Goal: Task Accomplishment & Management: Manage account settings

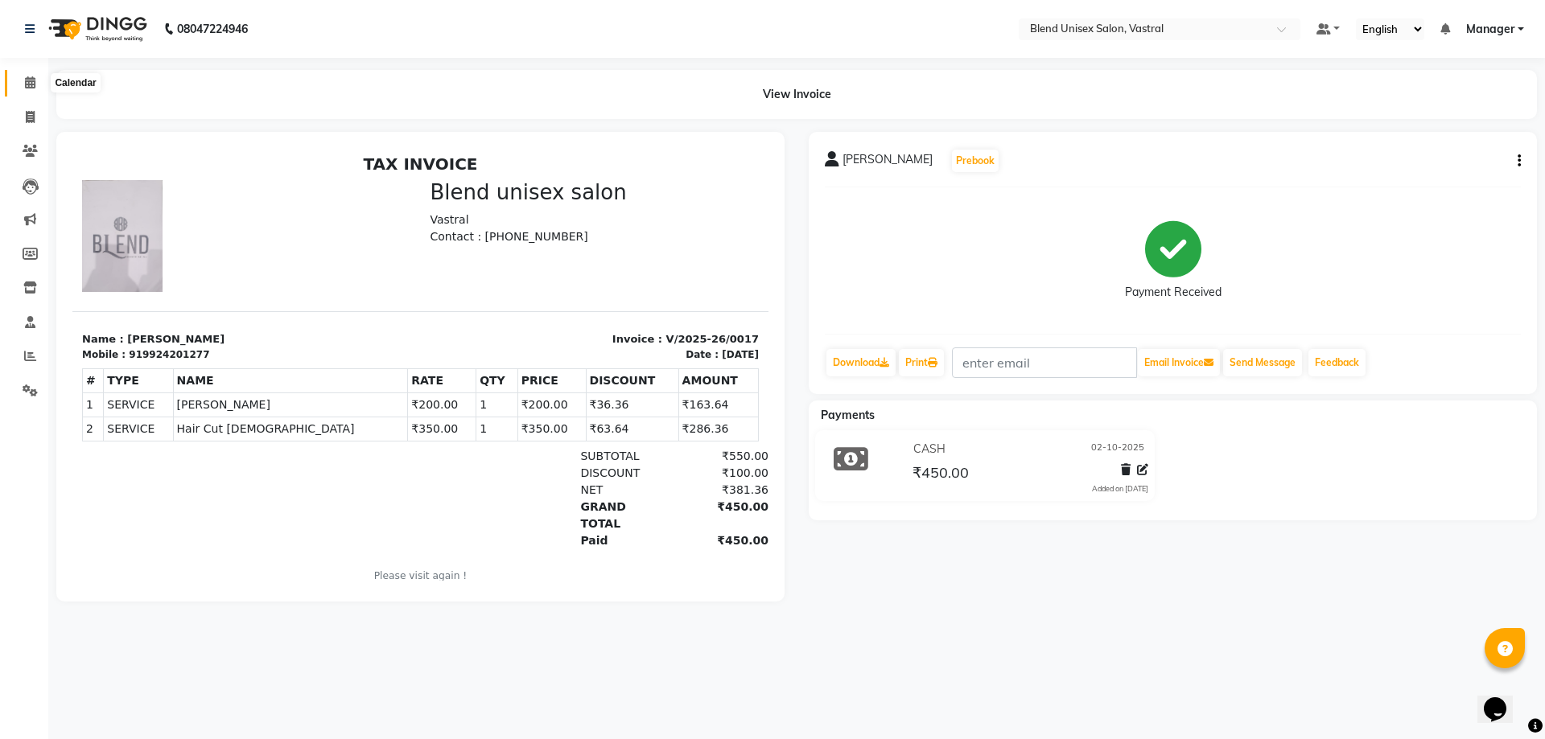
click at [29, 92] on span at bounding box center [30, 83] width 28 height 19
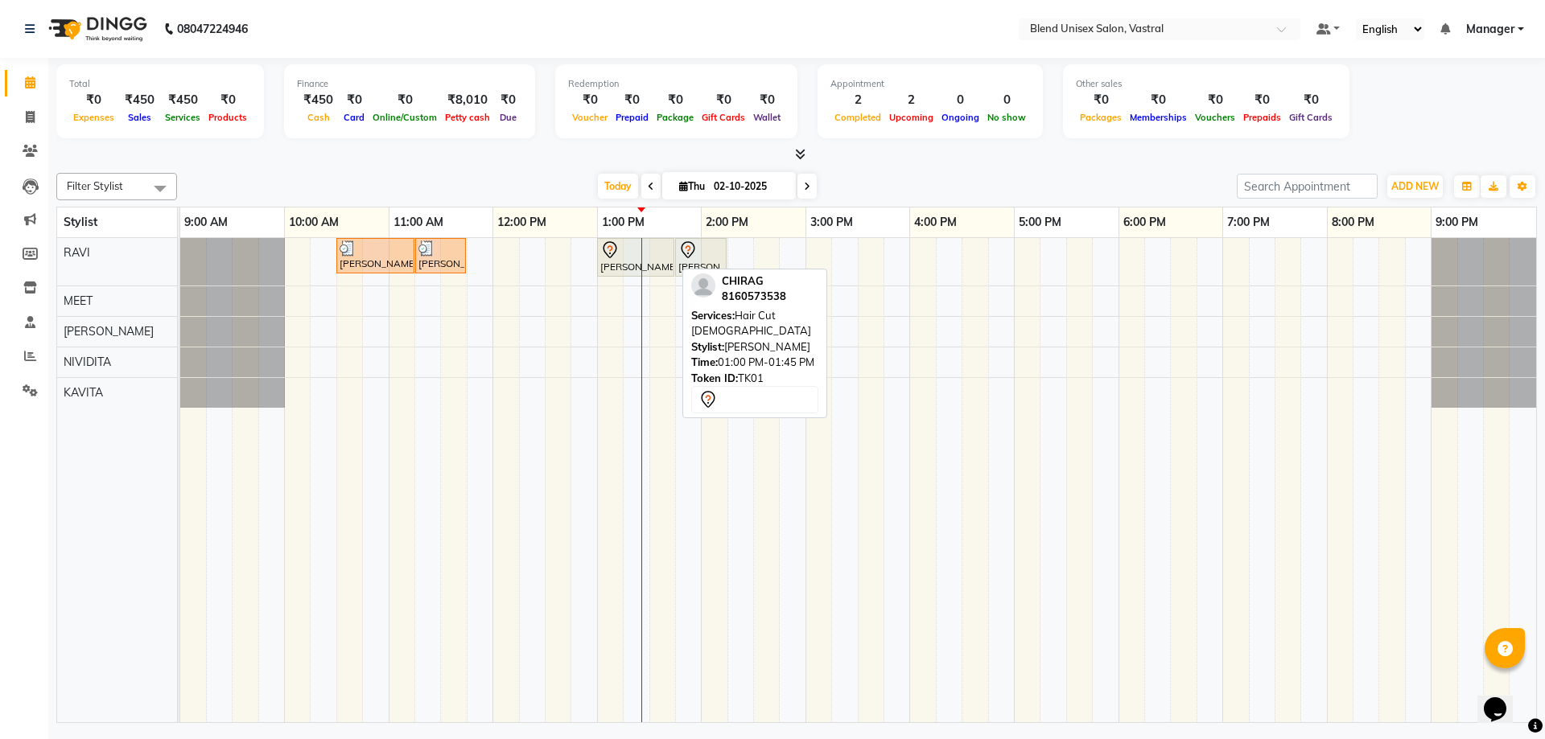
click at [638, 262] on div "[PERSON_NAME], TK01, 01:00 PM-01:45 PM, Hair Cut [DEMOGRAPHIC_DATA]" at bounding box center [636, 258] width 74 height 34
select select "7"
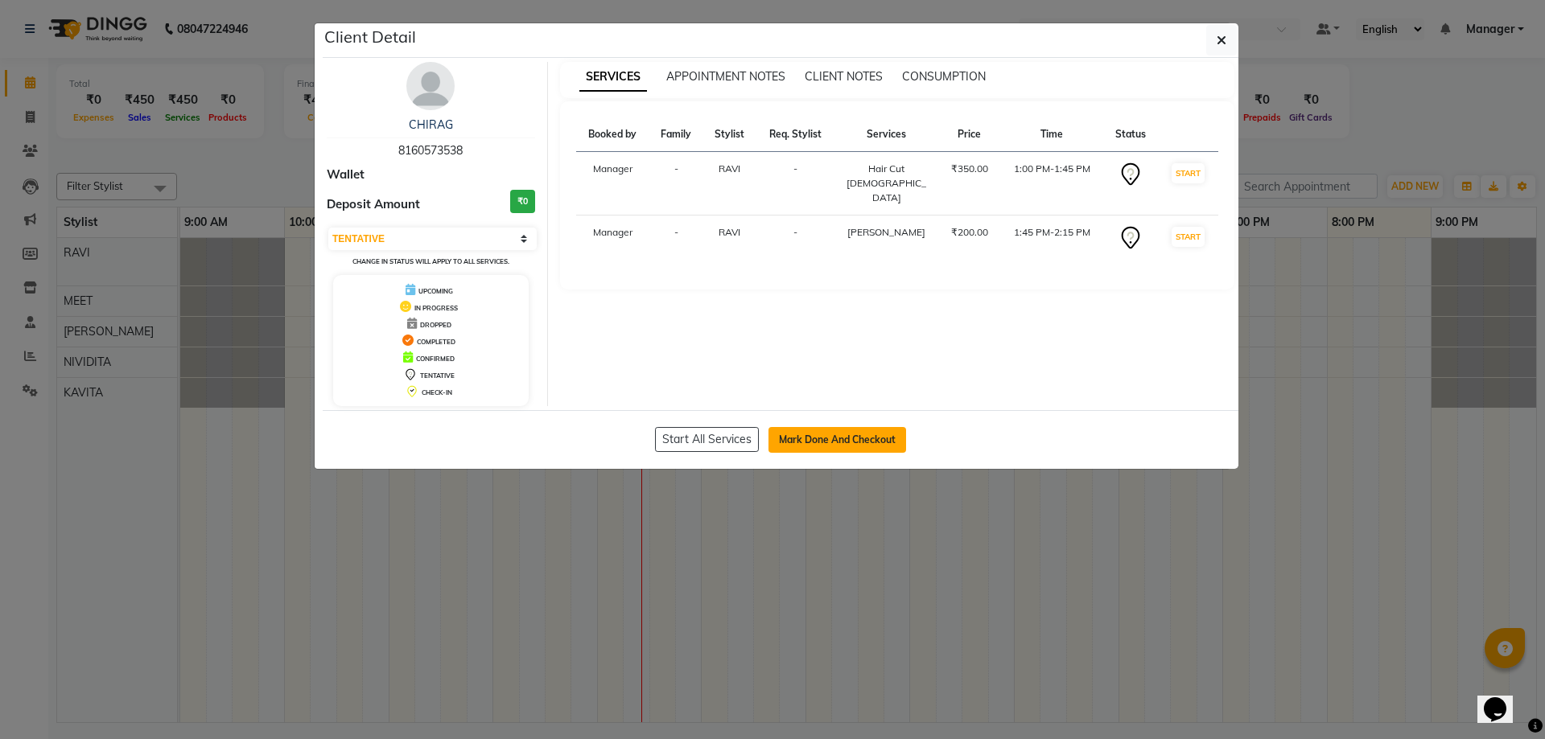
click at [816, 439] on button "Mark Done And Checkout" at bounding box center [837, 440] width 138 height 26
select select "service"
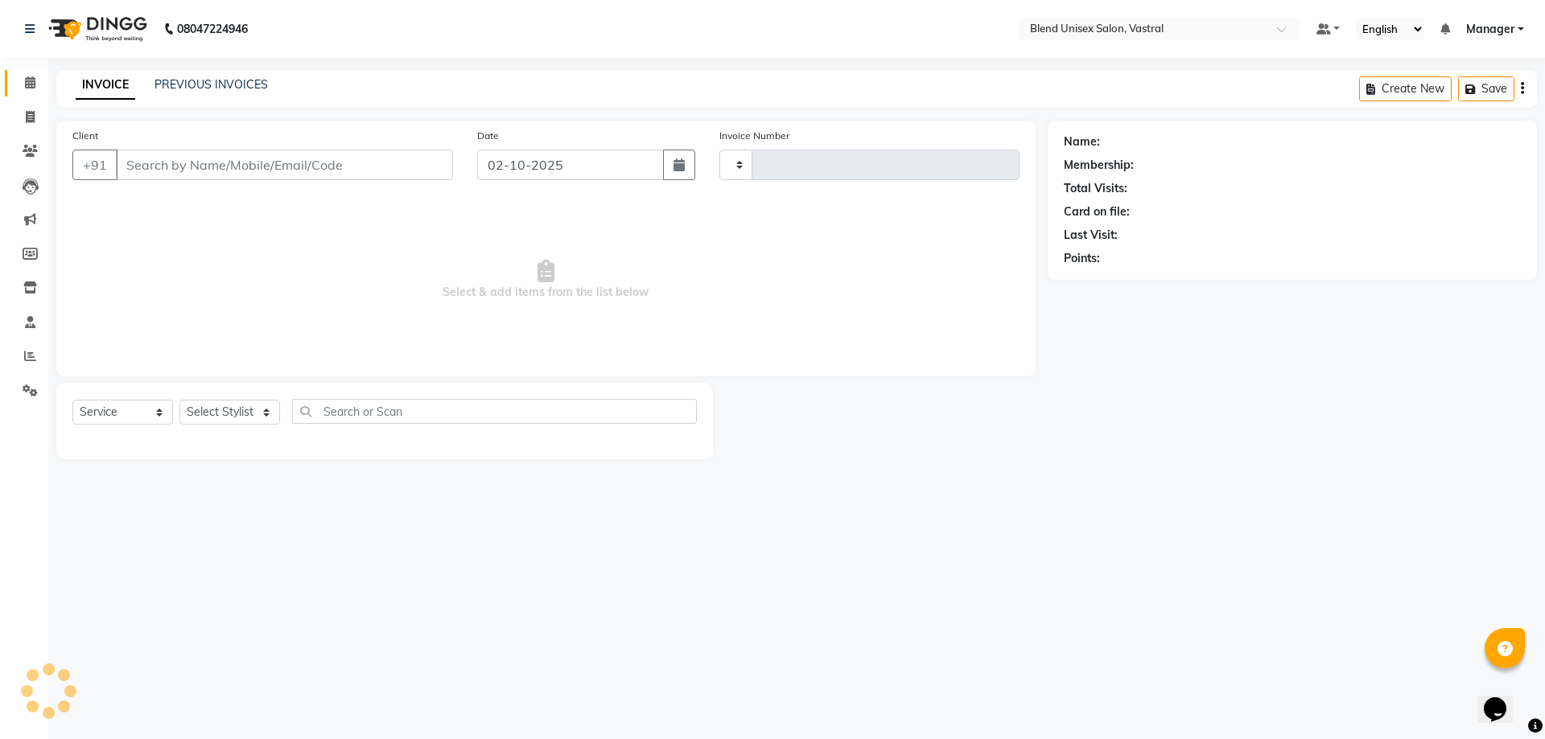
type input "0018"
select select "9095"
type input "8160573538"
select select "92885"
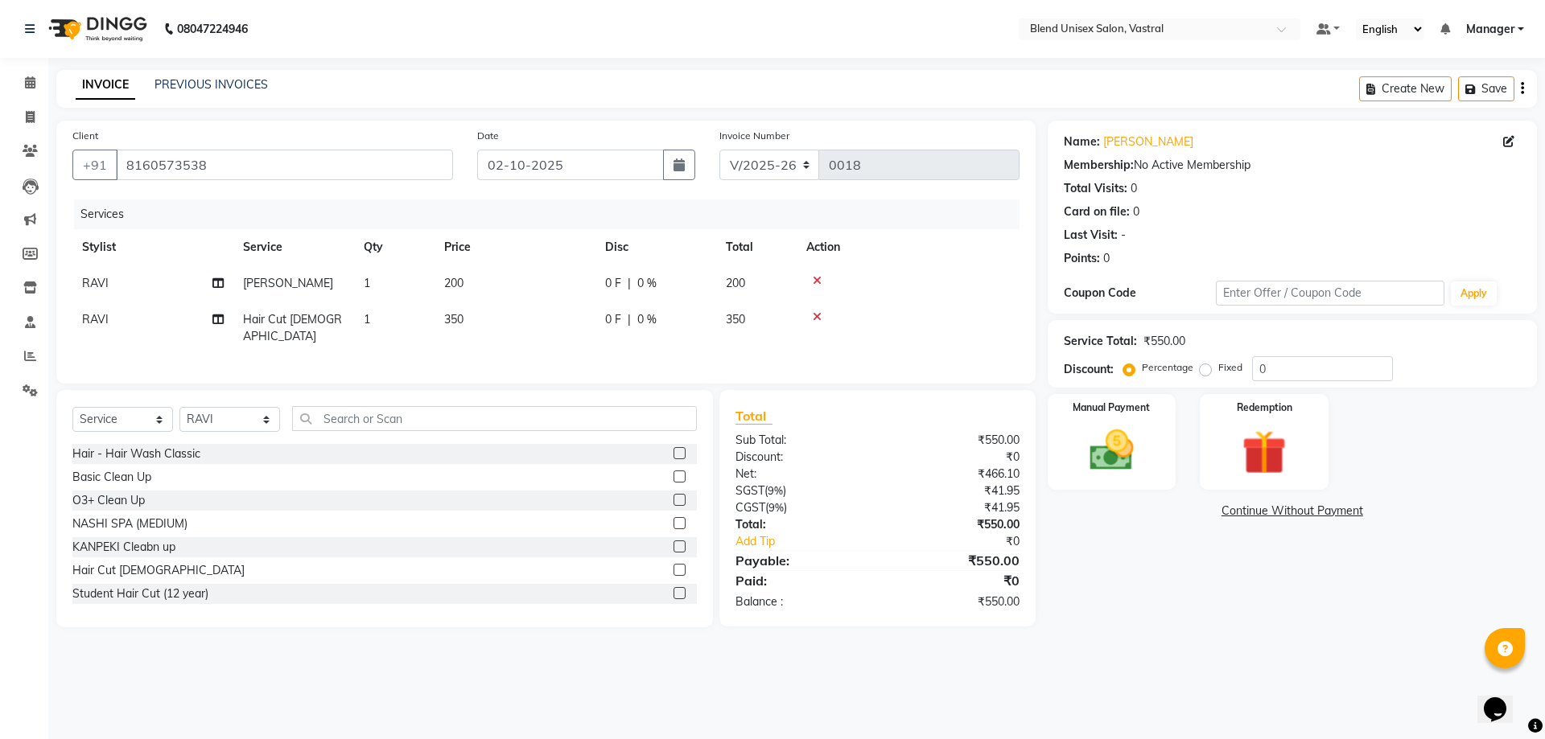
click at [1218, 370] on label "Fixed" at bounding box center [1230, 367] width 24 height 14
click at [1203, 370] on input "Fixed" at bounding box center [1208, 367] width 11 height 11
radio input "true"
drag, startPoint x: 1295, startPoint y: 361, endPoint x: 1152, endPoint y: 367, distance: 142.5
click at [1238, 366] on div "Percentage Fixed 0" at bounding box center [1259, 368] width 266 height 25
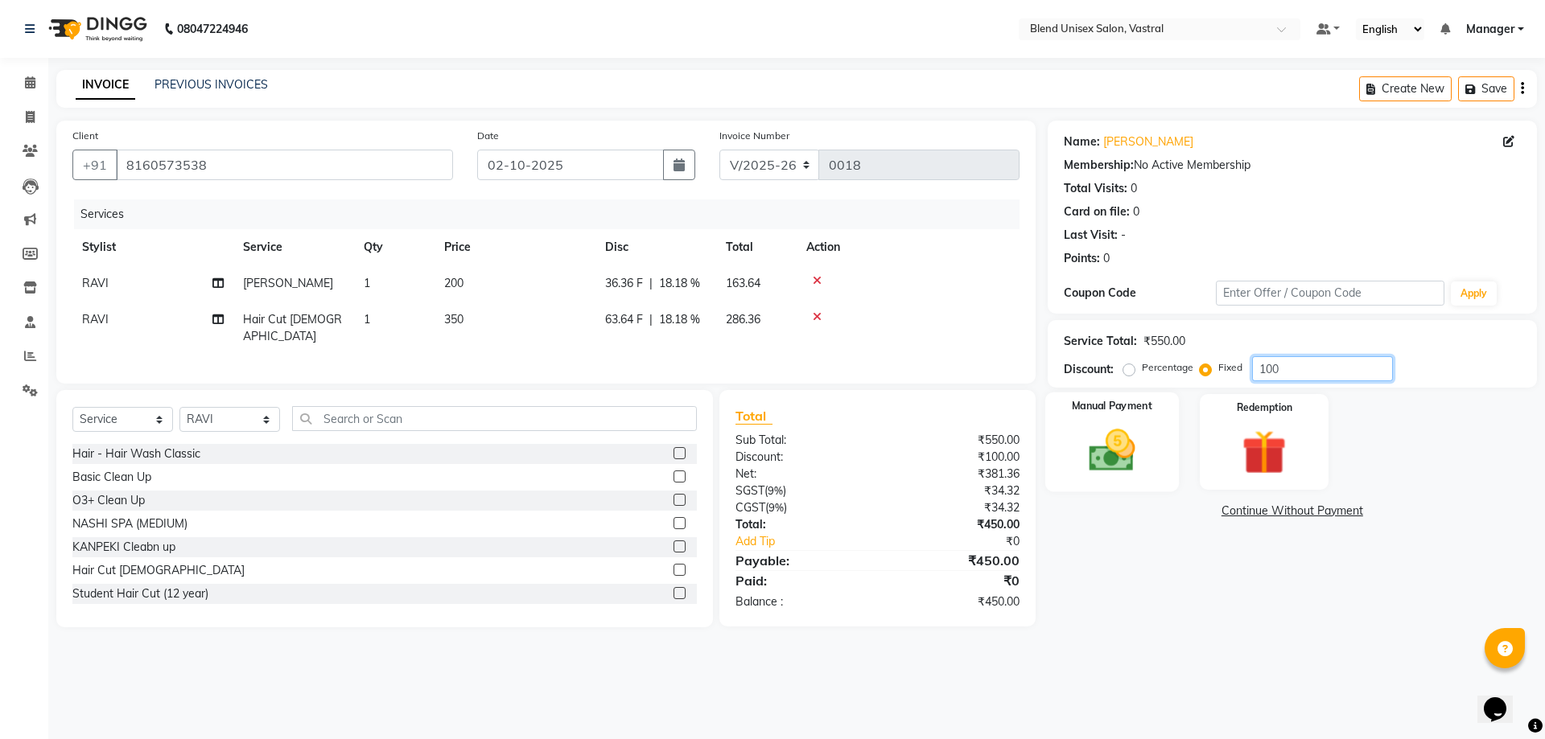
type input "100"
click at [1121, 465] on img at bounding box center [1111, 450] width 75 height 53
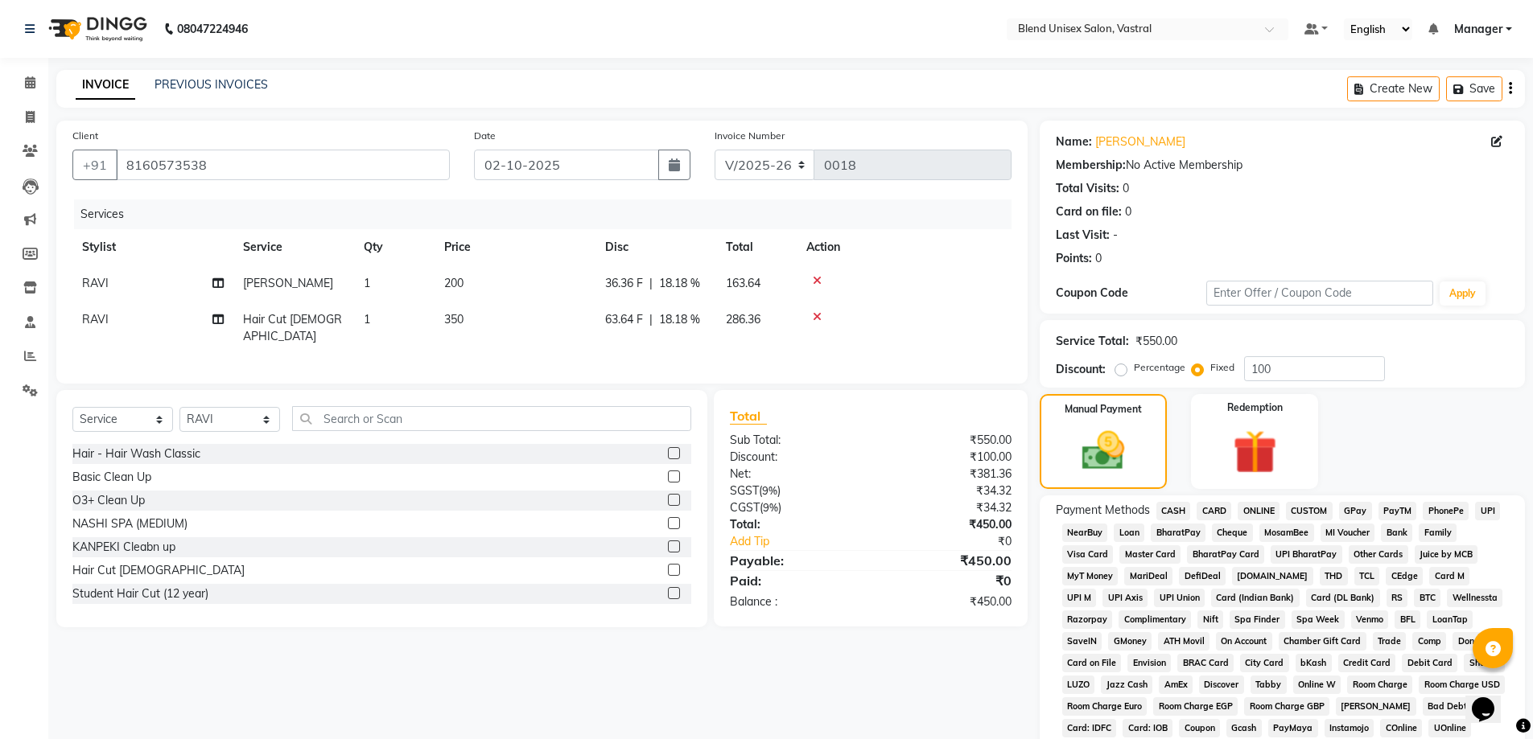
click at [1180, 510] on span "CASH" at bounding box center [1173, 511] width 35 height 19
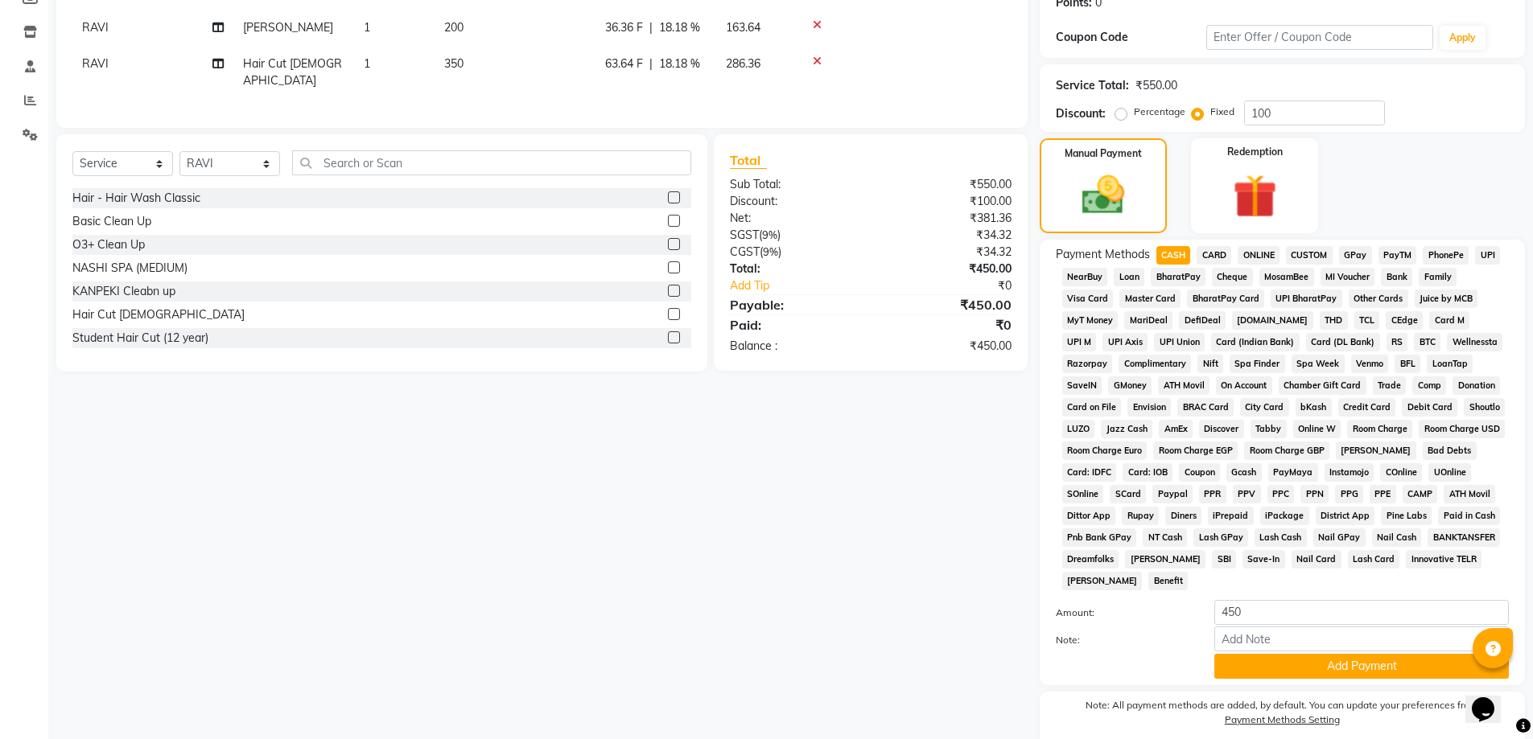
scroll to position [159, 0]
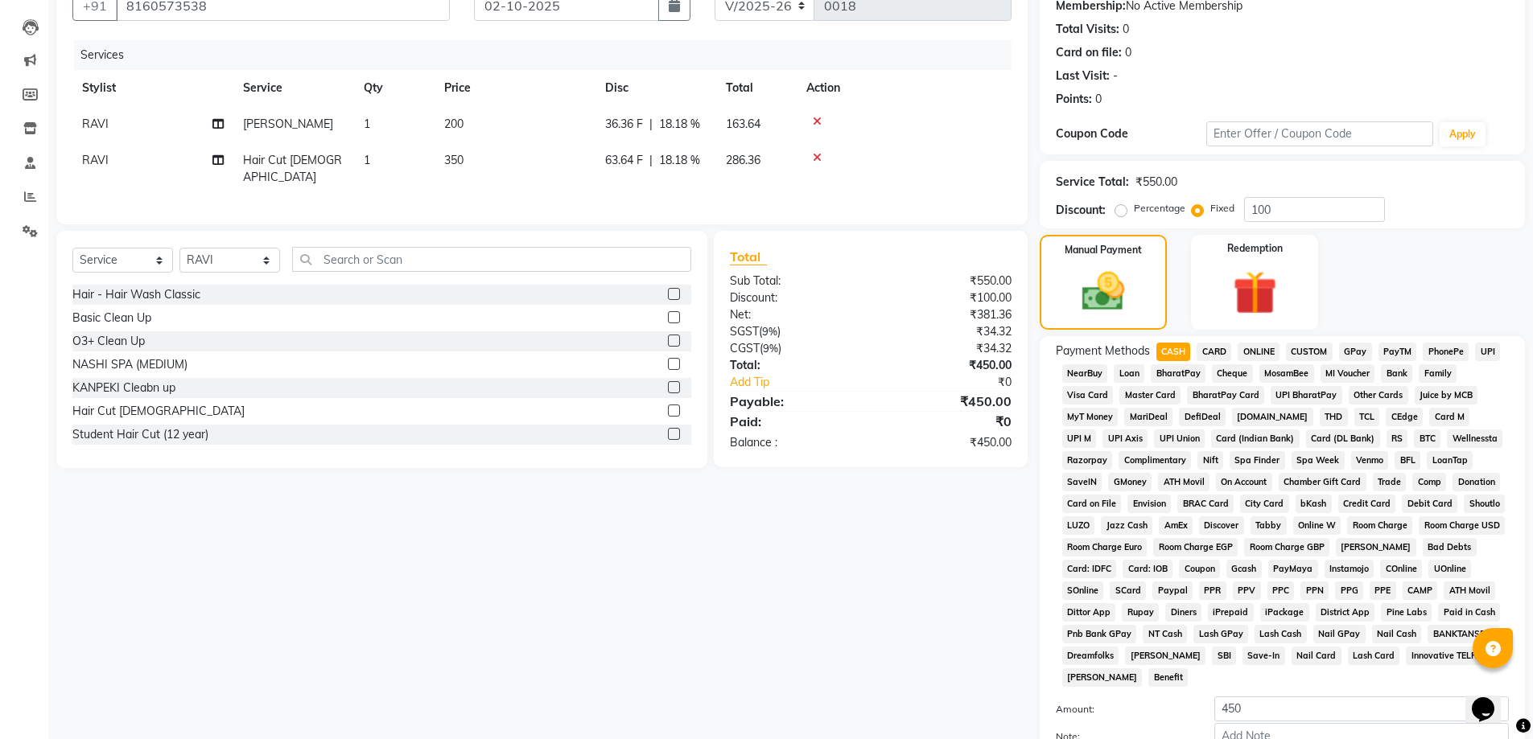
click at [1168, 355] on span "CASH" at bounding box center [1173, 352] width 35 height 19
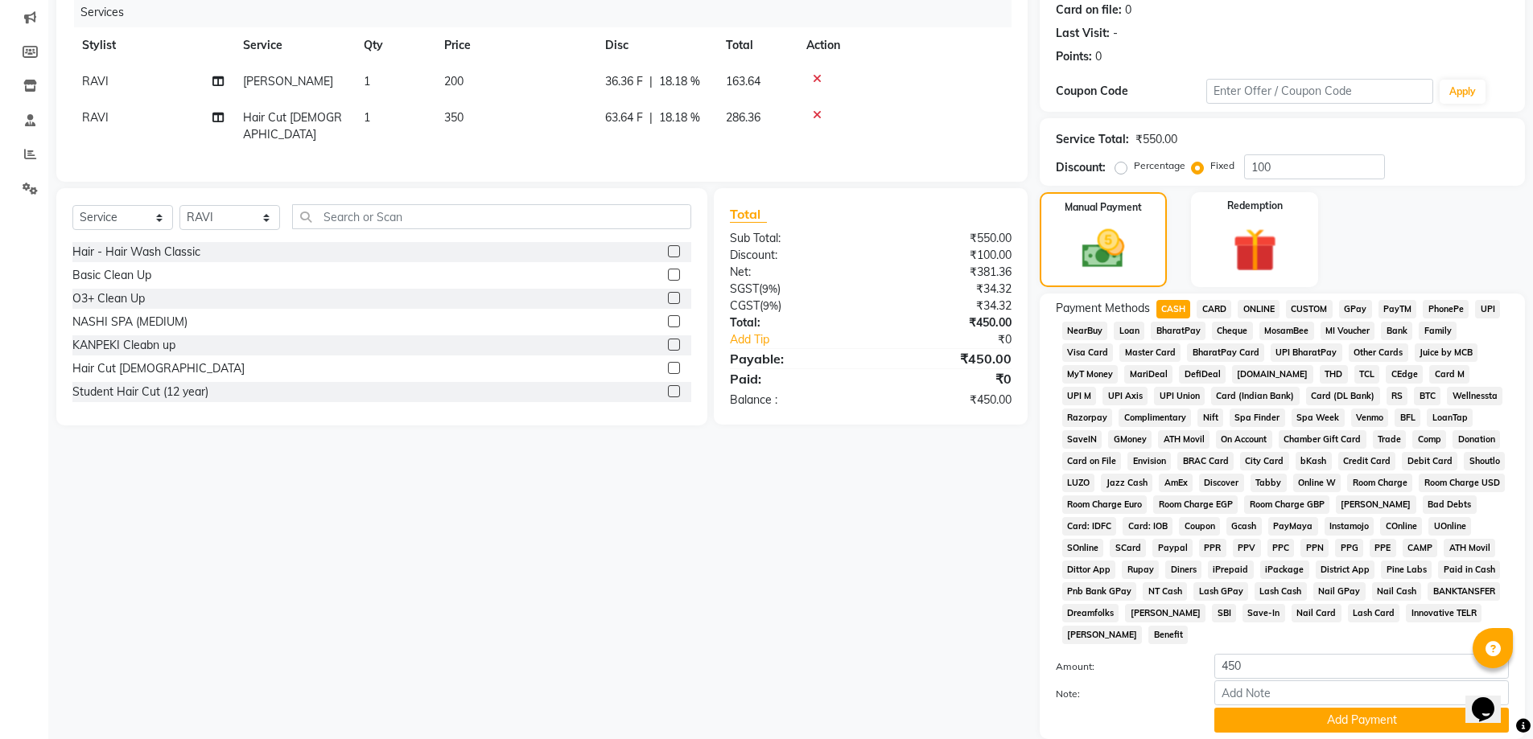
scroll to position [240, 0]
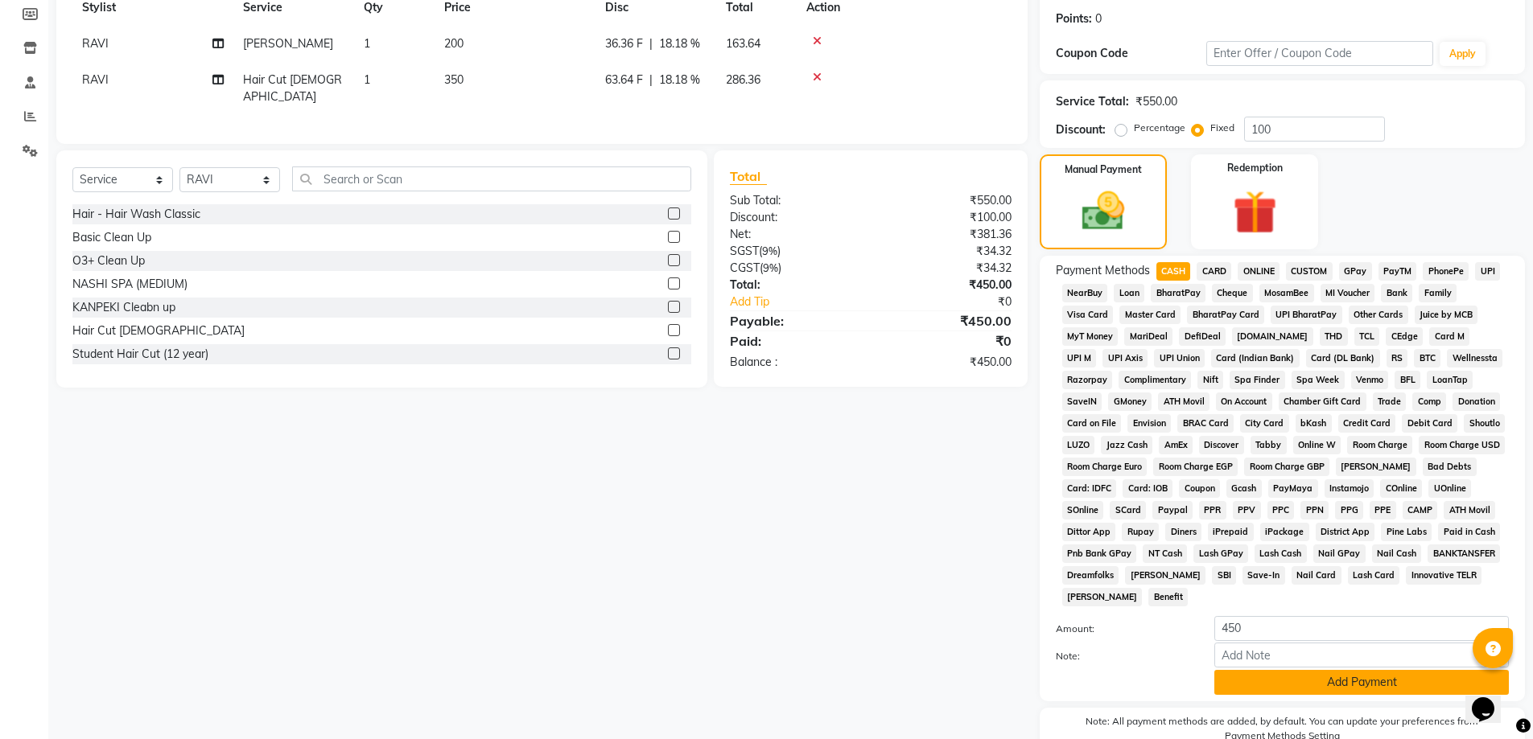
click at [1279, 690] on button "Add Payment" at bounding box center [1361, 682] width 294 height 25
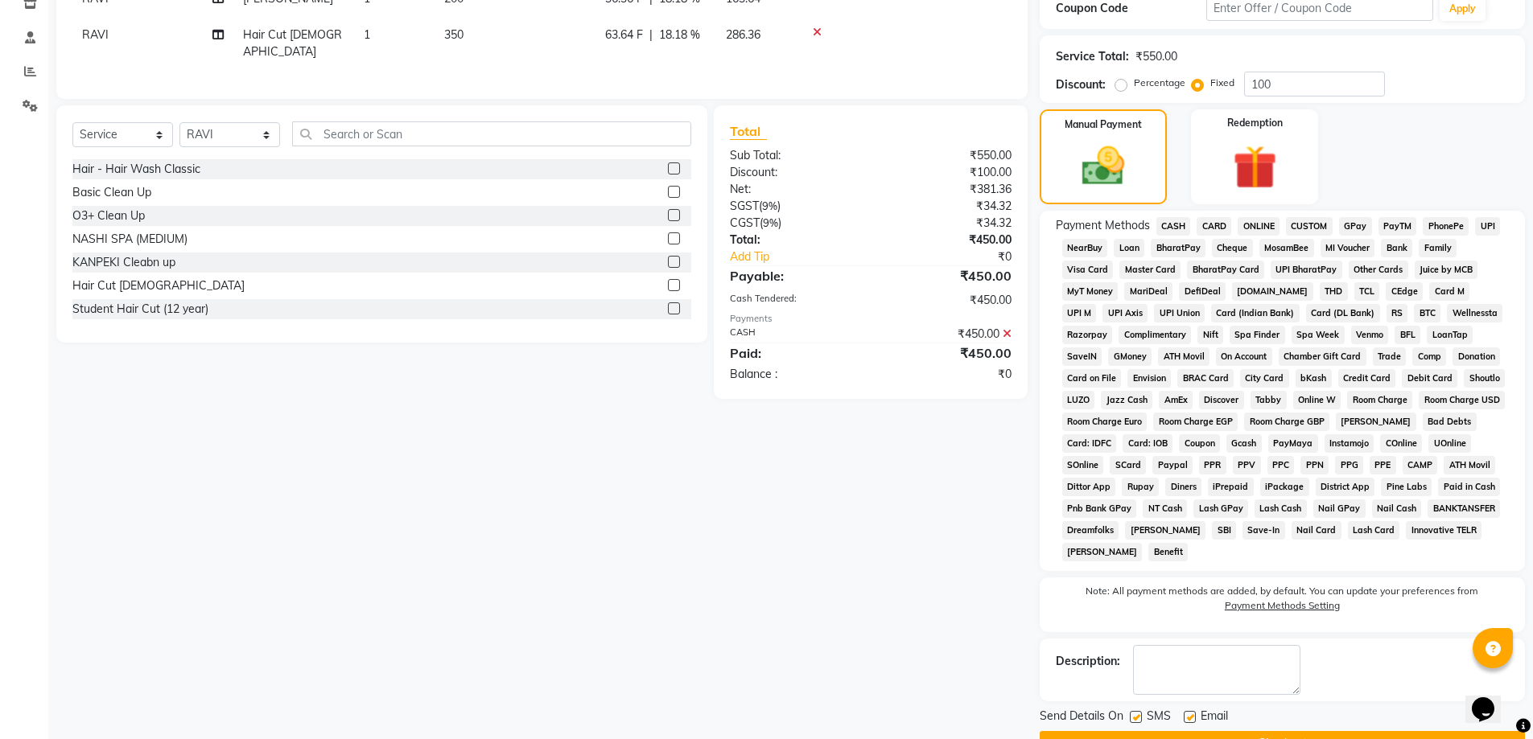
scroll to position [326, 0]
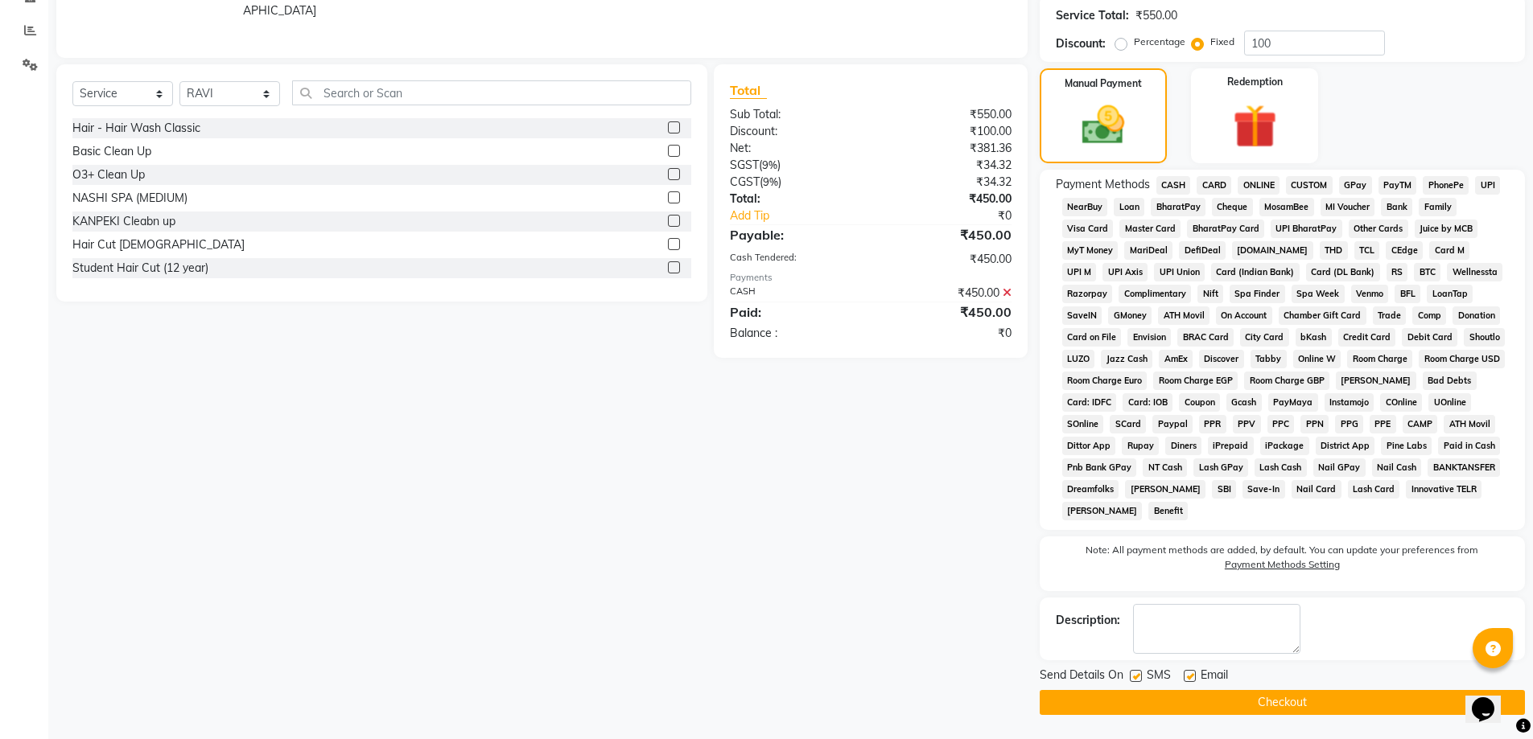
click at [1197, 700] on button "Checkout" at bounding box center [1282, 702] width 485 height 25
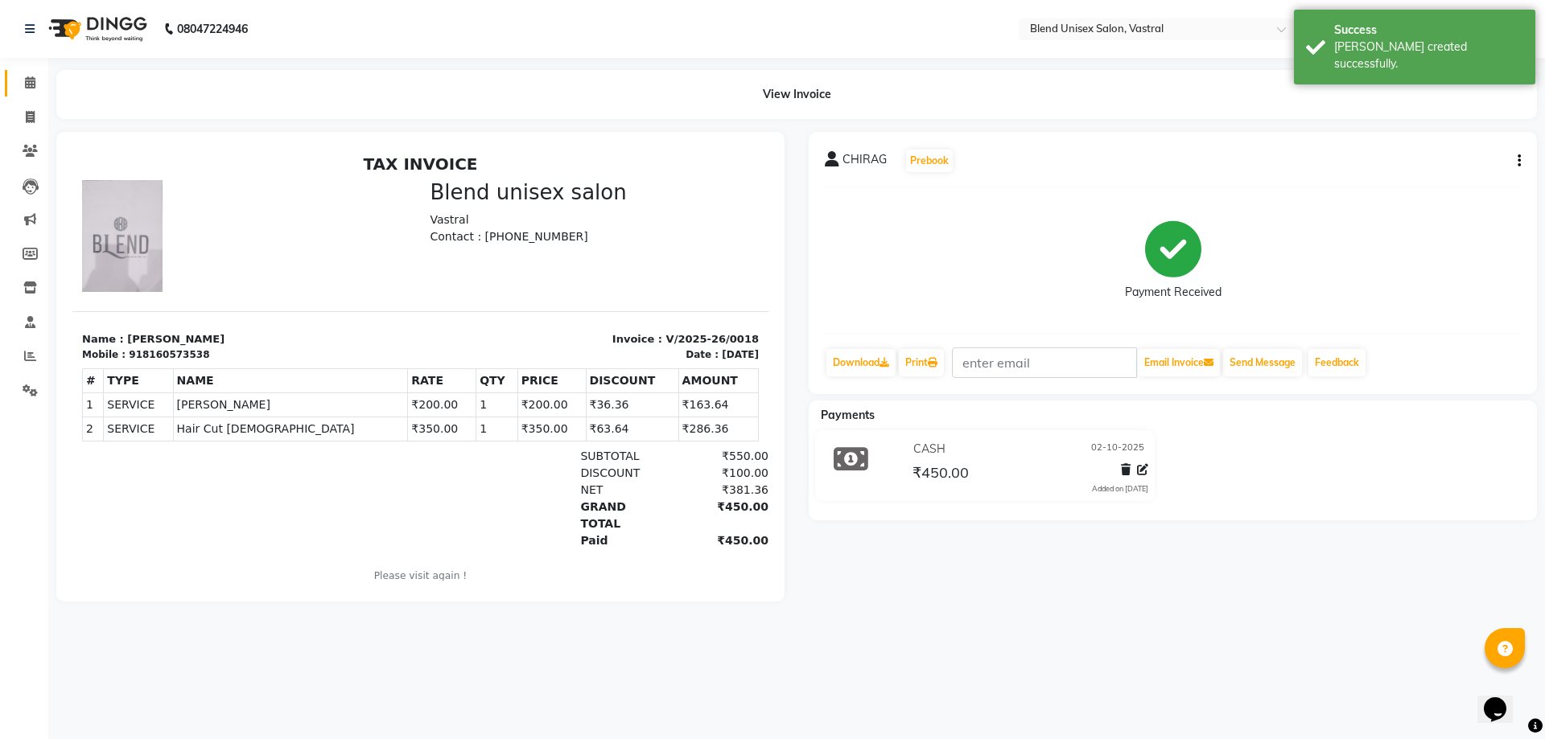
click at [28, 84] on icon at bounding box center [30, 82] width 10 height 12
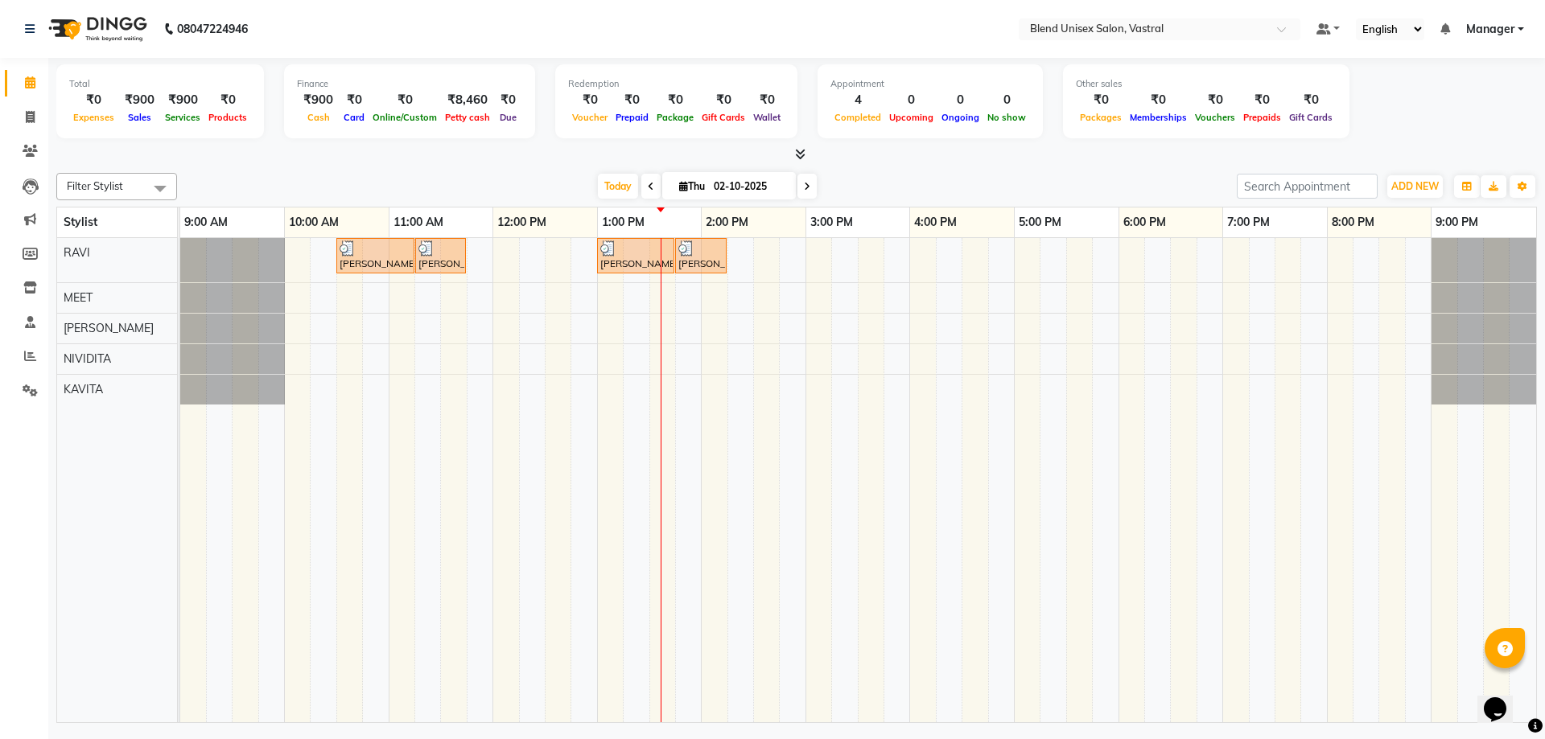
click at [933, 265] on div "[PERSON_NAME], TK02, 10:30 AM-11:15 AM, Hair Cut [DEMOGRAPHIC_DATA] [PERSON_NAM…" at bounding box center [858, 480] width 1356 height 484
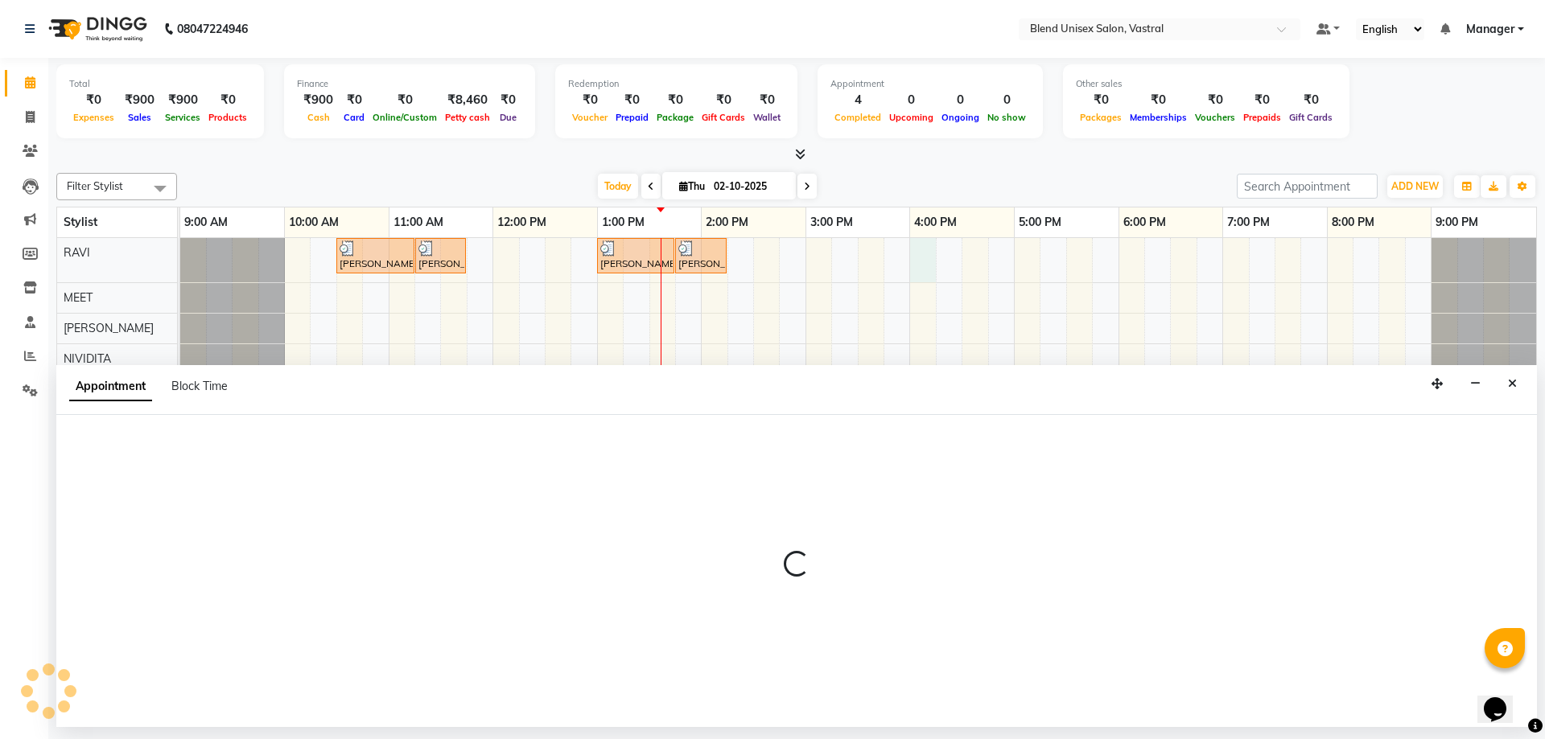
select select "92885"
select select "960"
select select "tentative"
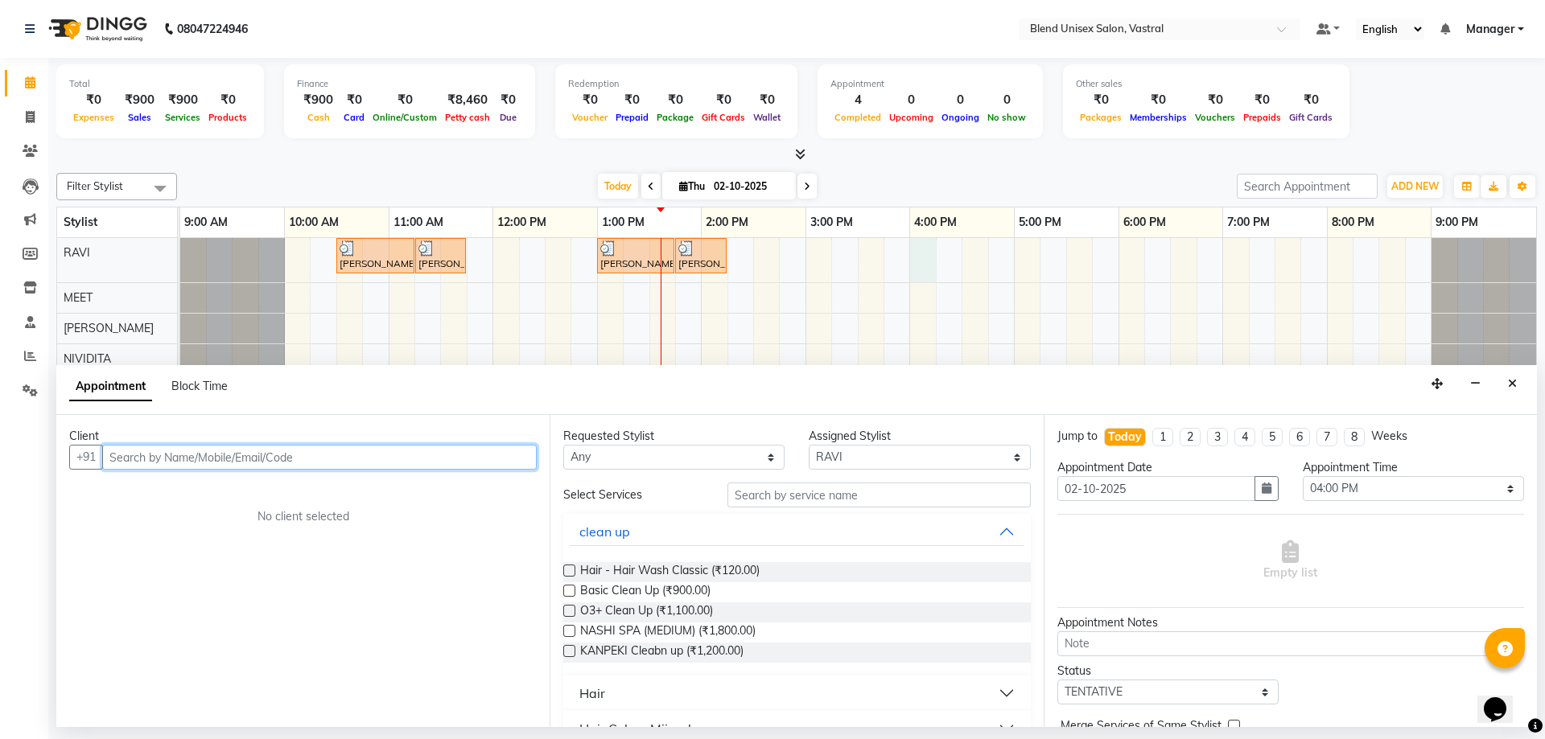
click at [448, 467] on input "text" at bounding box center [319, 457] width 435 height 25
type input "9426421775"
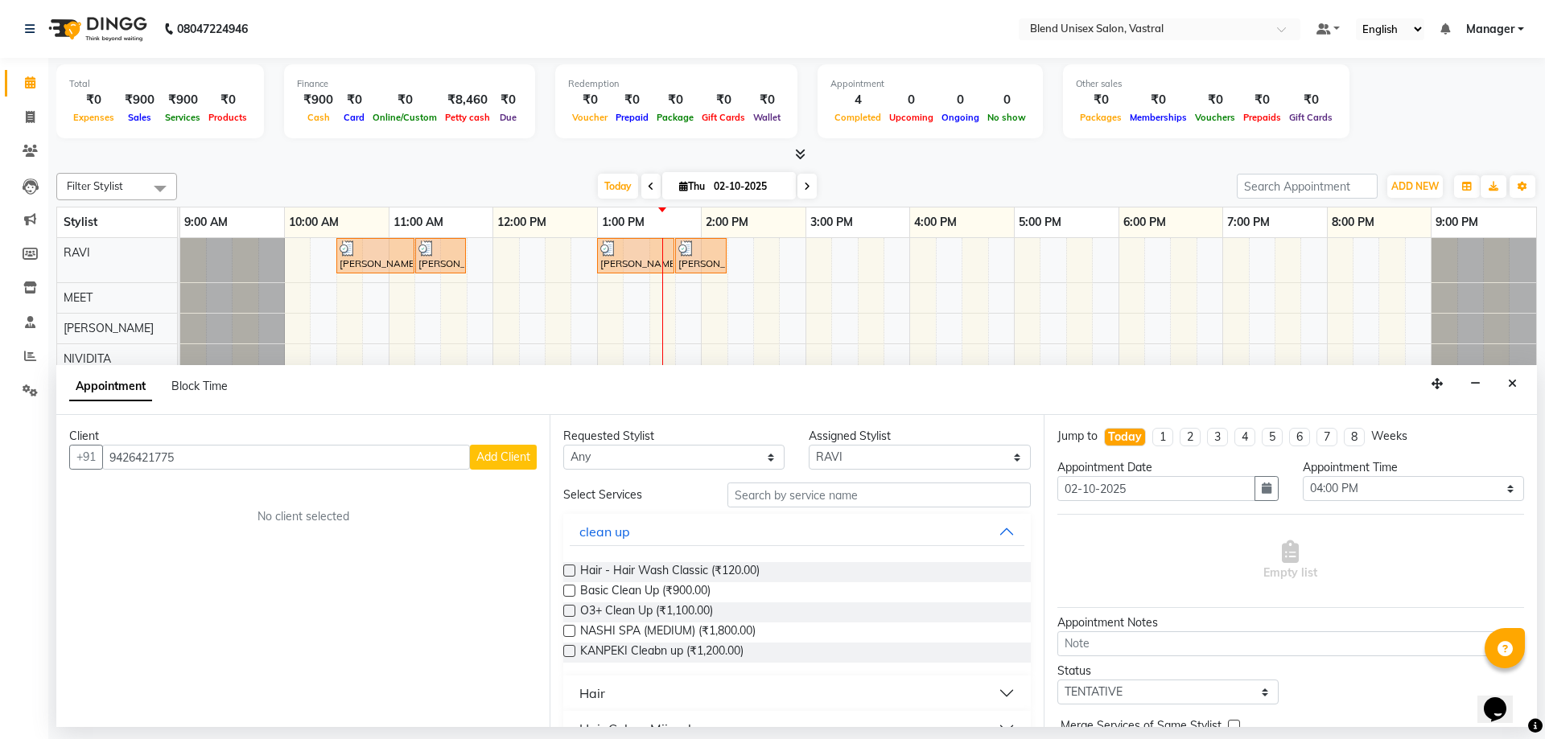
click at [507, 467] on button "Add Client" at bounding box center [503, 457] width 67 height 25
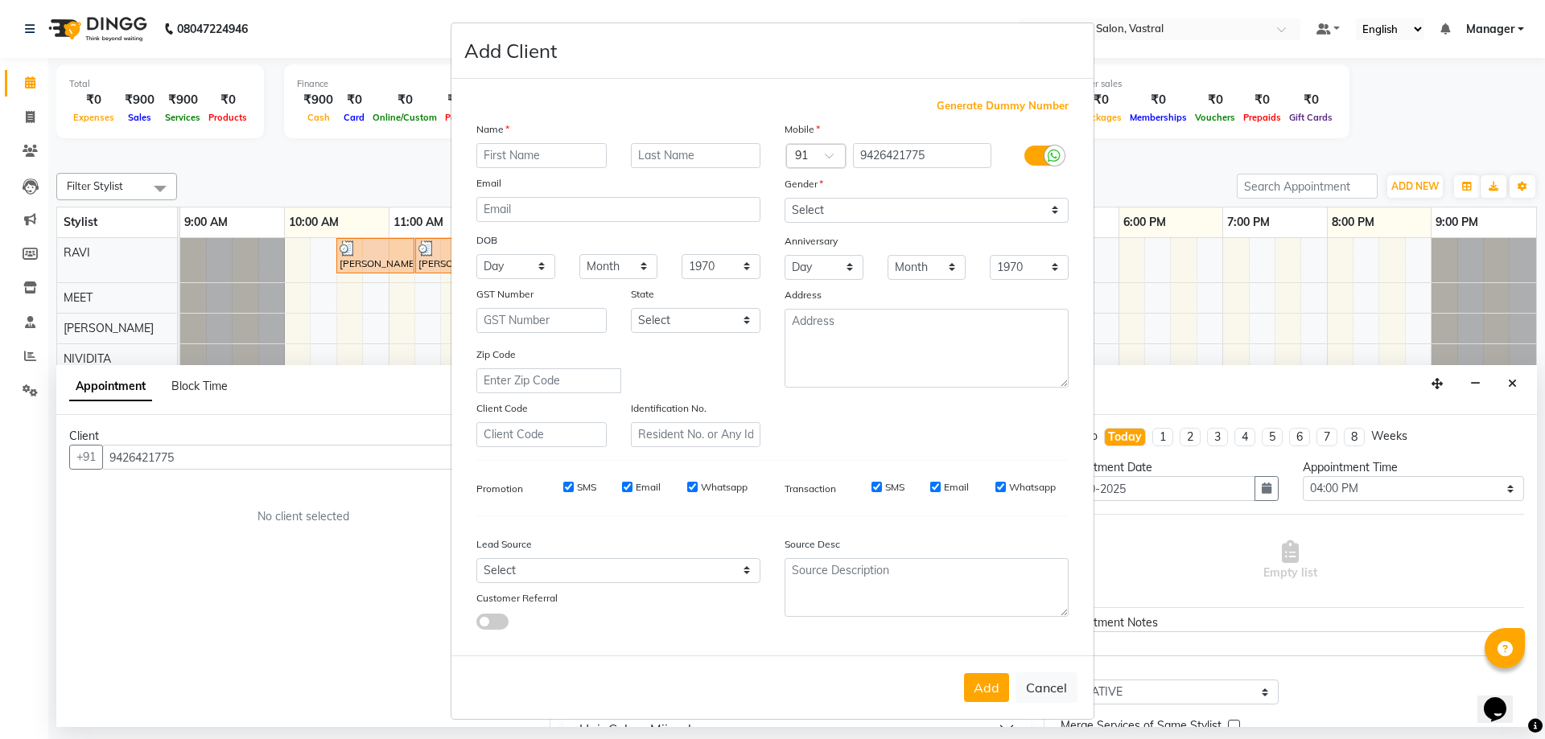
click at [509, 151] on input "text" at bounding box center [541, 155] width 130 height 25
type input "ALAPA"
click at [658, 155] on input "text" at bounding box center [696, 155] width 130 height 25
type input "[PERSON_NAME]"
click at [985, 688] on button "Add" at bounding box center [986, 687] width 45 height 29
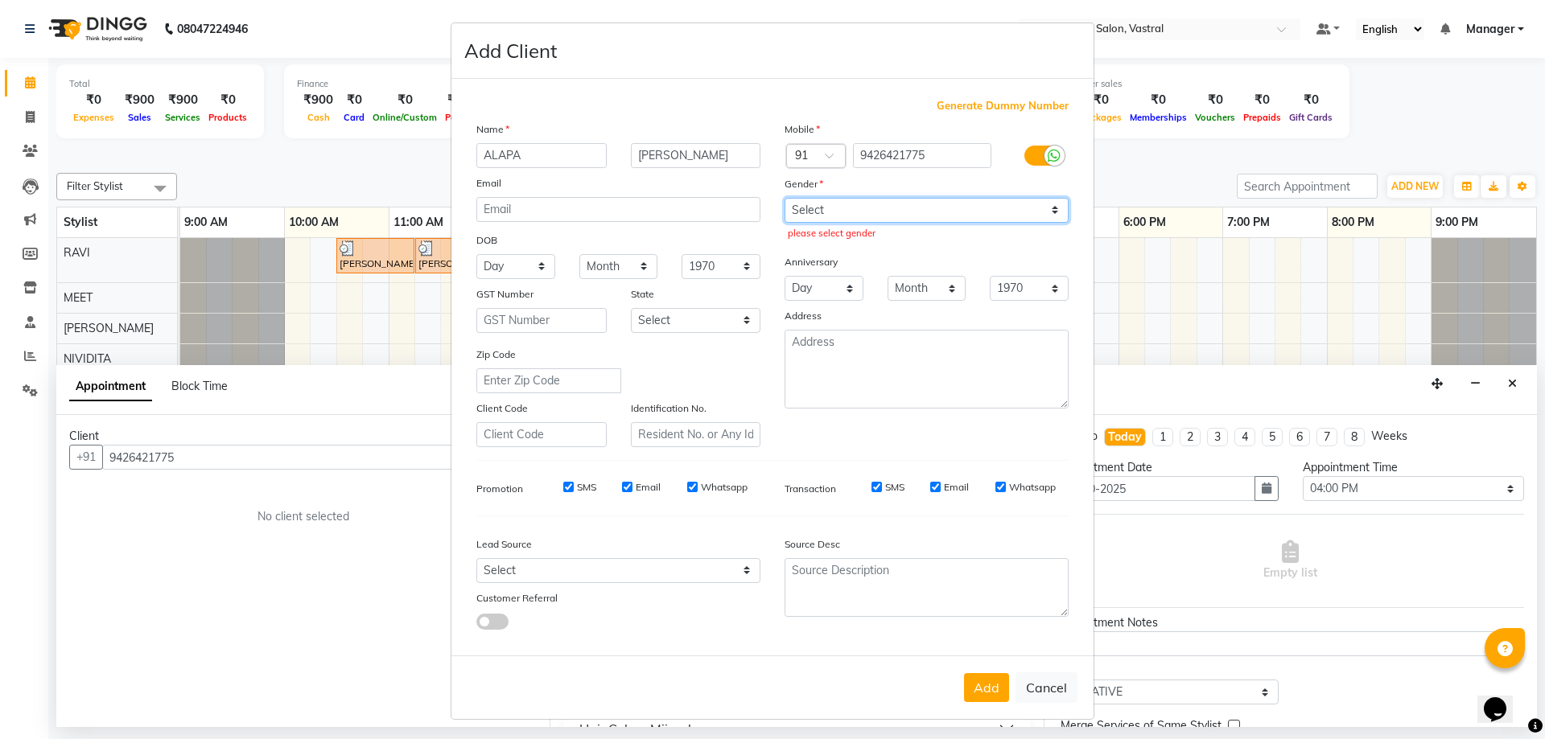
click at [978, 204] on select "Select [DEMOGRAPHIC_DATA] [DEMOGRAPHIC_DATA] Other Prefer Not To Say" at bounding box center [927, 210] width 284 height 25
select select "[DEMOGRAPHIC_DATA]"
click at [785, 198] on select "Select [DEMOGRAPHIC_DATA] [DEMOGRAPHIC_DATA] Other Prefer Not To Say" at bounding box center [927, 210] width 284 height 25
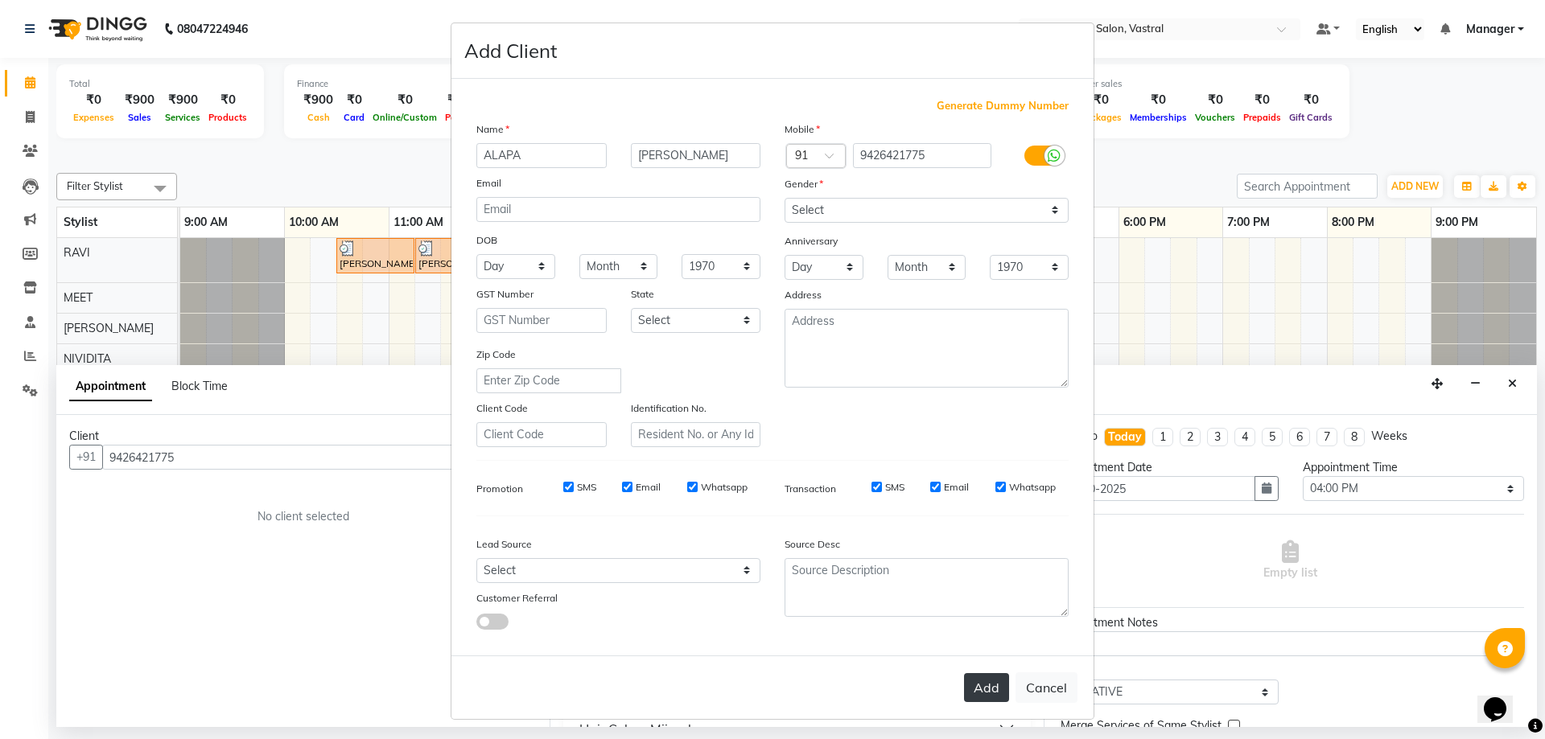
click at [973, 690] on button "Add" at bounding box center [986, 687] width 45 height 29
select select
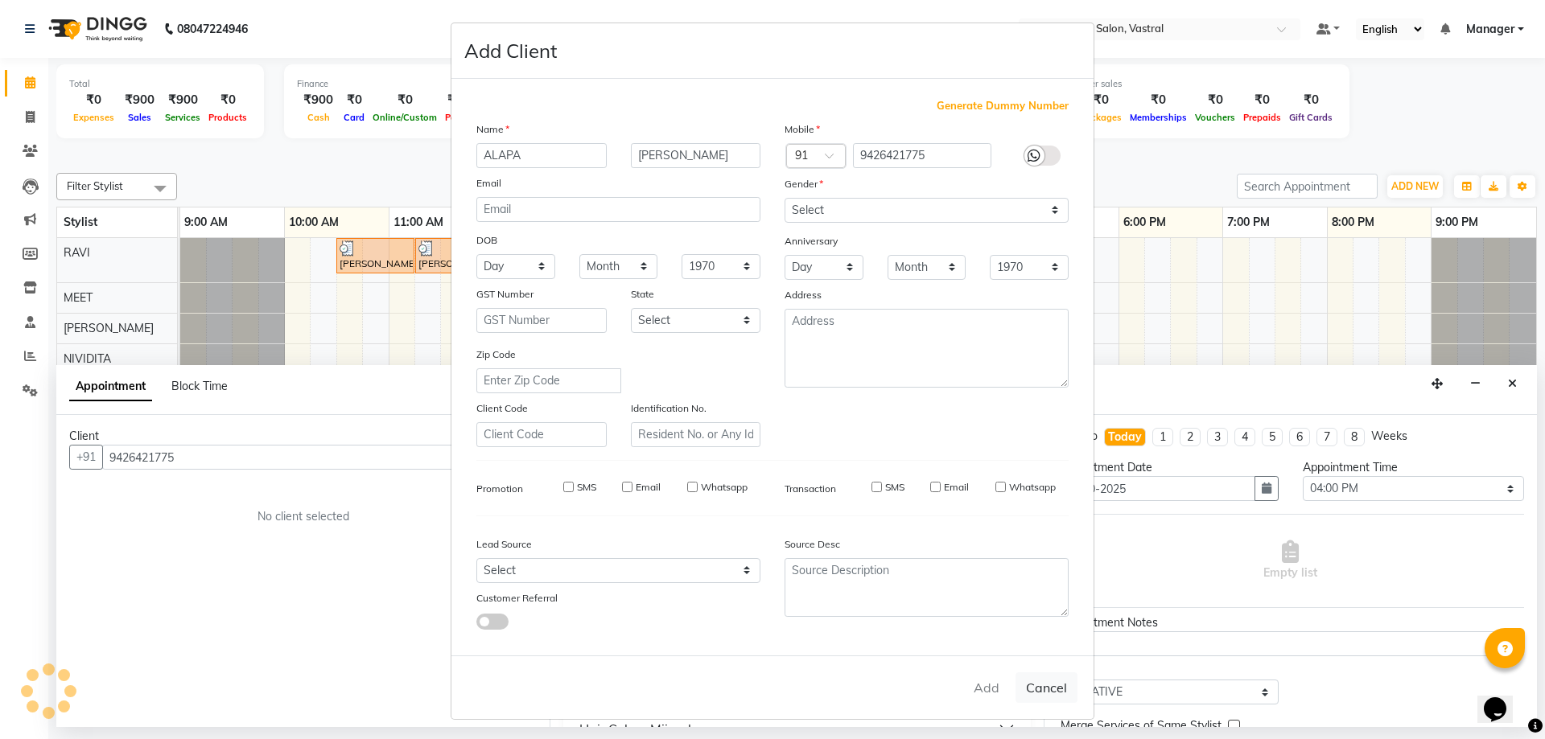
select select
checkbox input "false"
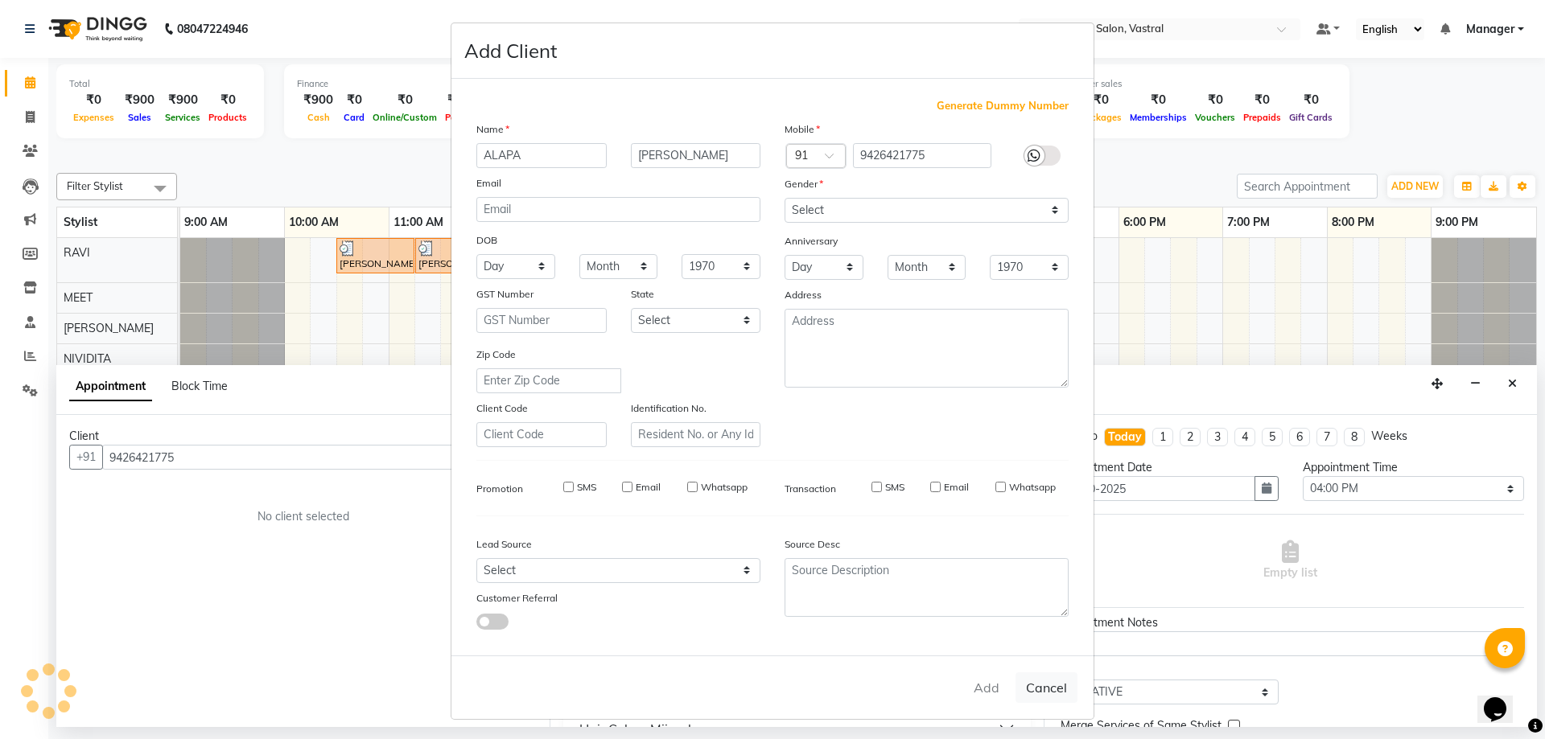
checkbox input "false"
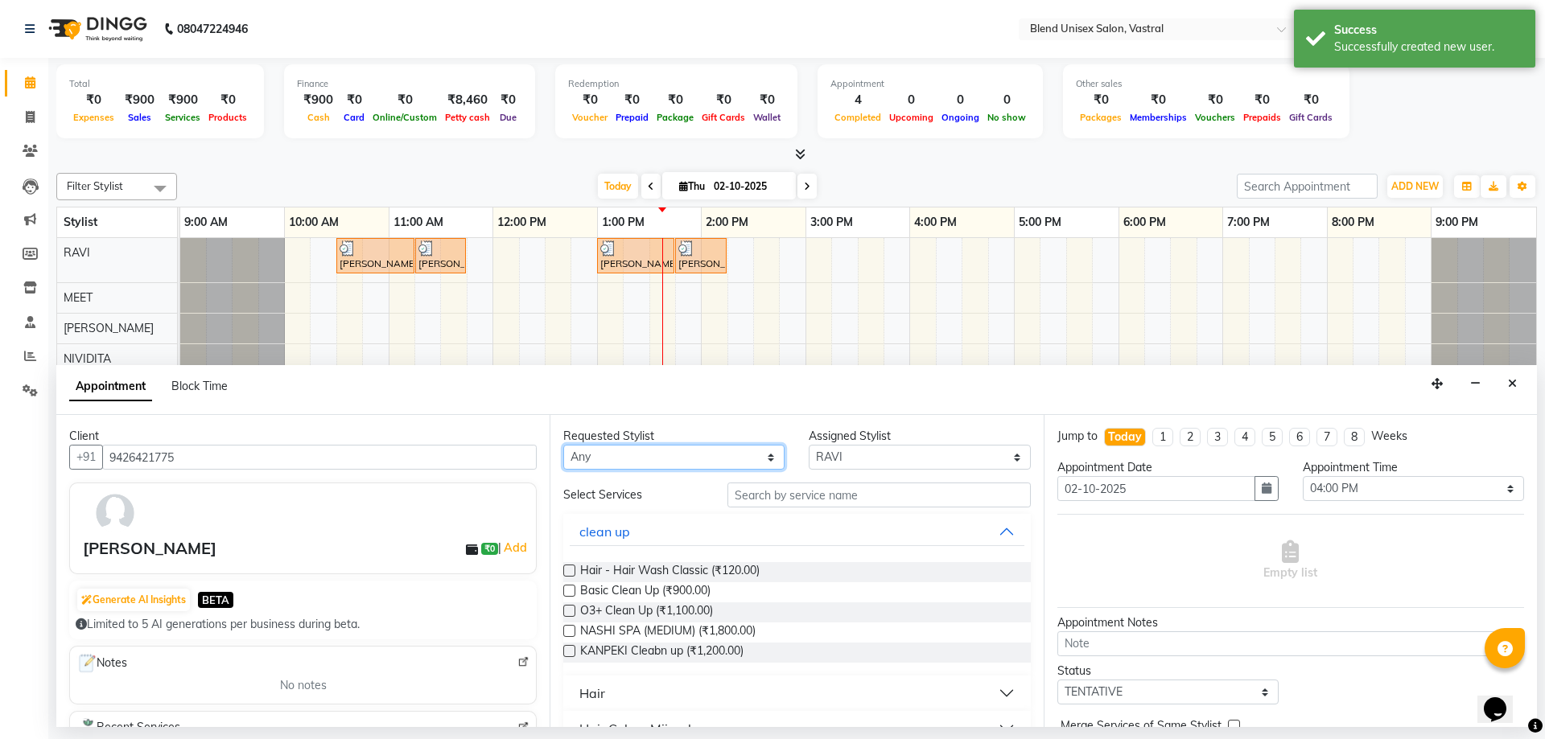
click at [742, 451] on select "Any [PERSON_NAME] MEET [PERSON_NAME]" at bounding box center [673, 457] width 221 height 25
select select "92885"
click at [563, 445] on select "Any [PERSON_NAME] MEET [PERSON_NAME]" at bounding box center [673, 457] width 221 height 25
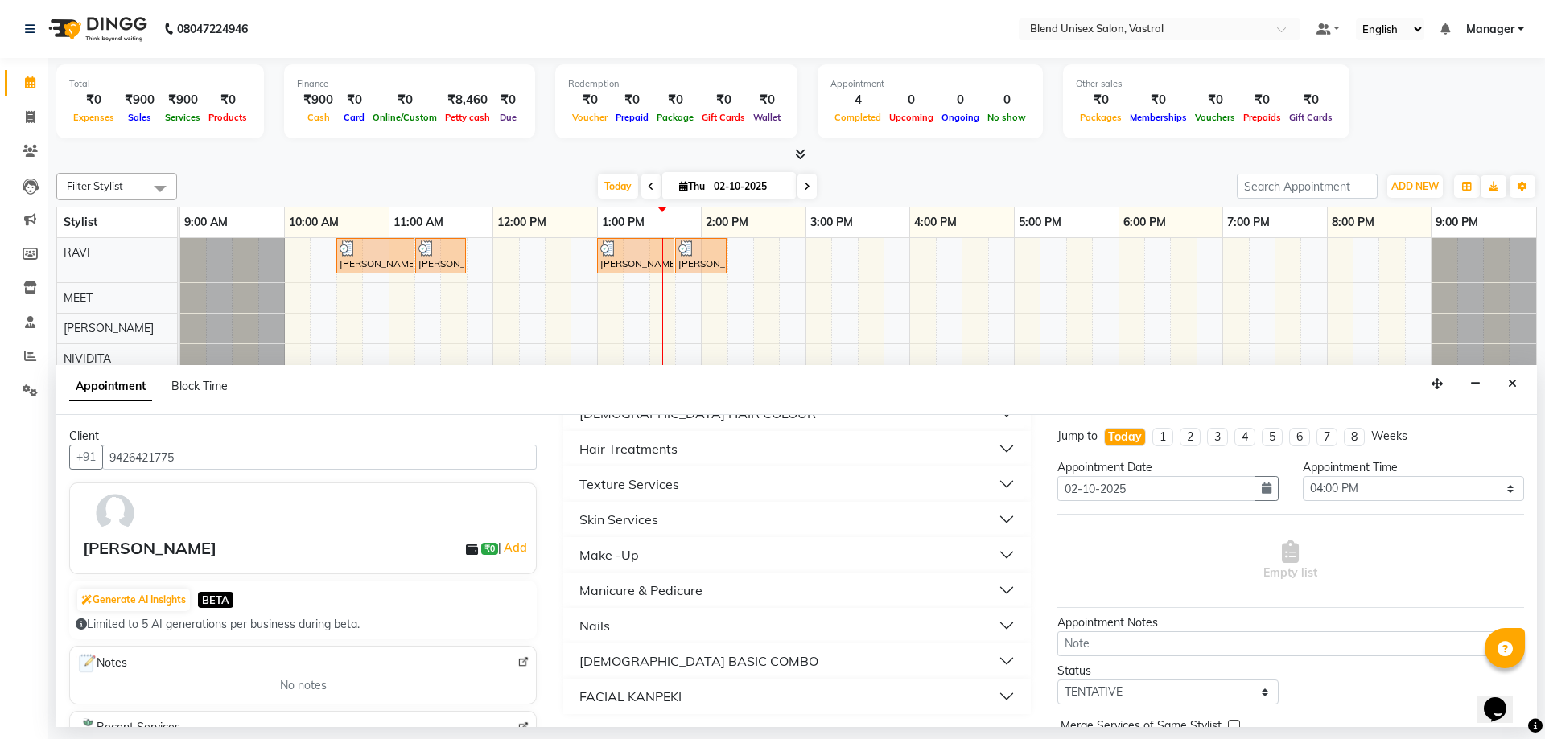
scroll to position [624, 0]
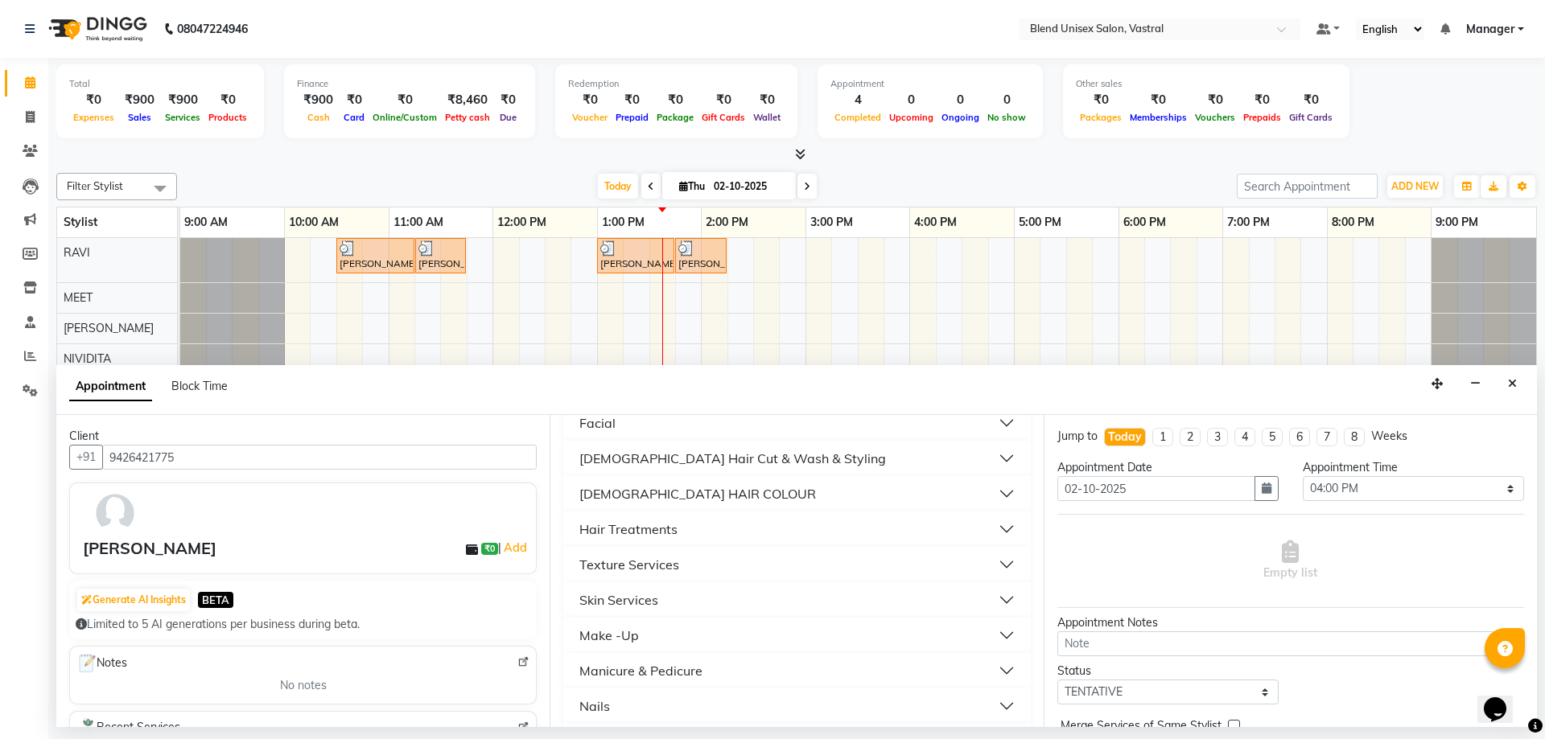
click at [638, 529] on div "Hair Treatments" at bounding box center [628, 529] width 98 height 19
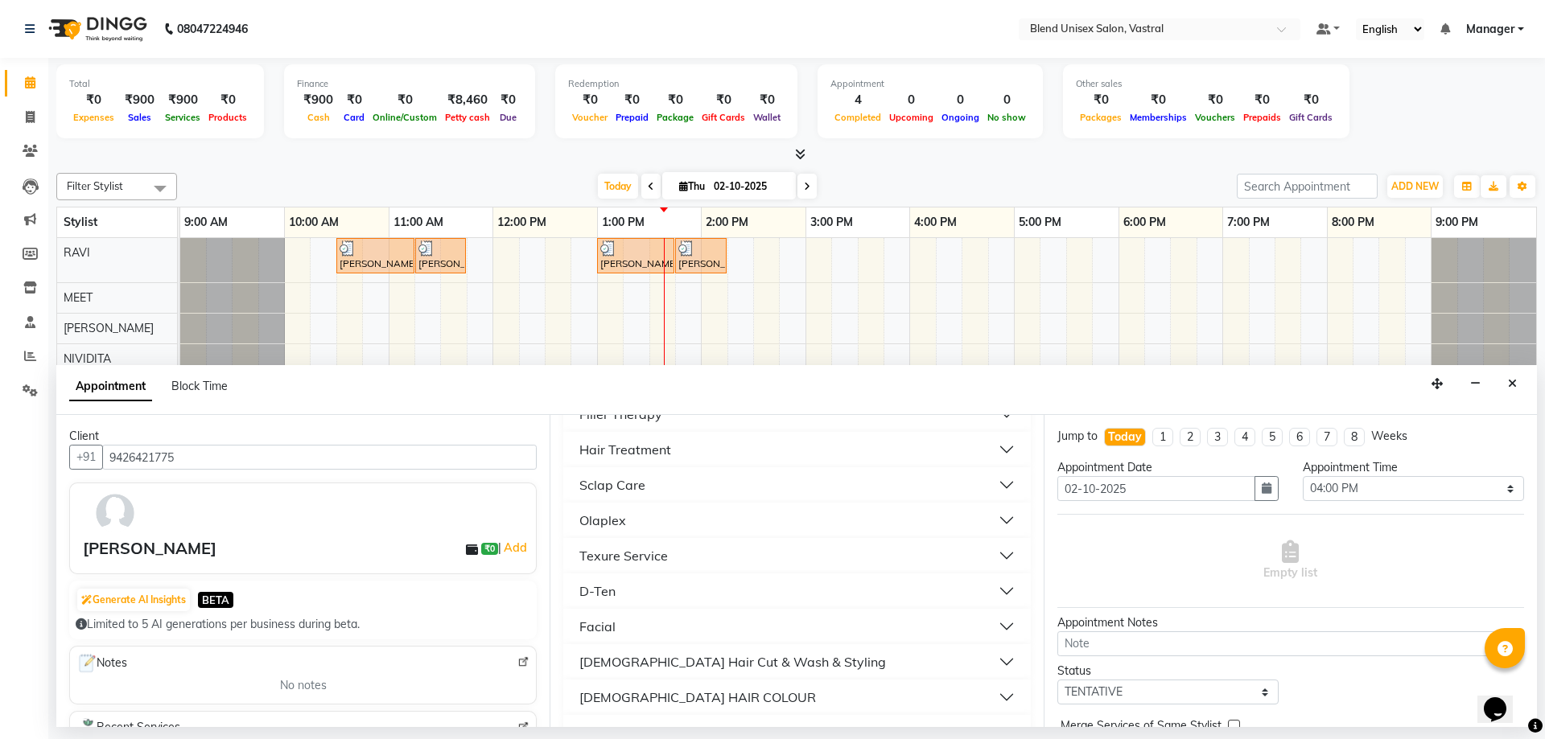
scroll to position [383, 0]
click at [686, 591] on button "Texure Service" at bounding box center [797, 593] width 454 height 29
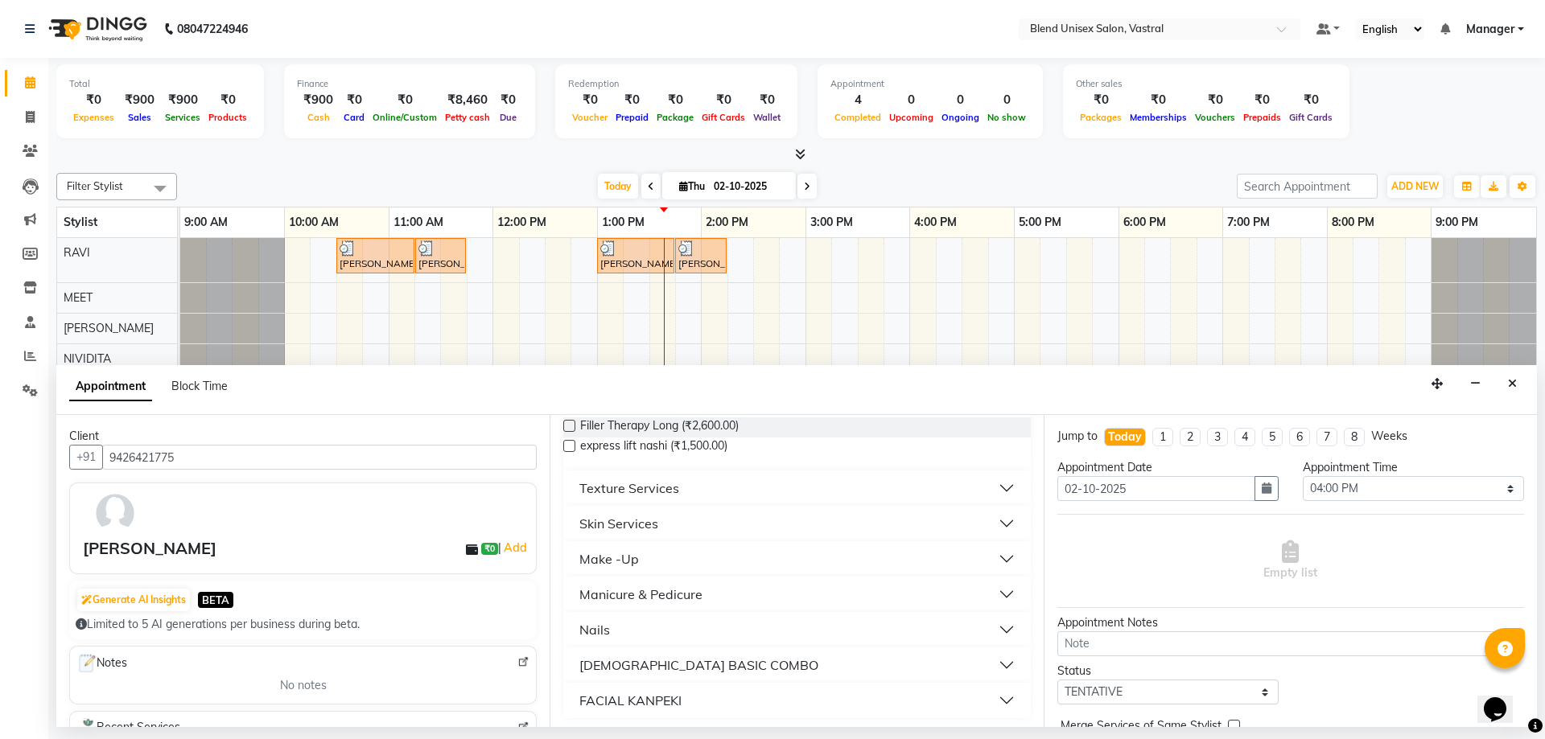
scroll to position [1139, 0]
click at [678, 496] on button "Texture Services" at bounding box center [797, 484] width 454 height 29
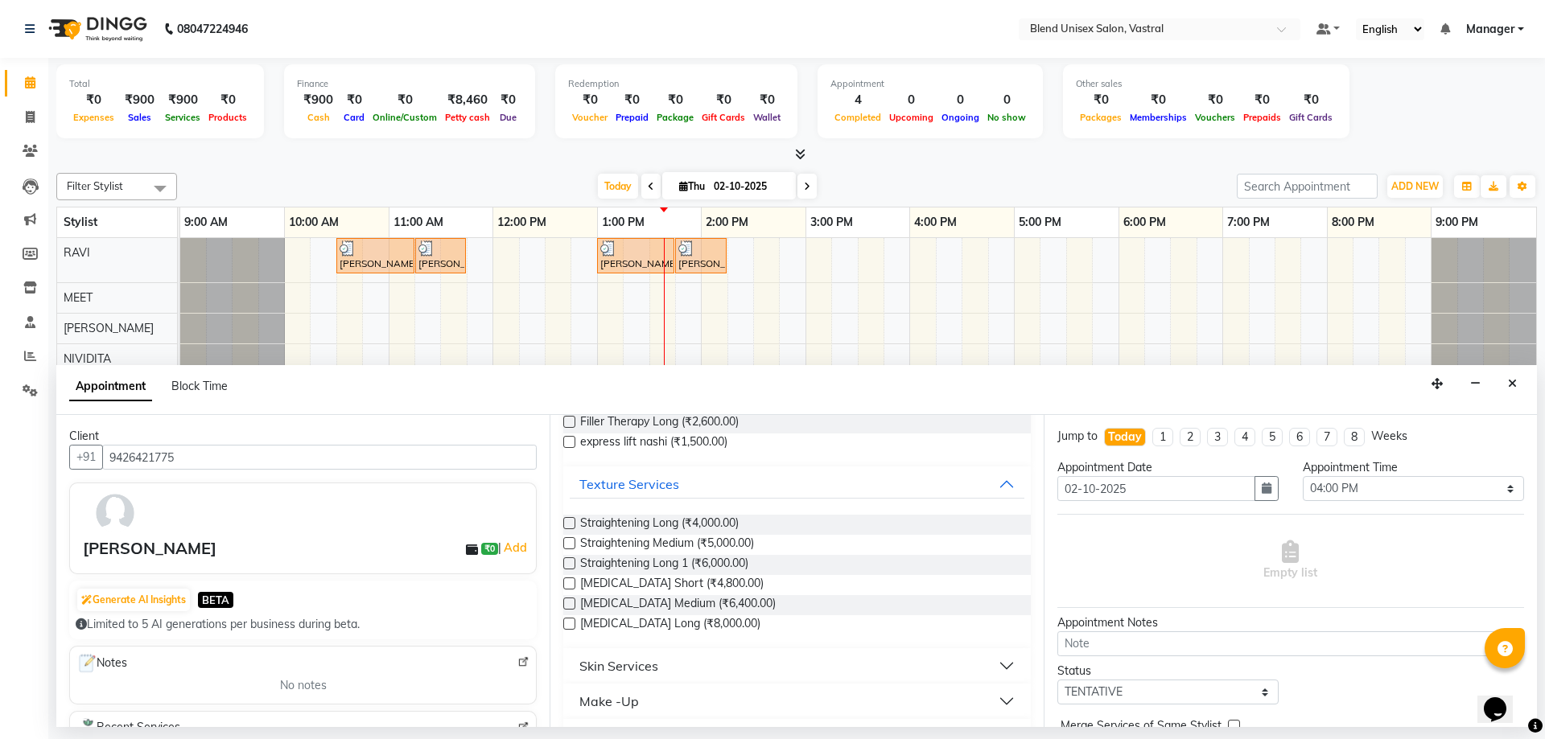
click at [566, 521] on label at bounding box center [569, 523] width 12 height 12
click at [566, 521] on input "checkbox" at bounding box center [568, 525] width 10 height 10
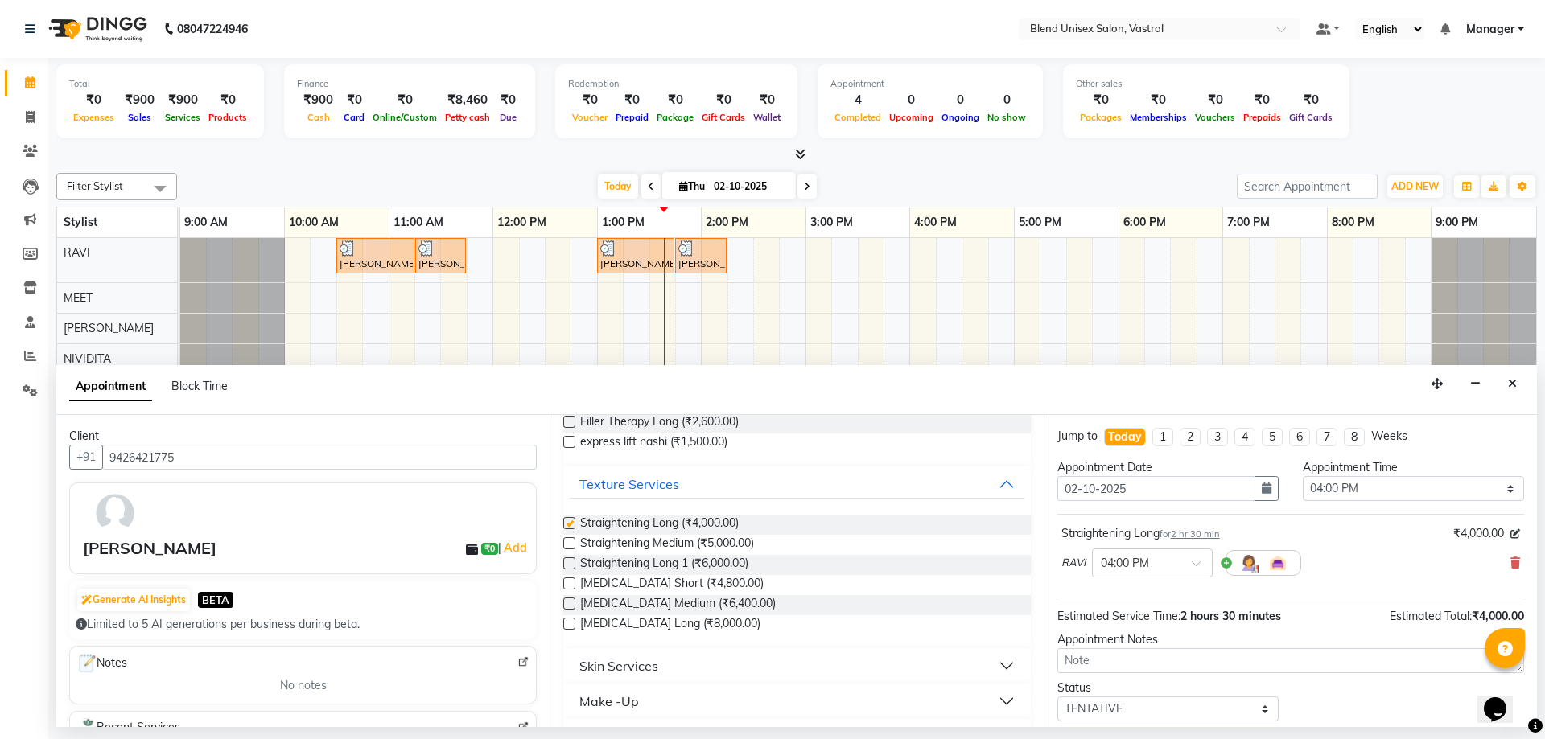
checkbox input "false"
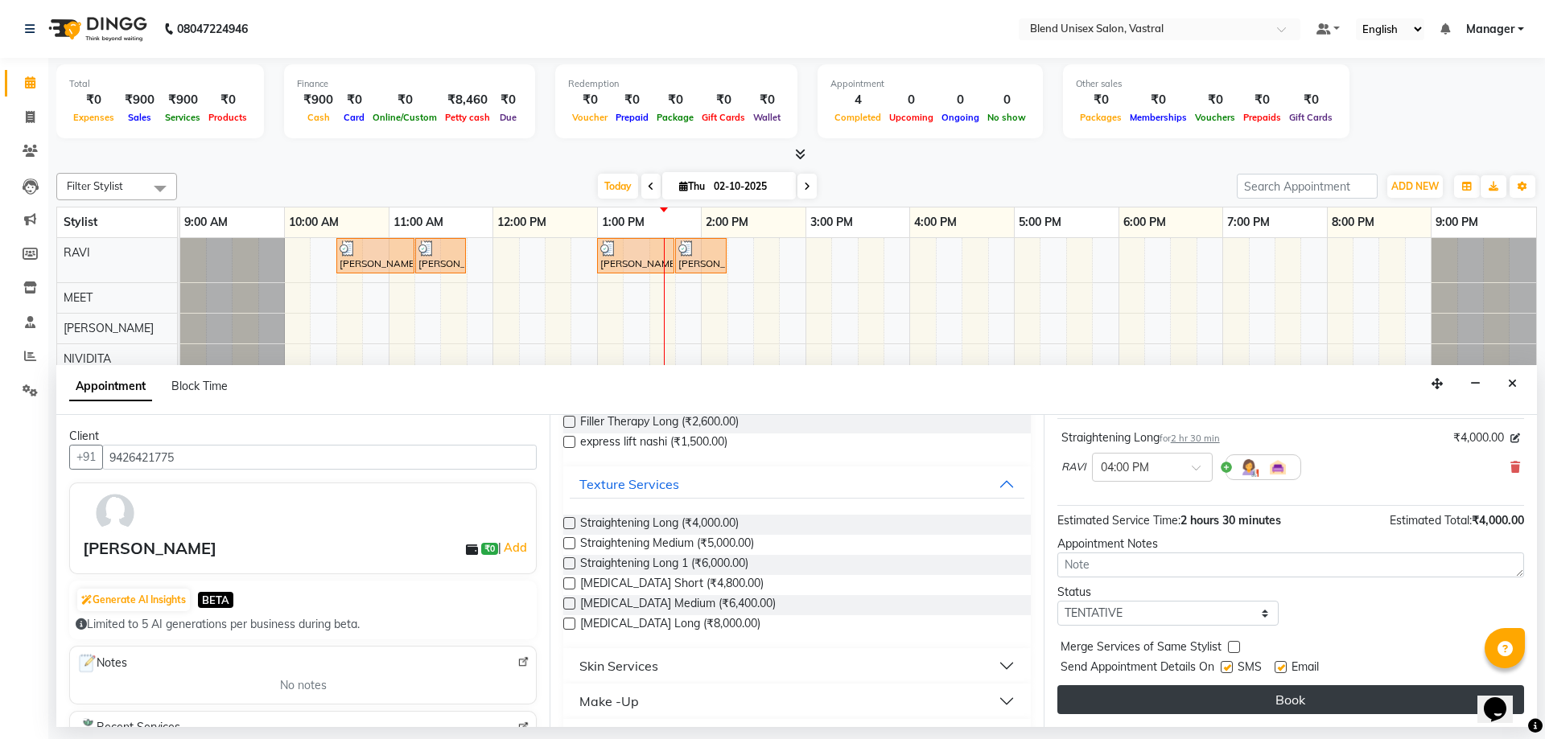
drag, startPoint x: 1119, startPoint y: 710, endPoint x: 1105, endPoint y: 672, distance: 40.5
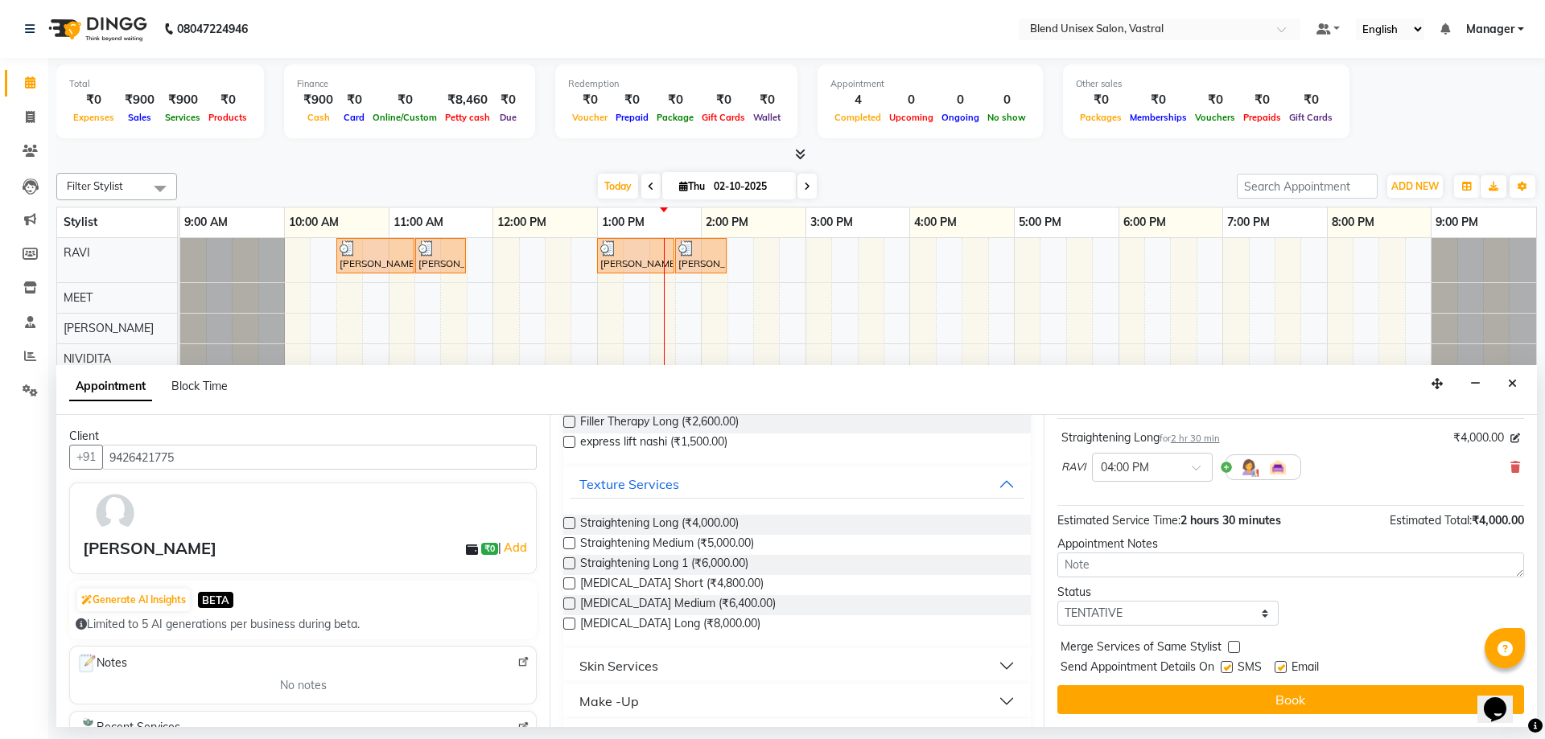
click at [1118, 710] on button "Book" at bounding box center [1290, 700] width 467 height 29
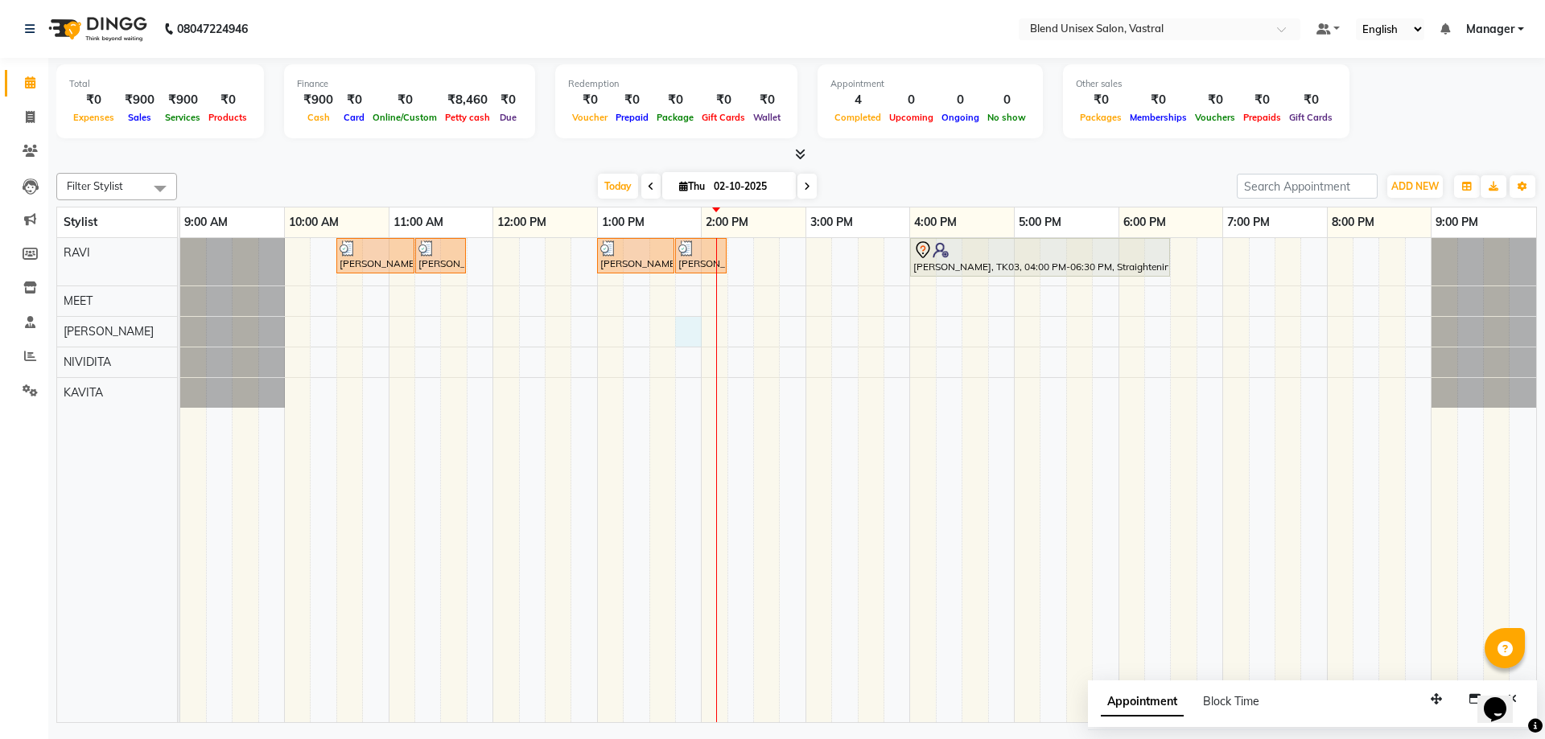
click at [684, 327] on div "[PERSON_NAME], TK02, 10:30 AM-11:15 AM, Hair Cut [DEMOGRAPHIC_DATA] [PERSON_NAM…" at bounding box center [858, 480] width 1356 height 484
select select "92887"
select select "tentative"
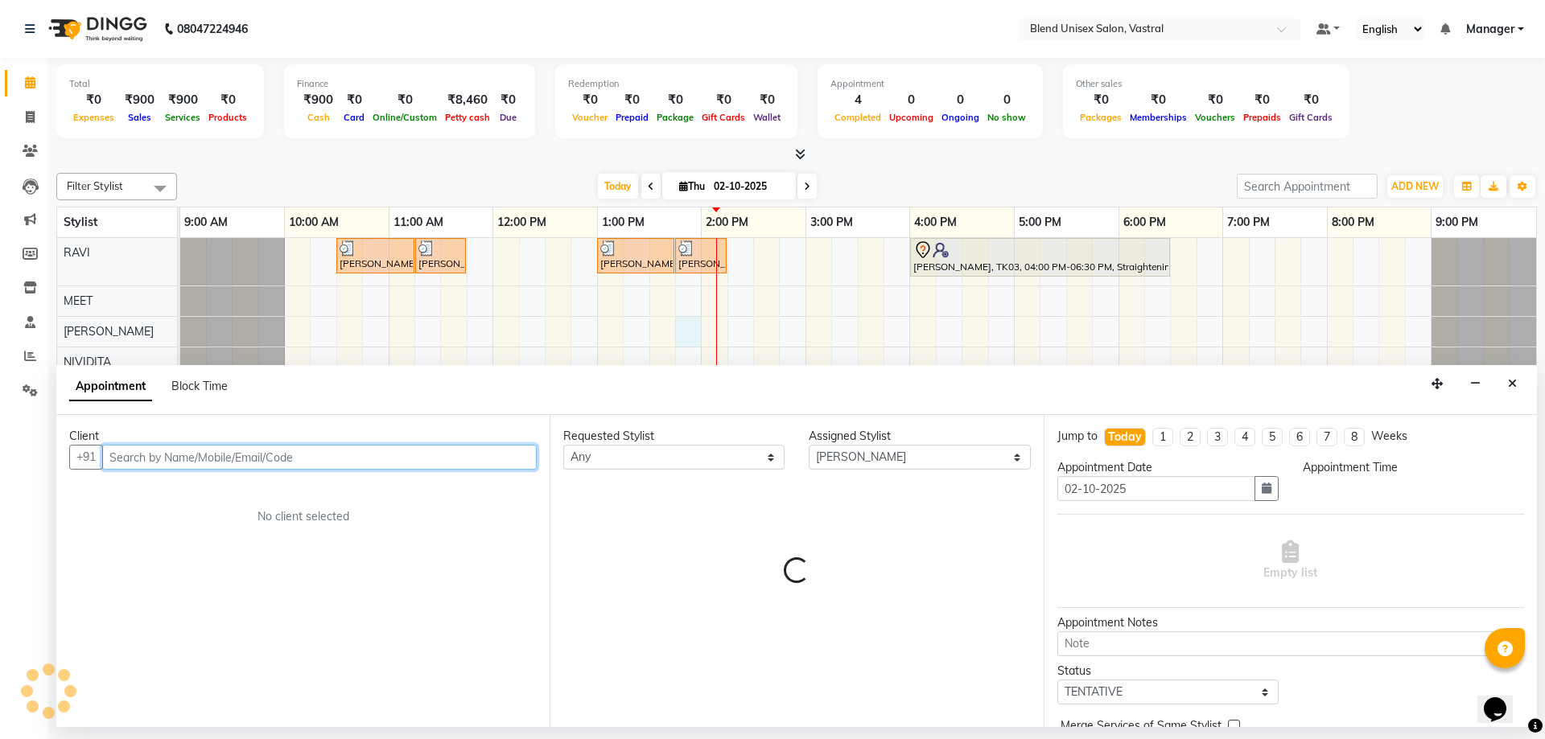
select select "825"
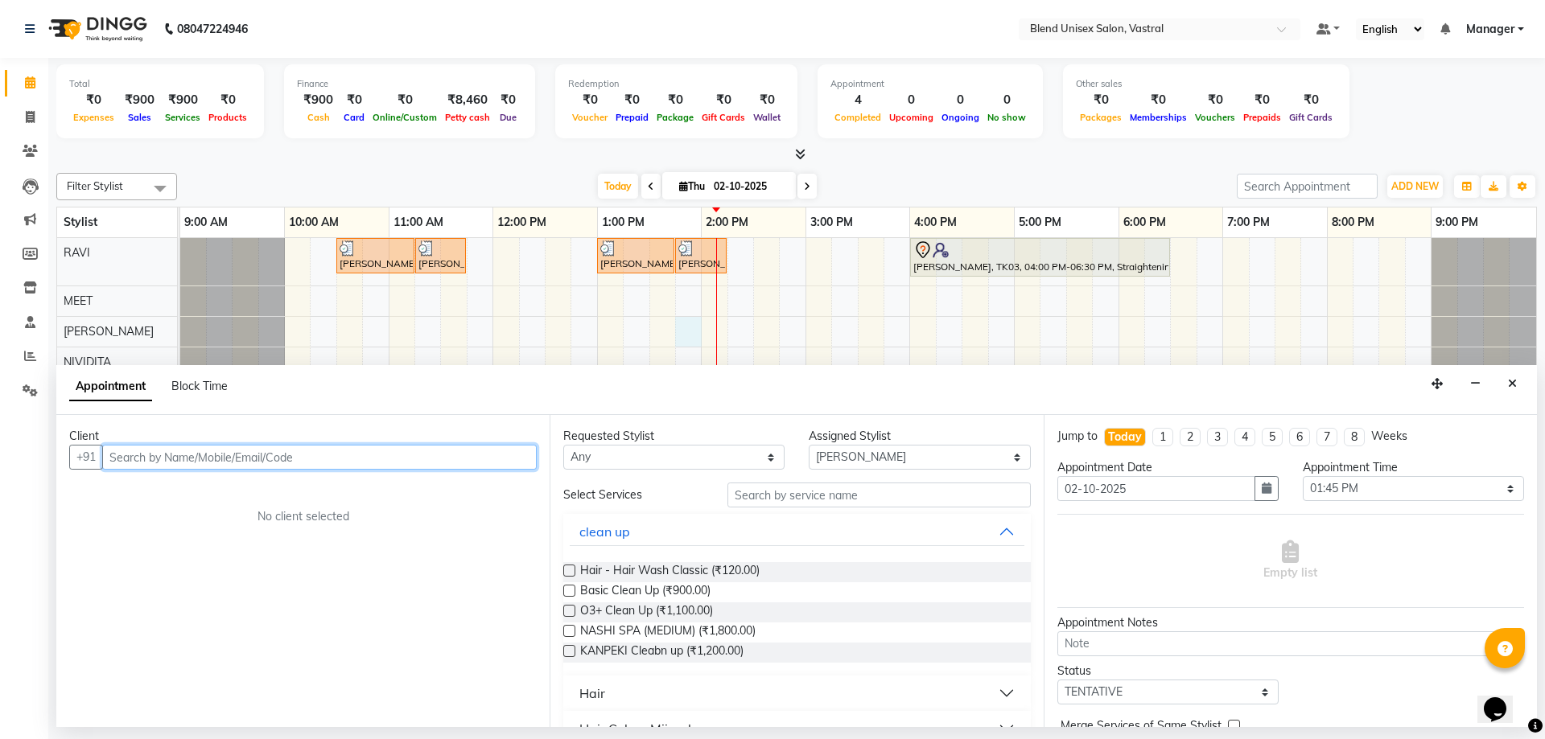
click at [493, 461] on input "text" at bounding box center [319, 457] width 435 height 25
click at [490, 455] on input "text" at bounding box center [319, 457] width 435 height 25
type input "9909286938"
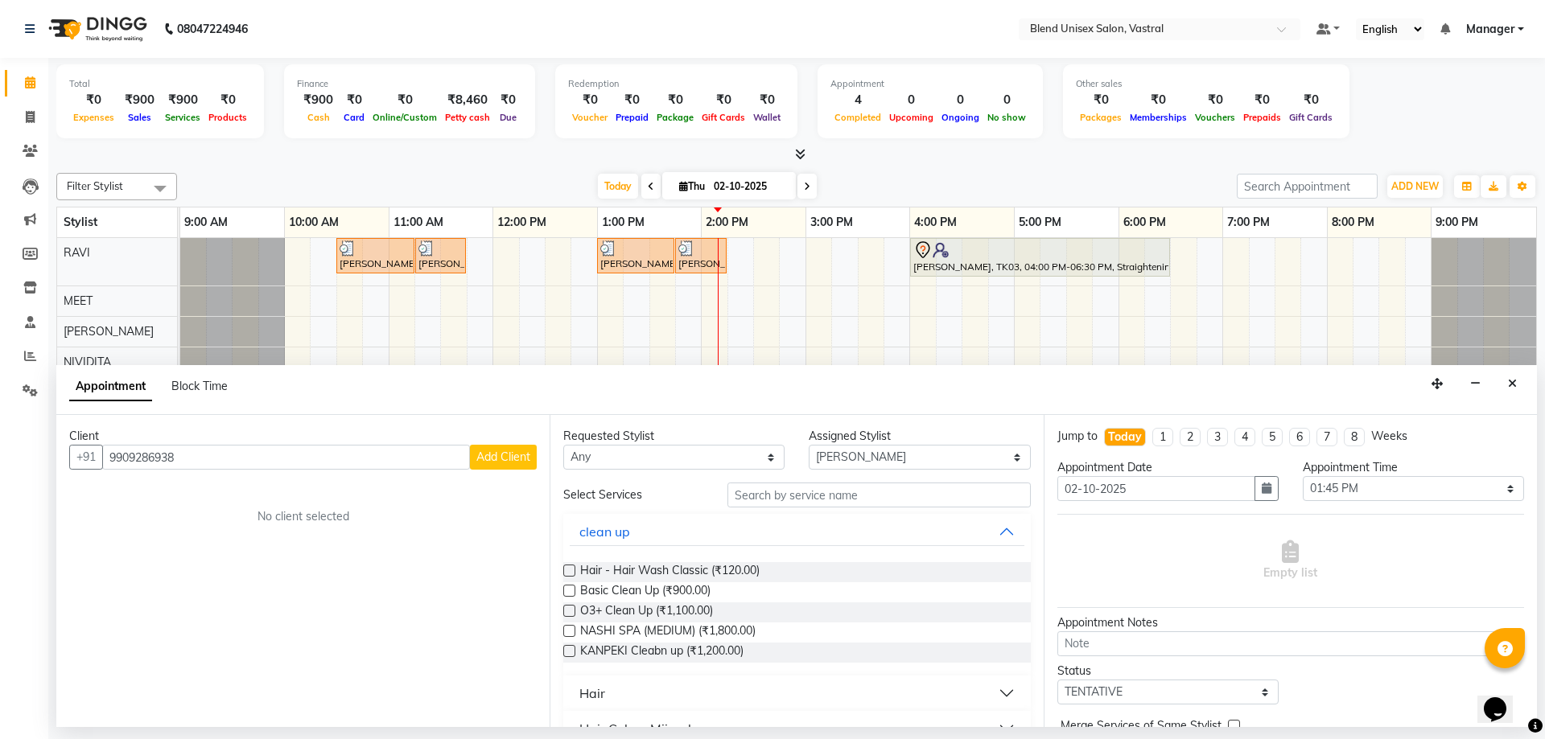
click at [488, 457] on span "Add Client" at bounding box center [503, 457] width 54 height 14
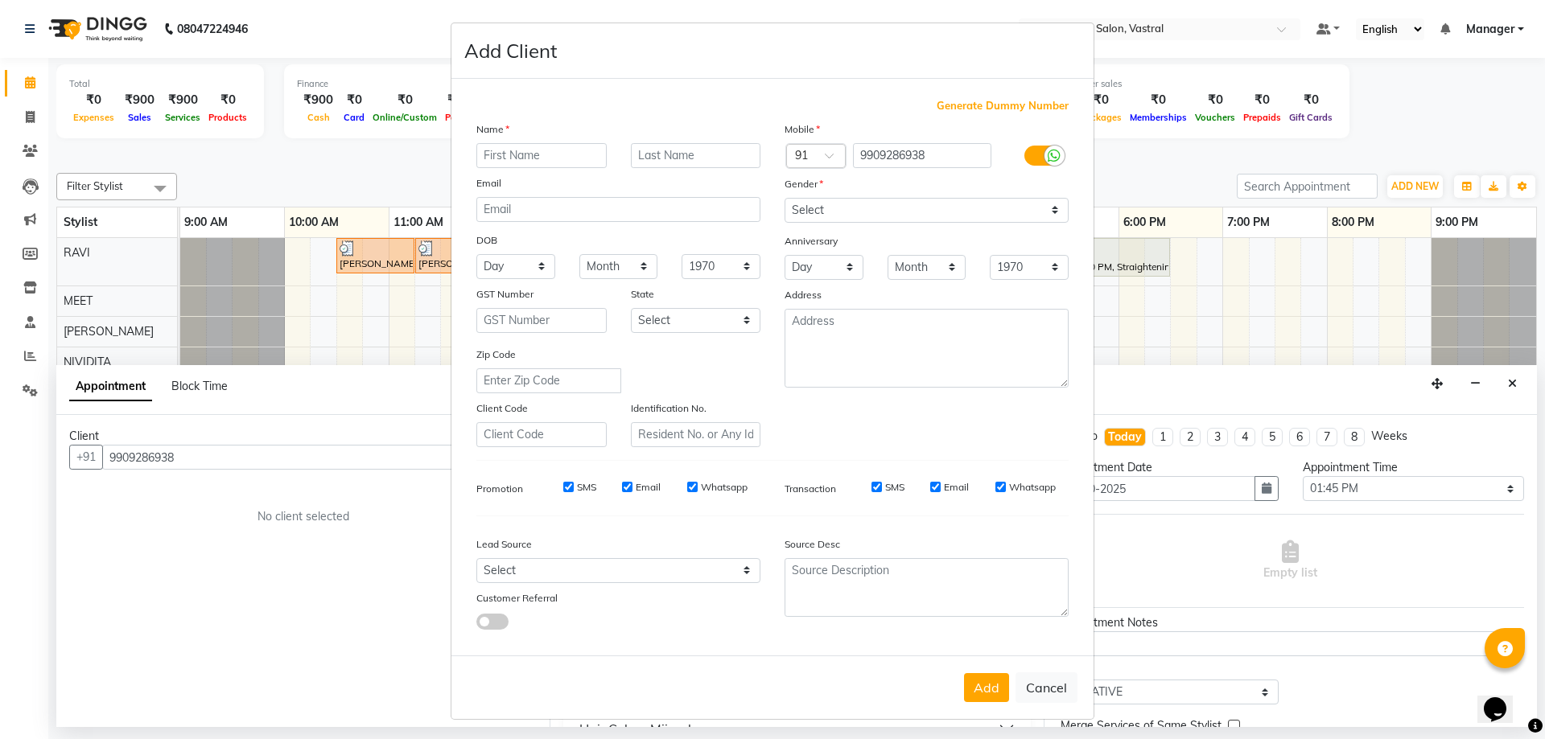
drag, startPoint x: 529, startPoint y: 155, endPoint x: 524, endPoint y: 122, distance: 33.5
click at [529, 154] on input "text" at bounding box center [541, 155] width 130 height 25
type input "VIRAL"
click at [661, 150] on input "text" at bounding box center [696, 155] width 130 height 25
type input "[PERSON_NAME]"
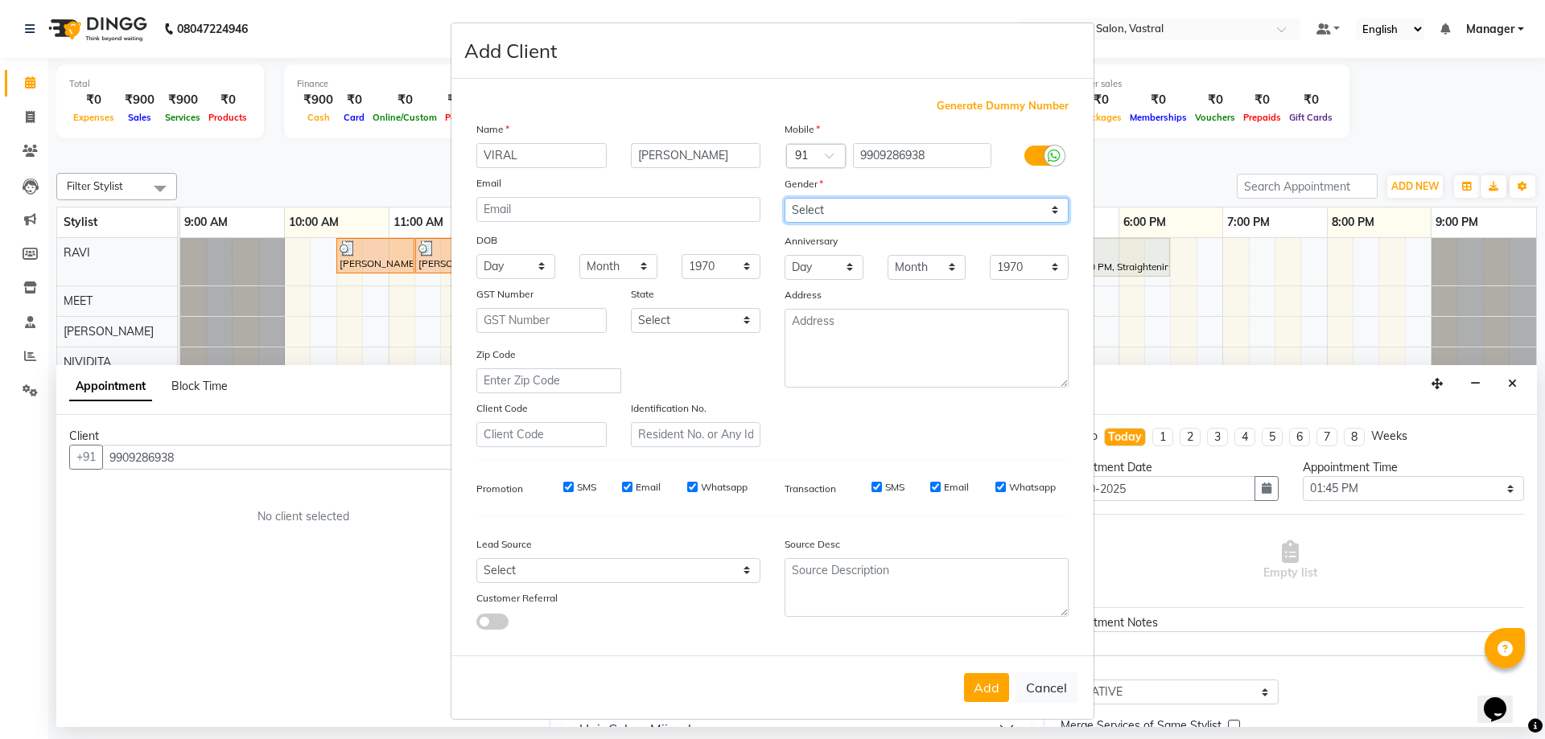
click at [948, 206] on select "Select [DEMOGRAPHIC_DATA] [DEMOGRAPHIC_DATA] Other Prefer Not To Say" at bounding box center [927, 210] width 284 height 25
select select "[DEMOGRAPHIC_DATA]"
click at [785, 198] on select "Select [DEMOGRAPHIC_DATA] [DEMOGRAPHIC_DATA] Other Prefer Not To Say" at bounding box center [927, 210] width 284 height 25
click at [983, 693] on button "Add" at bounding box center [986, 687] width 45 height 29
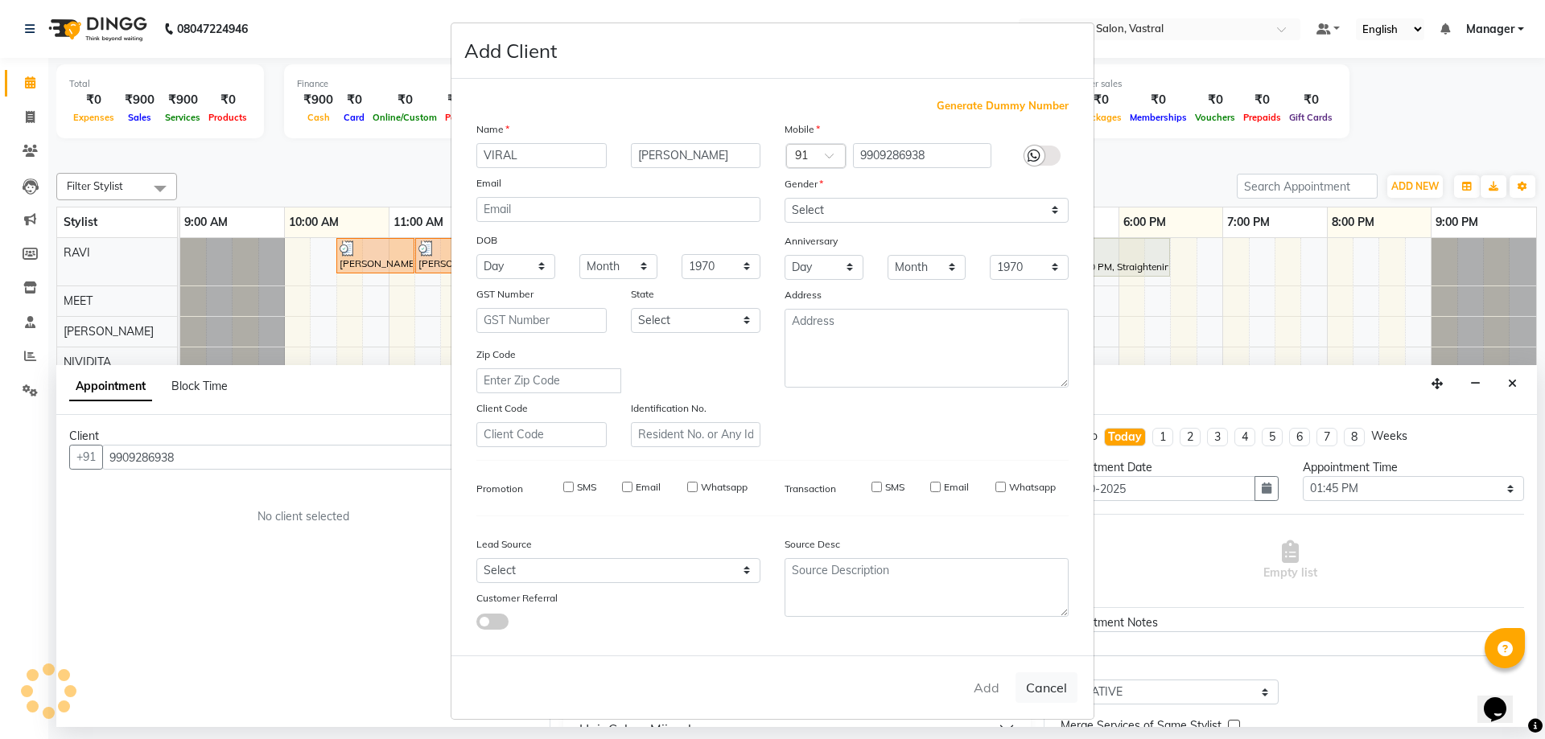
select select
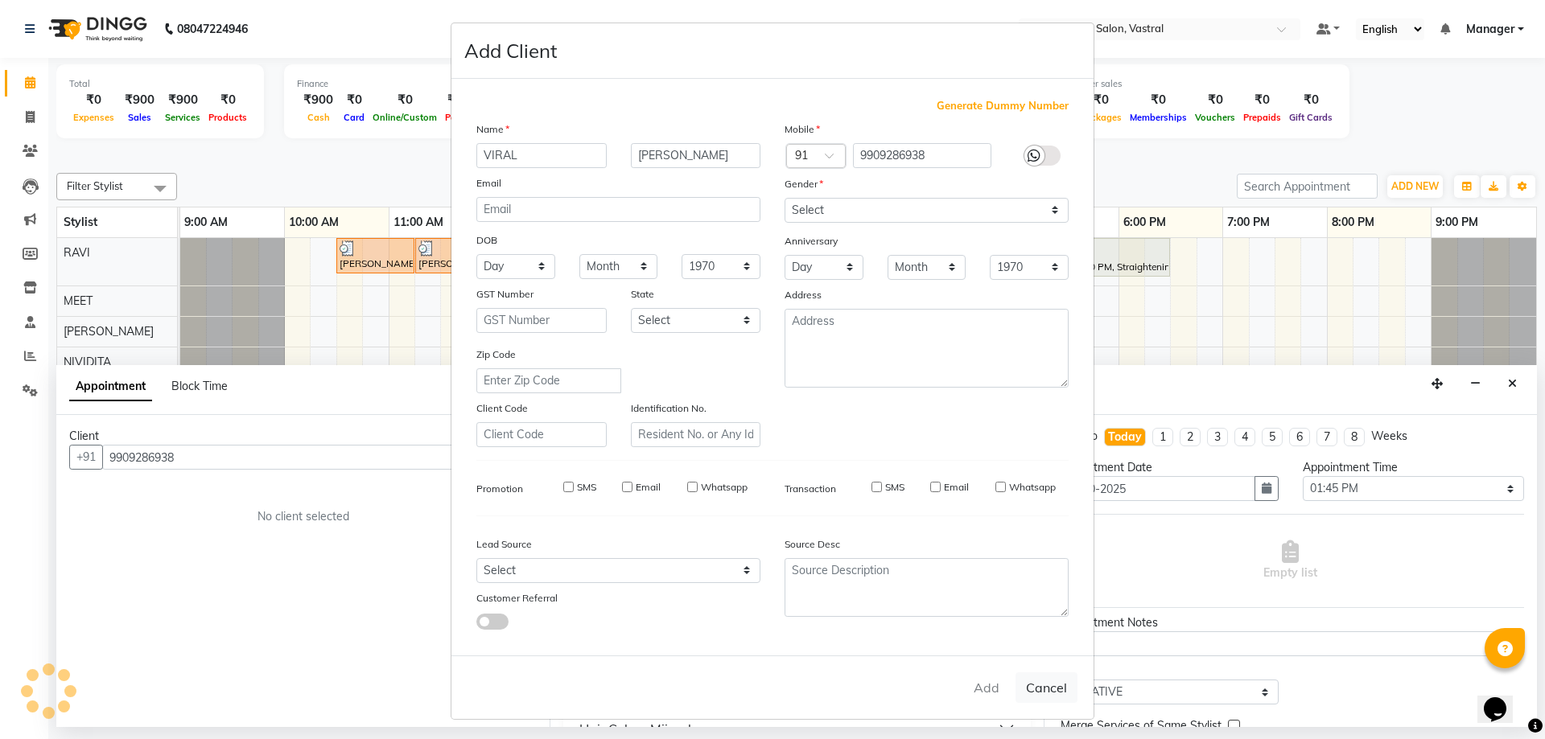
select select
checkbox input "false"
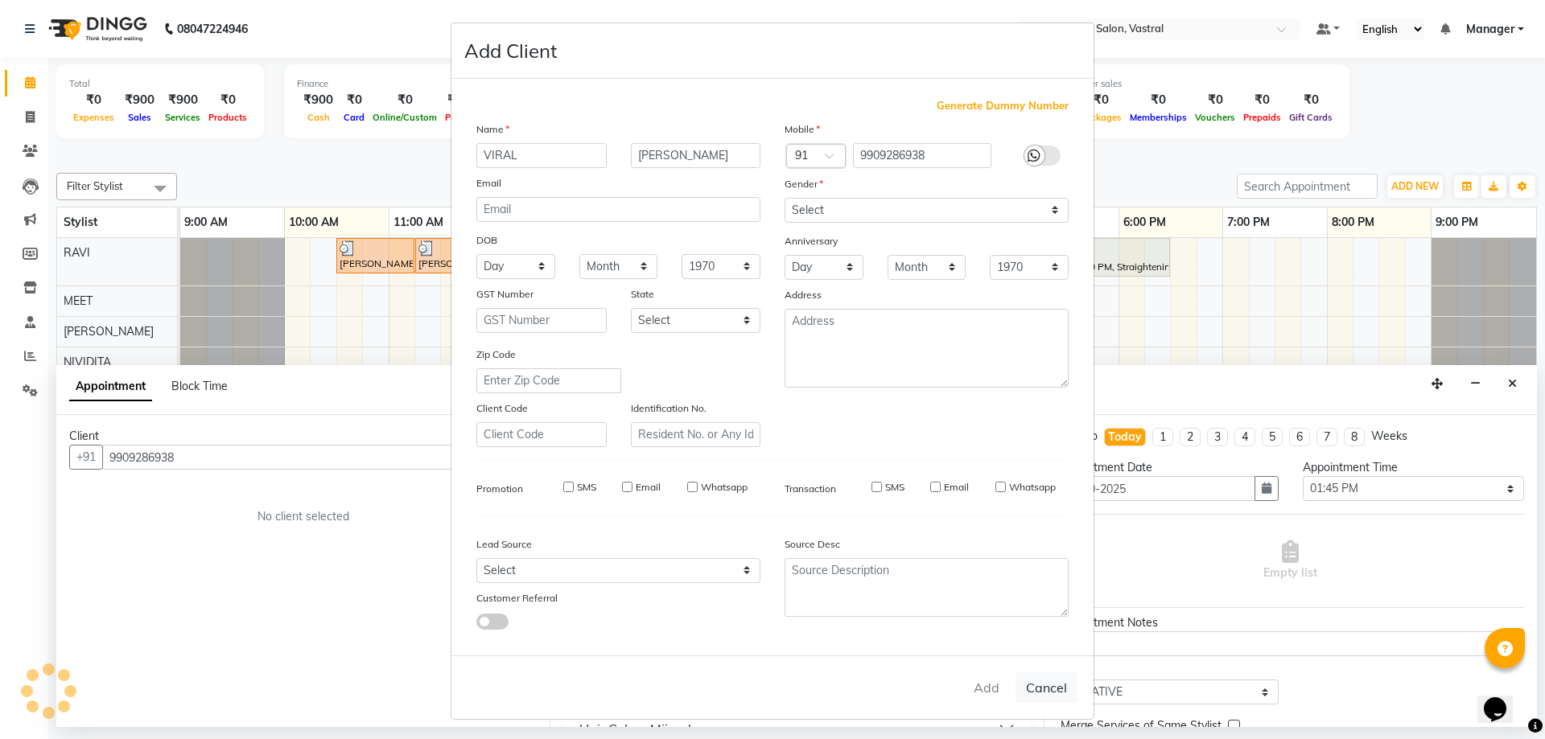
checkbox input "false"
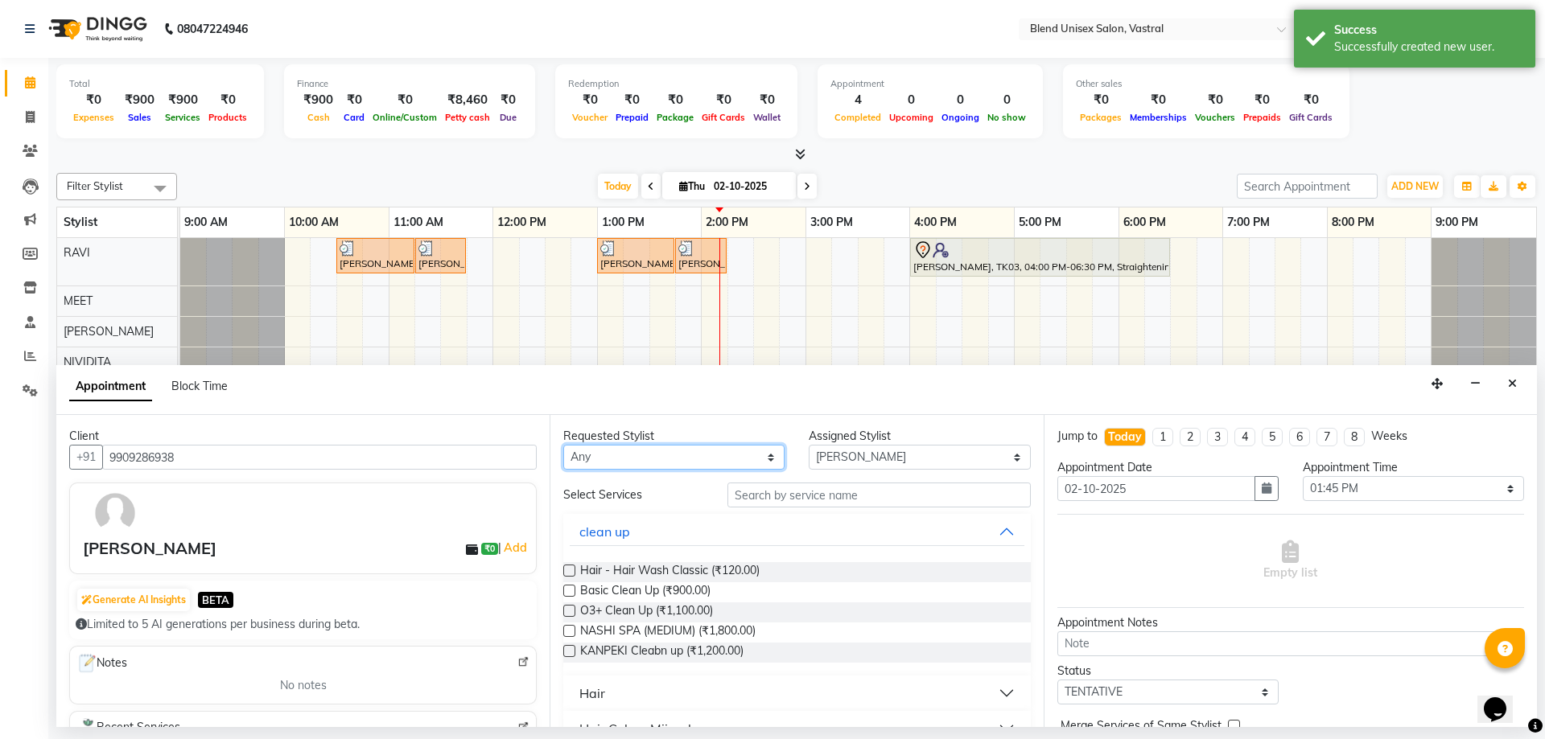
click at [640, 460] on select "Any [PERSON_NAME] MEET [PERSON_NAME]" at bounding box center [673, 457] width 221 height 25
select select "92887"
click at [563, 445] on select "Any [PERSON_NAME] MEET [PERSON_NAME]" at bounding box center [673, 457] width 221 height 25
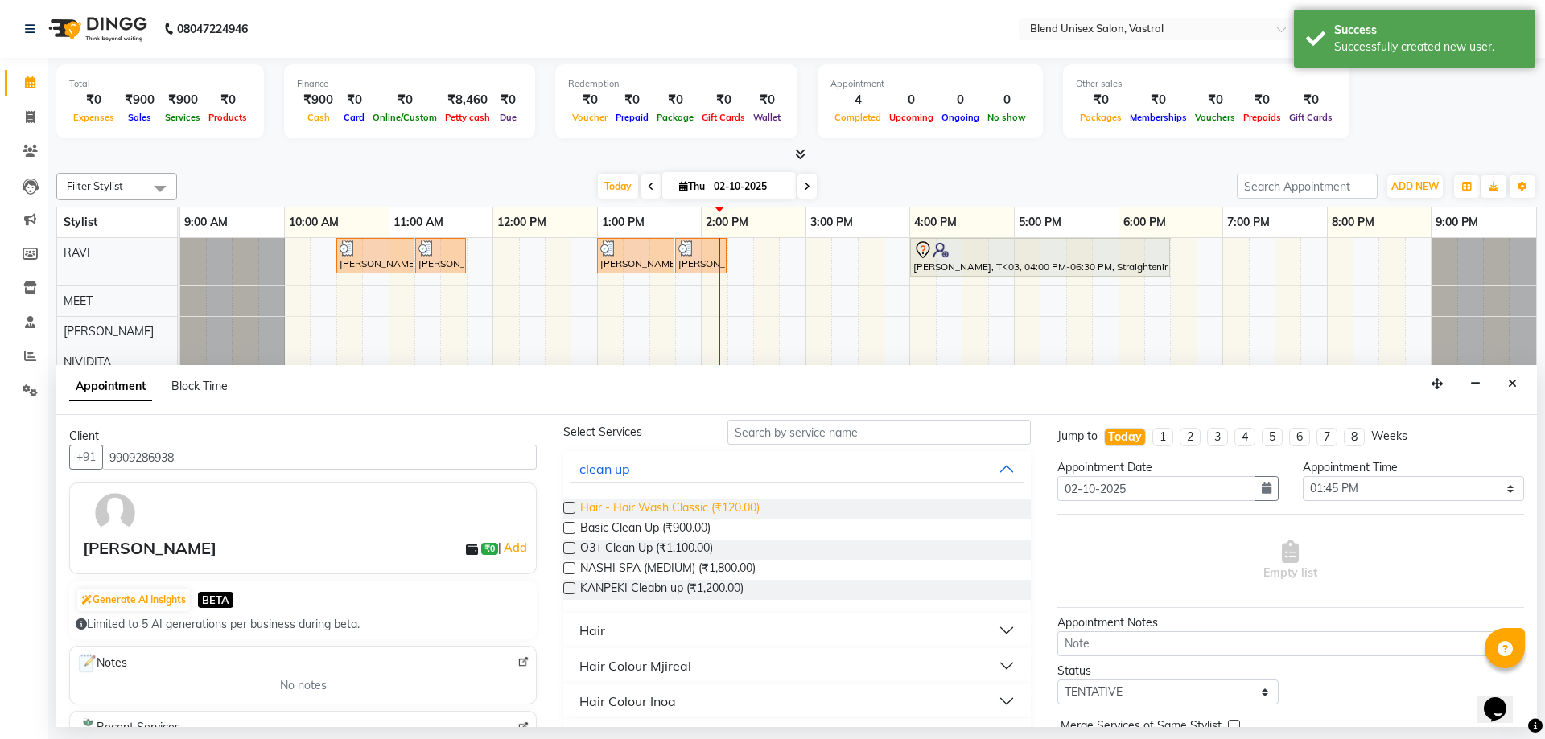
scroll to position [80, 0]
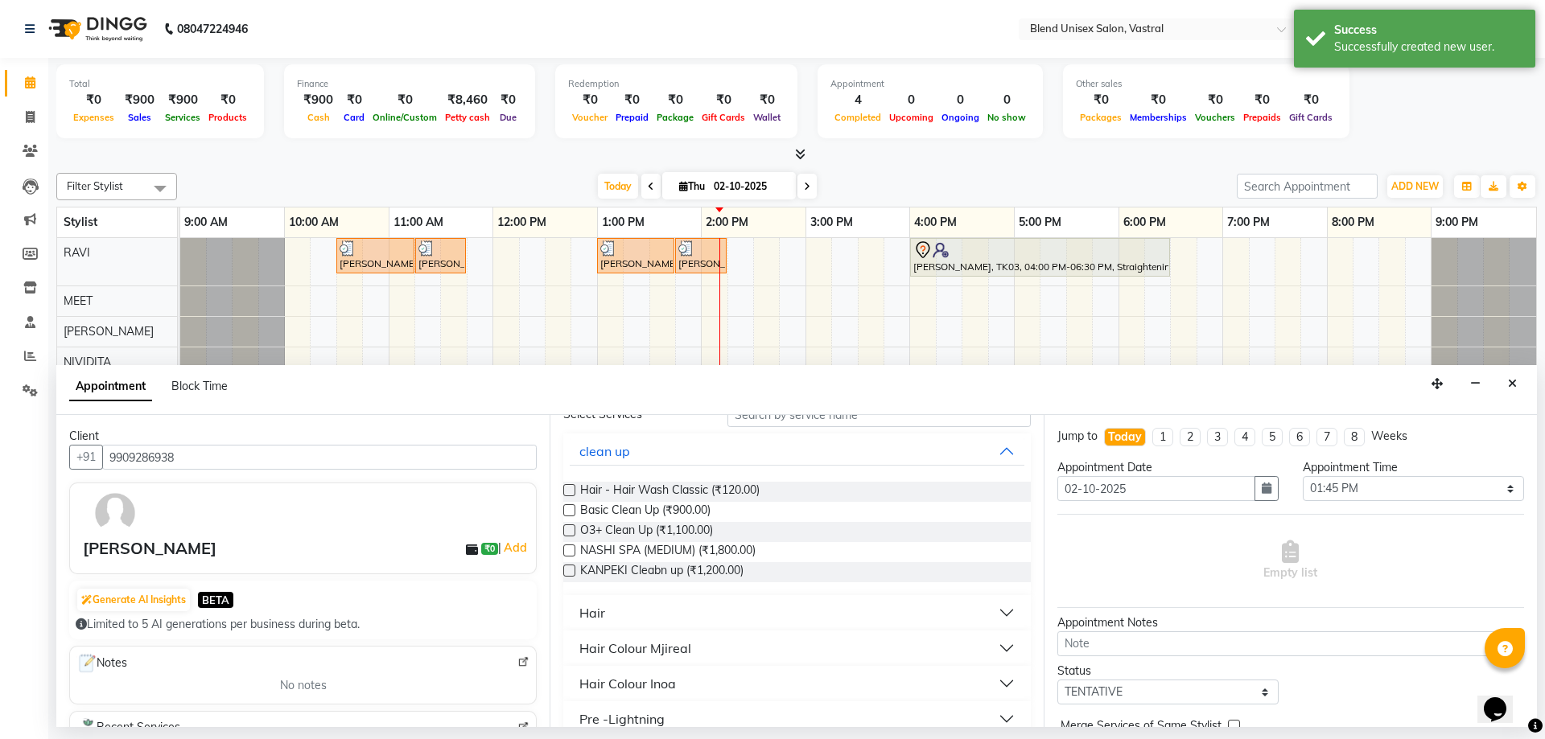
click at [623, 604] on button "Hair" at bounding box center [797, 613] width 454 height 29
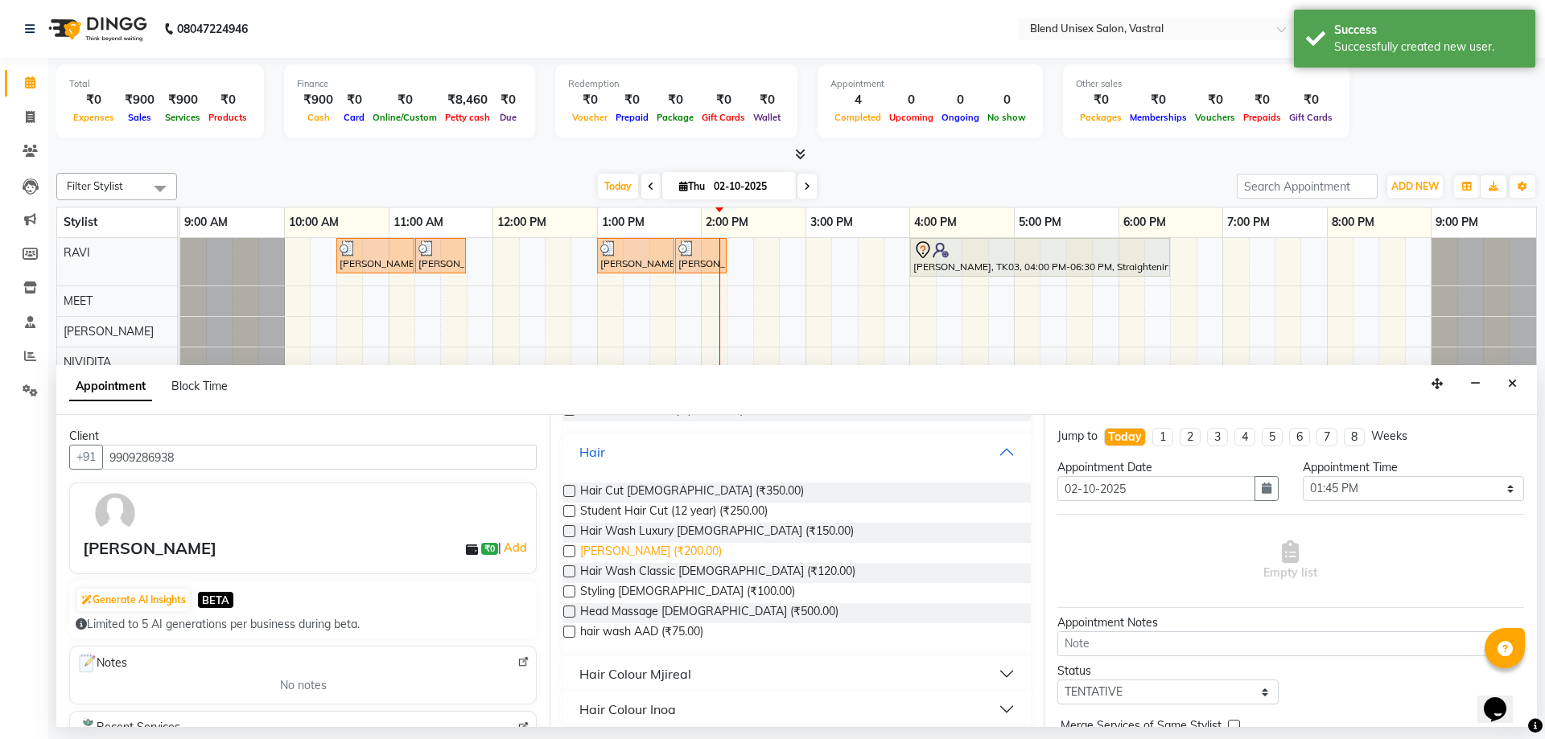
scroll to position [161, 0]
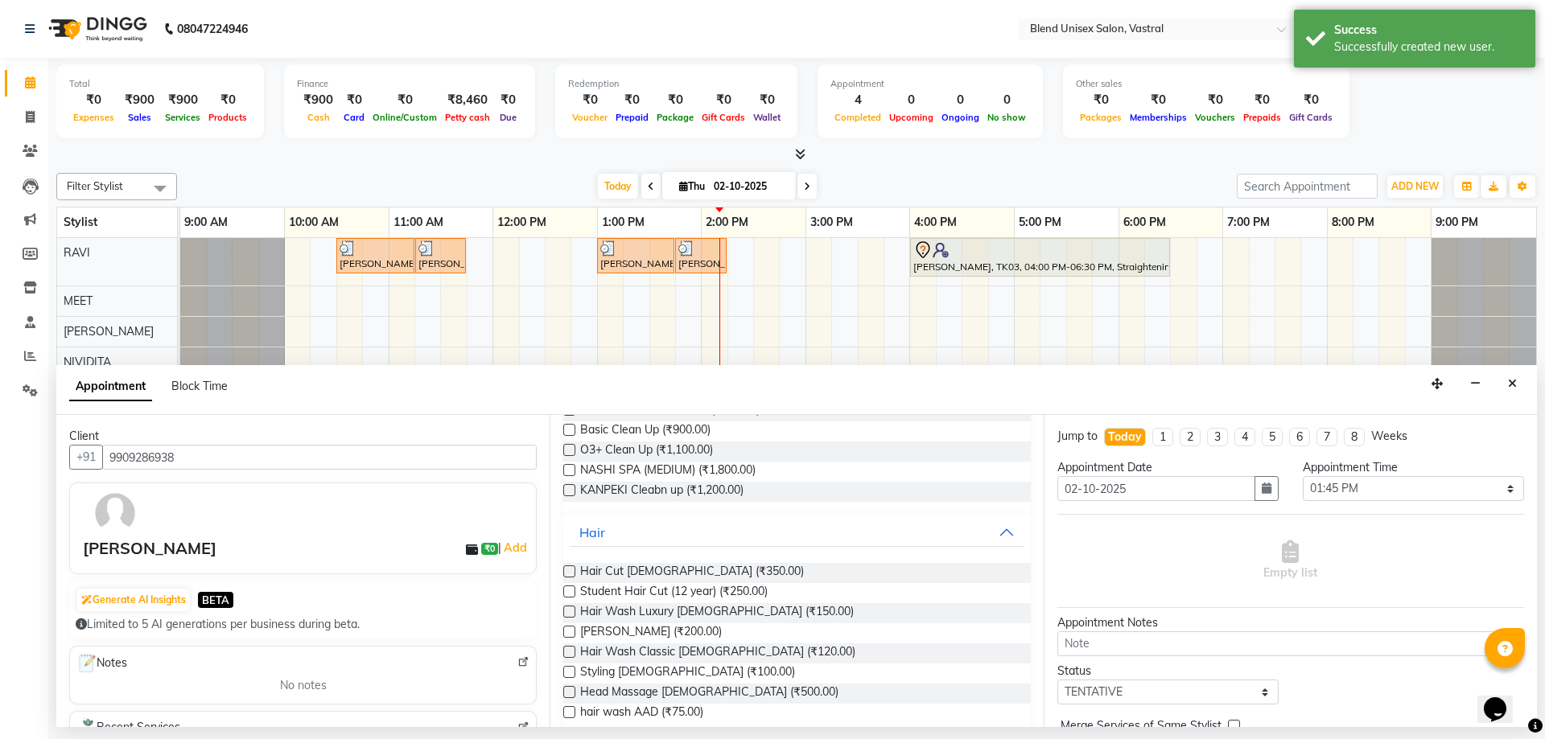
click at [568, 574] on label at bounding box center [569, 572] width 12 height 12
click at [568, 574] on input "checkbox" at bounding box center [568, 573] width 10 height 10
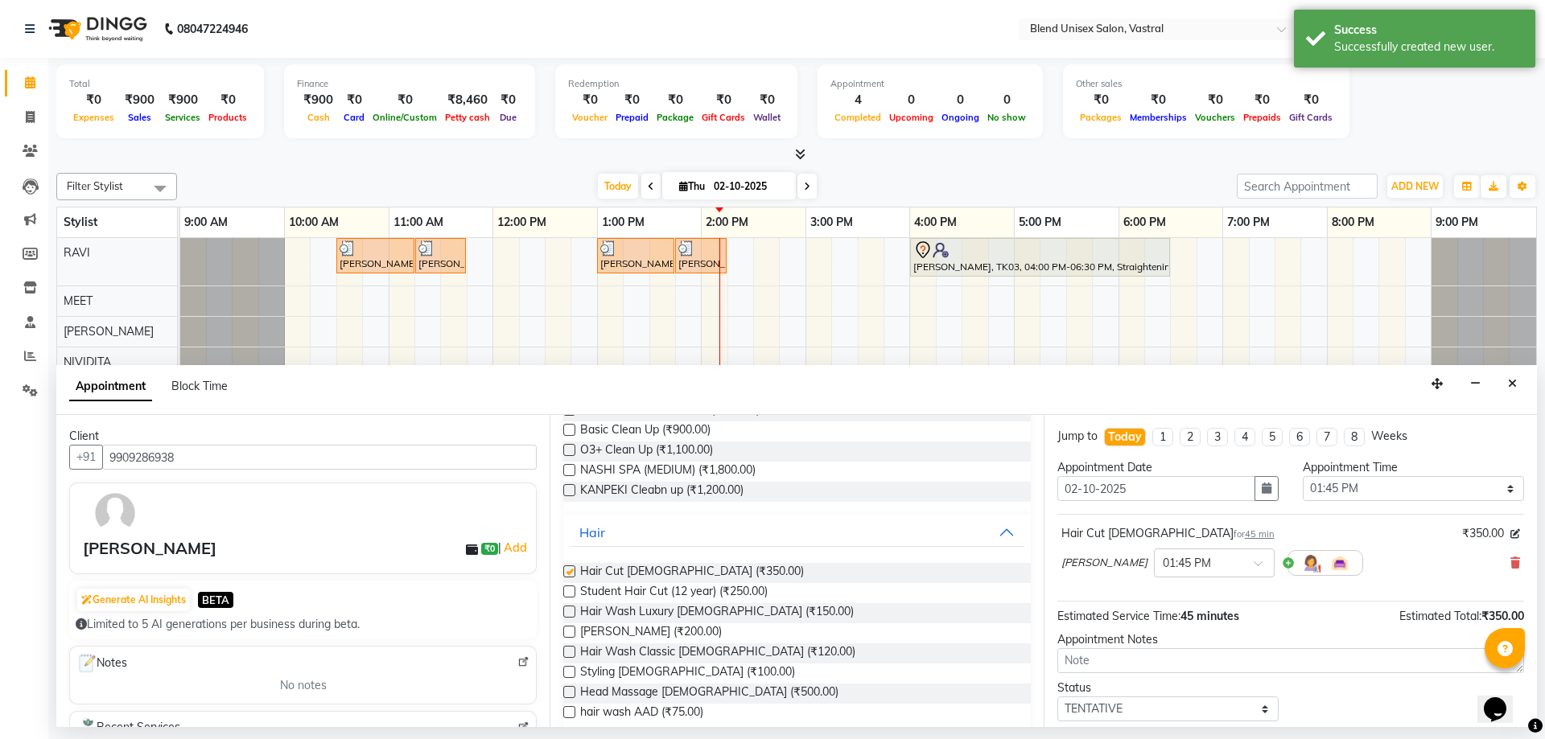
checkbox input "false"
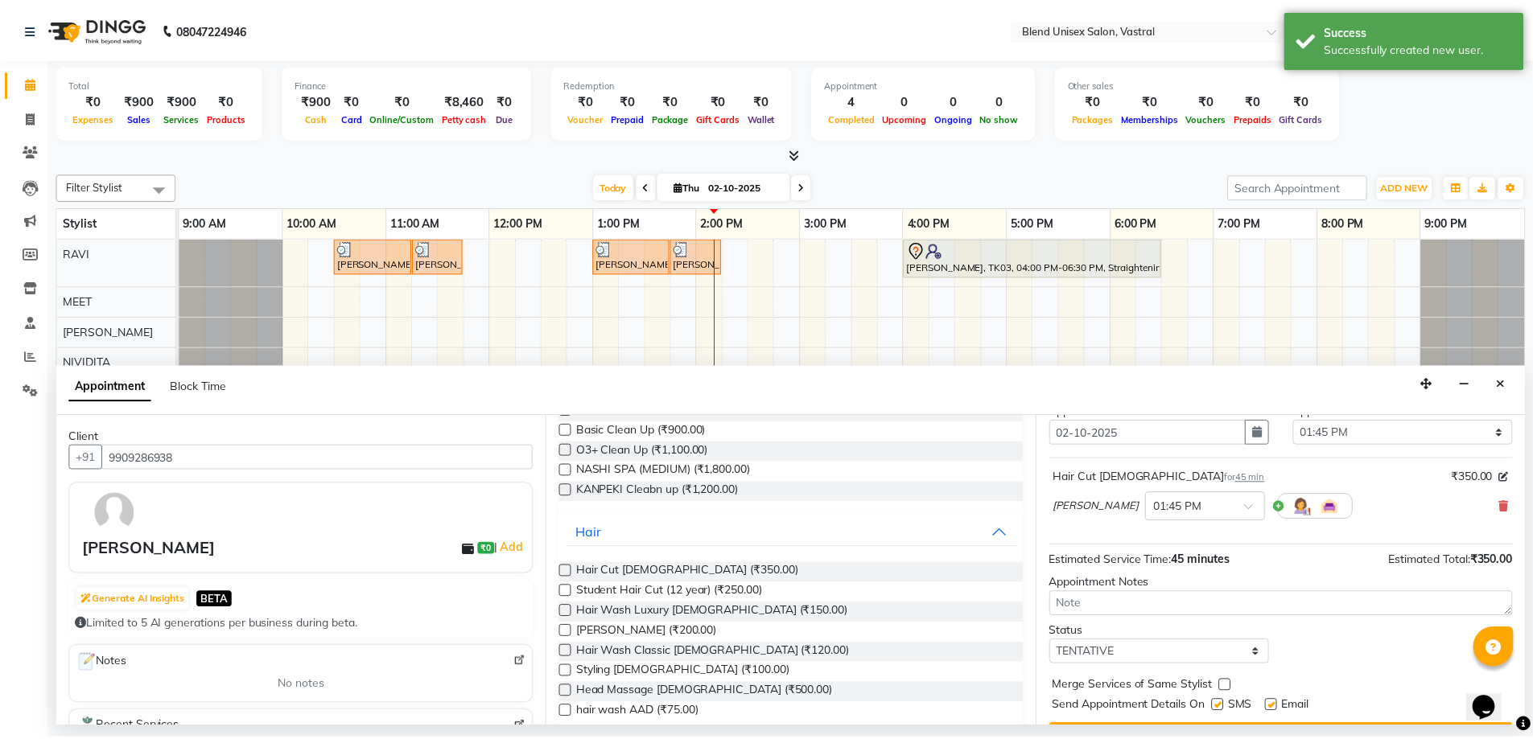
scroll to position [96, 0]
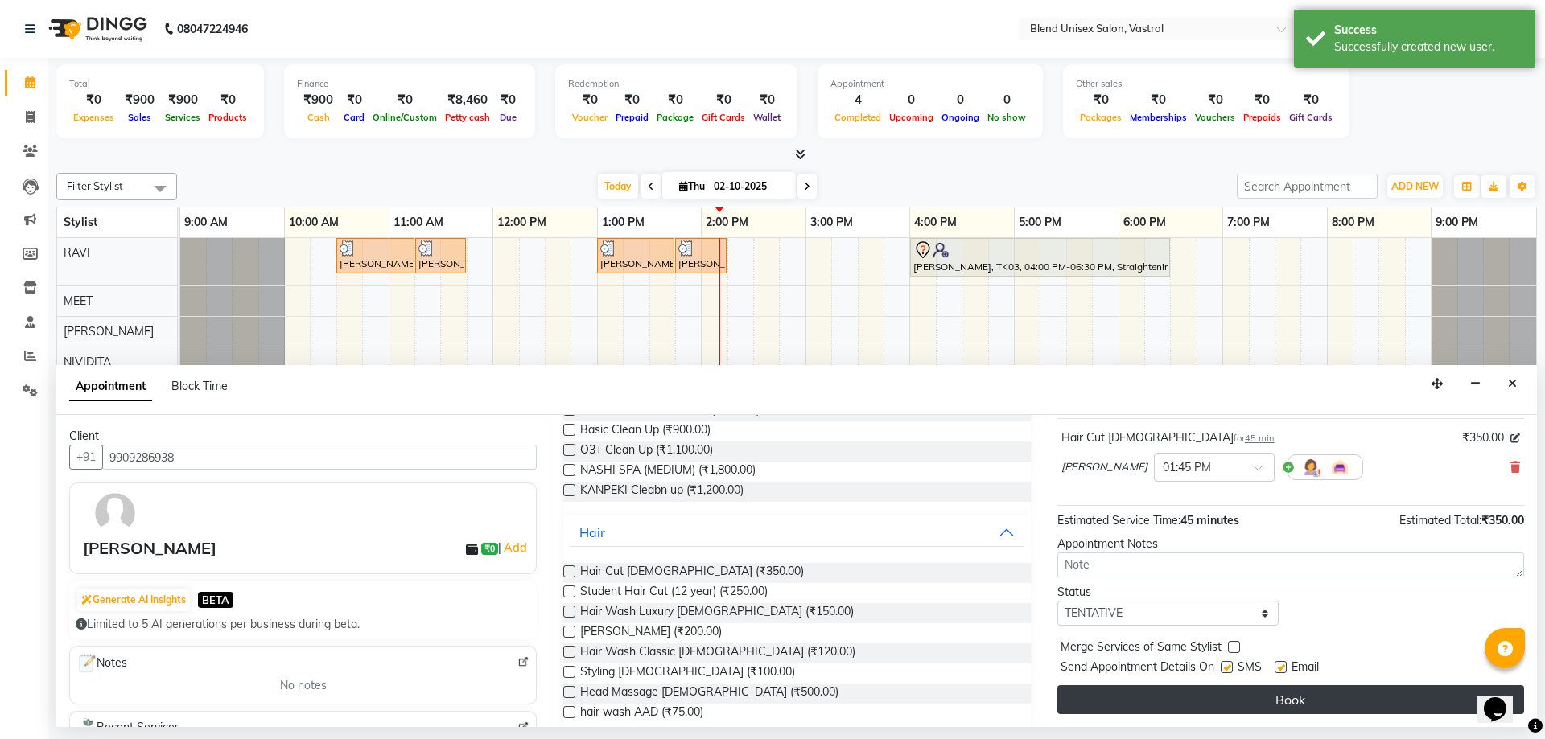
click at [1244, 706] on button "Book" at bounding box center [1290, 700] width 467 height 29
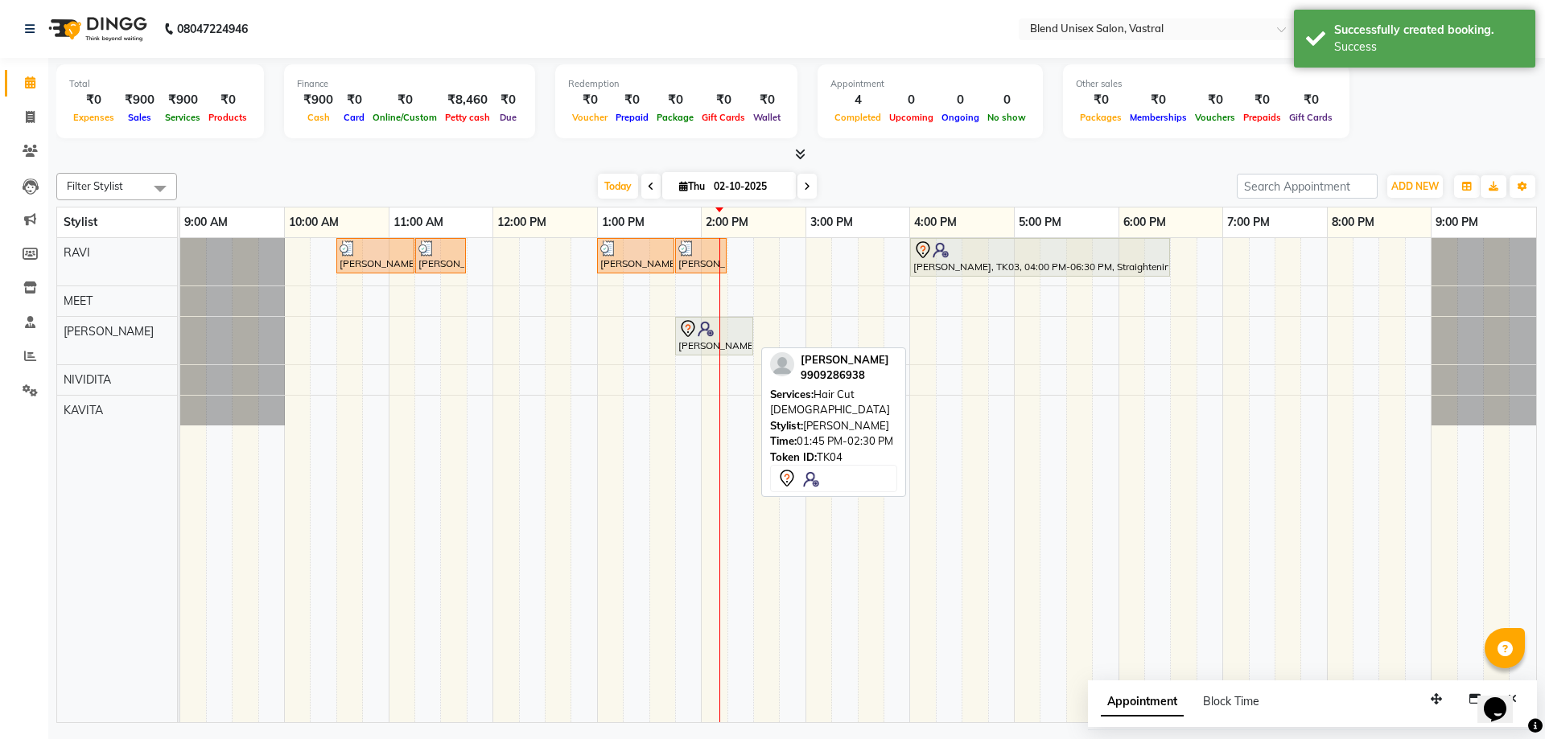
click at [715, 335] on div at bounding box center [714, 328] width 72 height 19
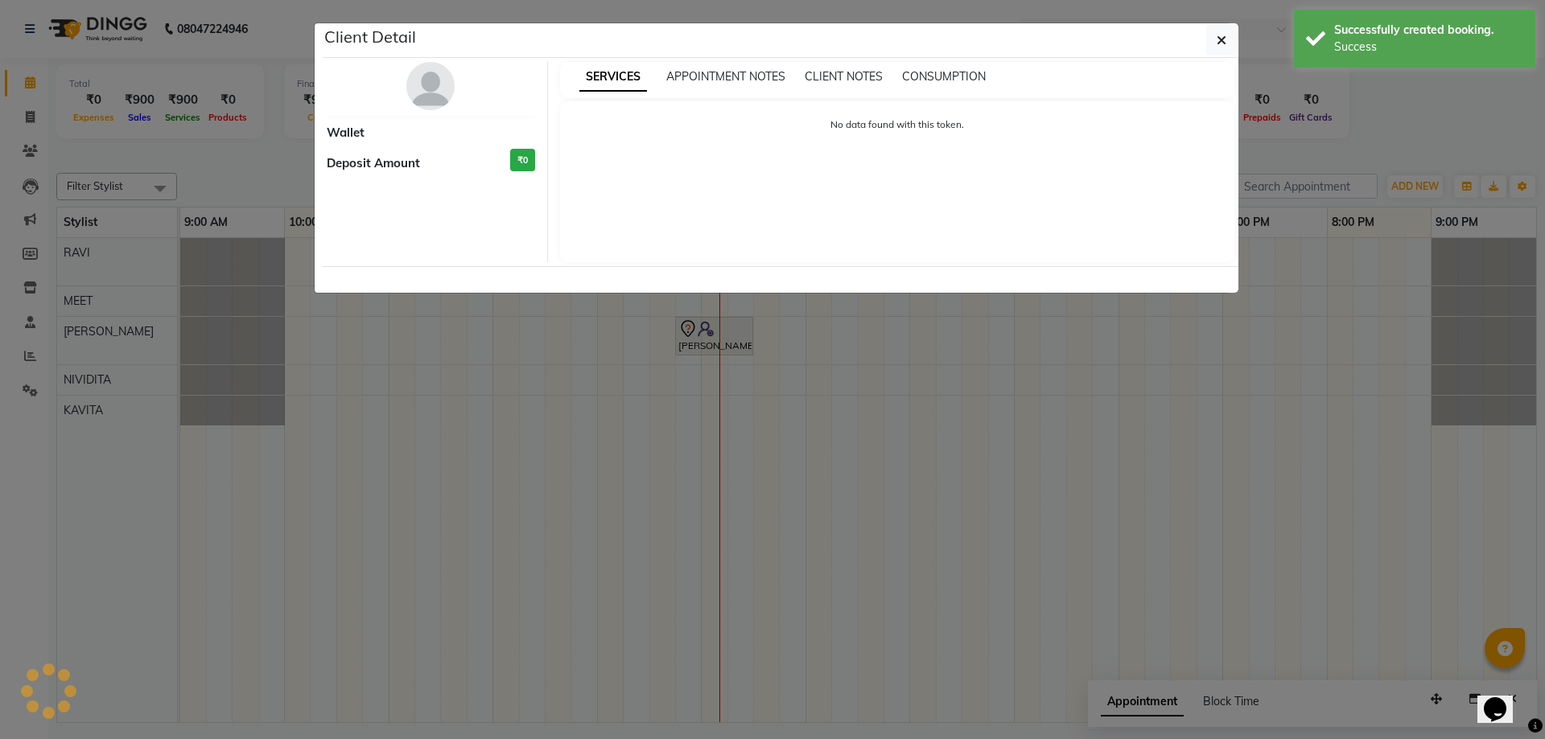
select select "7"
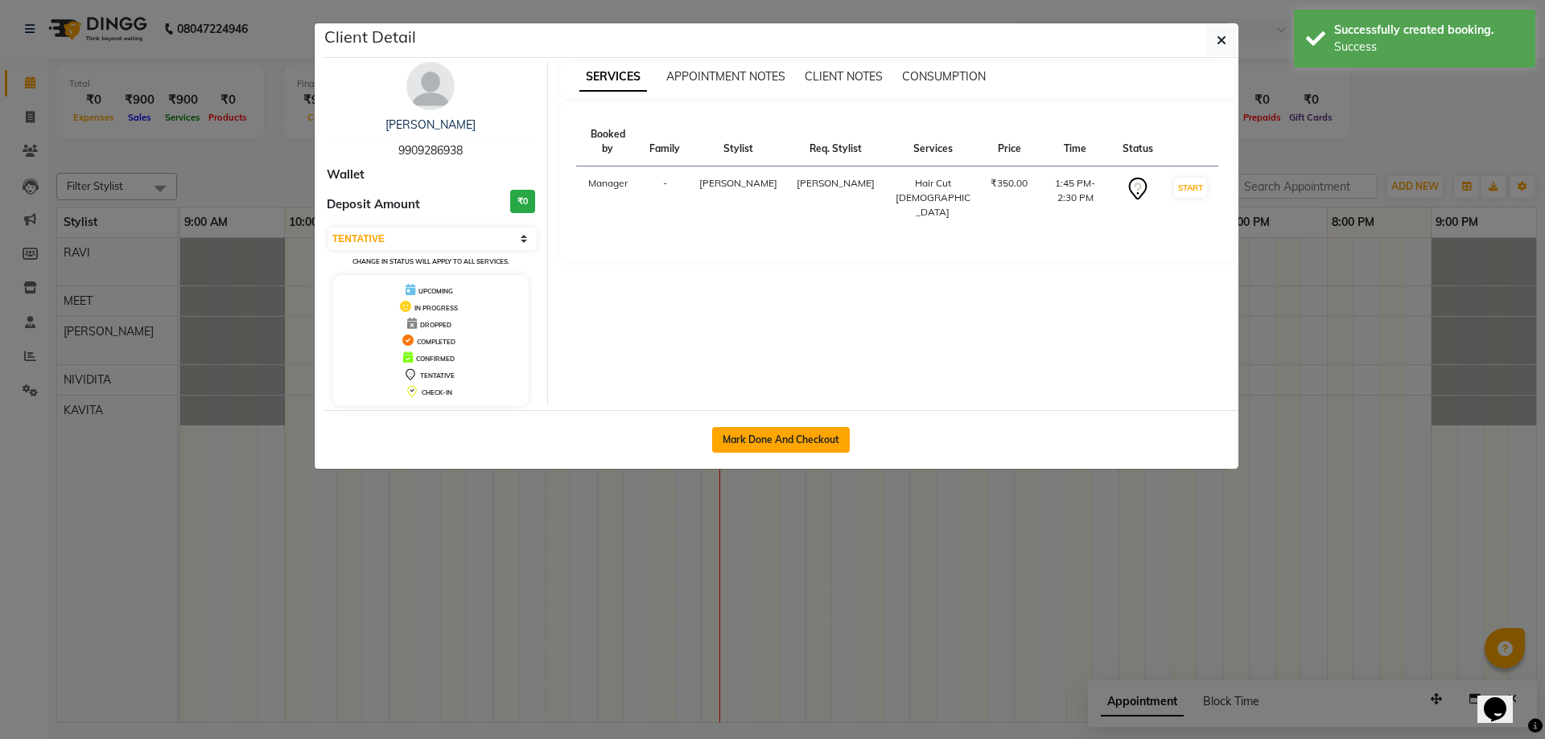
click at [773, 442] on button "Mark Done And Checkout" at bounding box center [781, 440] width 138 height 26
select select "9095"
select select "service"
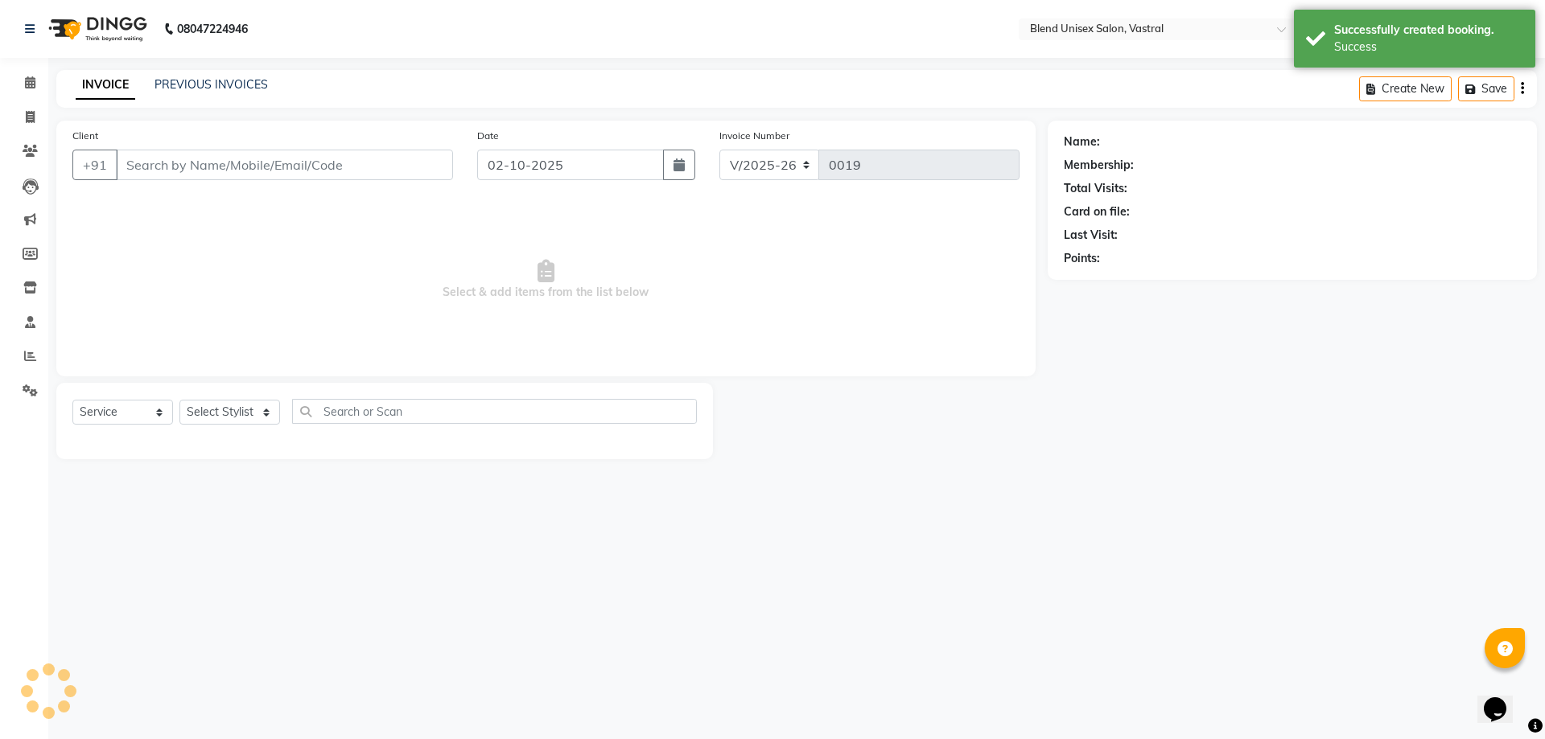
type input "9909286938"
select select "92887"
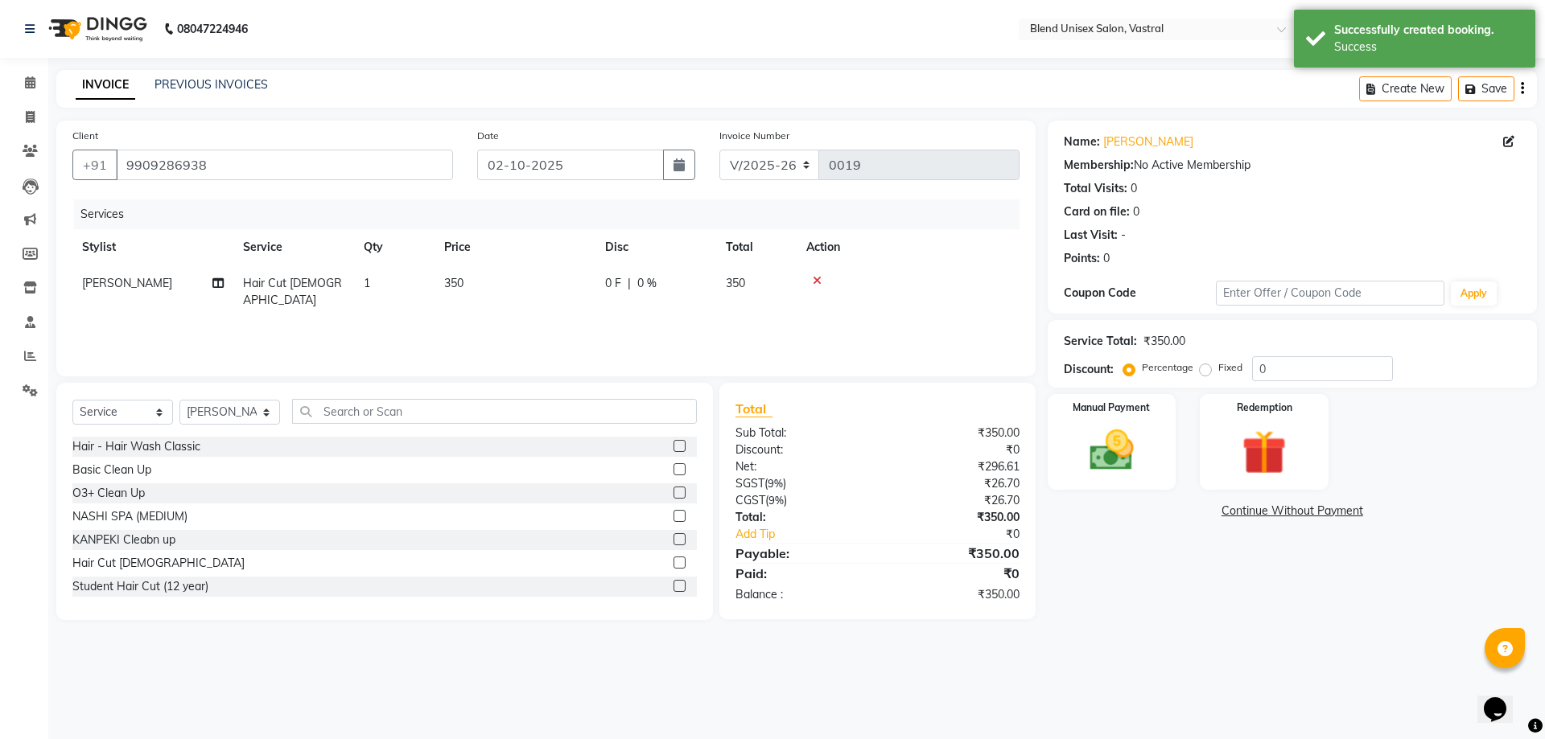
click at [623, 284] on div "0 F | 0 %" at bounding box center [655, 283] width 101 height 17
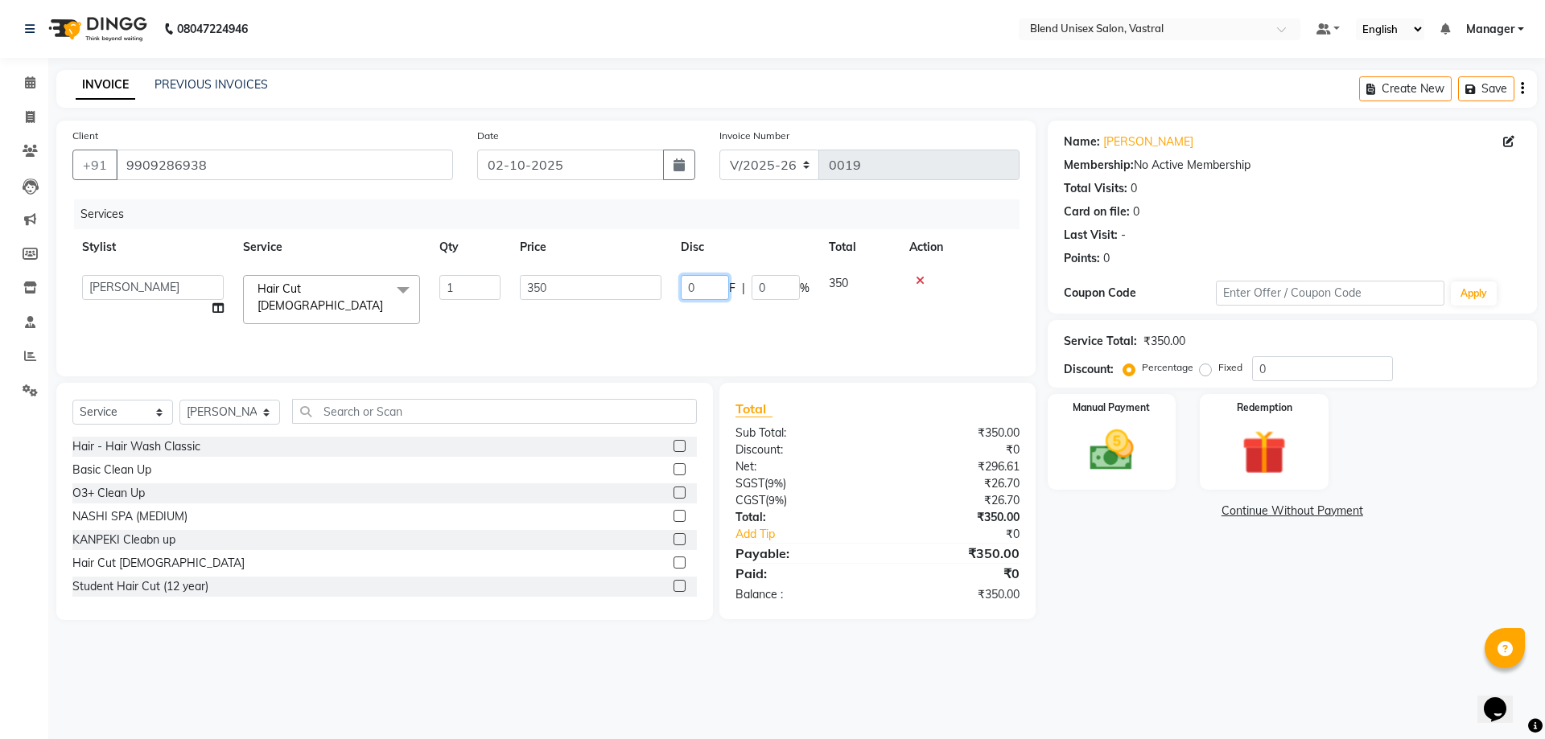
click at [708, 280] on input "0" at bounding box center [705, 287] width 48 height 25
type input "50"
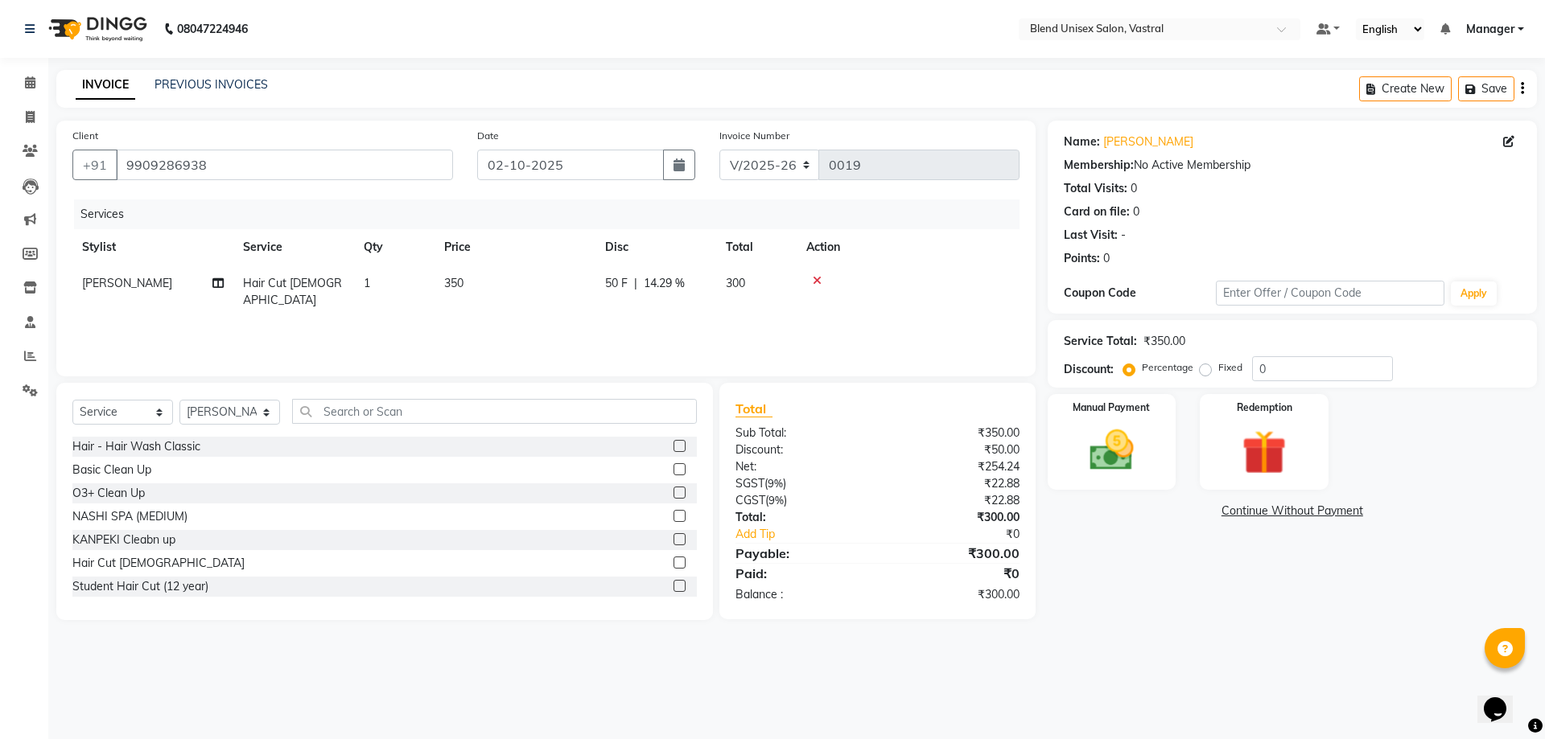
click at [942, 290] on td at bounding box center [908, 292] width 223 height 53
click at [1126, 425] on img at bounding box center [1111, 450] width 75 height 53
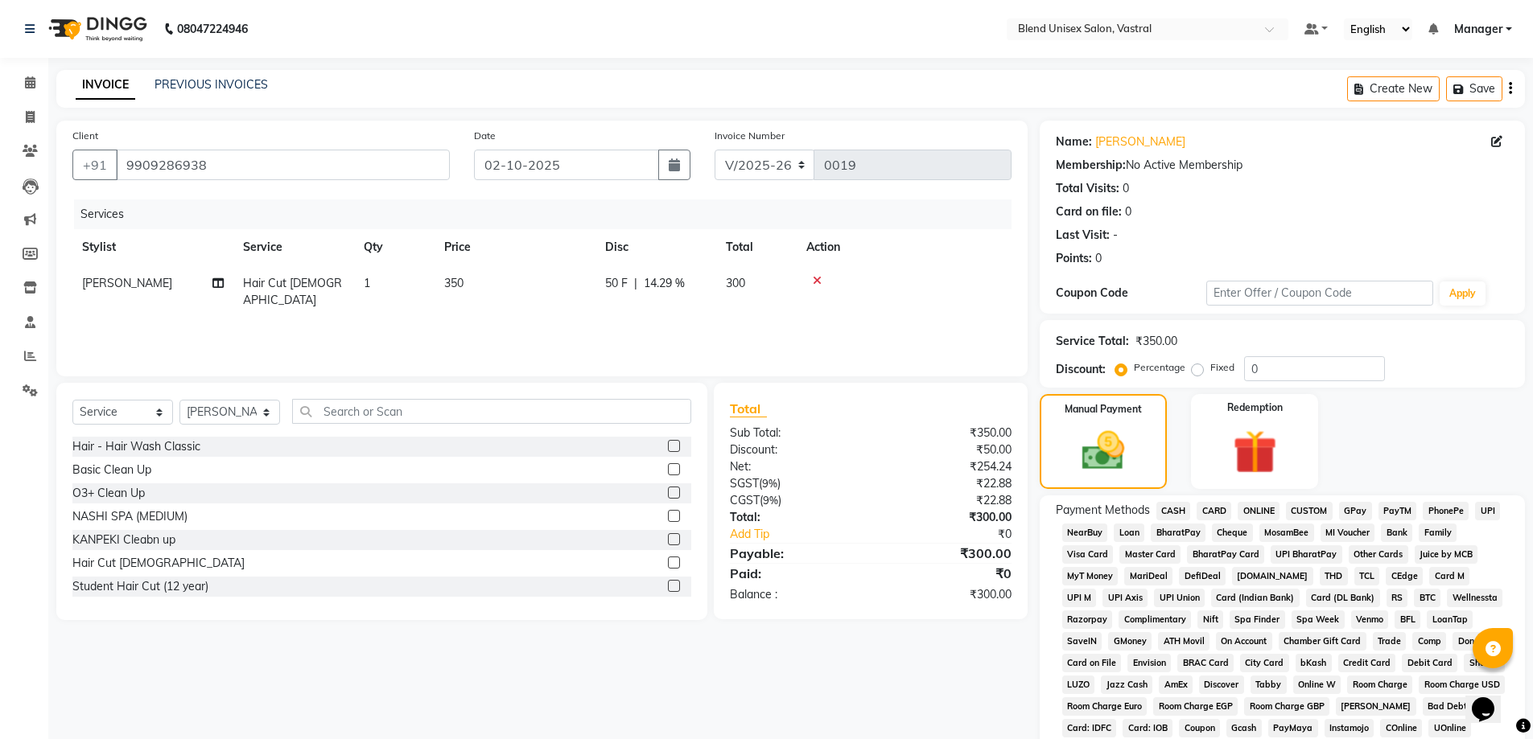
click at [1170, 505] on span "CASH" at bounding box center [1173, 511] width 35 height 19
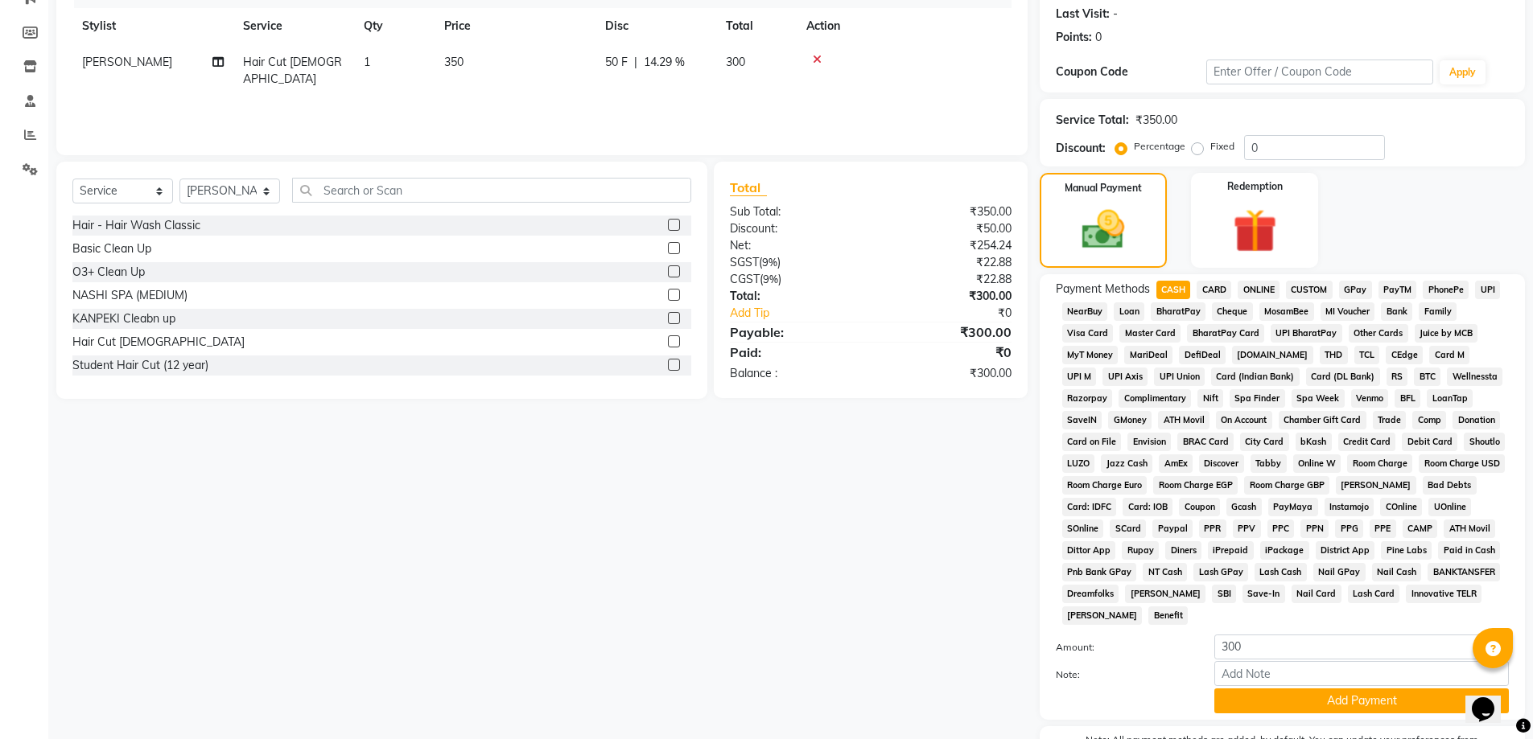
scroll to position [320, 0]
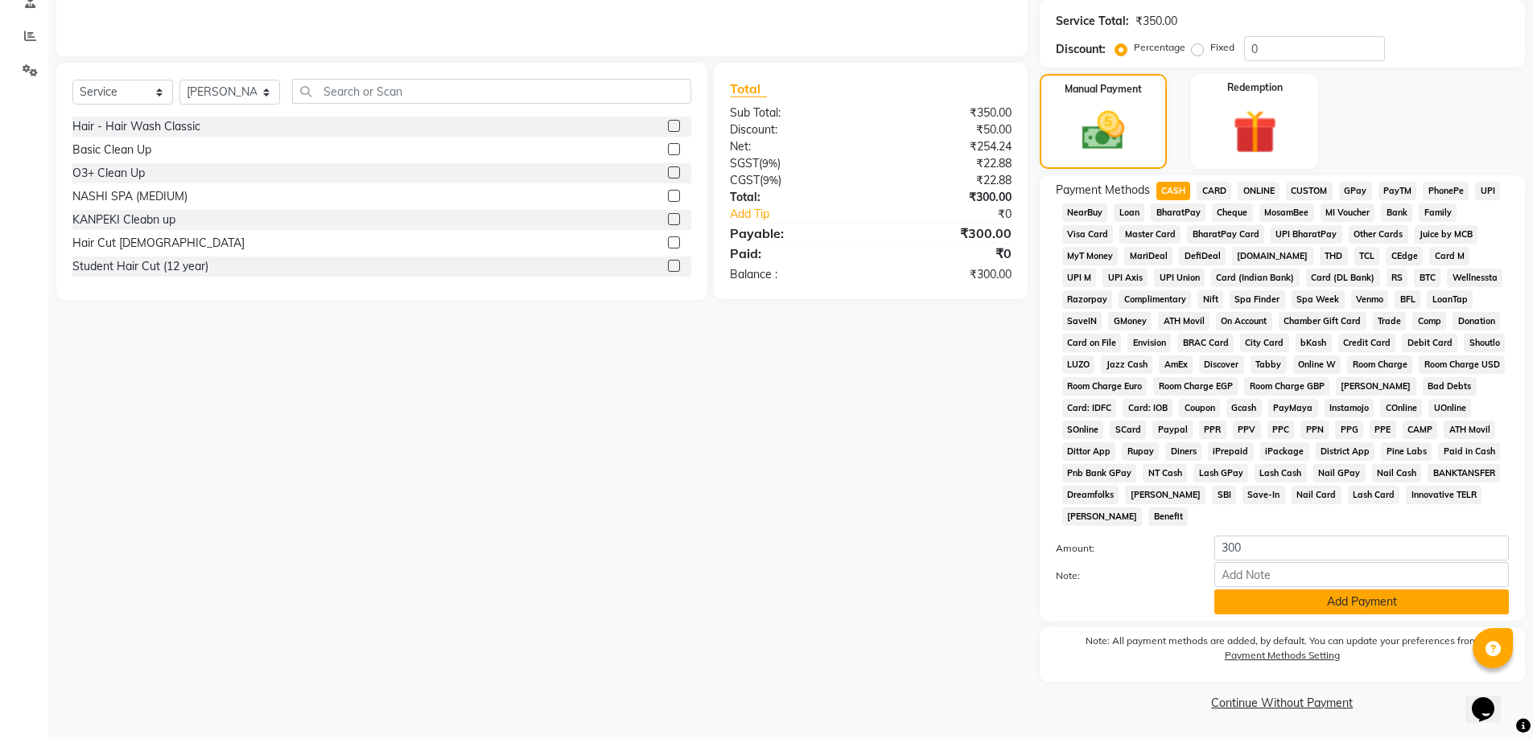
click at [1266, 610] on button "Add Payment" at bounding box center [1361, 602] width 294 height 25
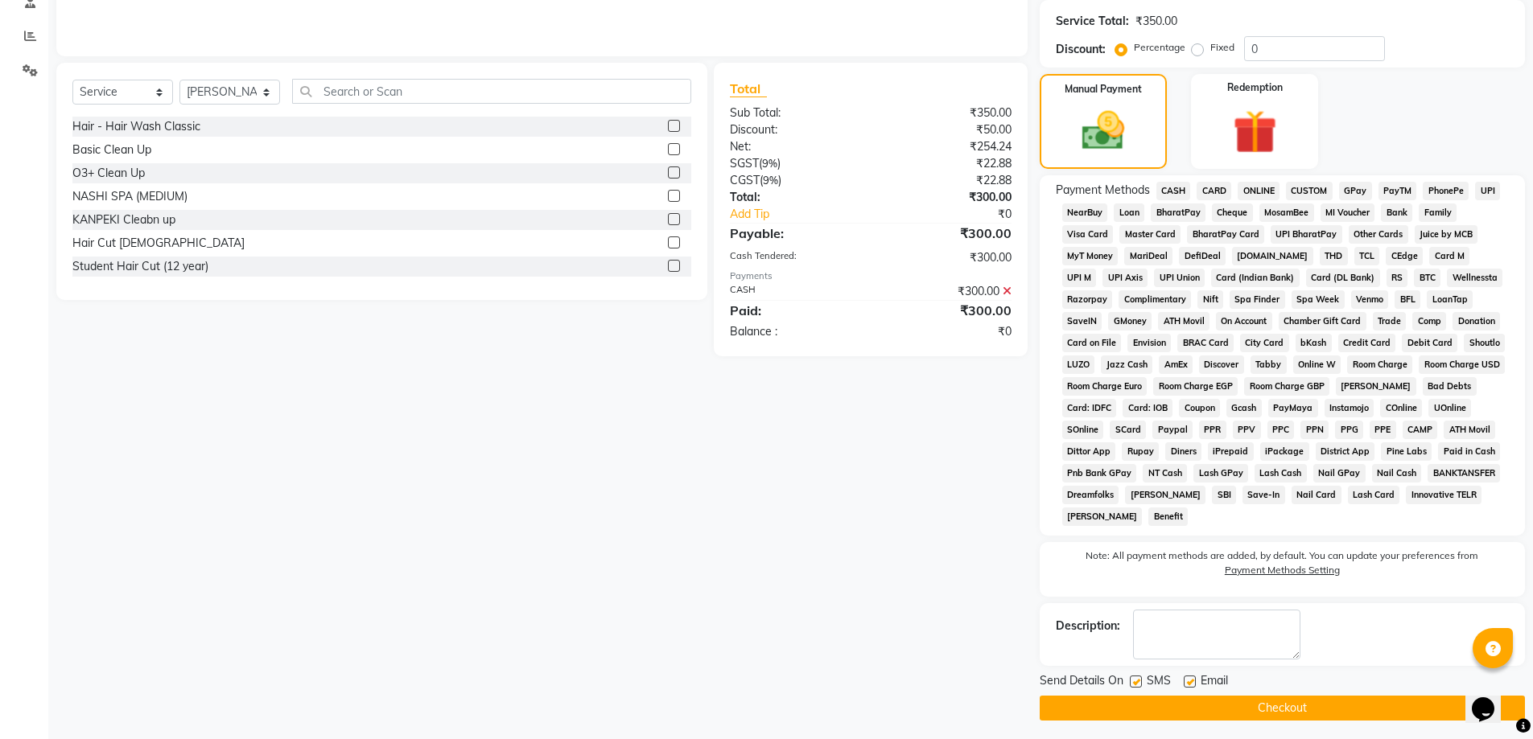
click at [1305, 705] on button "Checkout" at bounding box center [1282, 708] width 485 height 25
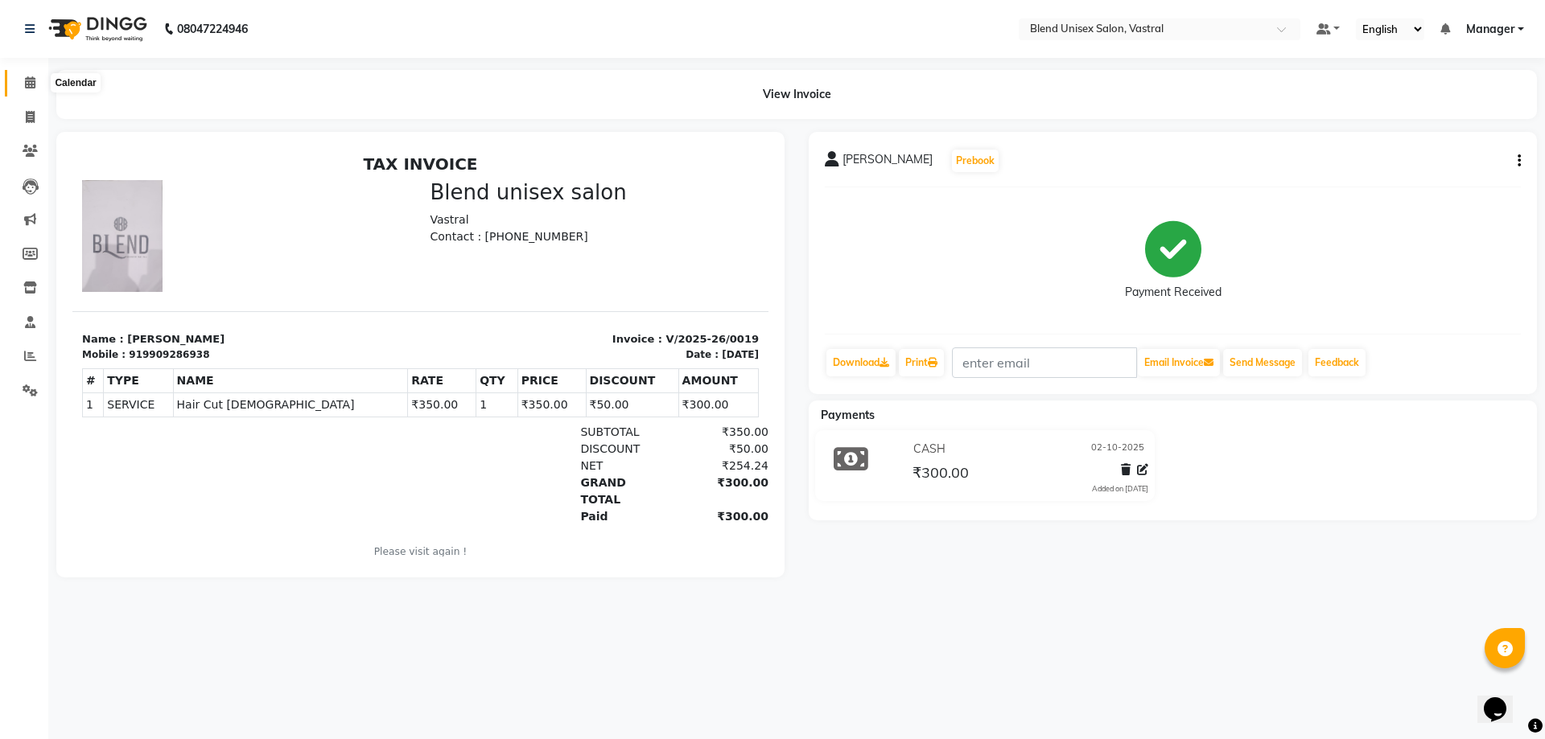
click at [23, 80] on span at bounding box center [30, 83] width 28 height 19
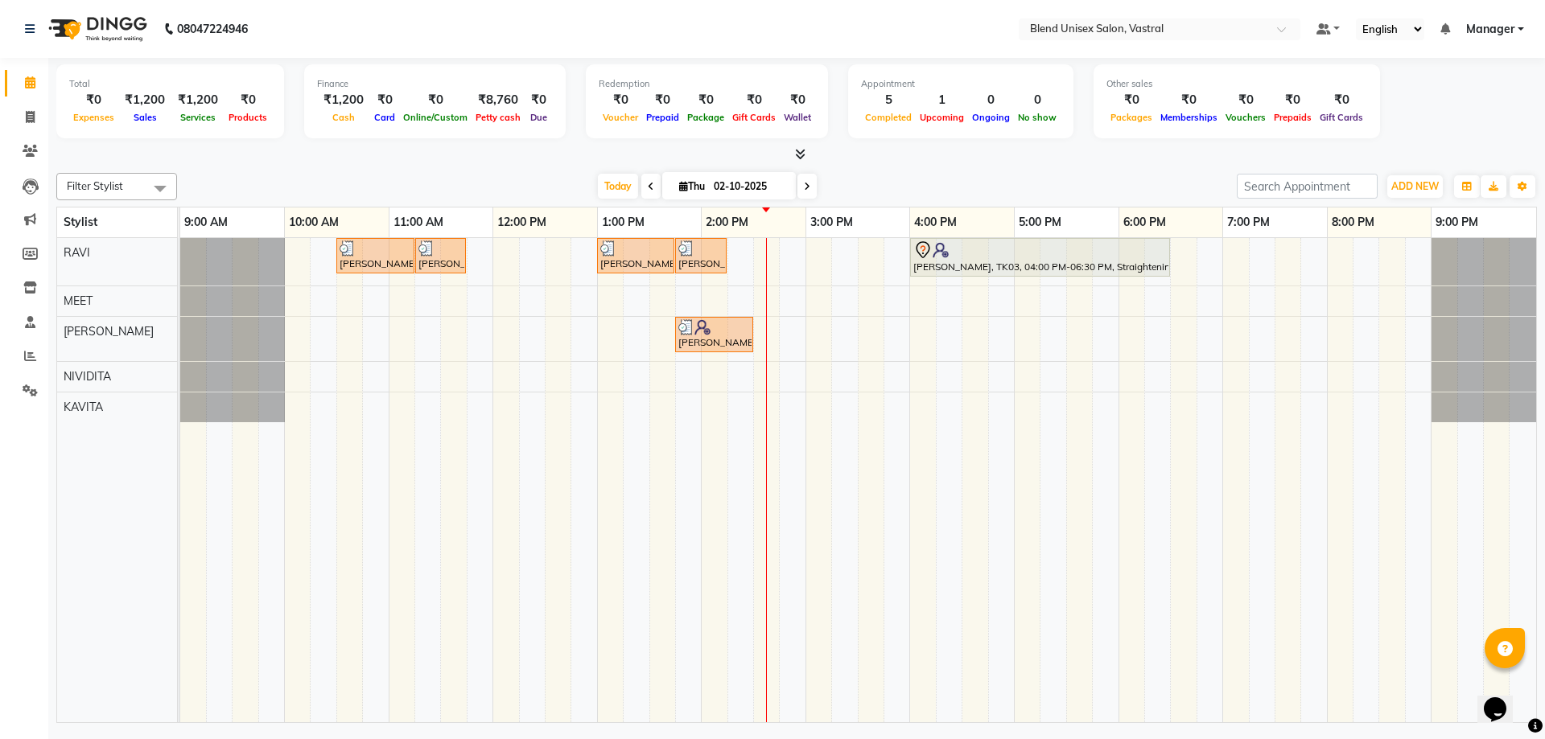
click at [805, 185] on icon at bounding box center [807, 187] width 6 height 10
type input "03-10-2025"
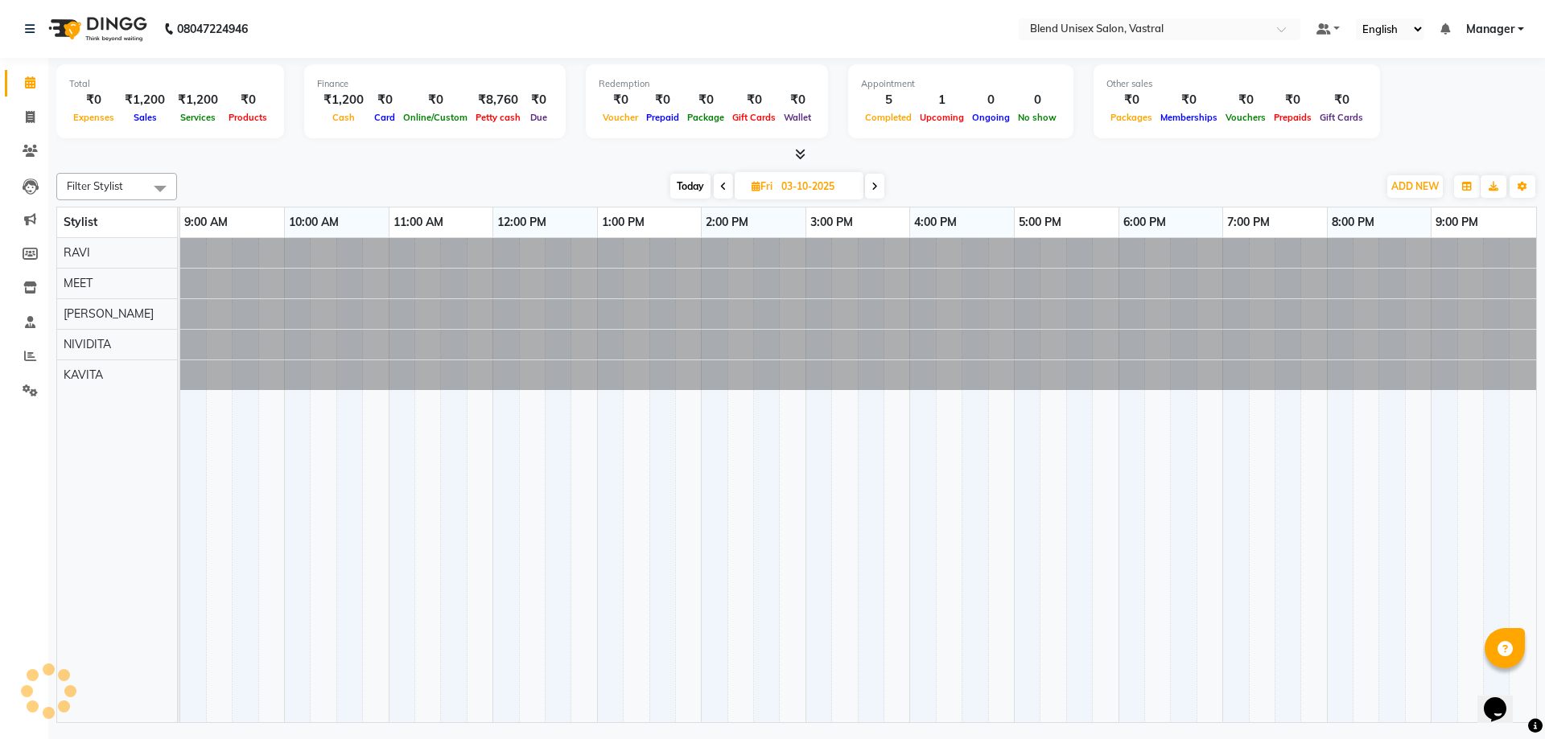
click at [180, 254] on div at bounding box center [180, 253] width 0 height 30
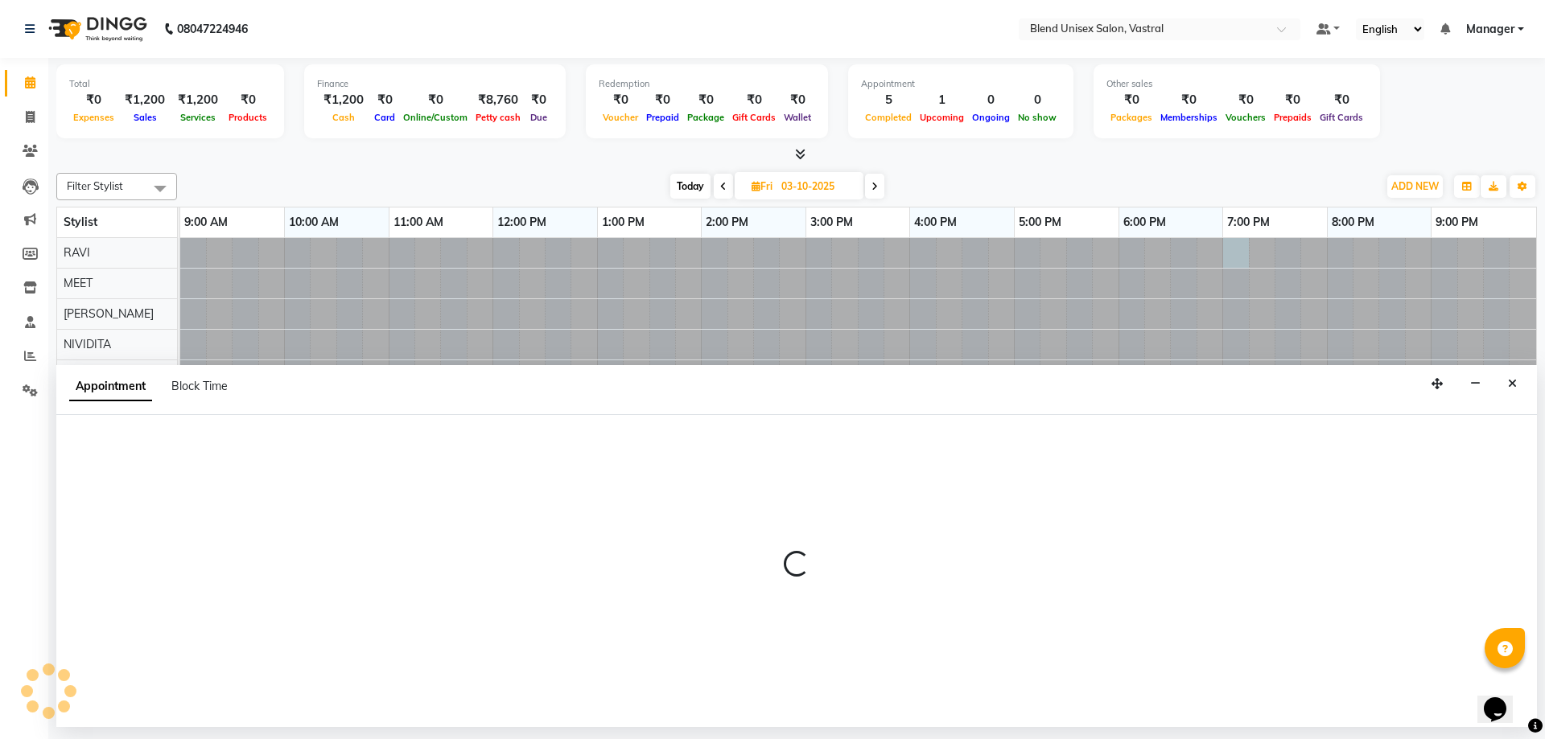
select select "92885"
select select "tentative"
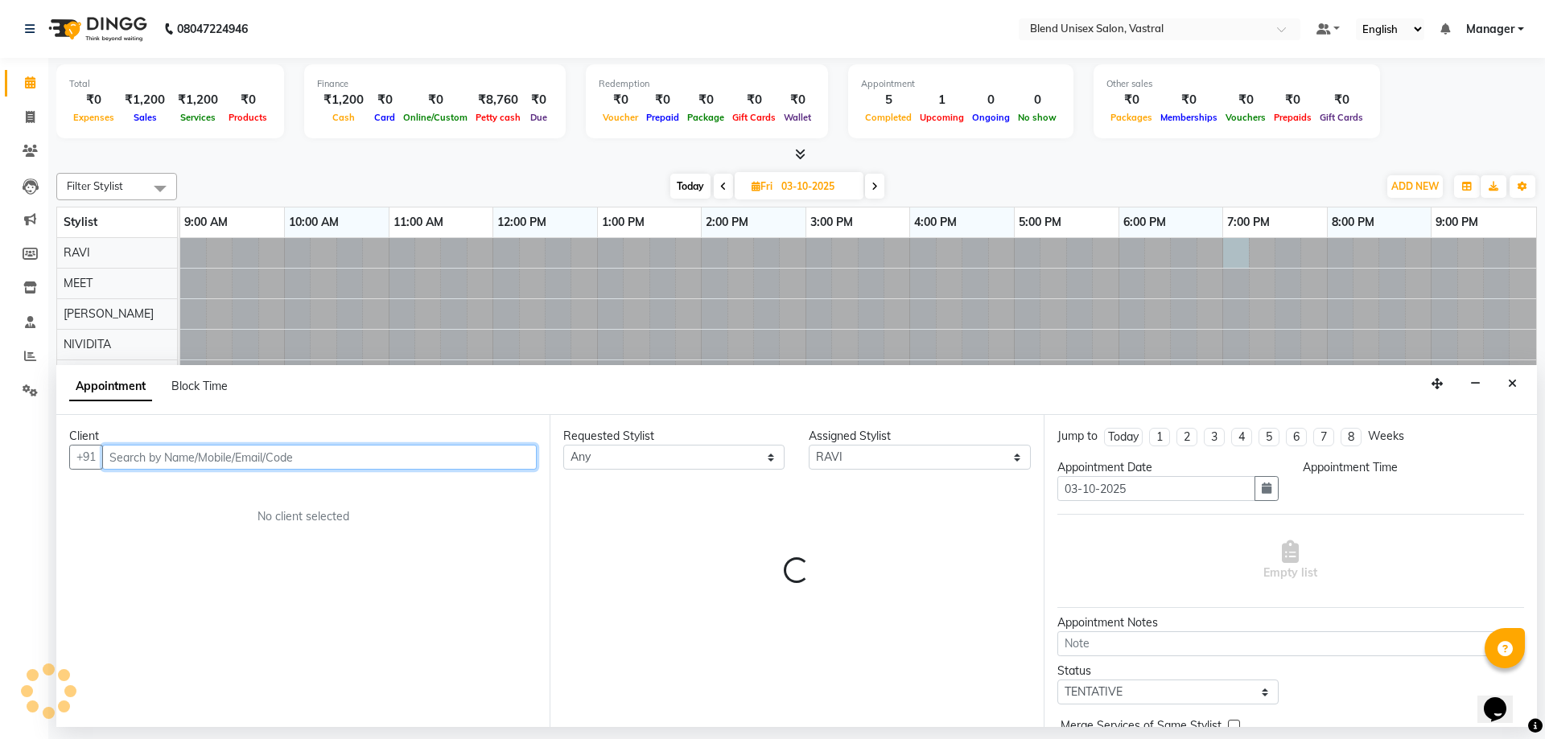
select select "1140"
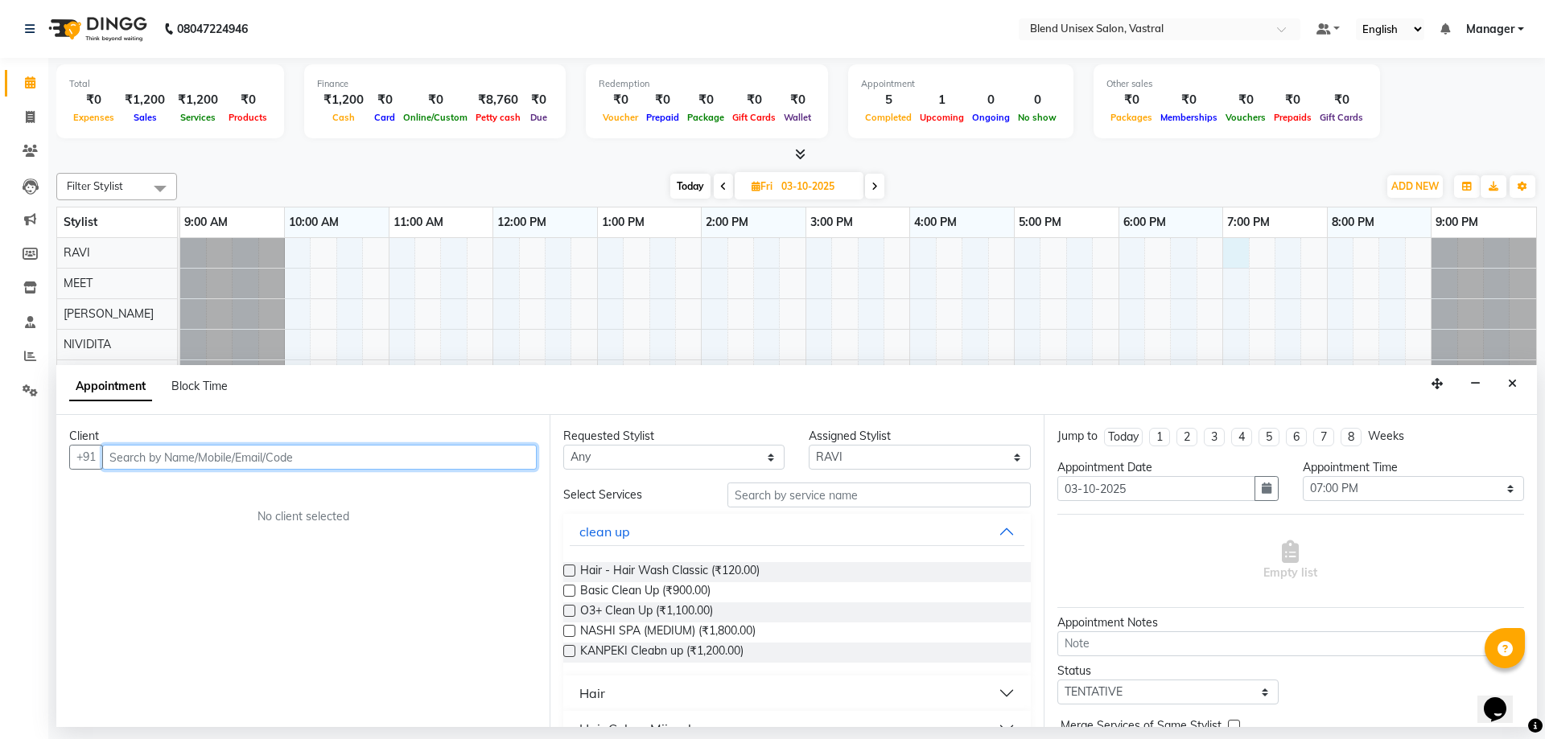
click at [496, 453] on input "text" at bounding box center [319, 457] width 435 height 25
type input "8460141812"
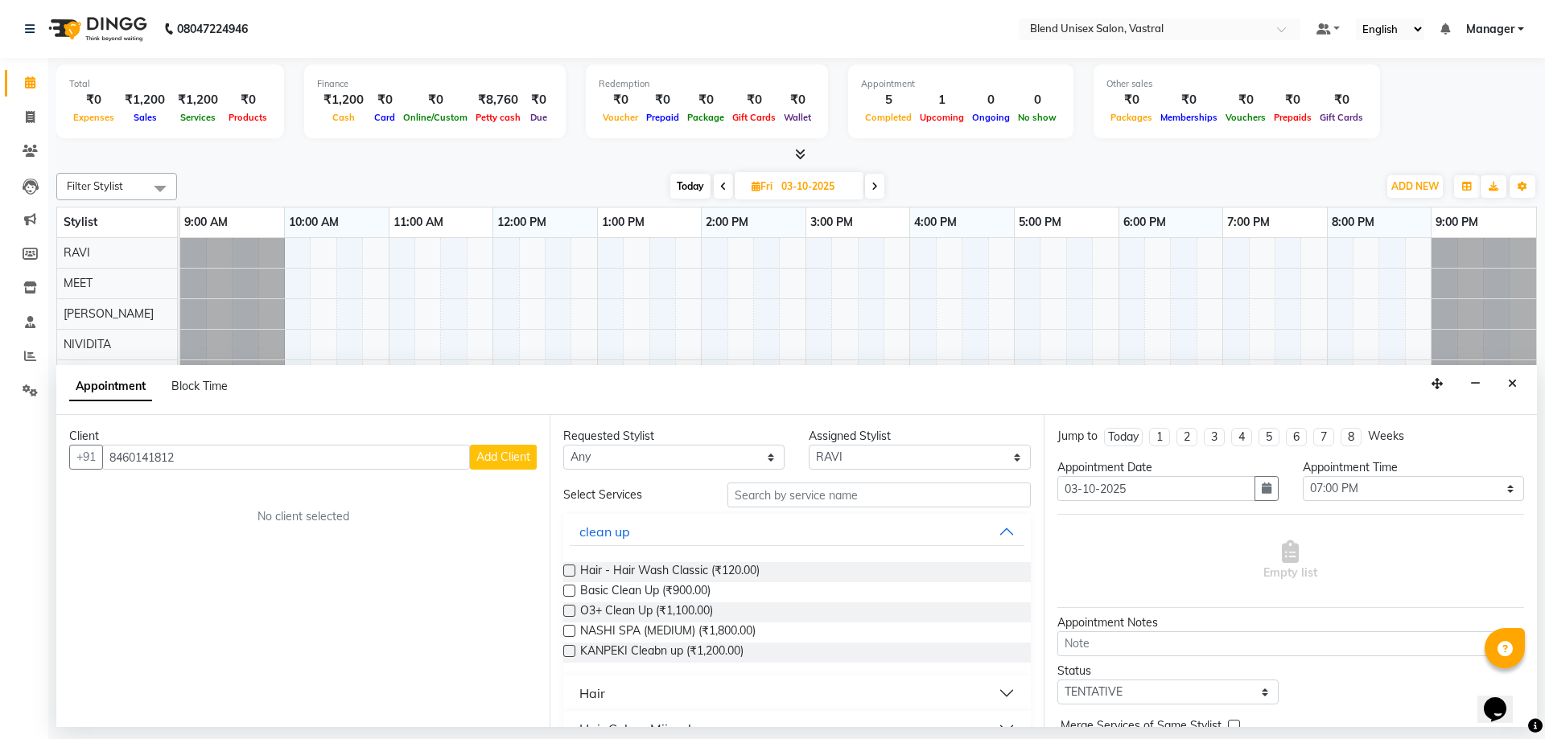
click at [488, 459] on span "Add Client" at bounding box center [503, 457] width 54 height 14
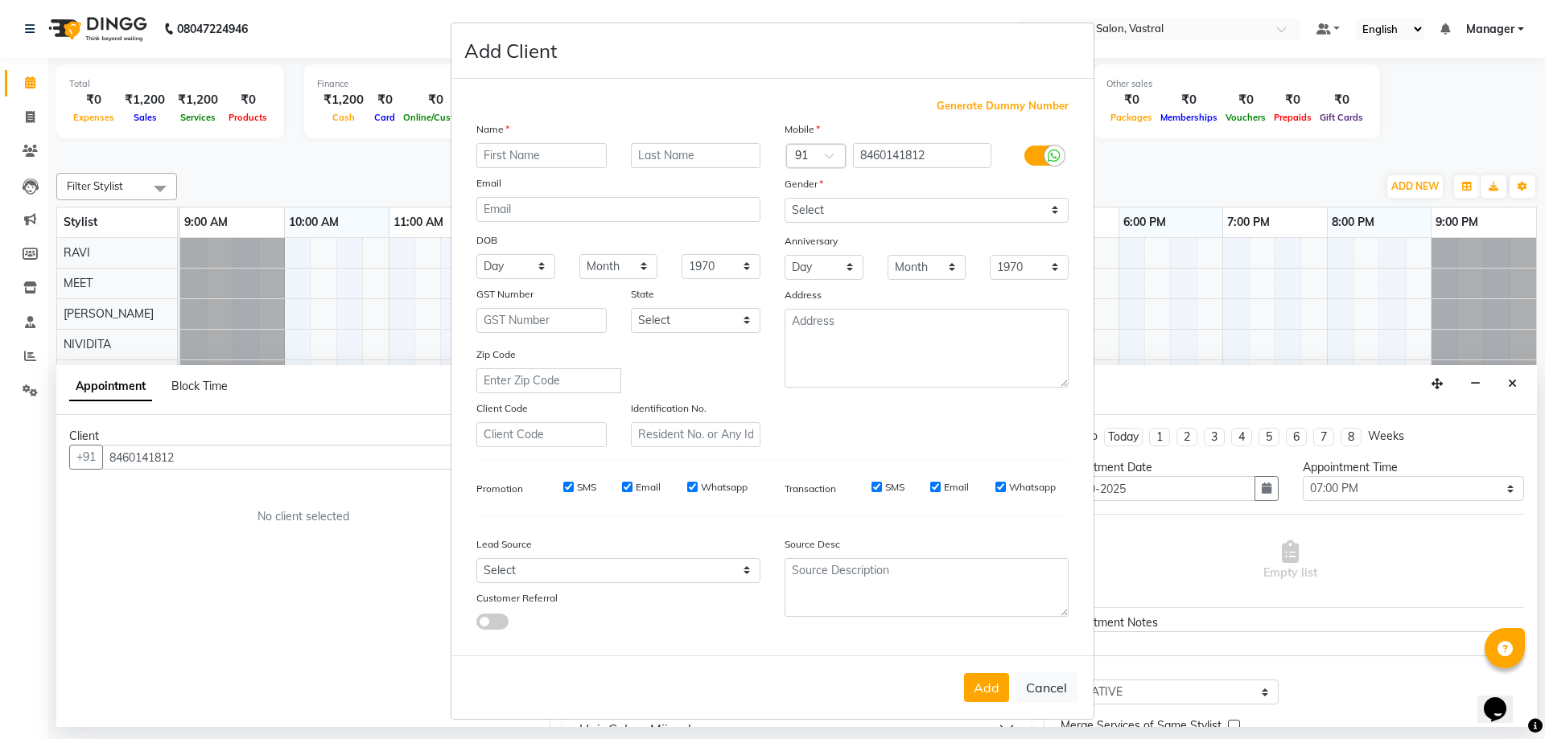
click at [574, 154] on input "text" at bounding box center [541, 155] width 130 height 25
type input "DHANIK"
click at [666, 153] on input "text" at bounding box center [696, 155] width 130 height 25
type input "[PERSON_NAME]"
click at [964, 209] on select "Select [DEMOGRAPHIC_DATA] [DEMOGRAPHIC_DATA] Other Prefer Not To Say" at bounding box center [927, 210] width 284 height 25
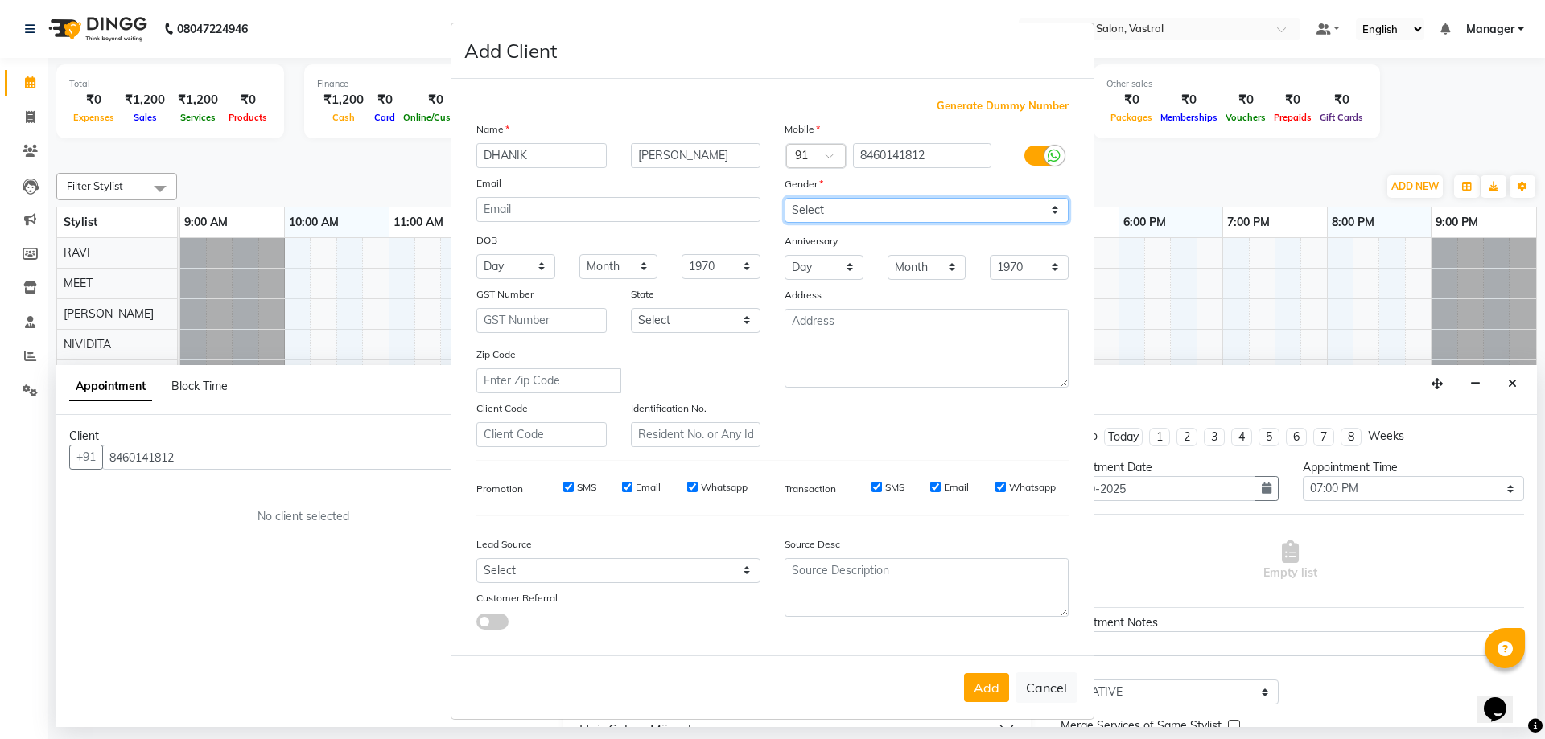
select select "[DEMOGRAPHIC_DATA]"
click at [785, 198] on select "Select [DEMOGRAPHIC_DATA] [DEMOGRAPHIC_DATA] Other Prefer Not To Say" at bounding box center [927, 210] width 284 height 25
click at [981, 687] on button "Add" at bounding box center [986, 687] width 45 height 29
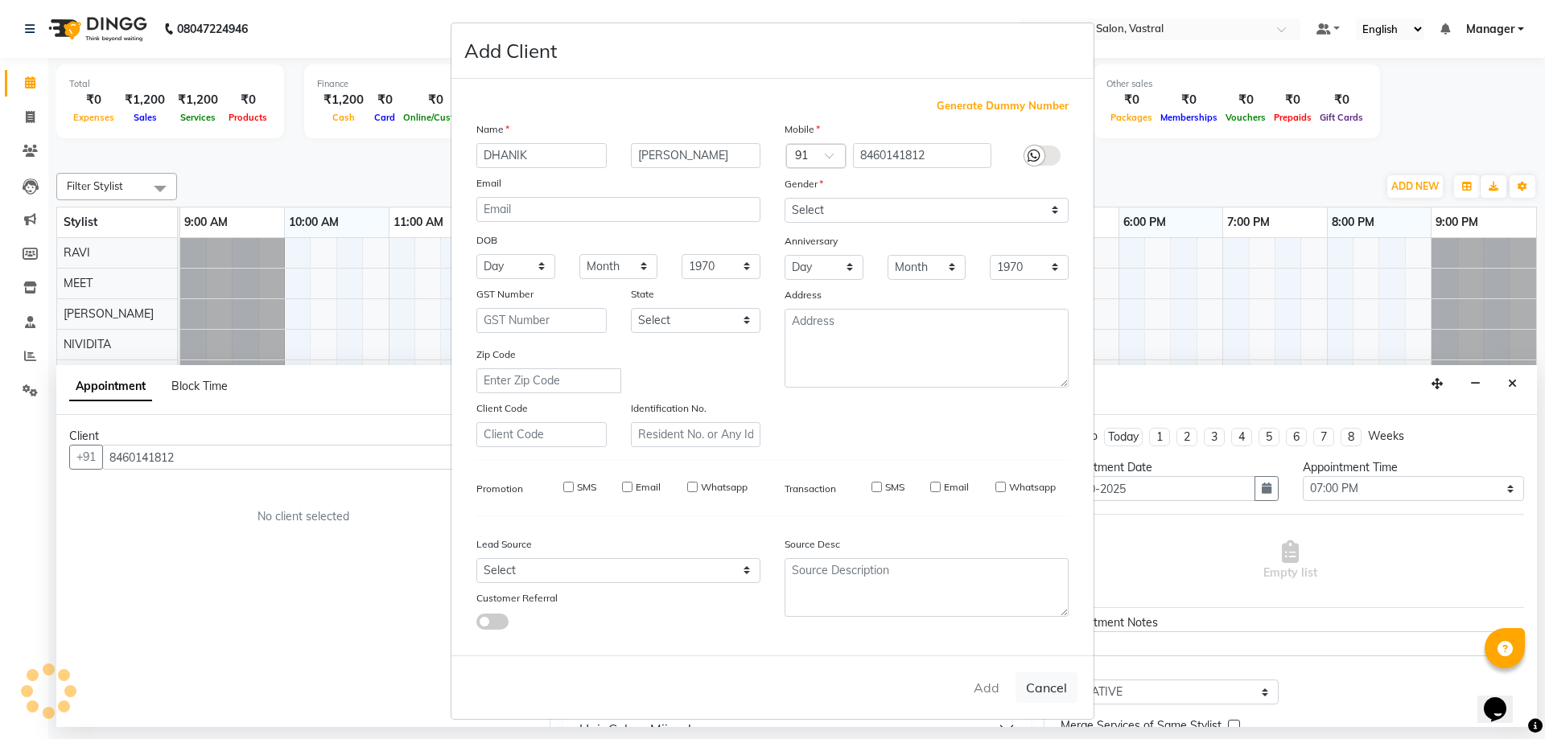
select select
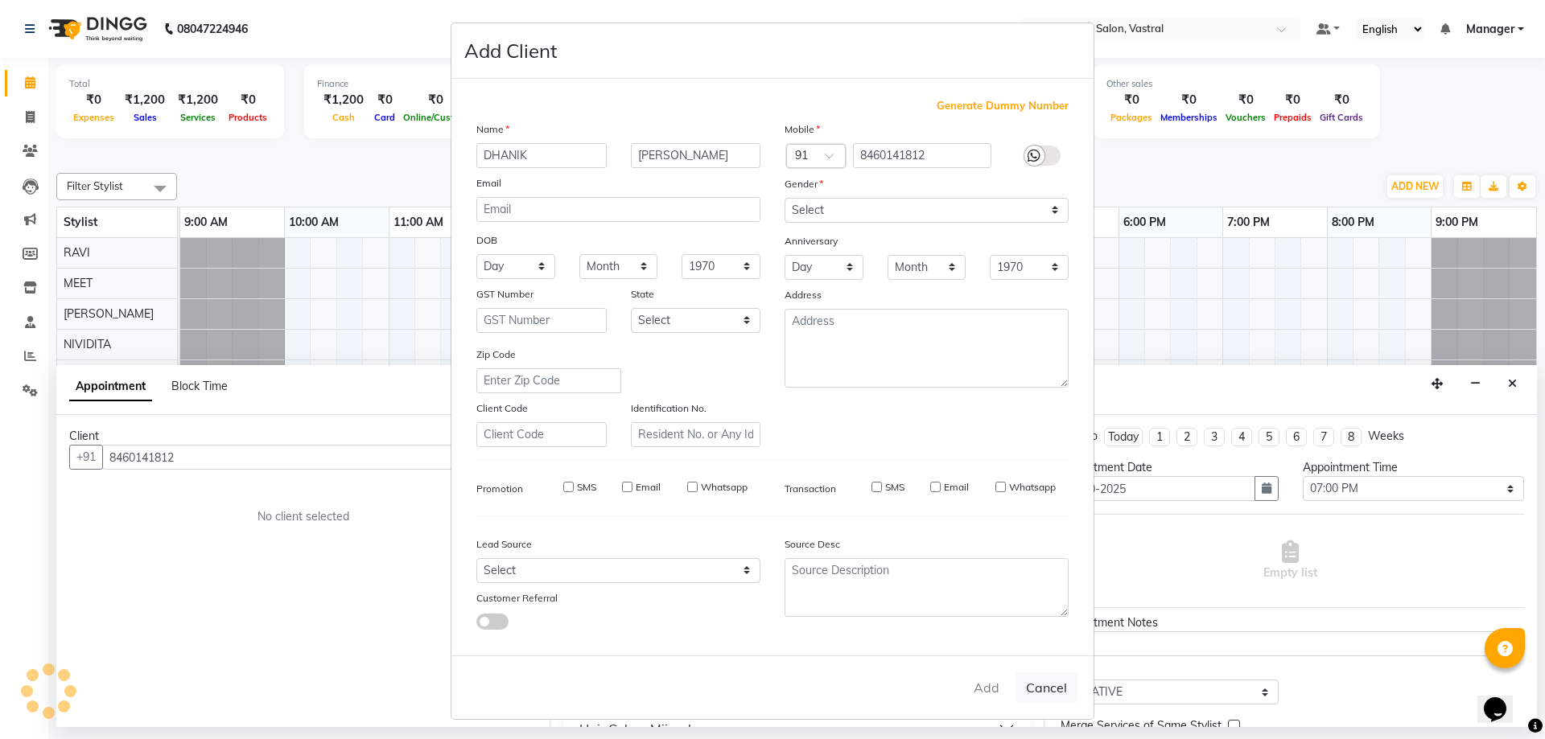
select select
checkbox input "false"
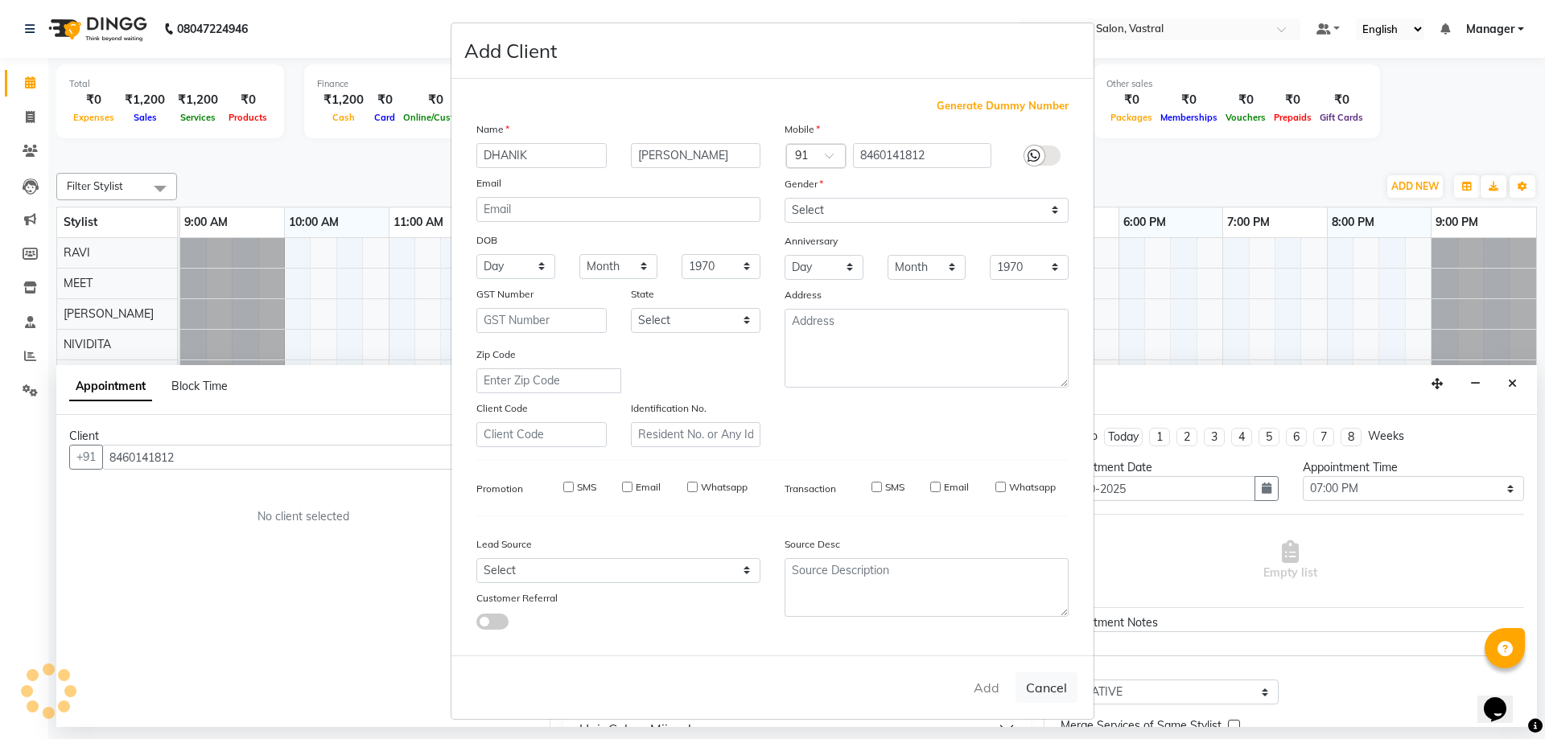
checkbox input "false"
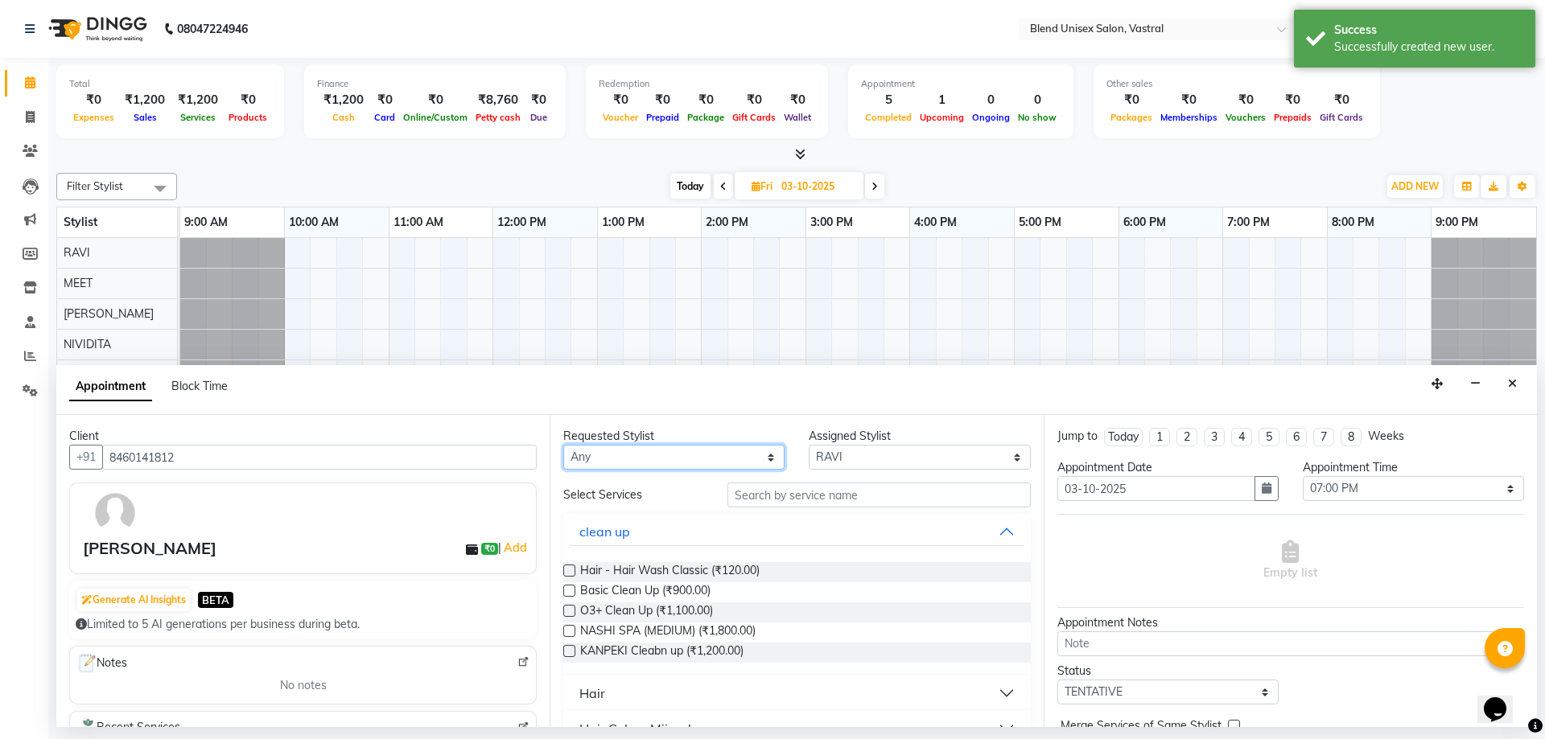
click at [626, 451] on select "Any [PERSON_NAME] MEET [PERSON_NAME]" at bounding box center [673, 457] width 221 height 25
select select "92885"
click at [563, 445] on select "Any [PERSON_NAME] MEET [PERSON_NAME]" at bounding box center [673, 457] width 221 height 25
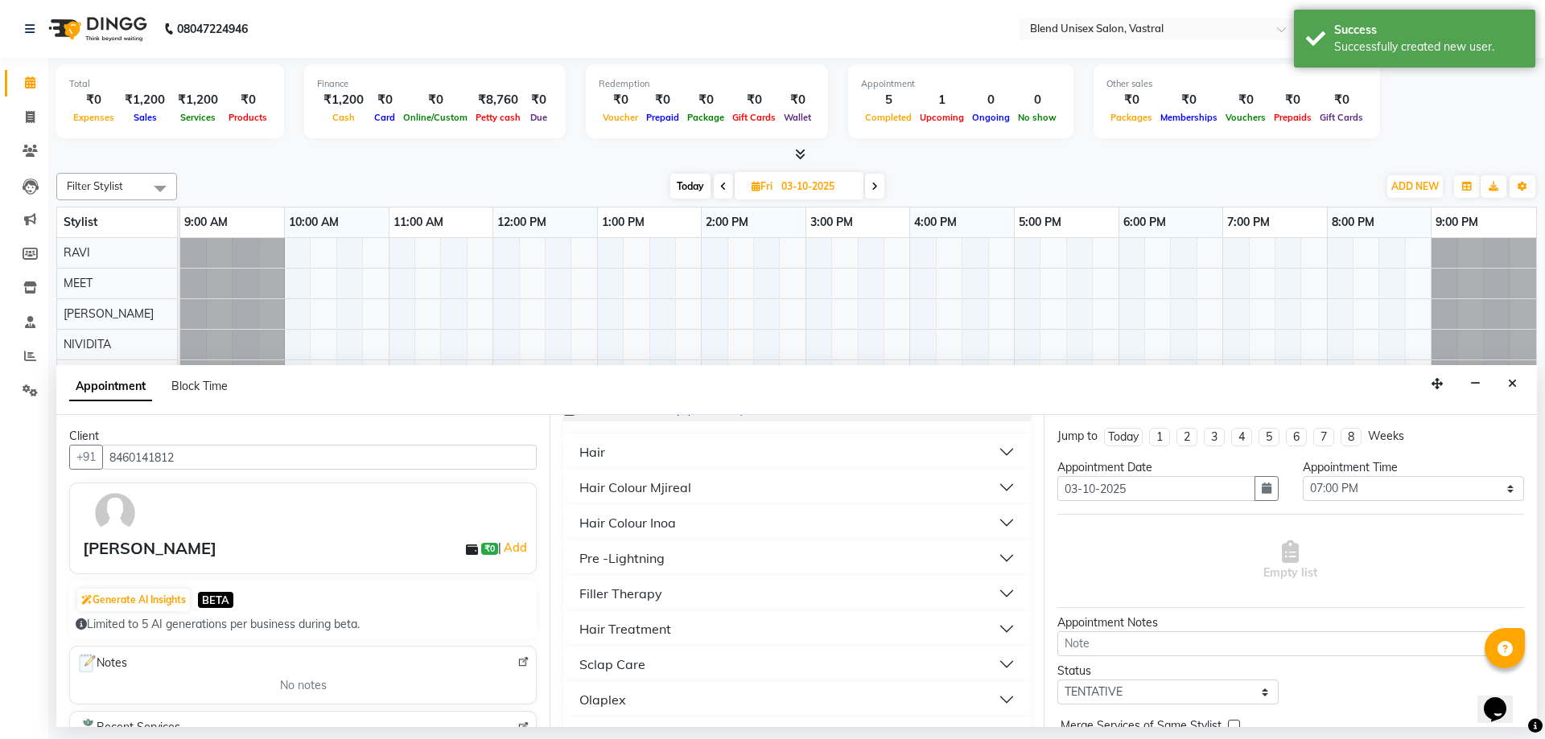
click at [620, 492] on div "Hair Colour Mjireal" at bounding box center [635, 487] width 112 height 19
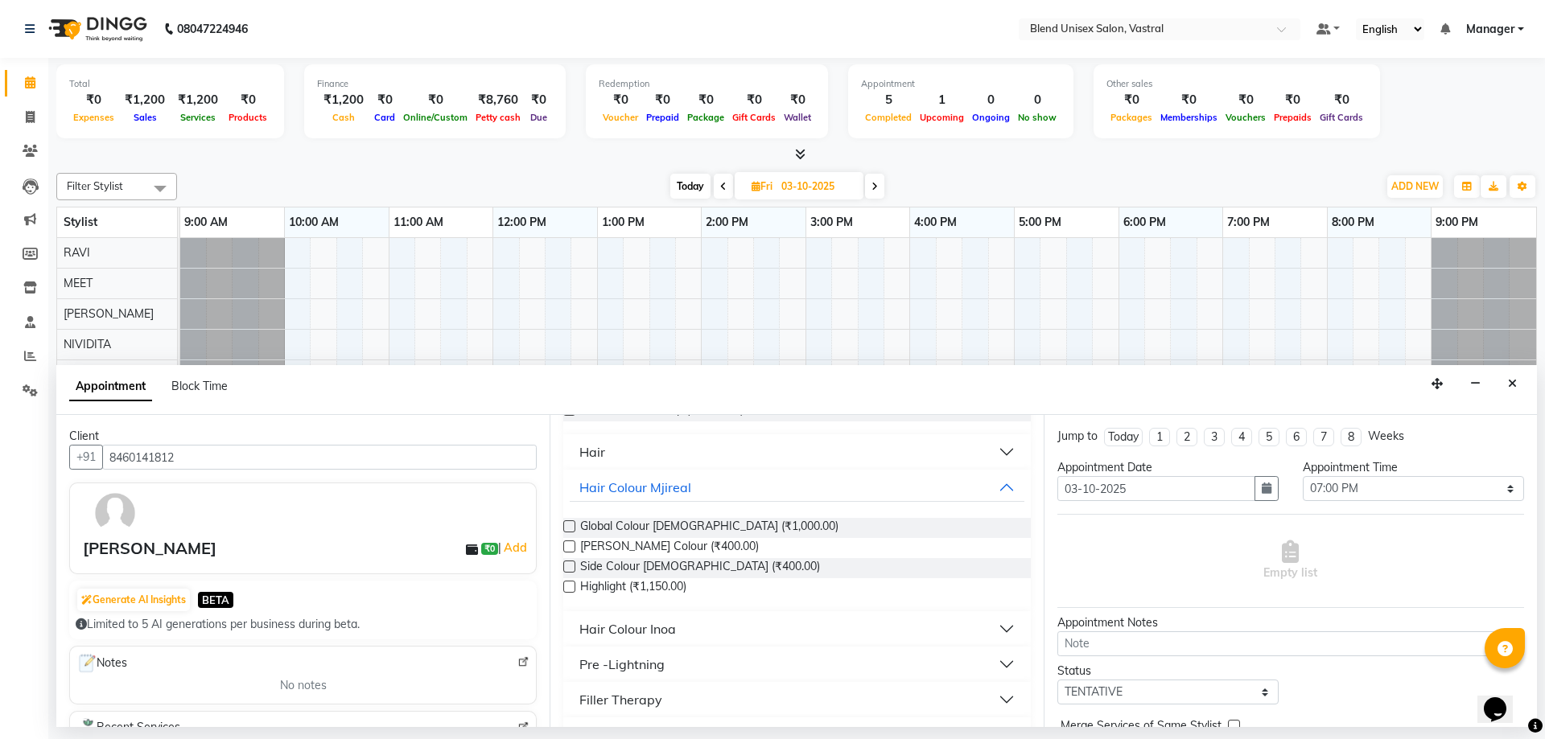
click at [573, 523] on label at bounding box center [569, 527] width 12 height 12
click at [573, 523] on input "checkbox" at bounding box center [568, 528] width 10 height 10
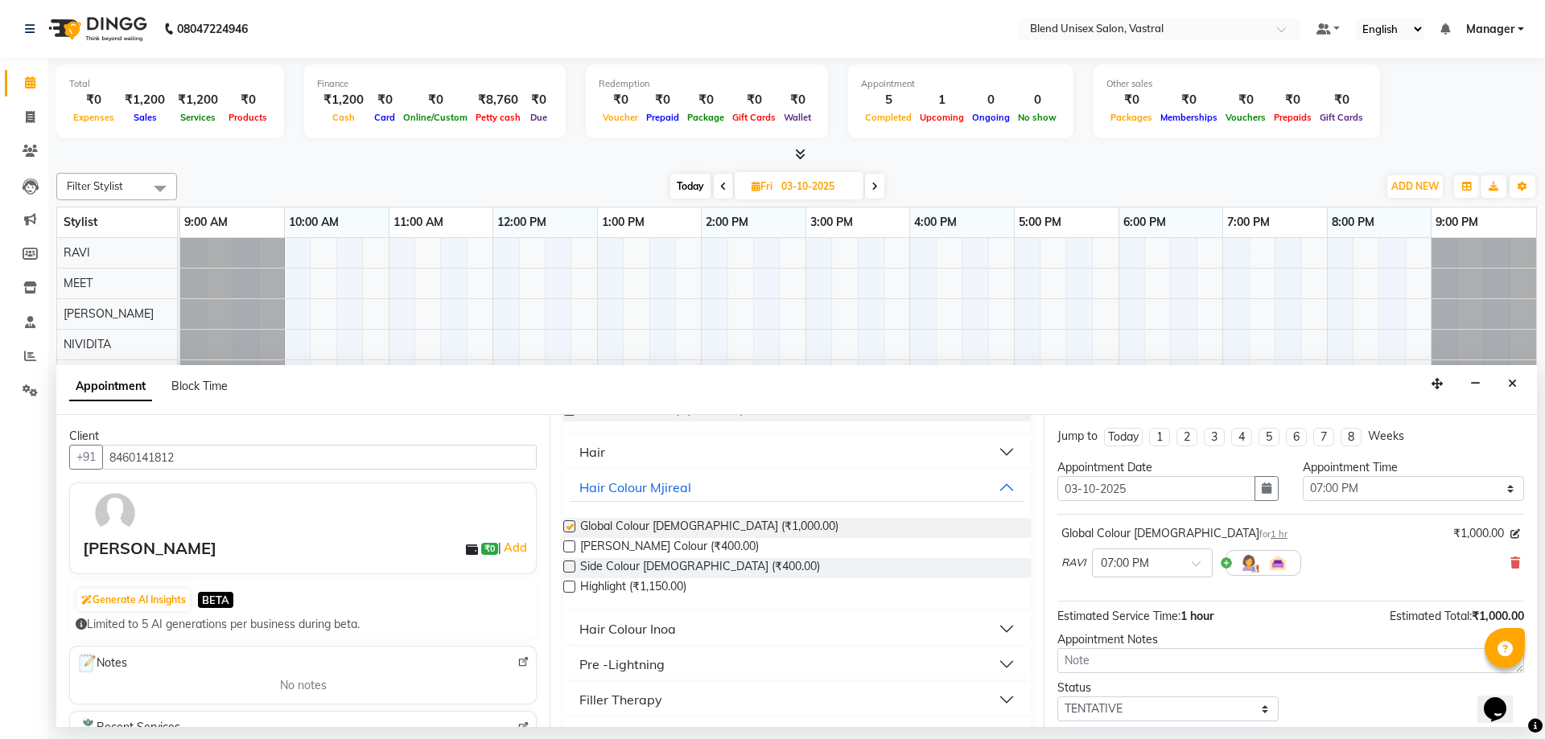
checkbox input "false"
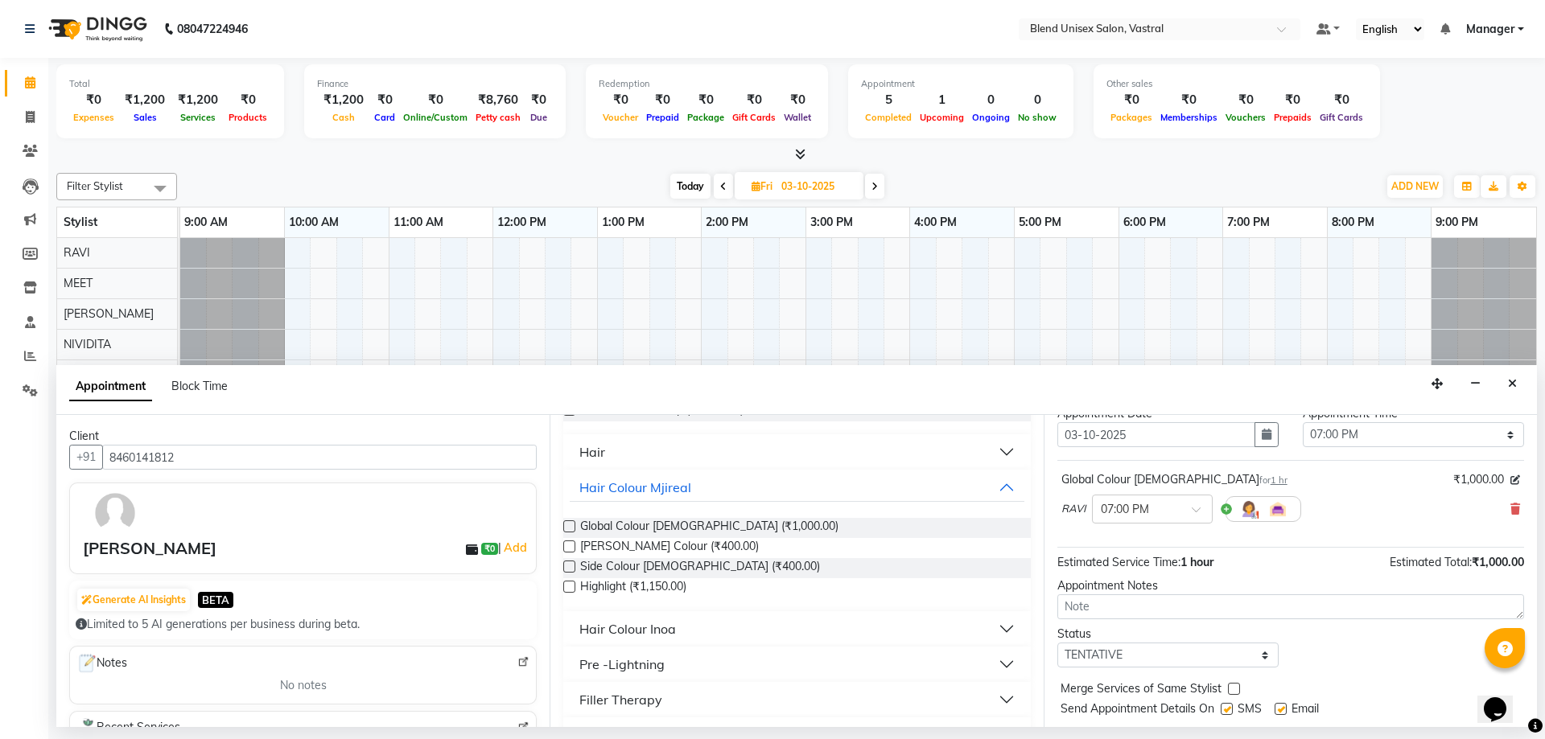
scroll to position [96, 0]
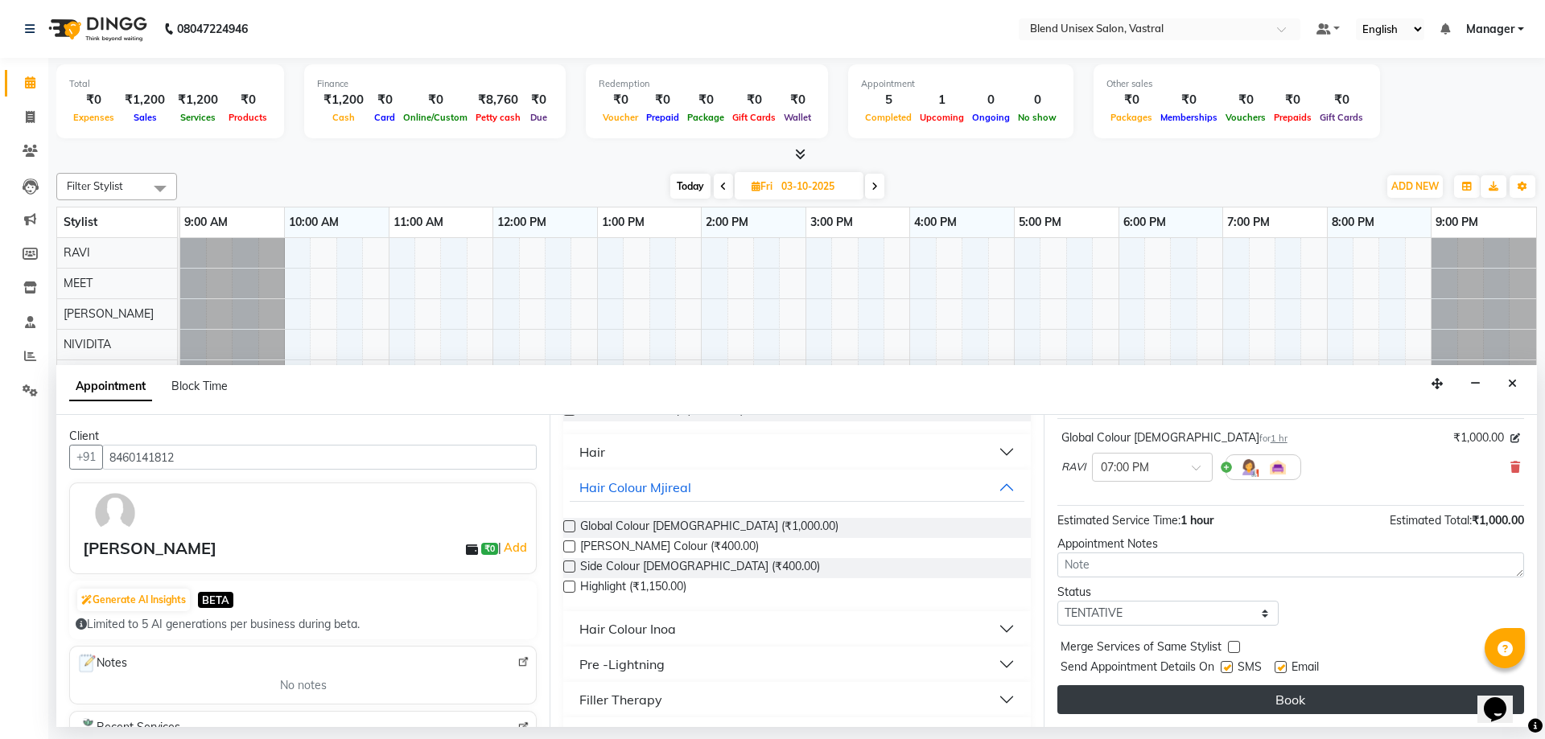
click at [1271, 694] on button "Book" at bounding box center [1290, 700] width 467 height 29
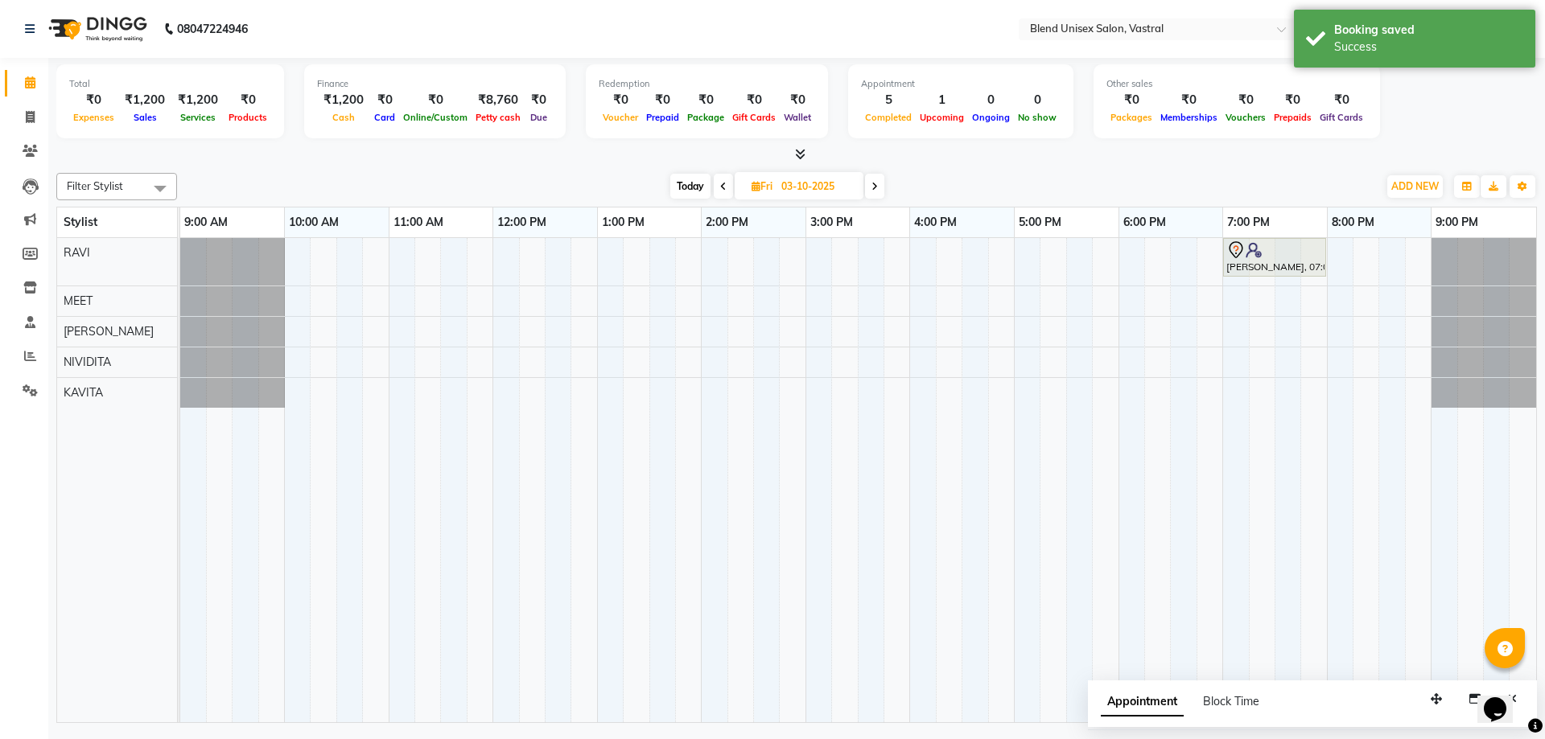
click at [719, 188] on span at bounding box center [723, 186] width 19 height 25
type input "02-10-2025"
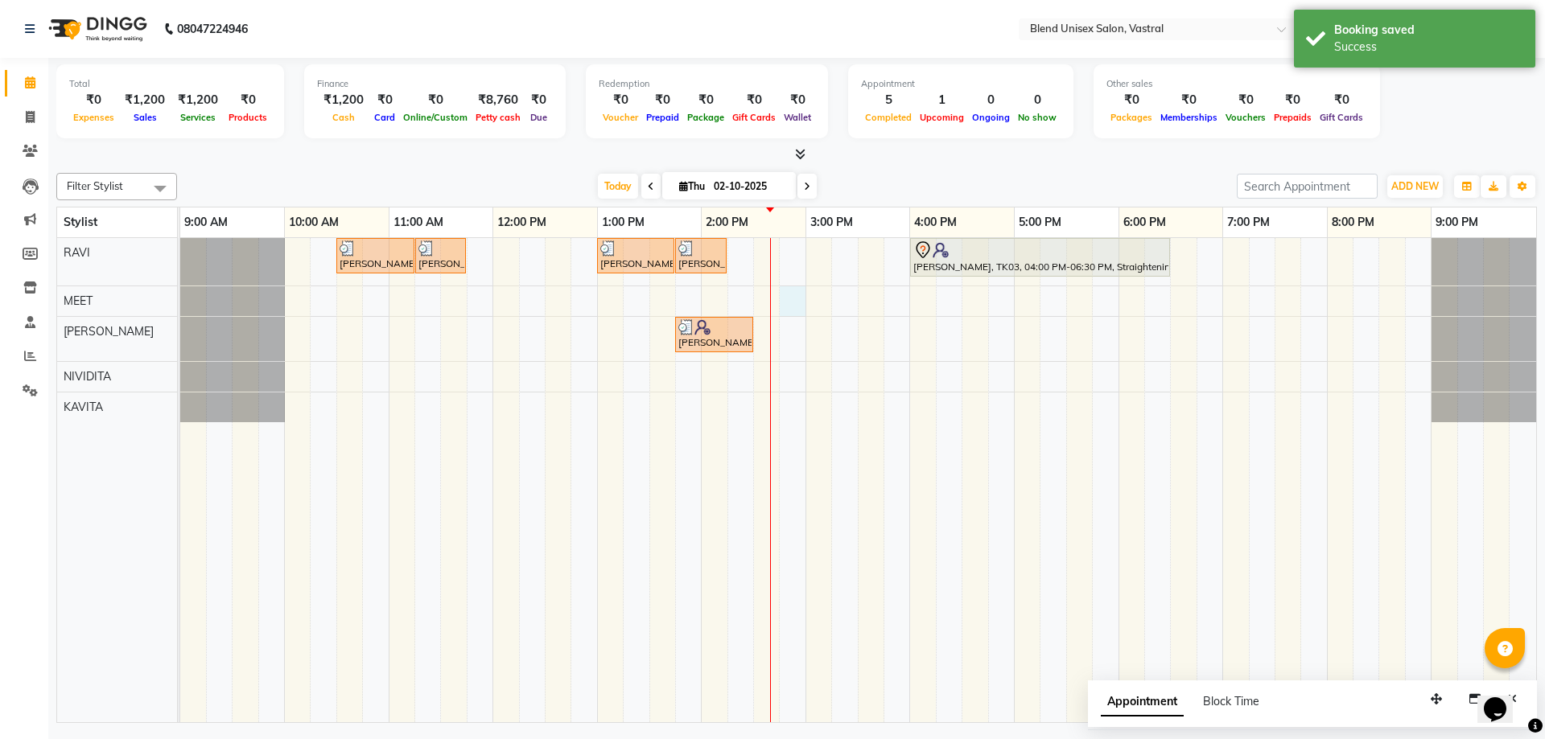
click at [783, 294] on div "[PERSON_NAME], TK02, 10:30 AM-11:15 AM, Hair Cut [DEMOGRAPHIC_DATA] [PERSON_NAM…" at bounding box center [858, 480] width 1356 height 484
select select "92886"
select select "tentative"
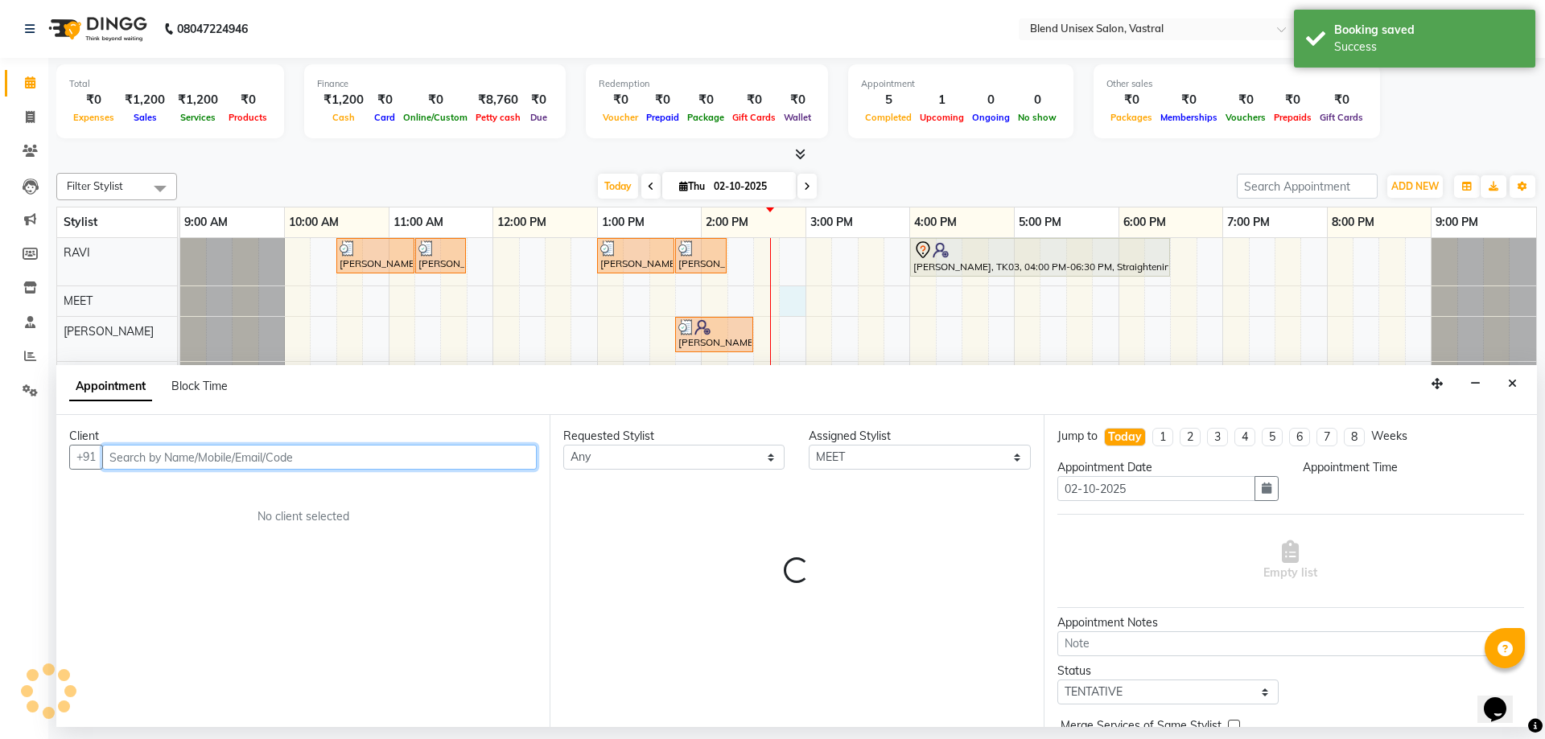
select select "885"
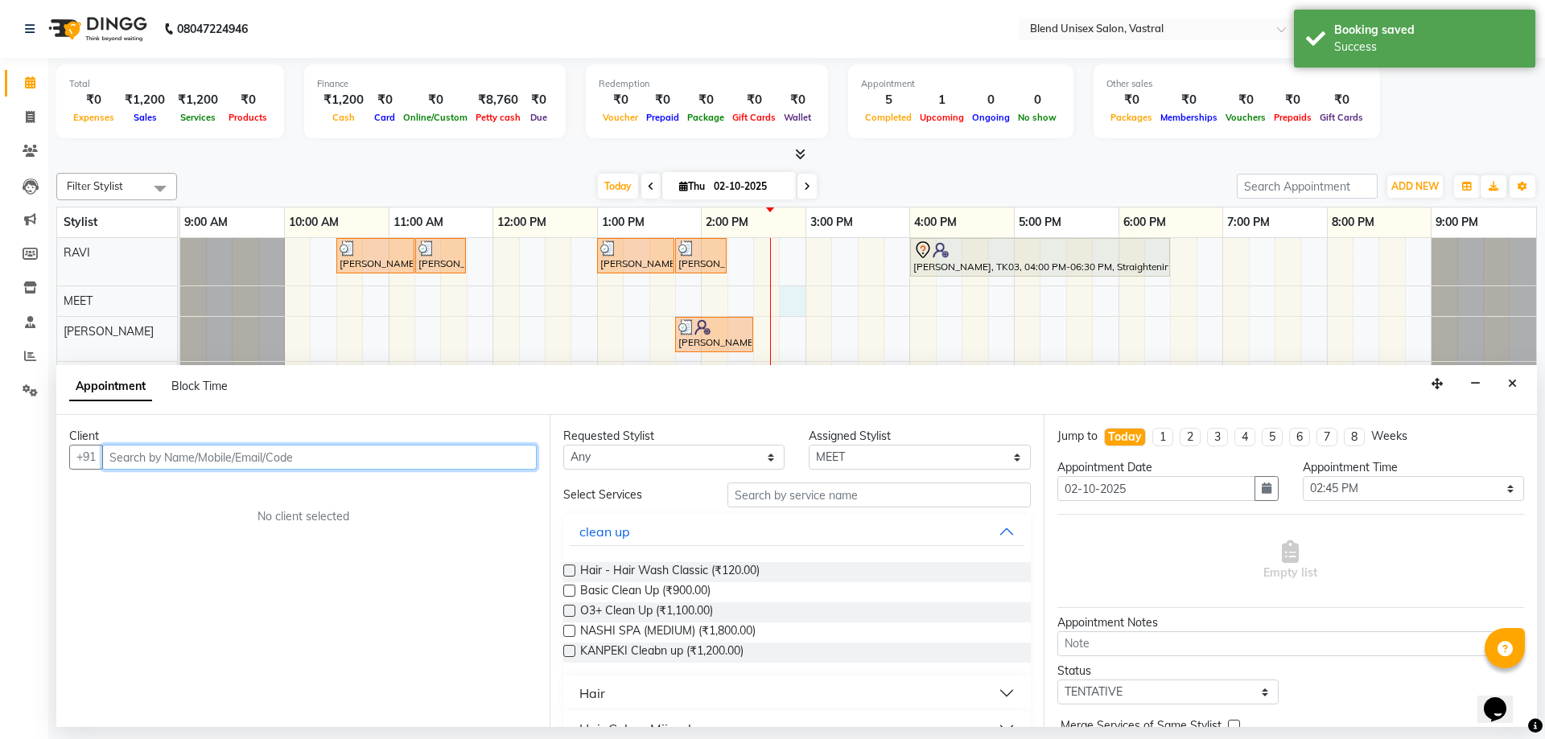
click at [311, 458] on input "text" at bounding box center [319, 457] width 435 height 25
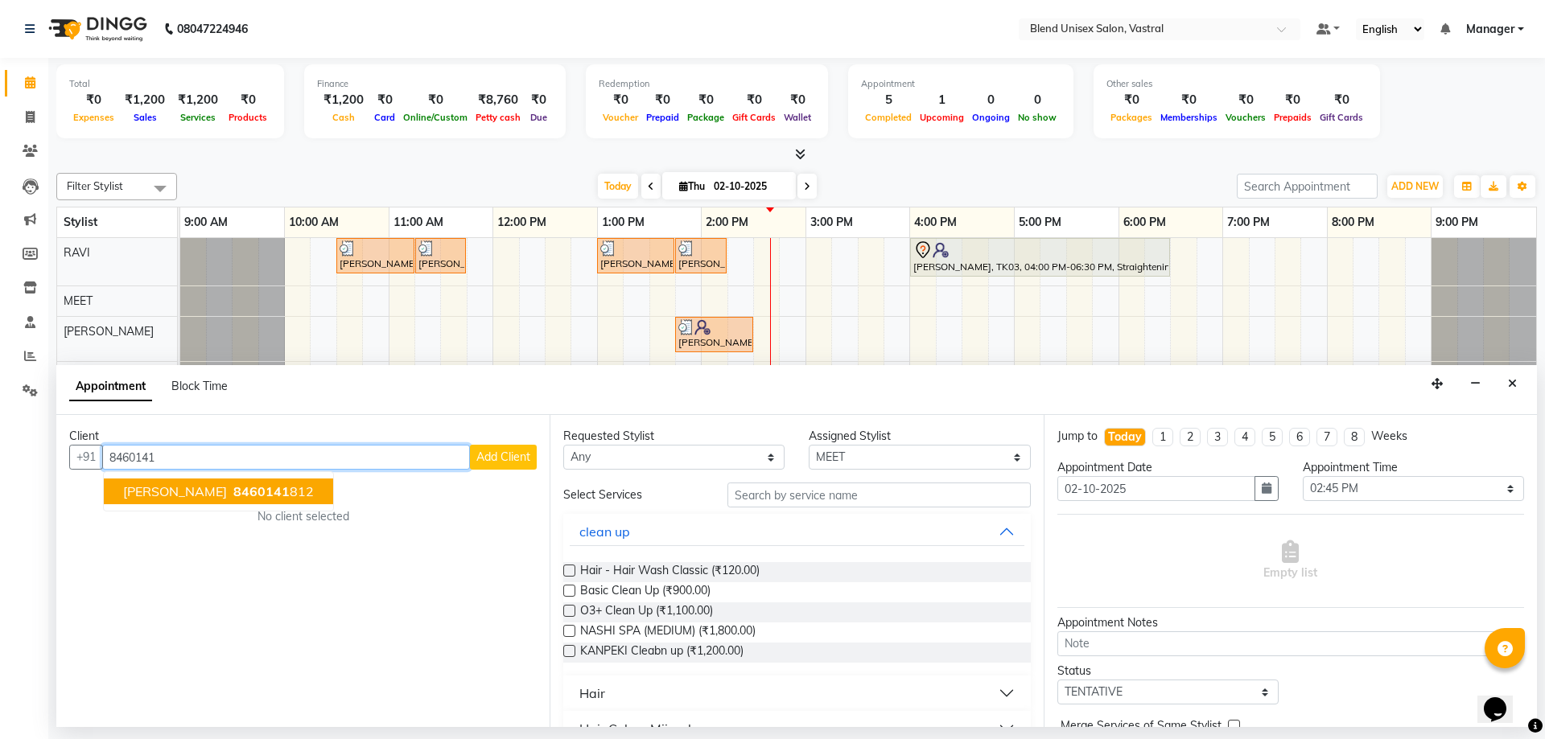
click at [130, 493] on span "[PERSON_NAME]" at bounding box center [175, 492] width 104 height 16
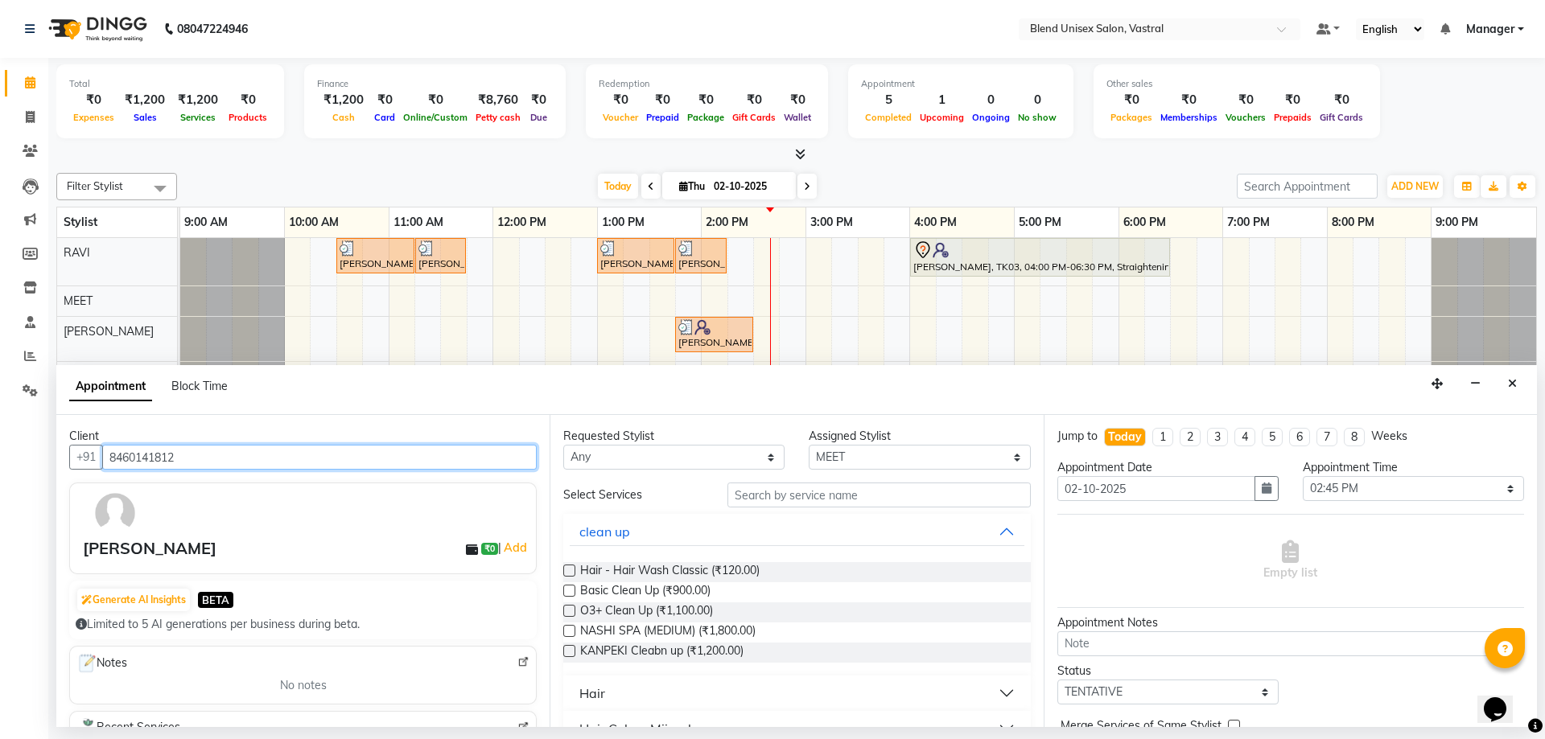
type input "8460141812"
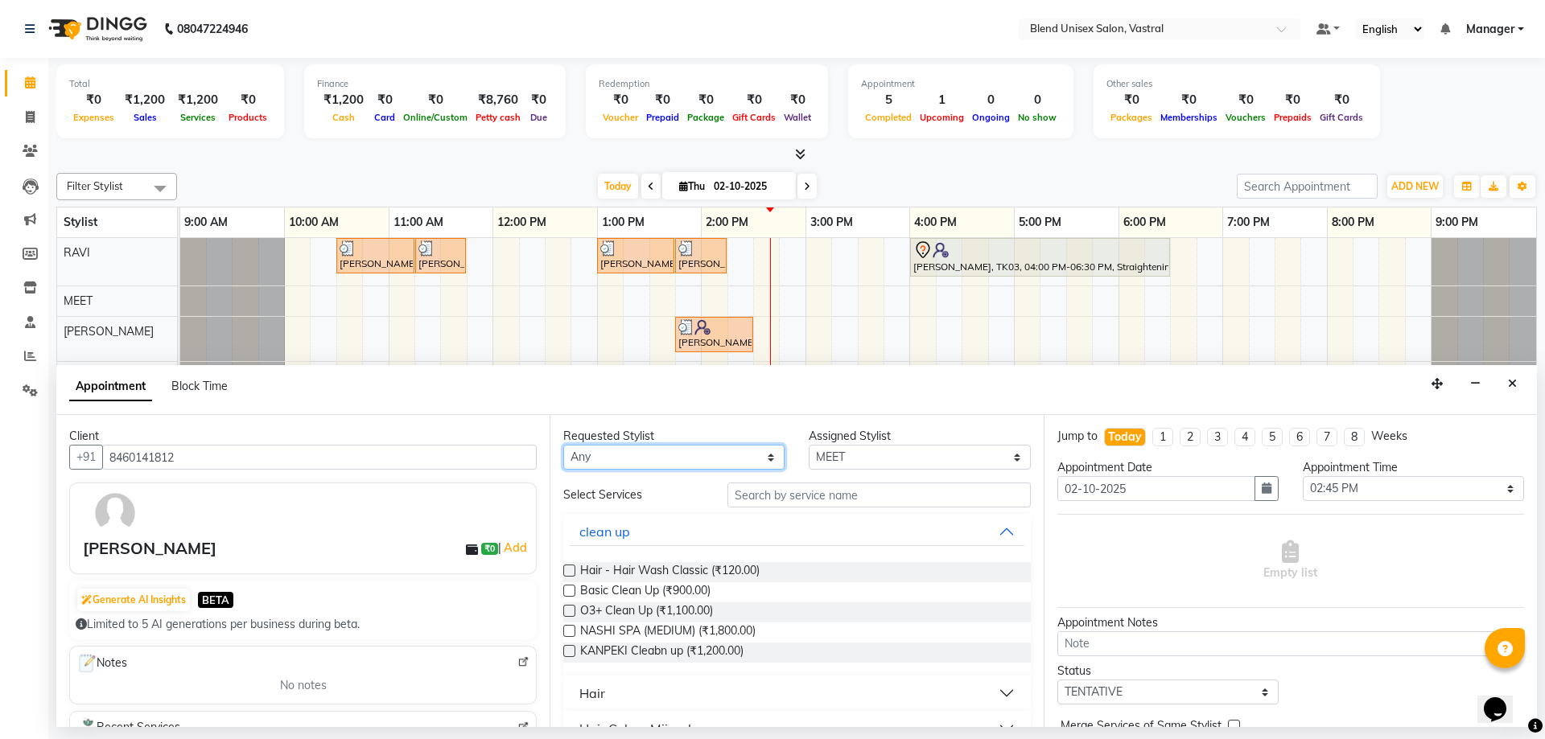
click at [755, 455] on select "Any [PERSON_NAME] MEET [PERSON_NAME]" at bounding box center [673, 457] width 221 height 25
select select "92886"
click at [563, 445] on select "Any [PERSON_NAME] MEET [PERSON_NAME]" at bounding box center [673, 457] width 221 height 25
click at [620, 699] on button "Hair" at bounding box center [797, 693] width 454 height 29
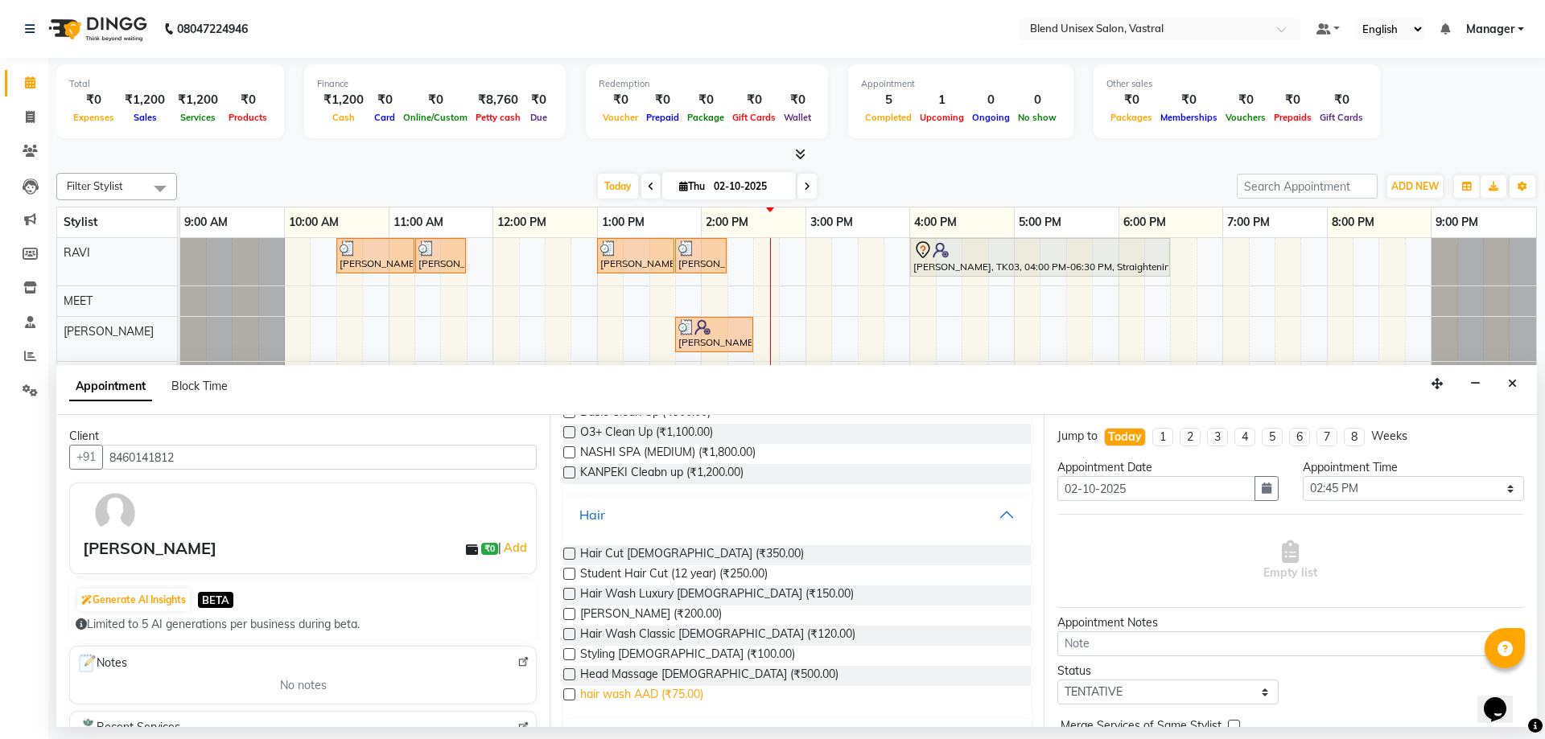
scroll to position [241, 0]
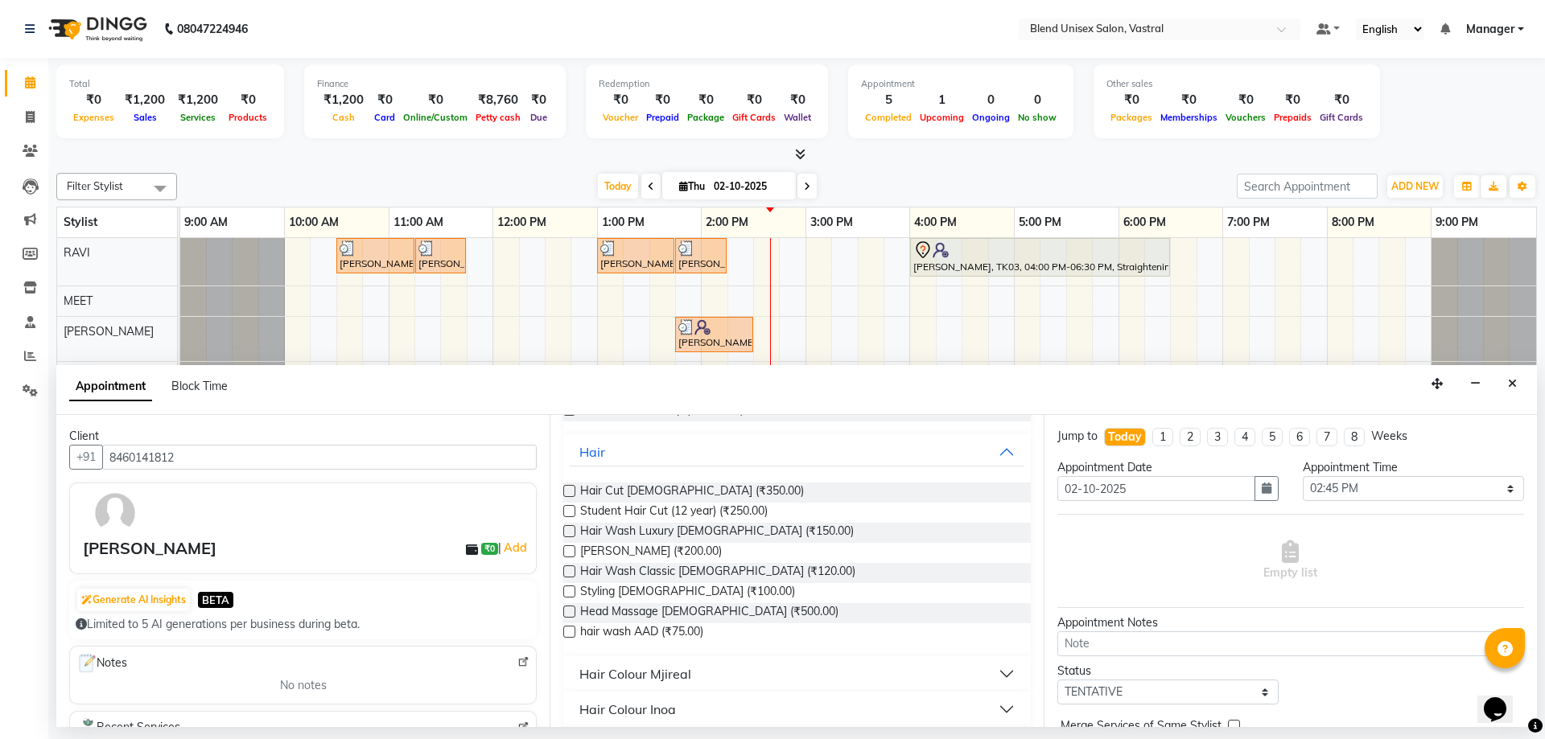
click at [570, 551] on label at bounding box center [569, 552] width 12 height 12
click at [570, 551] on input "checkbox" at bounding box center [568, 553] width 10 height 10
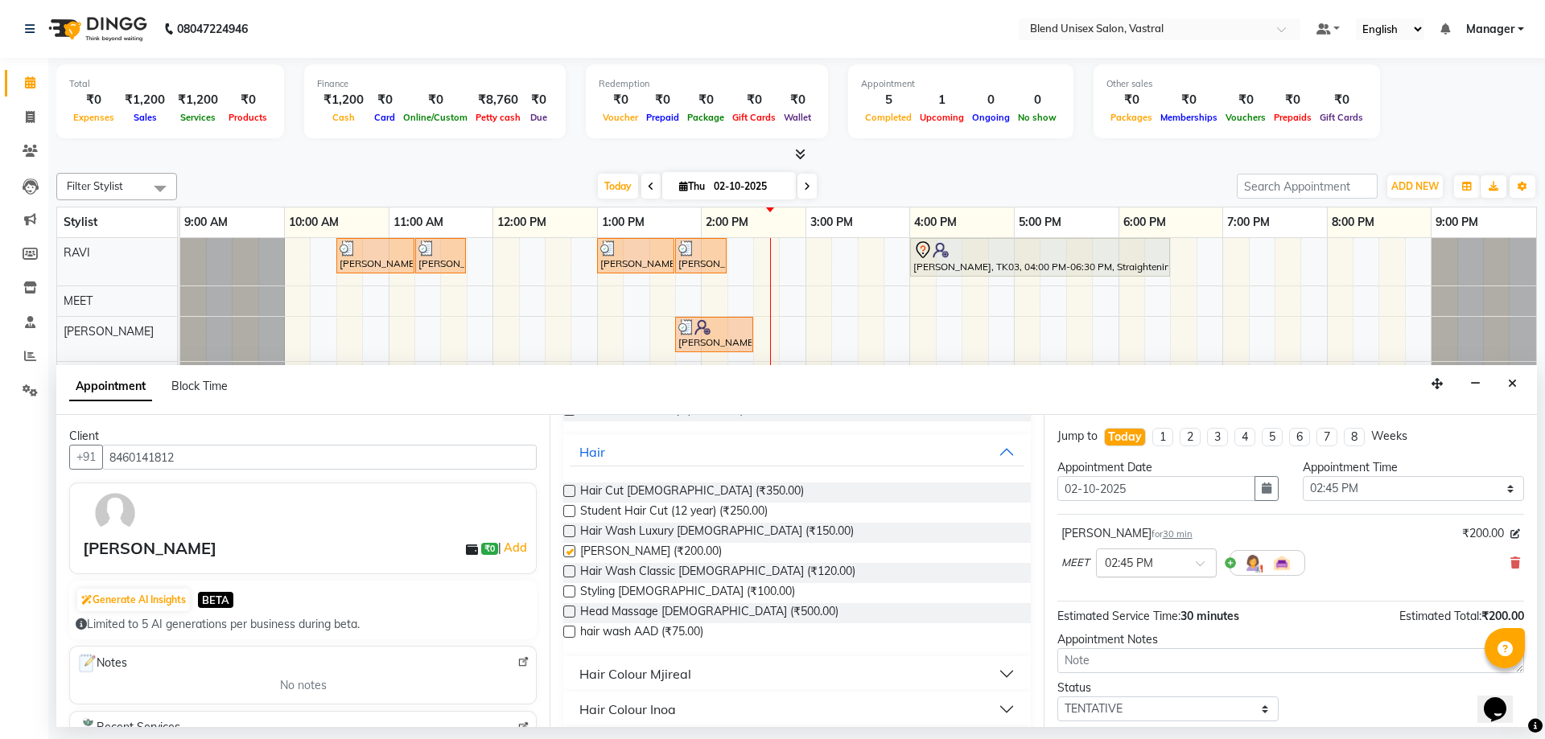
checkbox input "false"
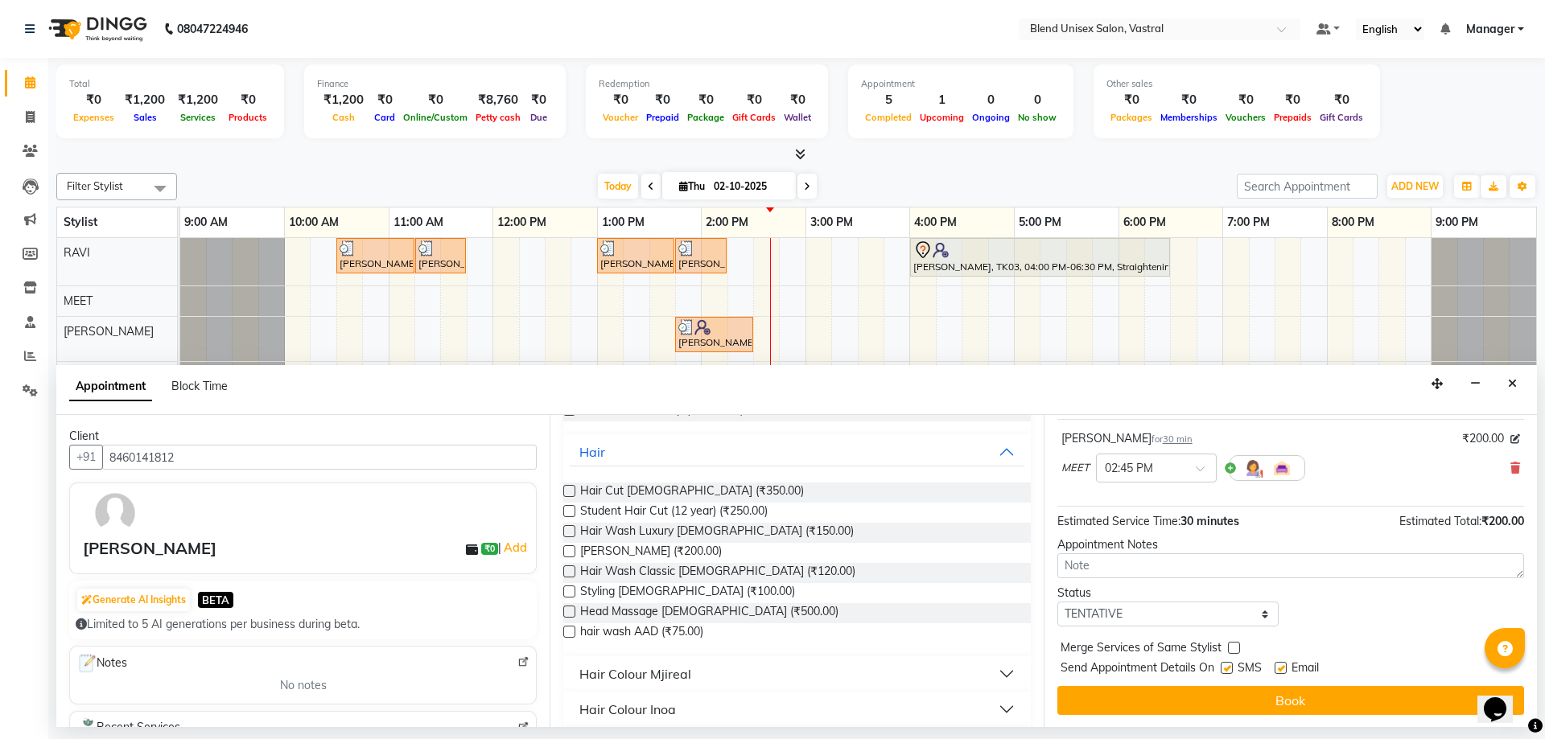
scroll to position [96, 0]
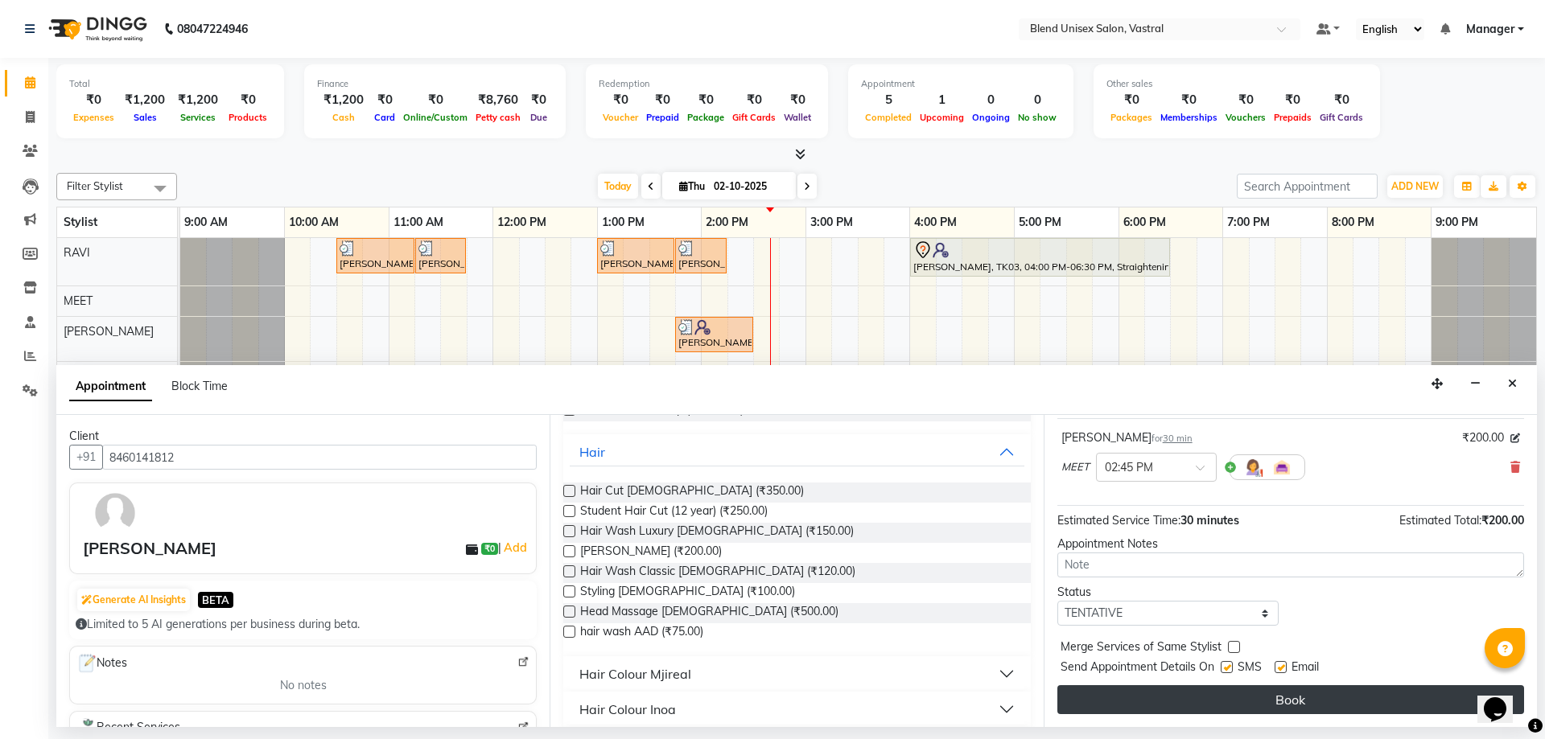
click at [1262, 705] on button "Book" at bounding box center [1290, 700] width 467 height 29
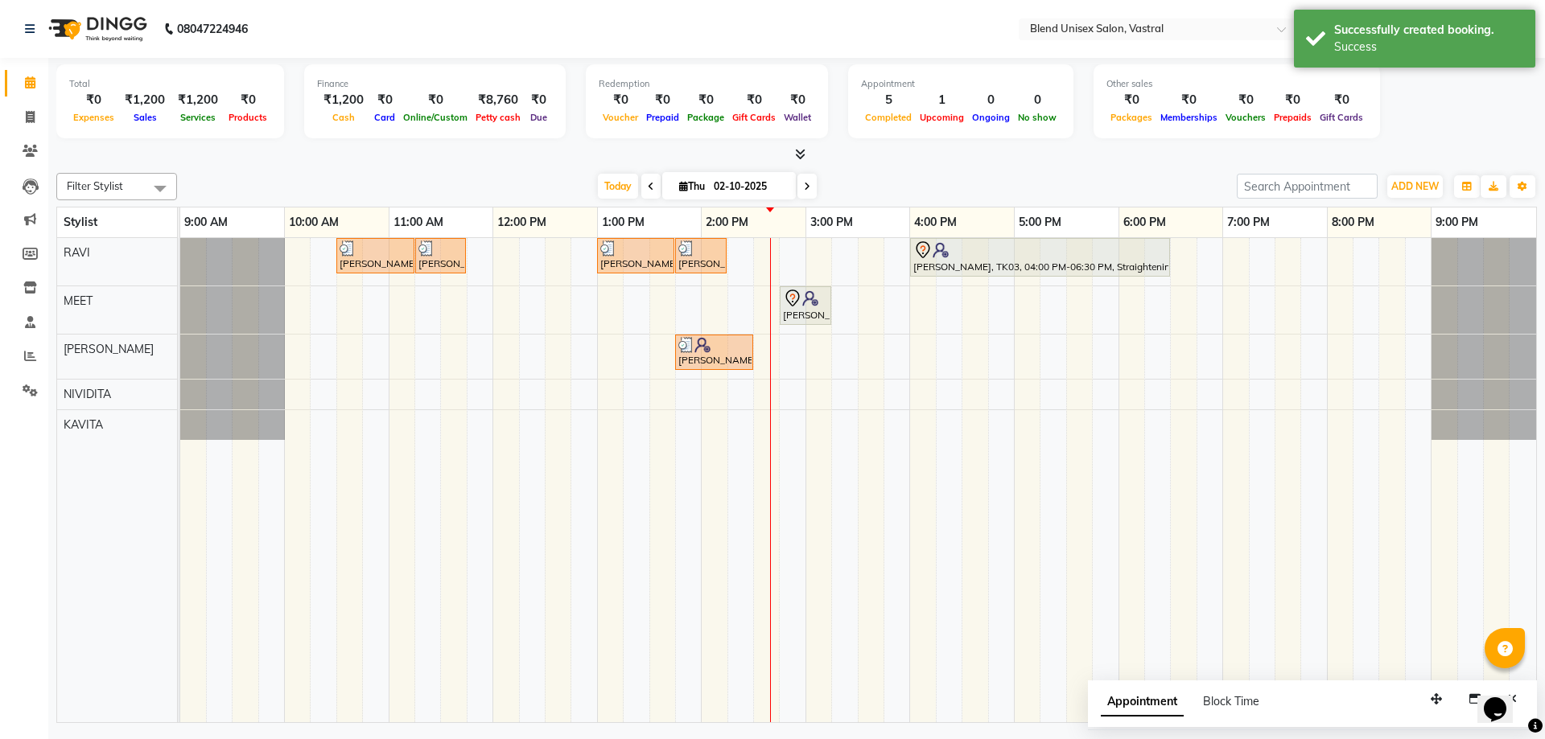
click at [1084, 160] on div at bounding box center [796, 154] width 1481 height 17
click at [1084, 159] on div at bounding box center [796, 154] width 1481 height 17
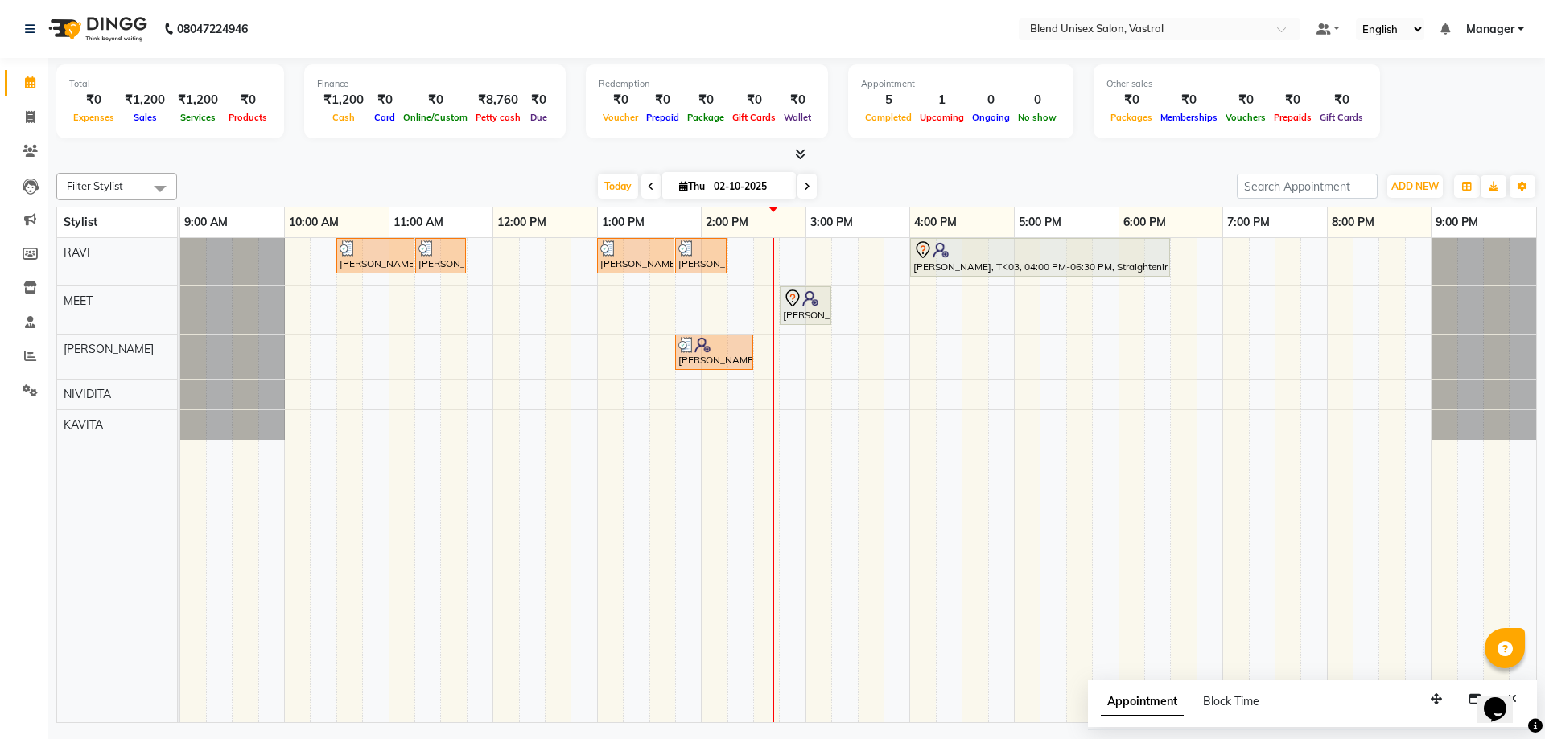
click at [1106, 170] on div "Filter Stylist Select All [PERSON_NAME] KAVITA MEET [PERSON_NAME] RAVI [DATE] […" at bounding box center [796, 445] width 1481 height 557
click at [1106, 169] on div "Filter Stylist Select All [PERSON_NAME] KAVITA MEET [PERSON_NAME] RAVI [DATE] […" at bounding box center [796, 445] width 1481 height 557
click at [1110, 165] on div "Total ₹0 Expenses ₹1,200 Sales ₹1,200 Services ₹0 Products Finance ₹1,200 Cash …" at bounding box center [796, 392] width 1497 height 669
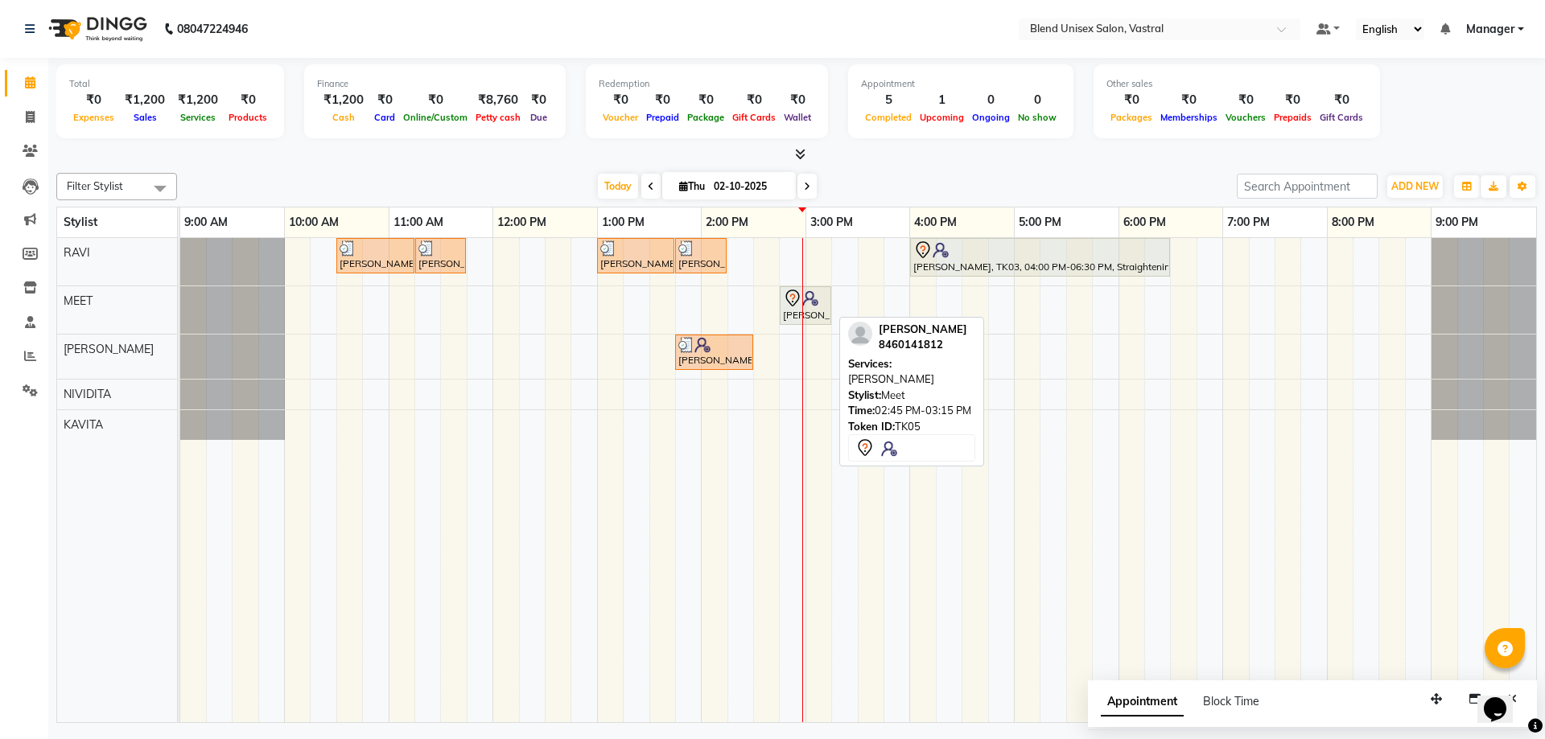
click at [798, 306] on icon at bounding box center [792, 298] width 19 height 19
select select "7"
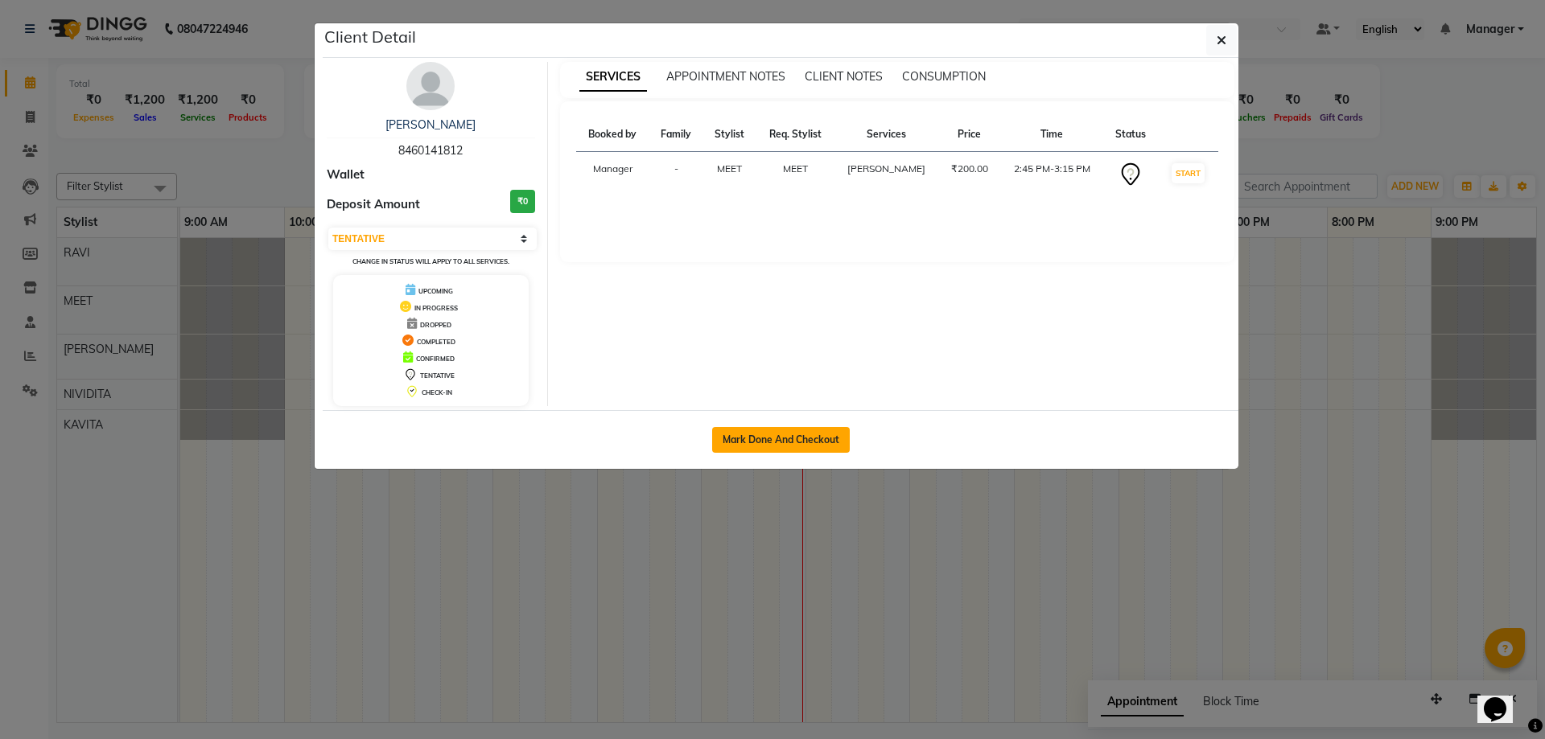
click at [787, 437] on button "Mark Done And Checkout" at bounding box center [781, 440] width 138 height 26
select select "9095"
select select "service"
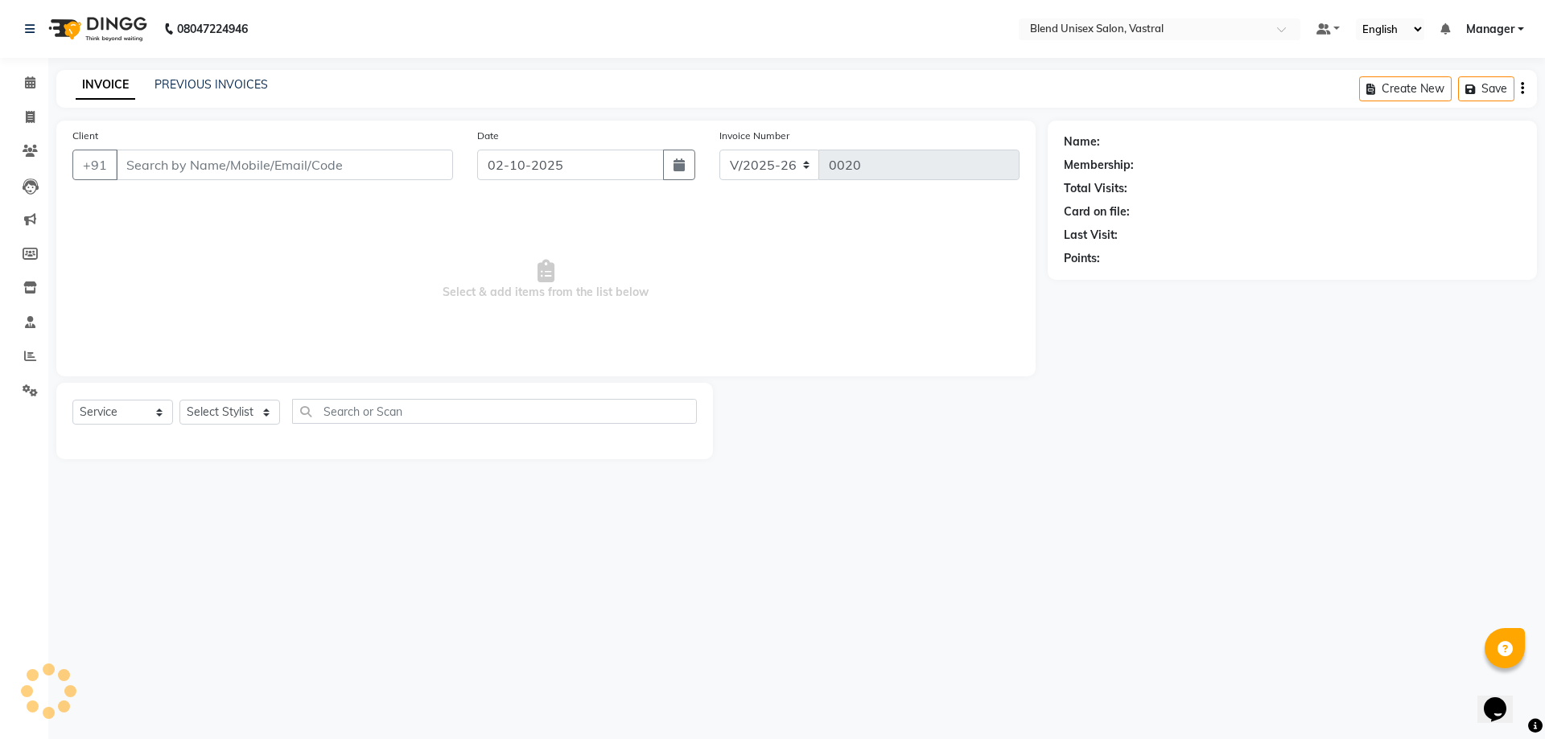
type input "8460141812"
select select "92886"
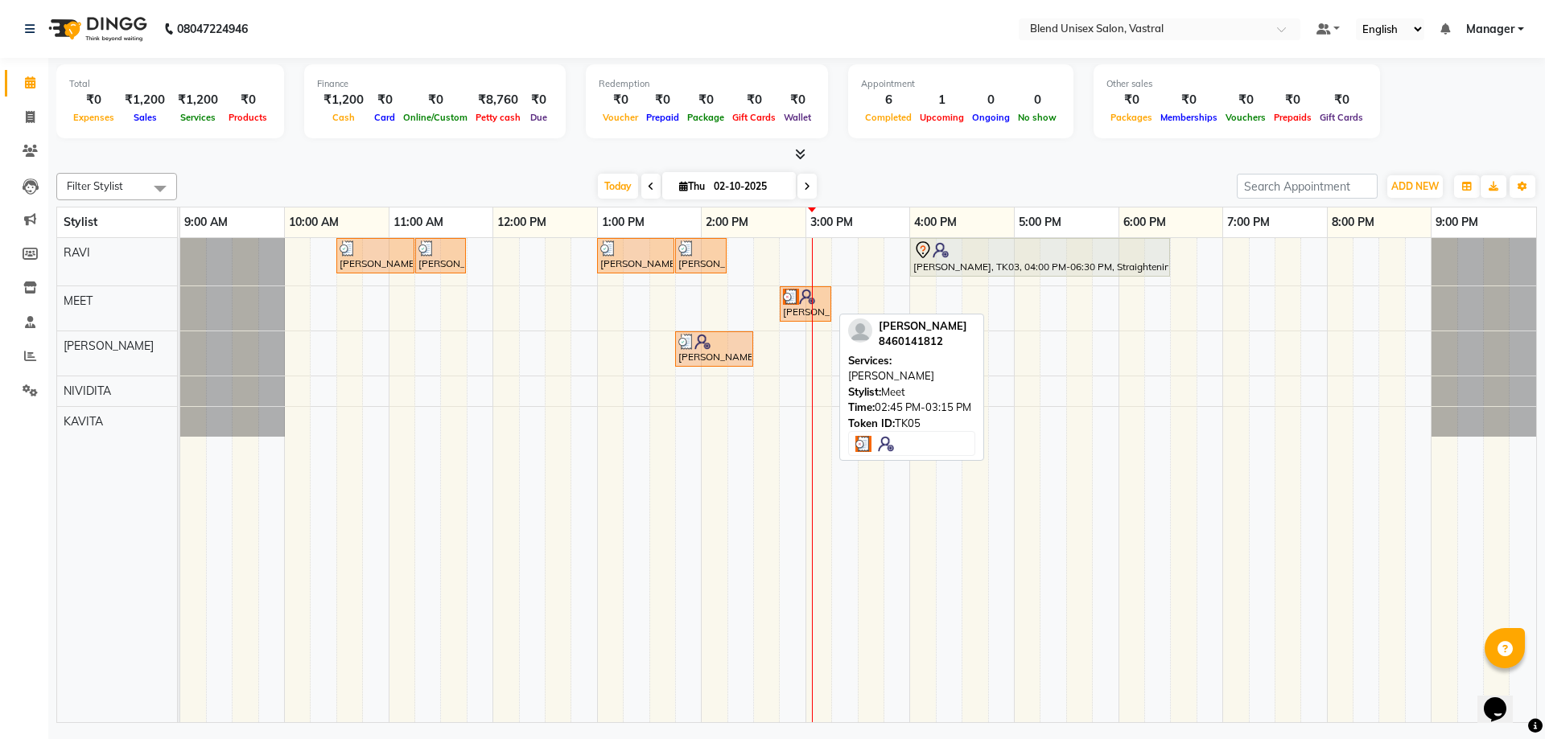
click at [797, 313] on div "[PERSON_NAME], TK05, 02:45 PM-03:15 PM, [PERSON_NAME]" at bounding box center [805, 304] width 48 height 31
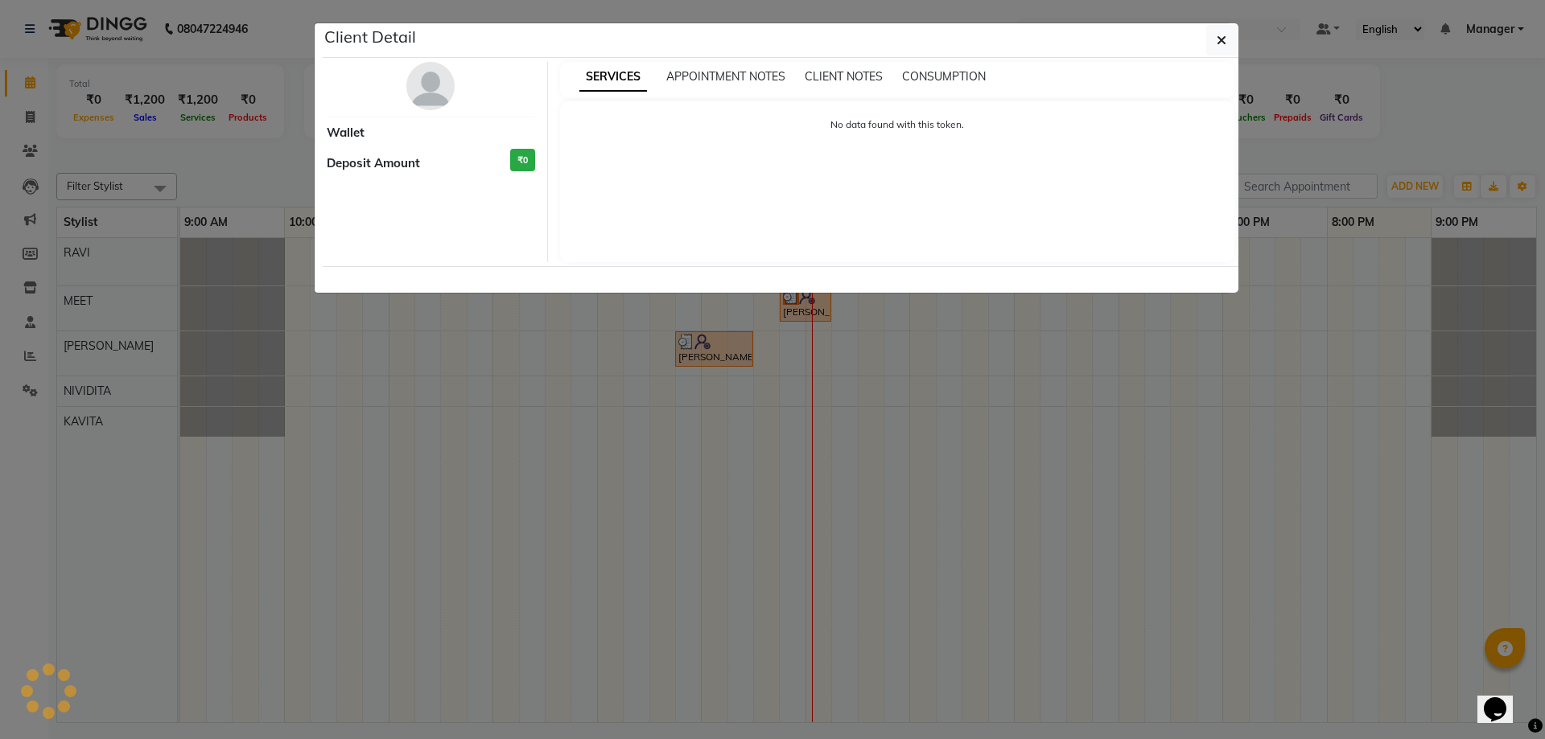
select select "3"
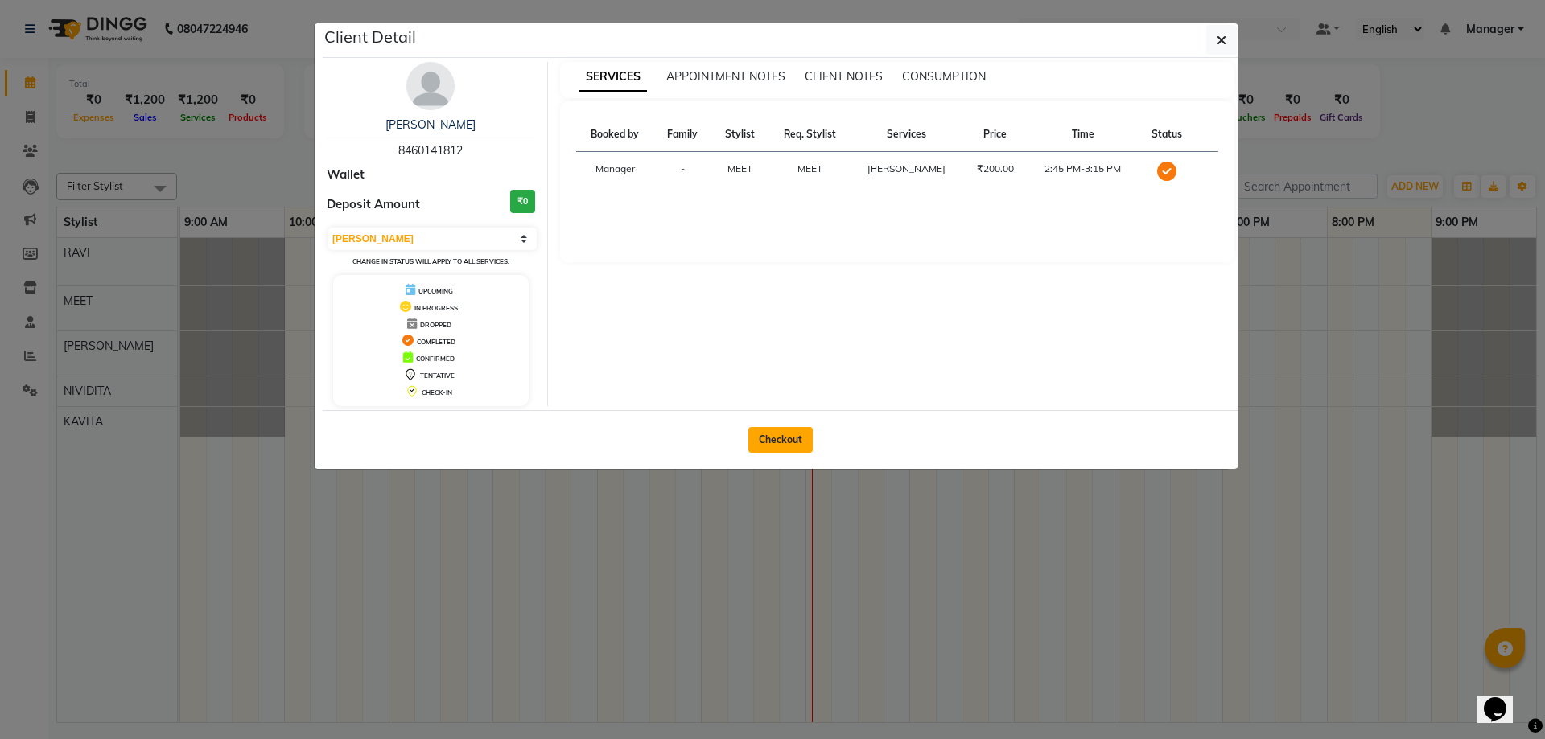
click at [782, 445] on button "Checkout" at bounding box center [780, 440] width 64 height 26
select select "service"
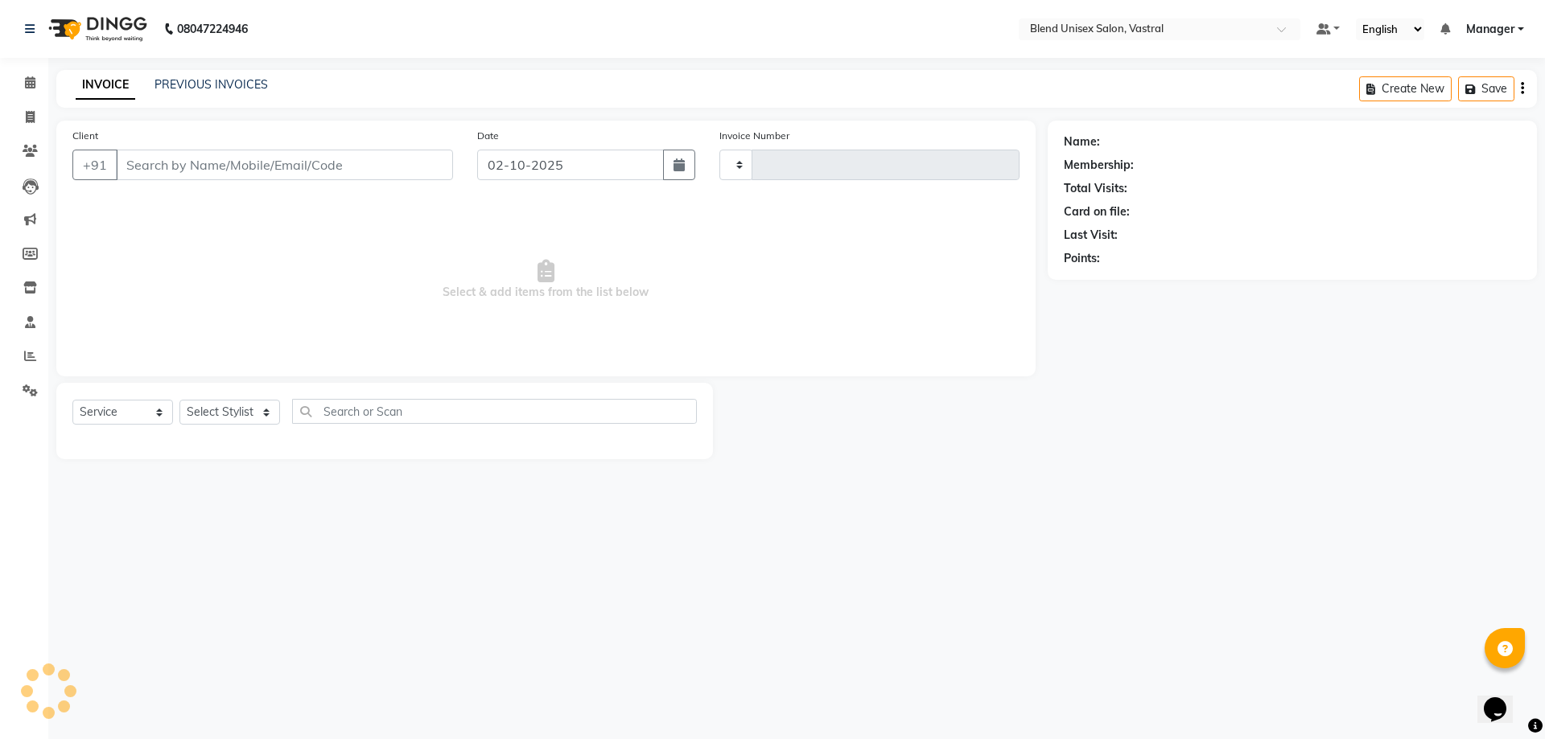
type input "8460141812"
select select "92886"
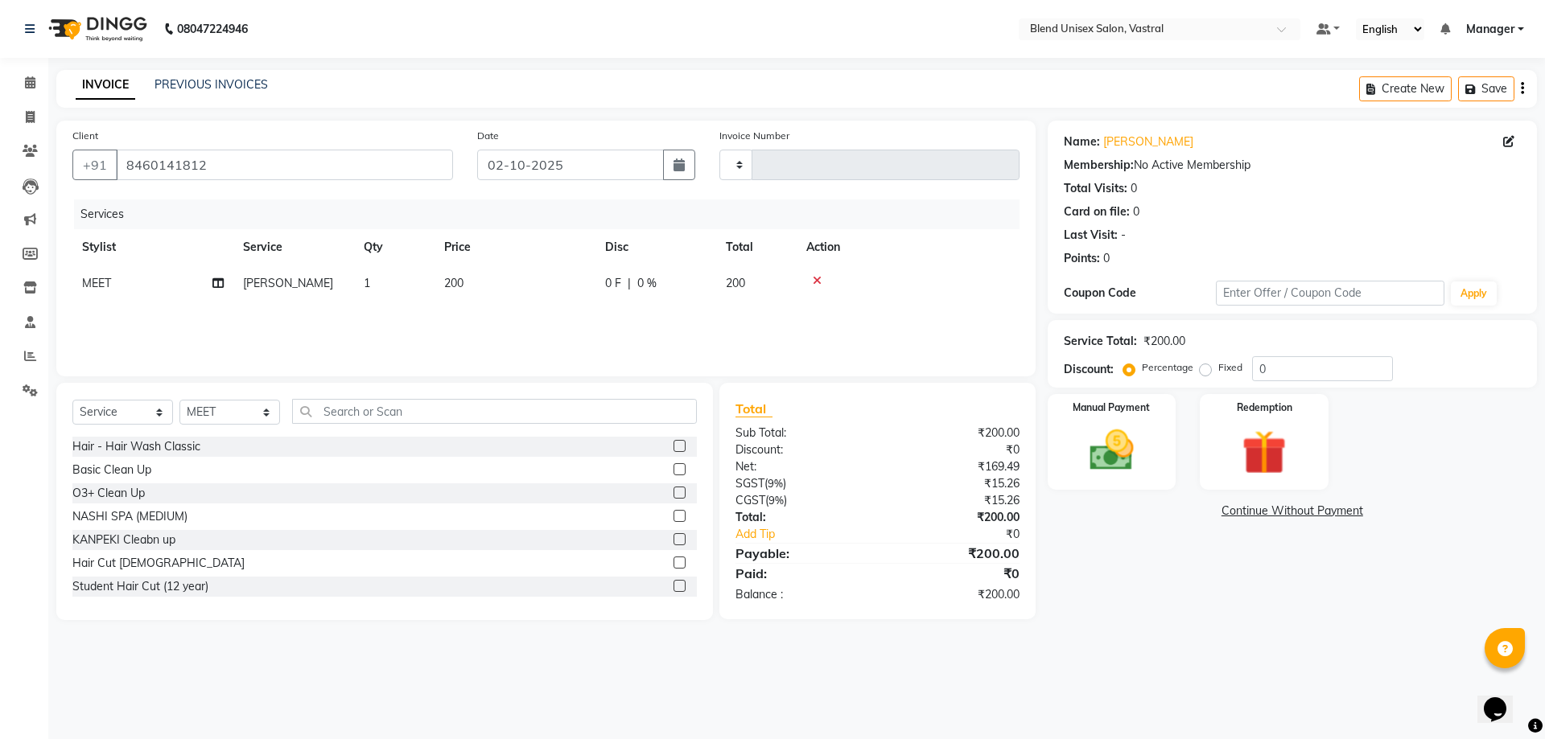
click at [673, 290] on div "0 F | 0 %" at bounding box center [655, 283] width 101 height 17
select select "92886"
click at [702, 283] on input "0" at bounding box center [705, 287] width 48 height 25
type input "50"
click at [892, 328] on div "Services Stylist Service Qty Price Disc Total Action JAYMIN KAVITA Manager MEET…" at bounding box center [545, 280] width 947 height 161
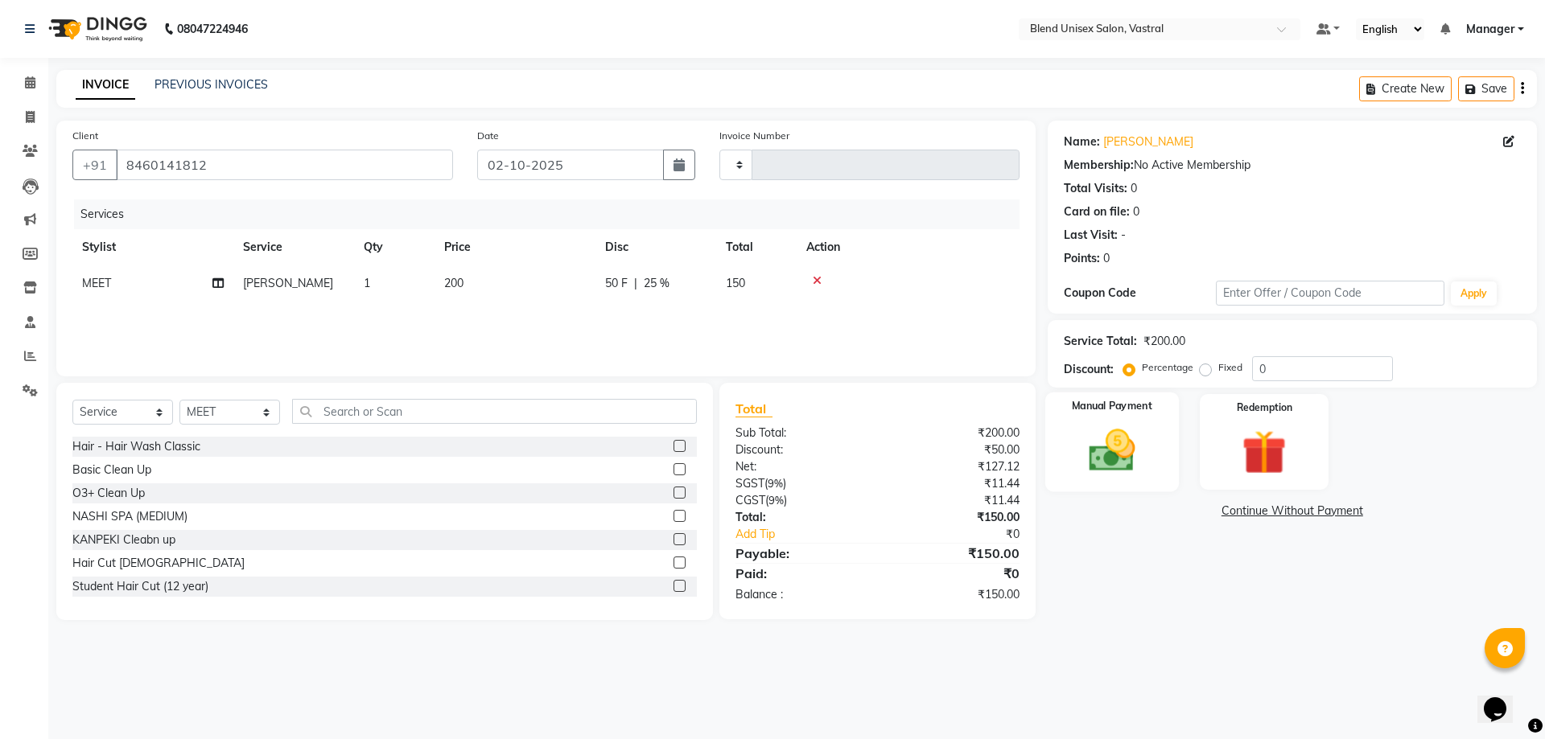
click at [1124, 459] on img at bounding box center [1111, 450] width 75 height 53
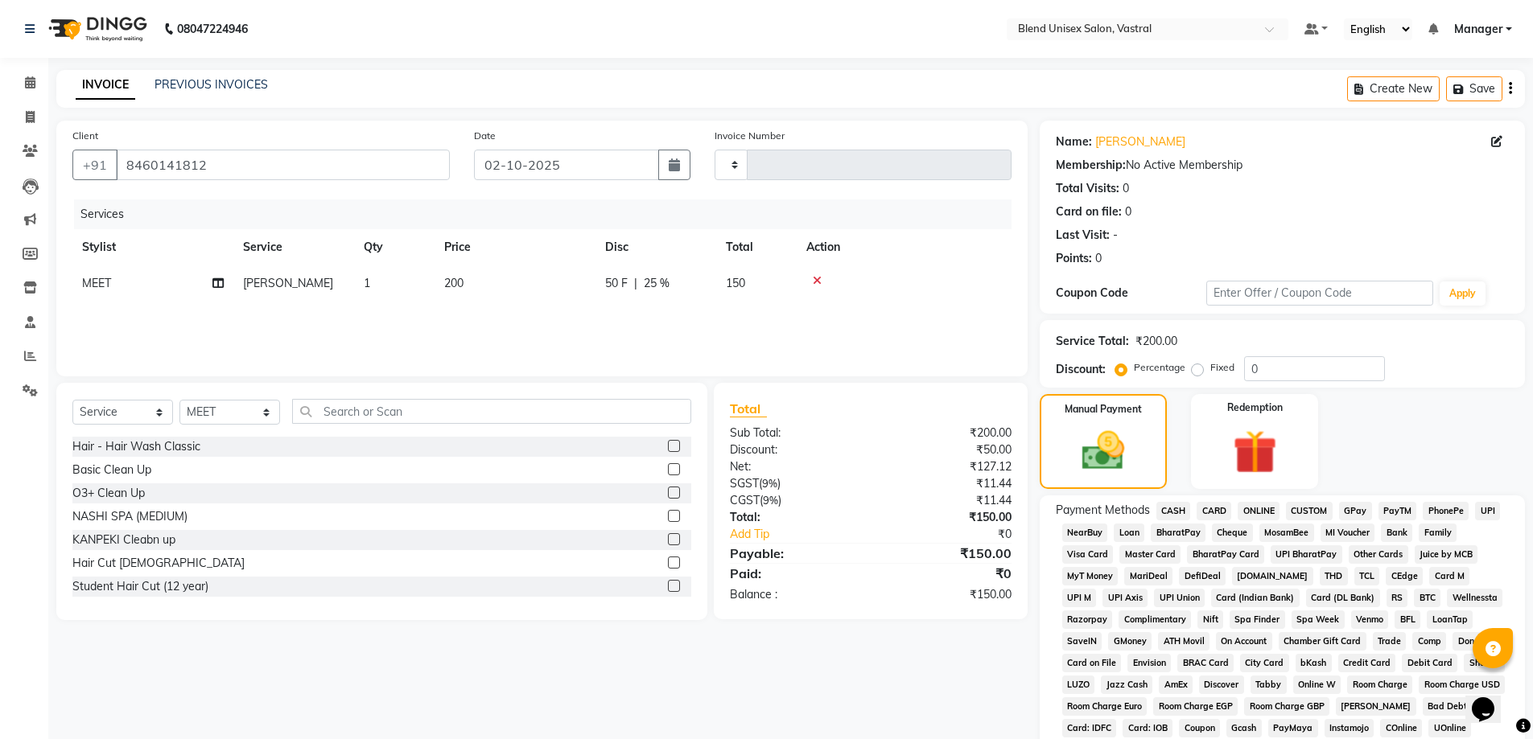
click at [1176, 507] on span "CASH" at bounding box center [1173, 511] width 35 height 19
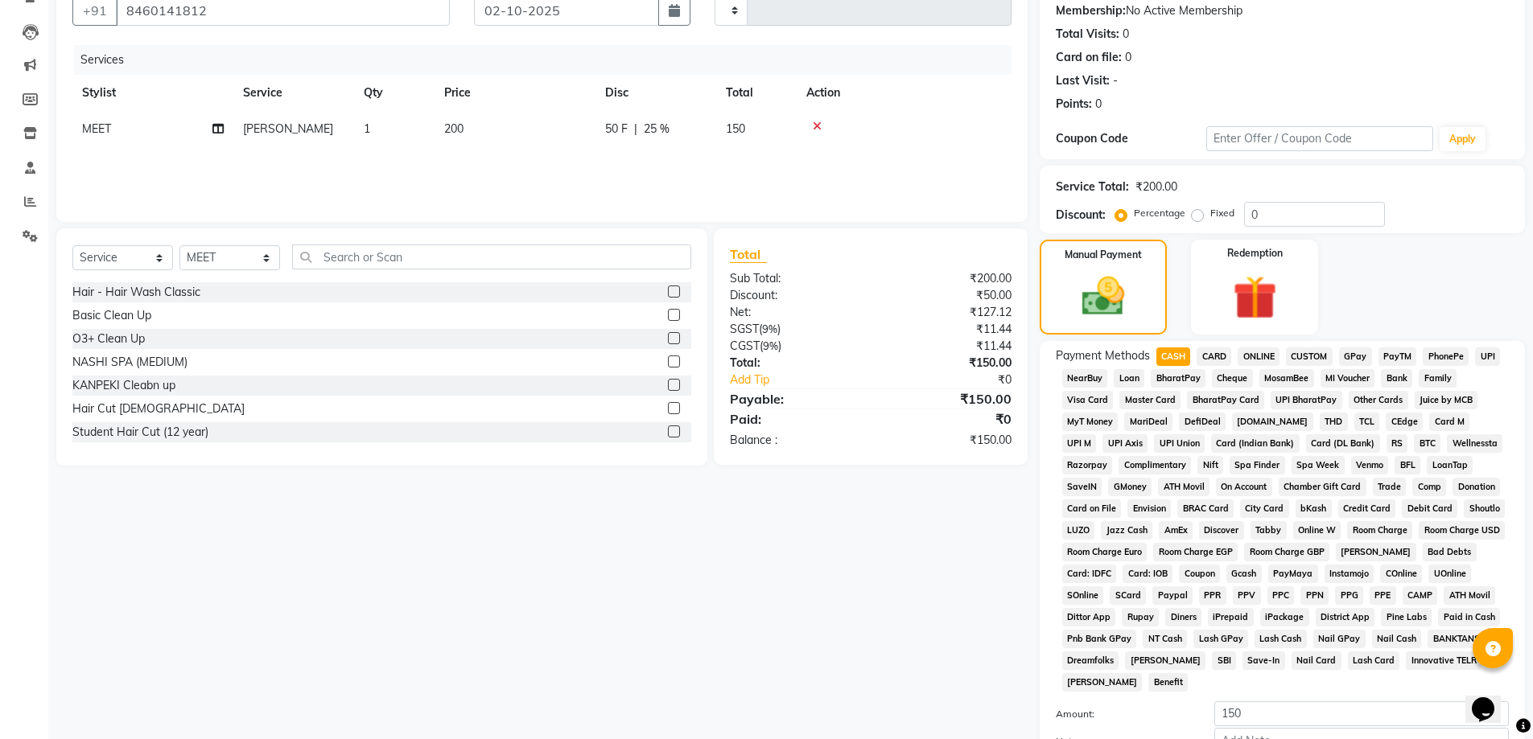
scroll to position [320, 0]
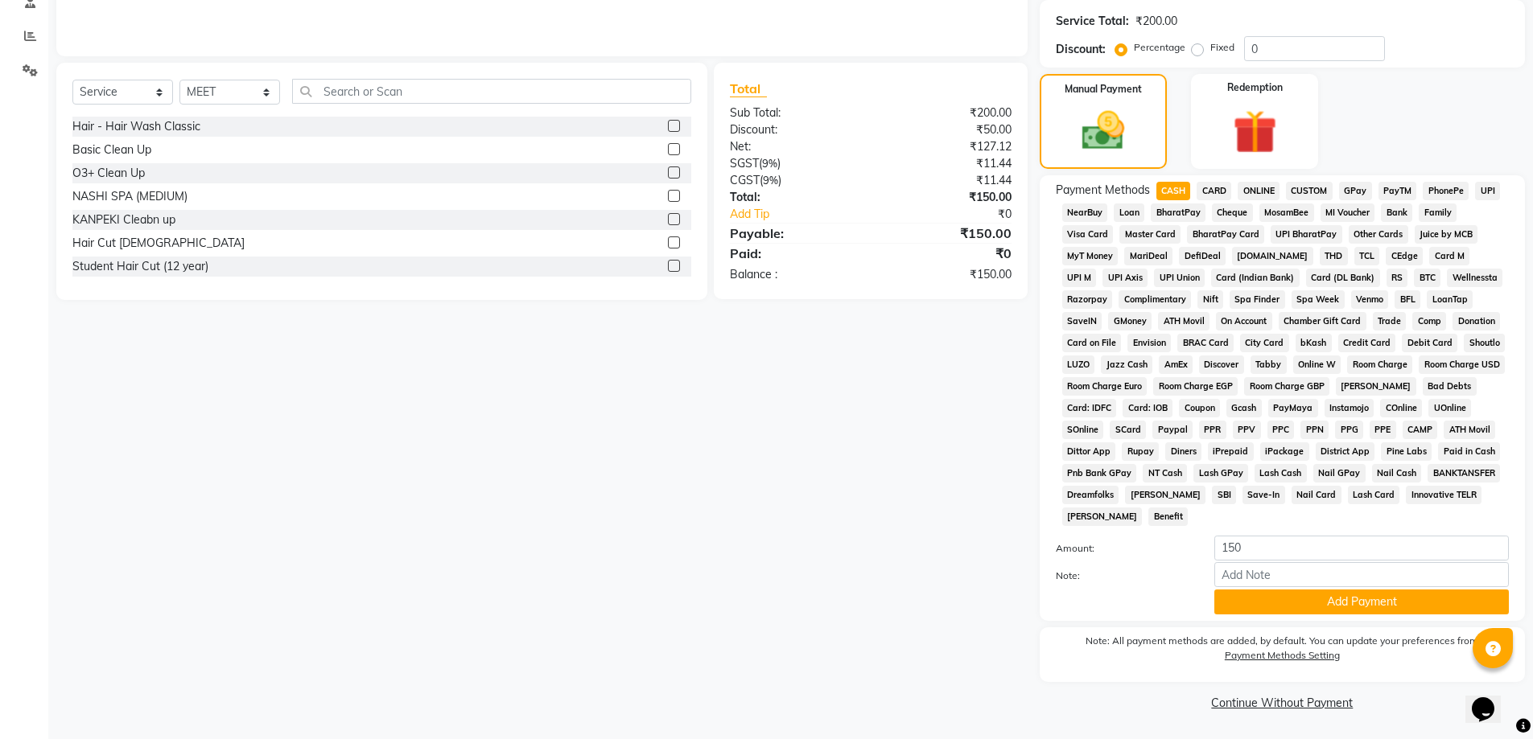
click at [1251, 599] on button "Add Payment" at bounding box center [1361, 602] width 294 height 25
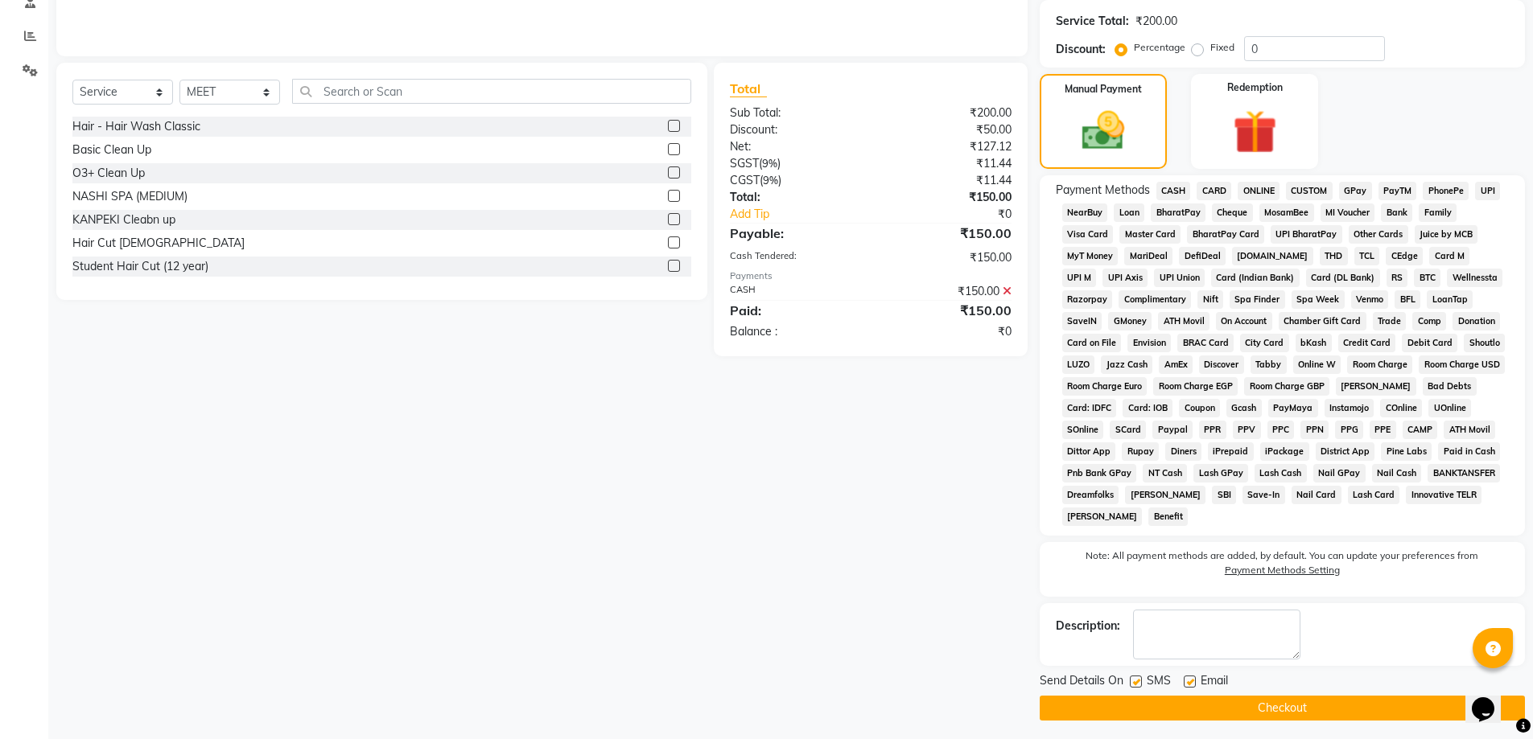
click at [760, 303] on div "Paid:" at bounding box center [794, 310] width 153 height 19
click at [755, 295] on div "CASH" at bounding box center [794, 291] width 153 height 17
click at [753, 284] on div "CASH" at bounding box center [794, 291] width 153 height 17
click at [753, 280] on div "Payments" at bounding box center [870, 277] width 281 height 14
drag, startPoint x: 753, startPoint y: 280, endPoint x: 749, endPoint y: 257, distance: 23.7
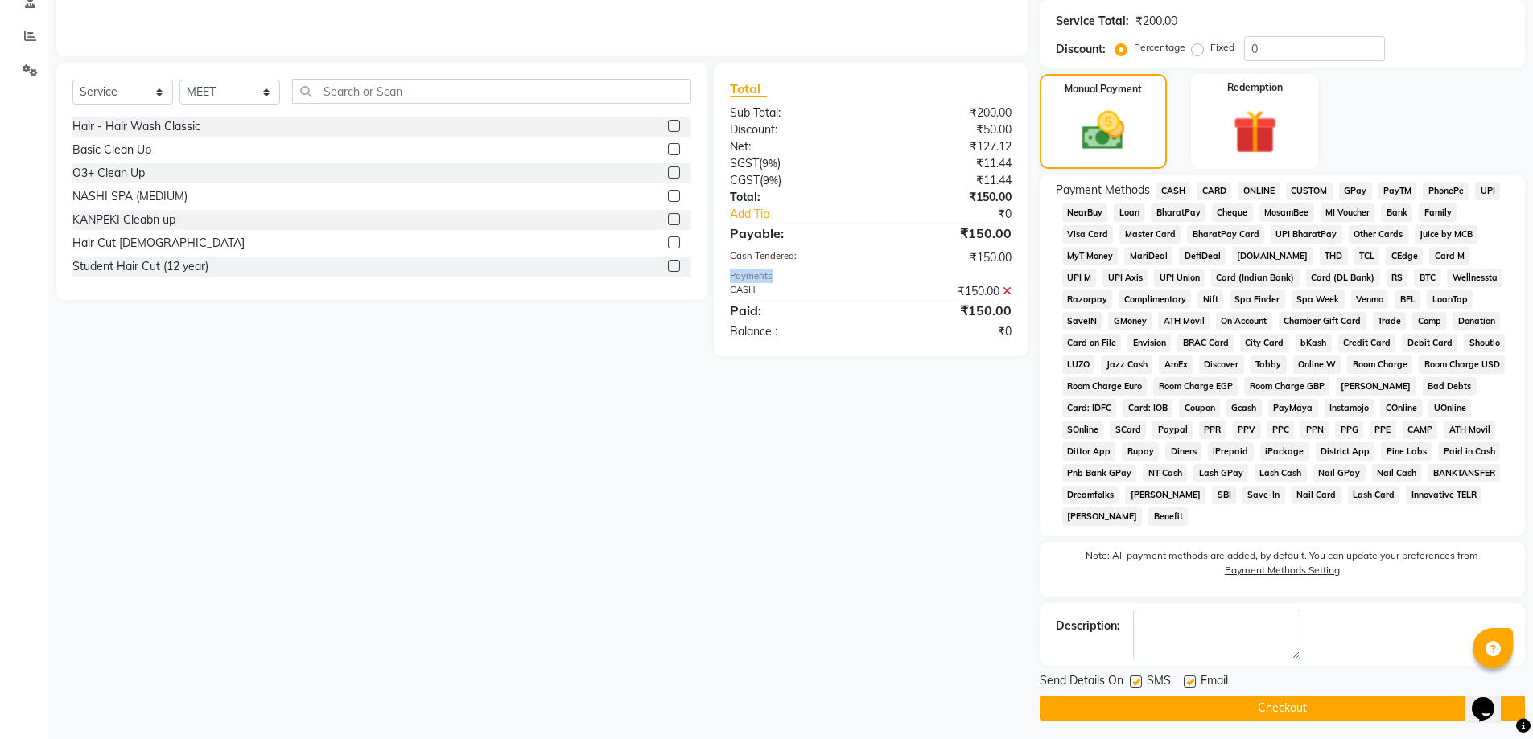
click at [753, 277] on div "Payments" at bounding box center [870, 277] width 281 height 14
click at [748, 256] on div "Cash Tendered:" at bounding box center [794, 257] width 153 height 17
click at [781, 249] on div "Total Sub Total: ₹200.00 Discount: ₹50.00 Net: ₹127.12 SGST ( 9% ) ₹11.44 CGST …" at bounding box center [870, 210] width 281 height 262
click at [813, 251] on div "Cash Tendered:" at bounding box center [794, 257] width 153 height 17
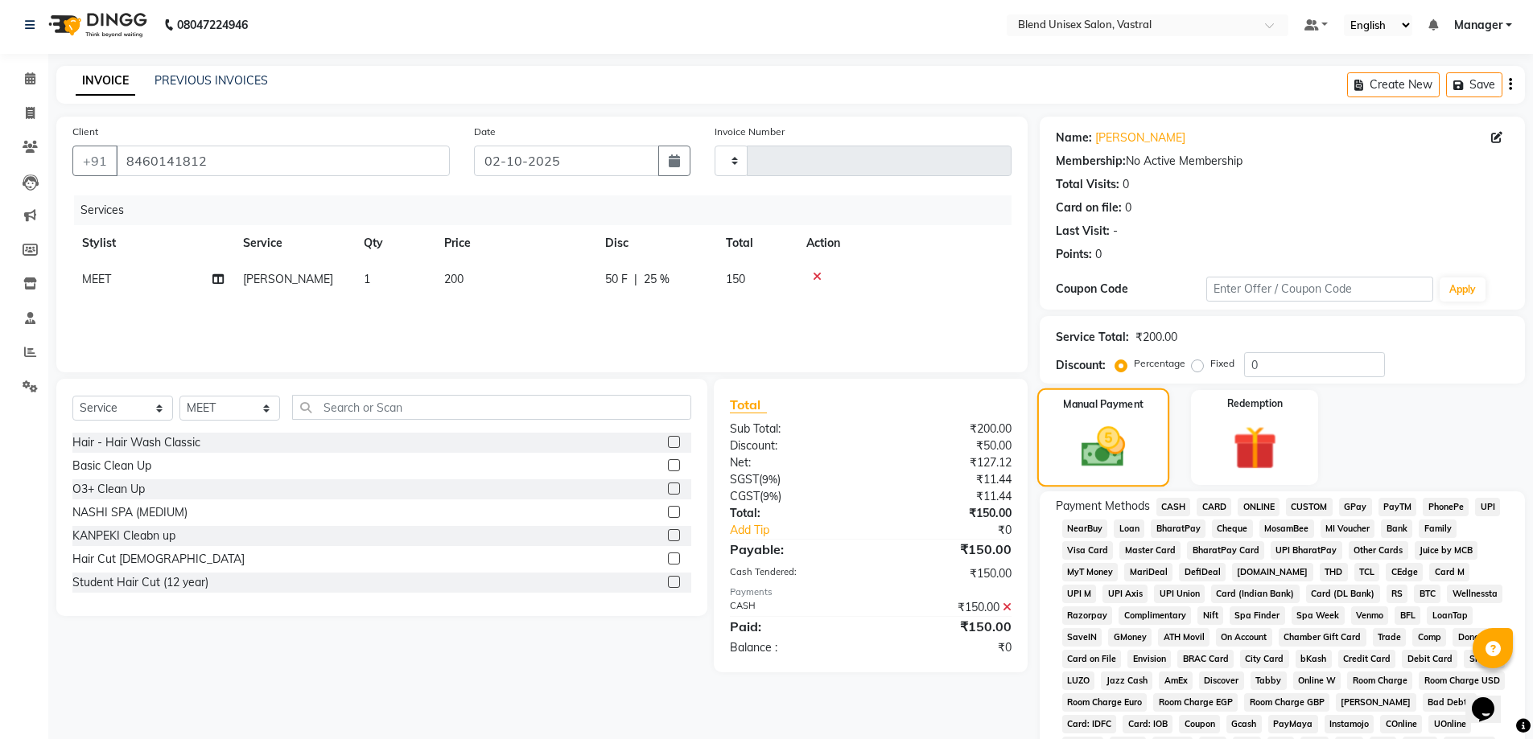
scroll to position [0, 0]
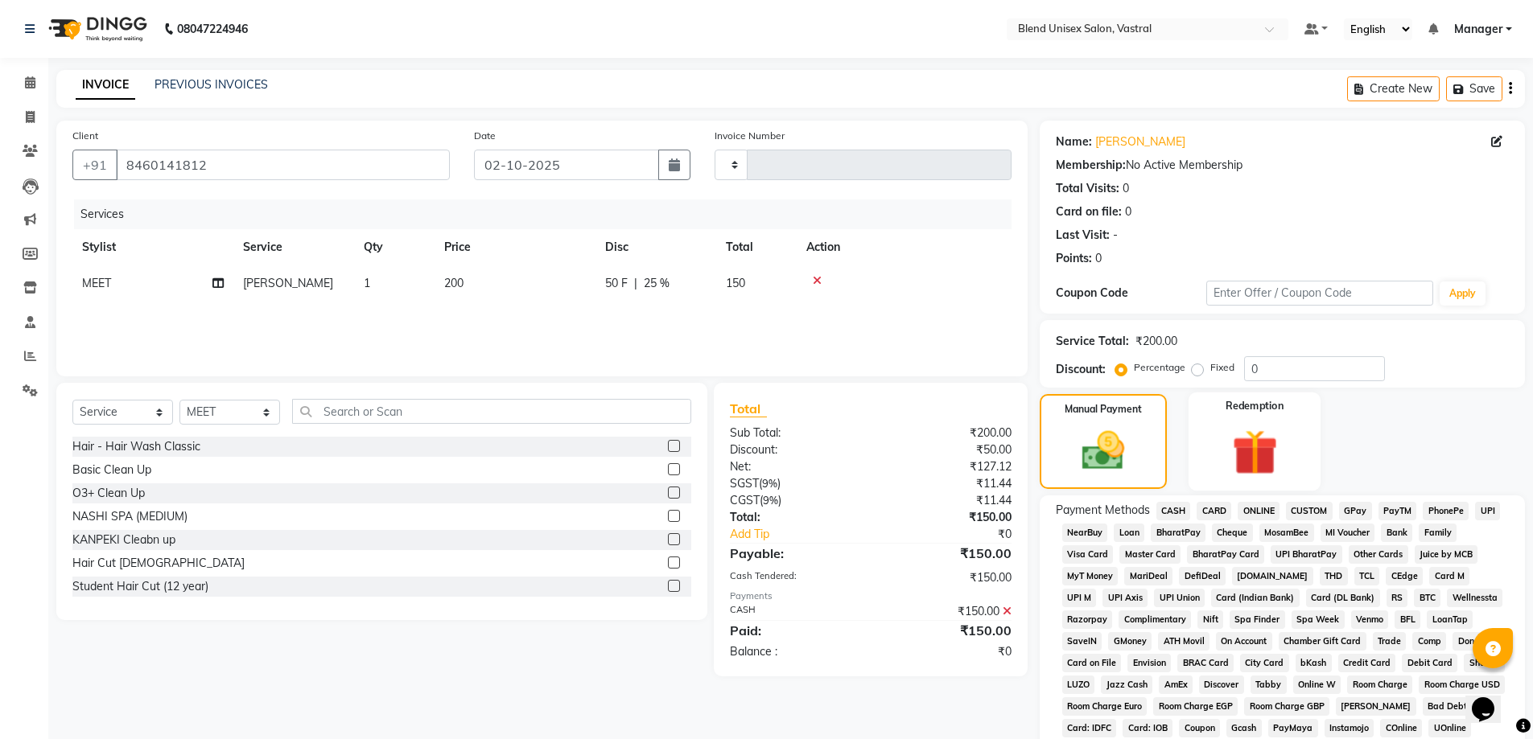
click at [1245, 468] on img at bounding box center [1254, 452] width 74 height 57
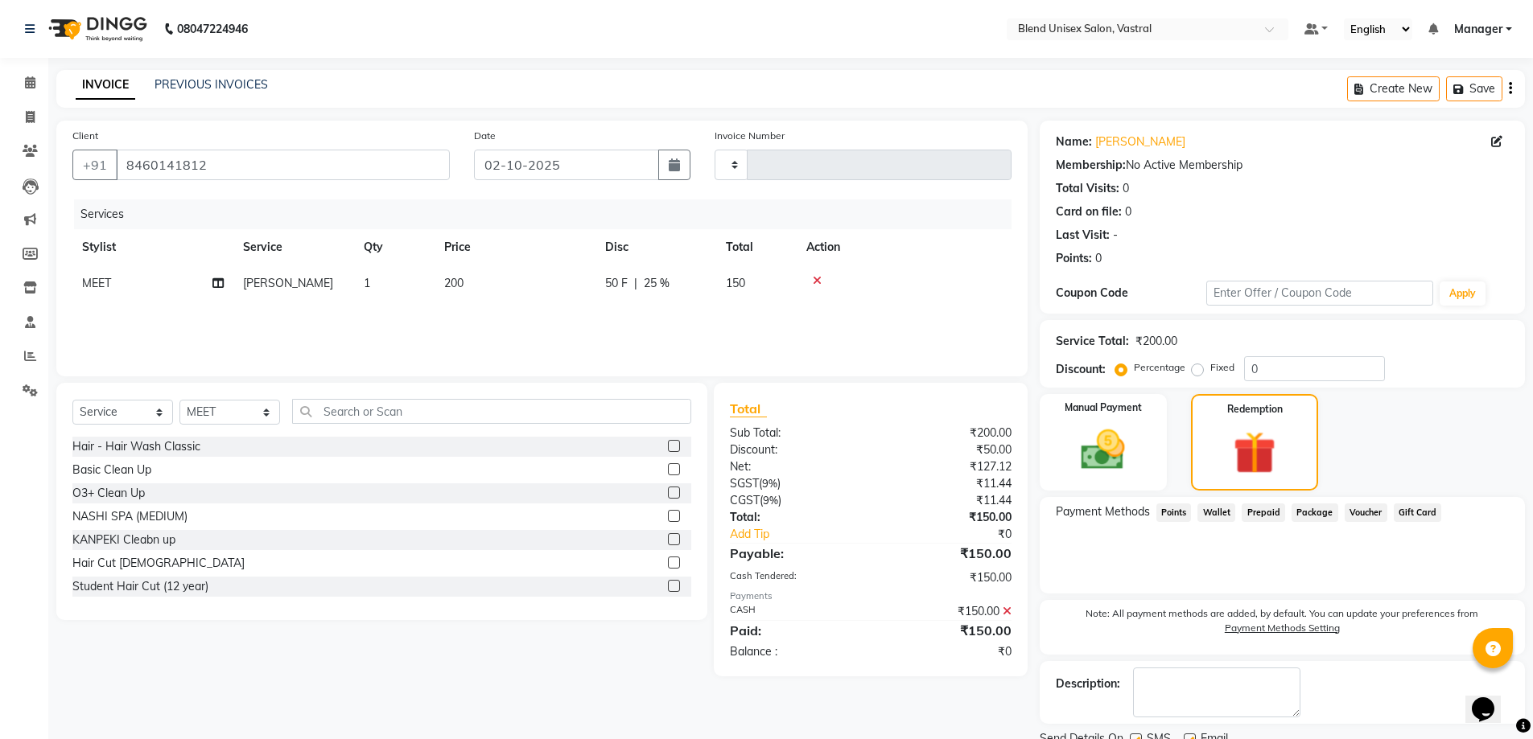
click at [1213, 516] on span "Wallet" at bounding box center [1216, 513] width 38 height 19
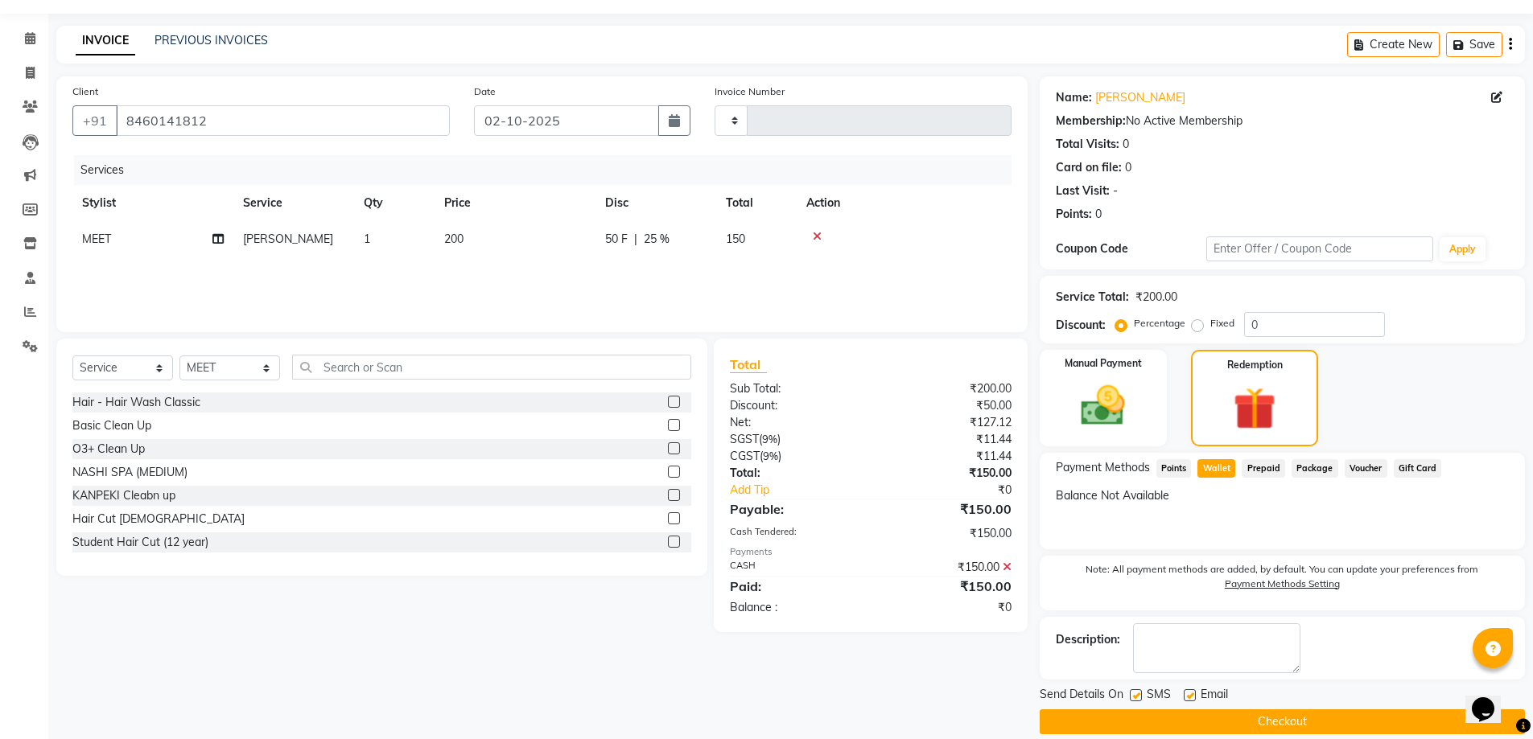
scroll to position [64, 0]
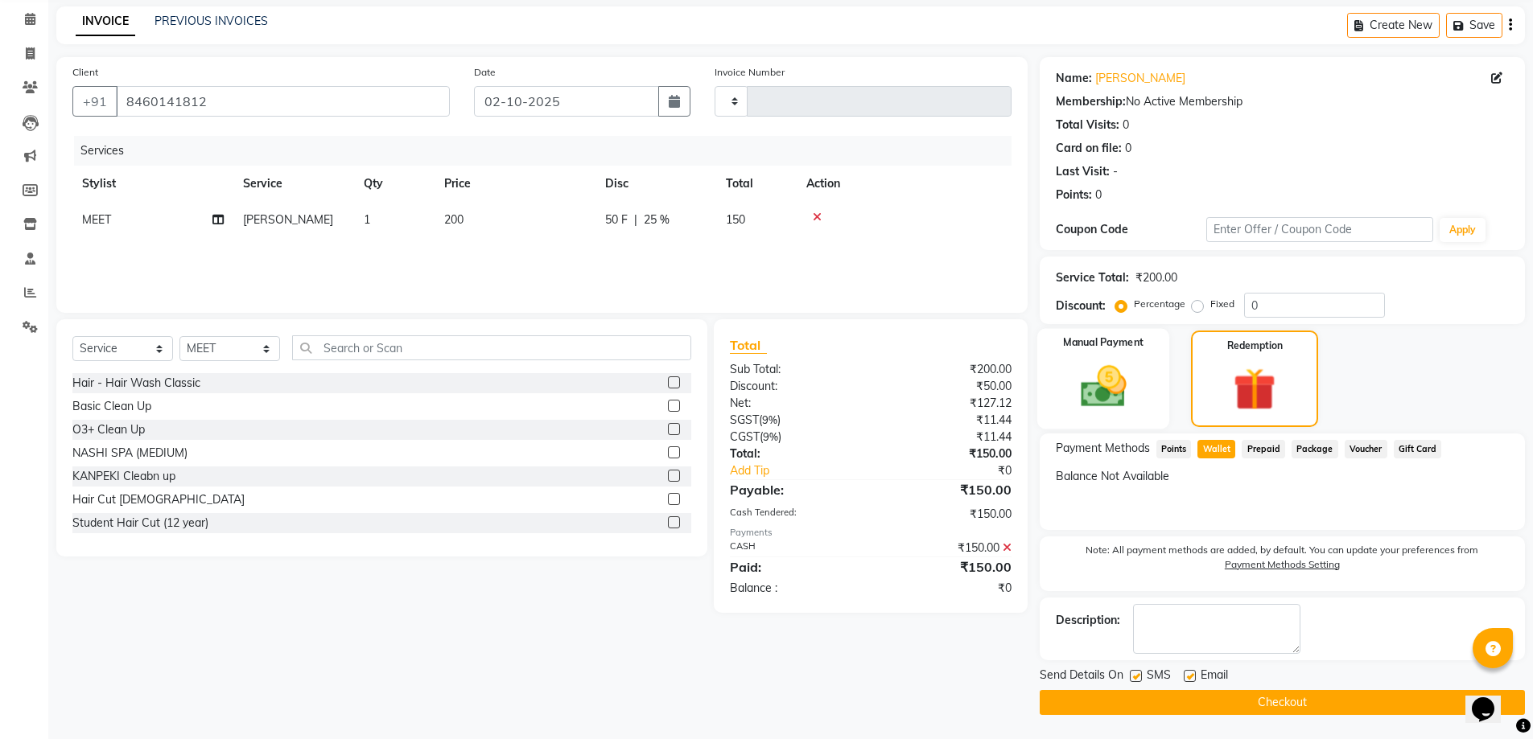
click at [1117, 415] on div "Manual Payment" at bounding box center [1102, 379] width 133 height 100
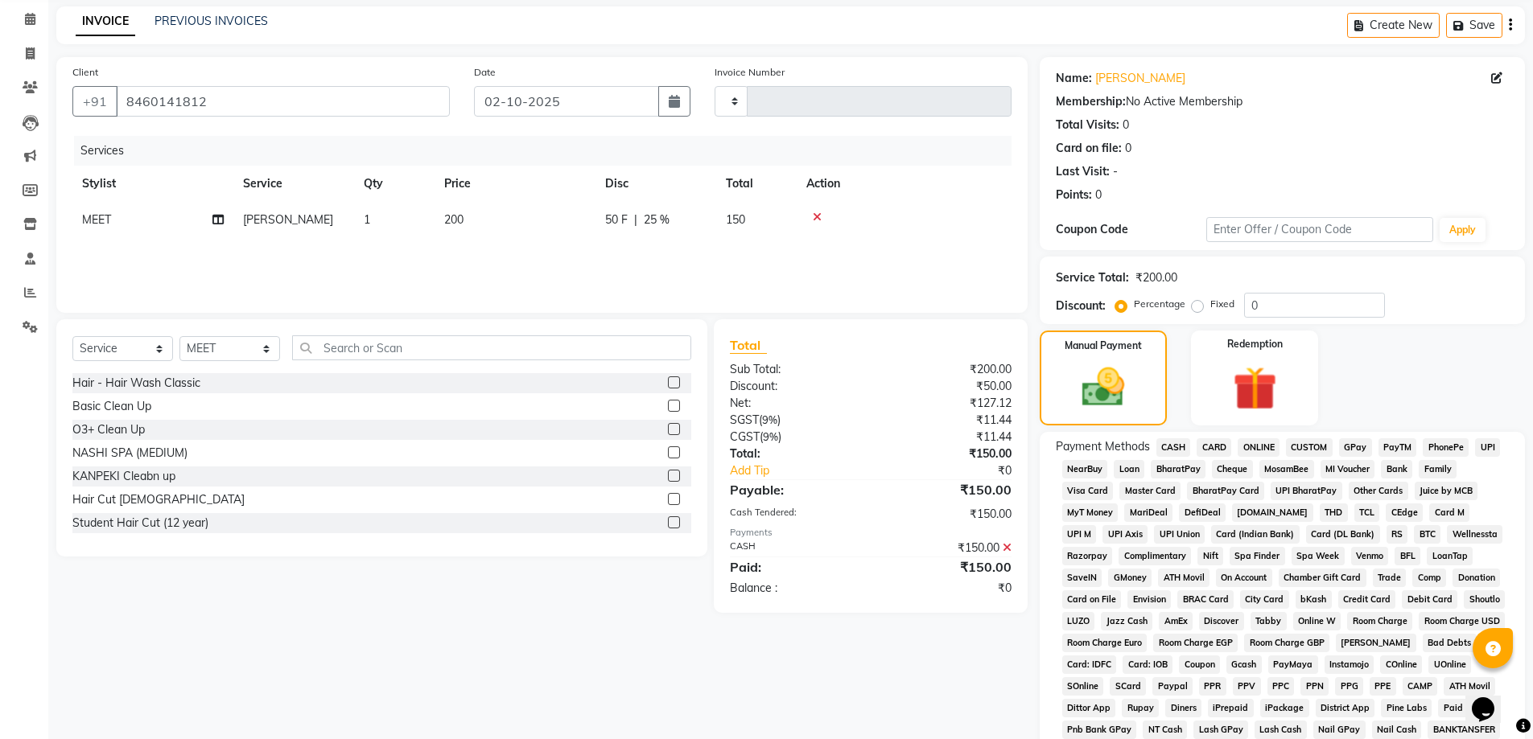
click at [1184, 447] on span "CASH" at bounding box center [1173, 448] width 35 height 19
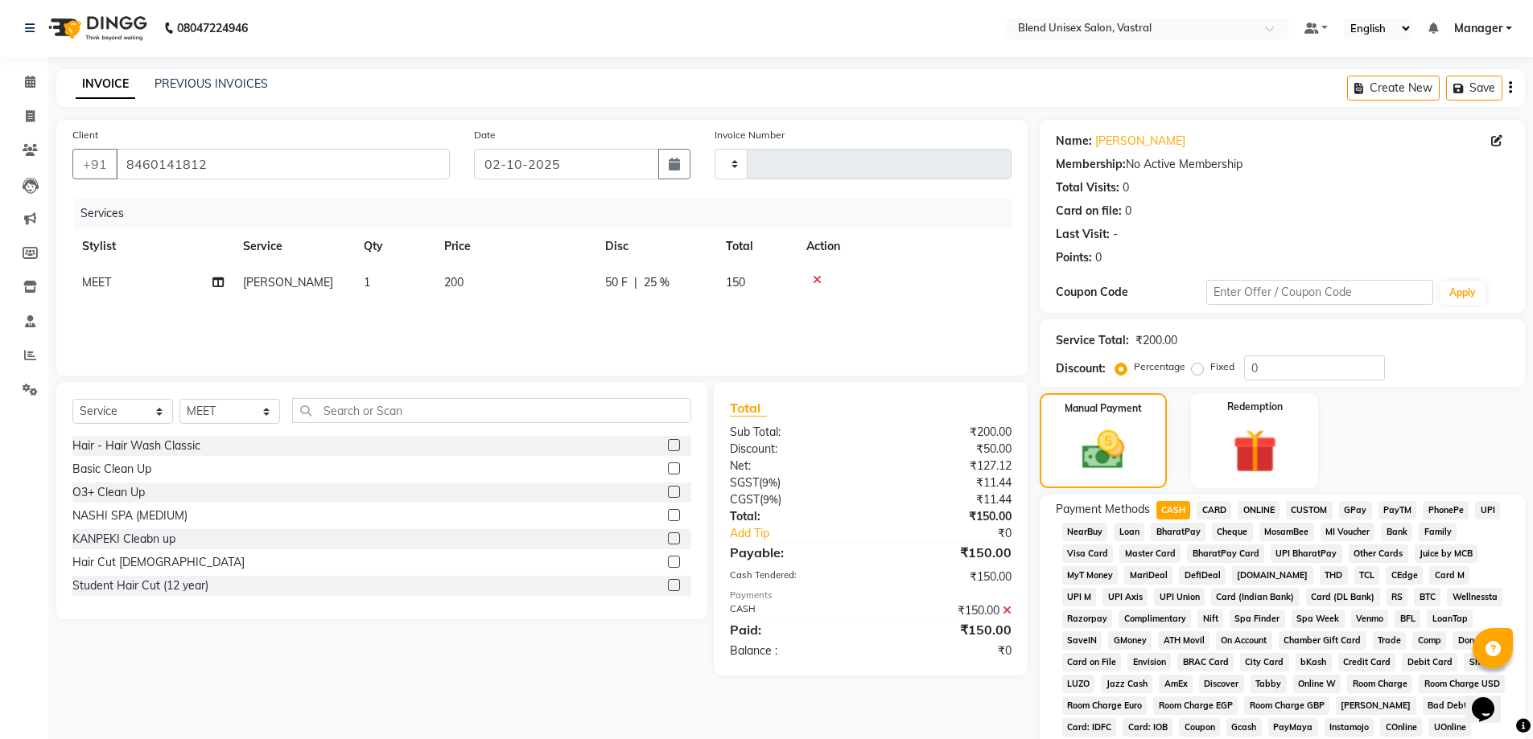
scroll to position [0, 0]
click at [25, 88] on icon at bounding box center [30, 82] width 10 height 12
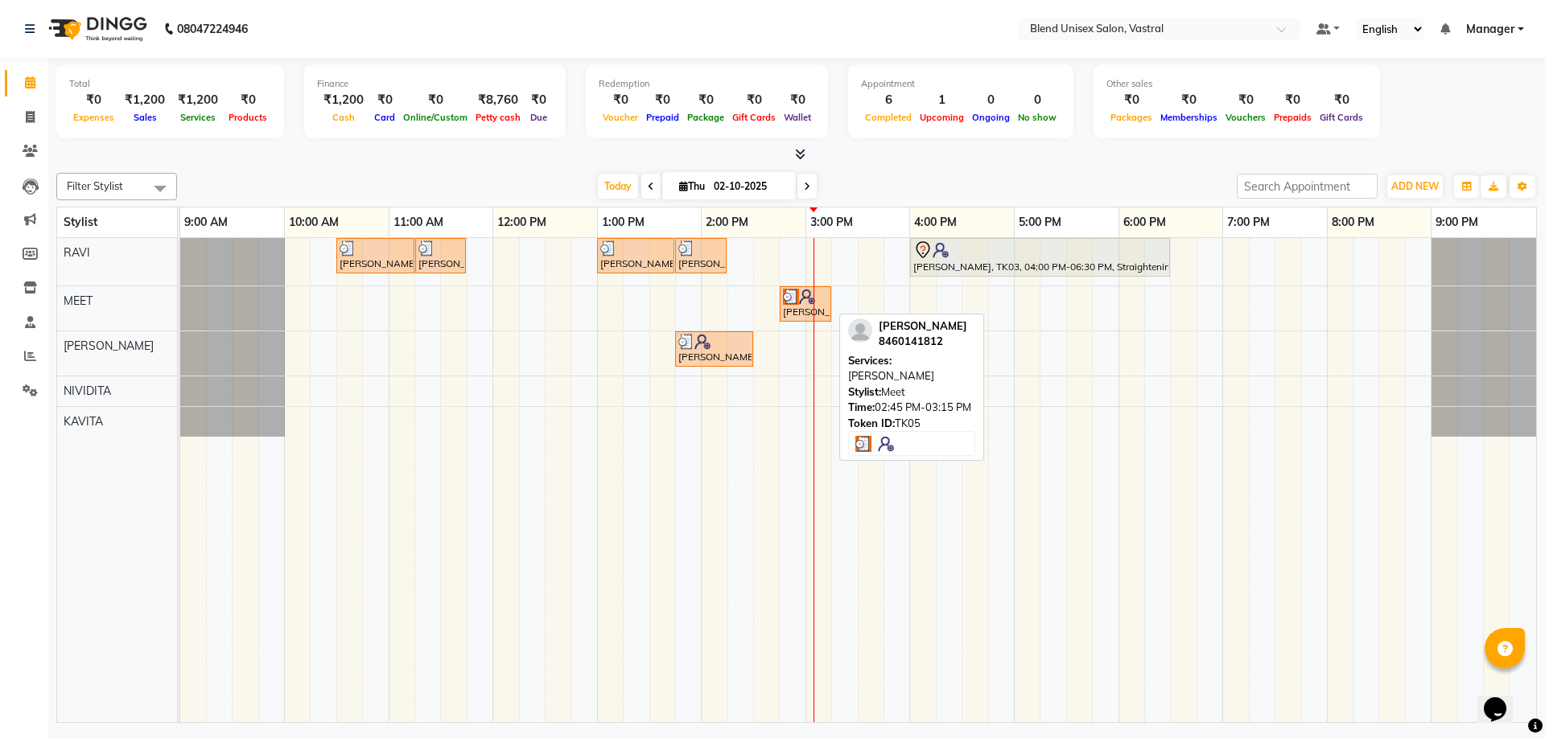
click at [787, 299] on img at bounding box center [791, 297] width 16 height 16
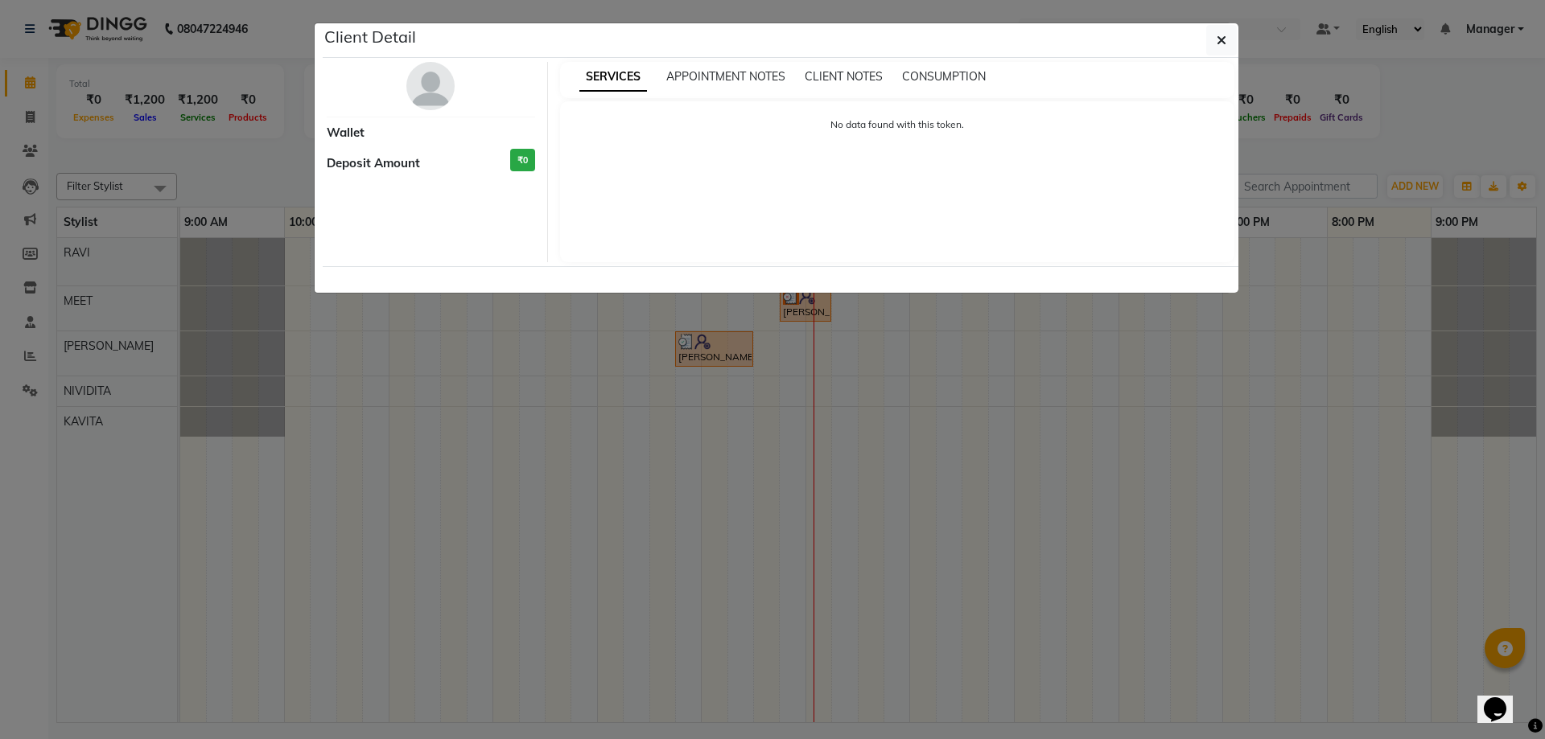
select select "3"
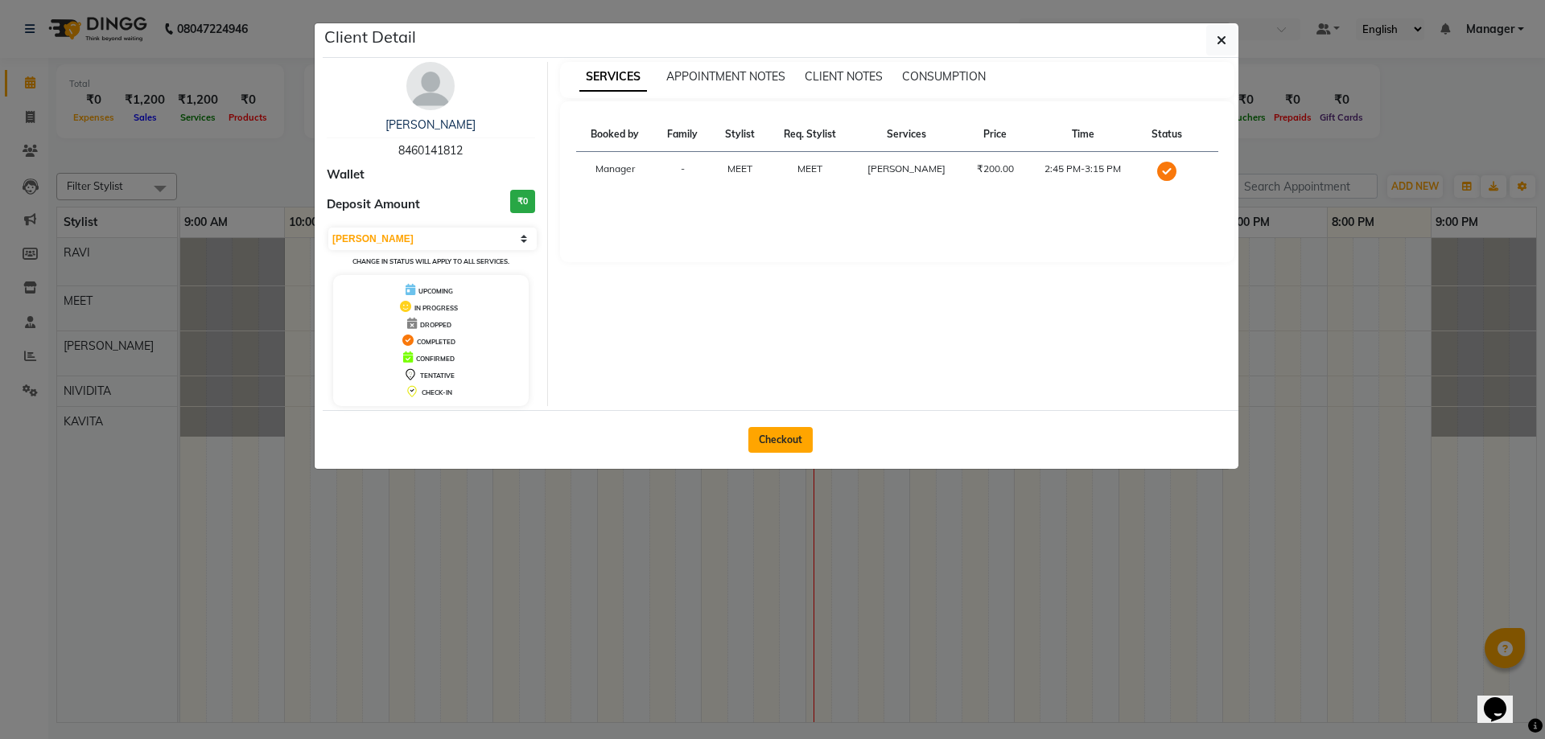
click at [781, 439] on button "Checkout" at bounding box center [780, 440] width 64 height 26
select select "9095"
select select "service"
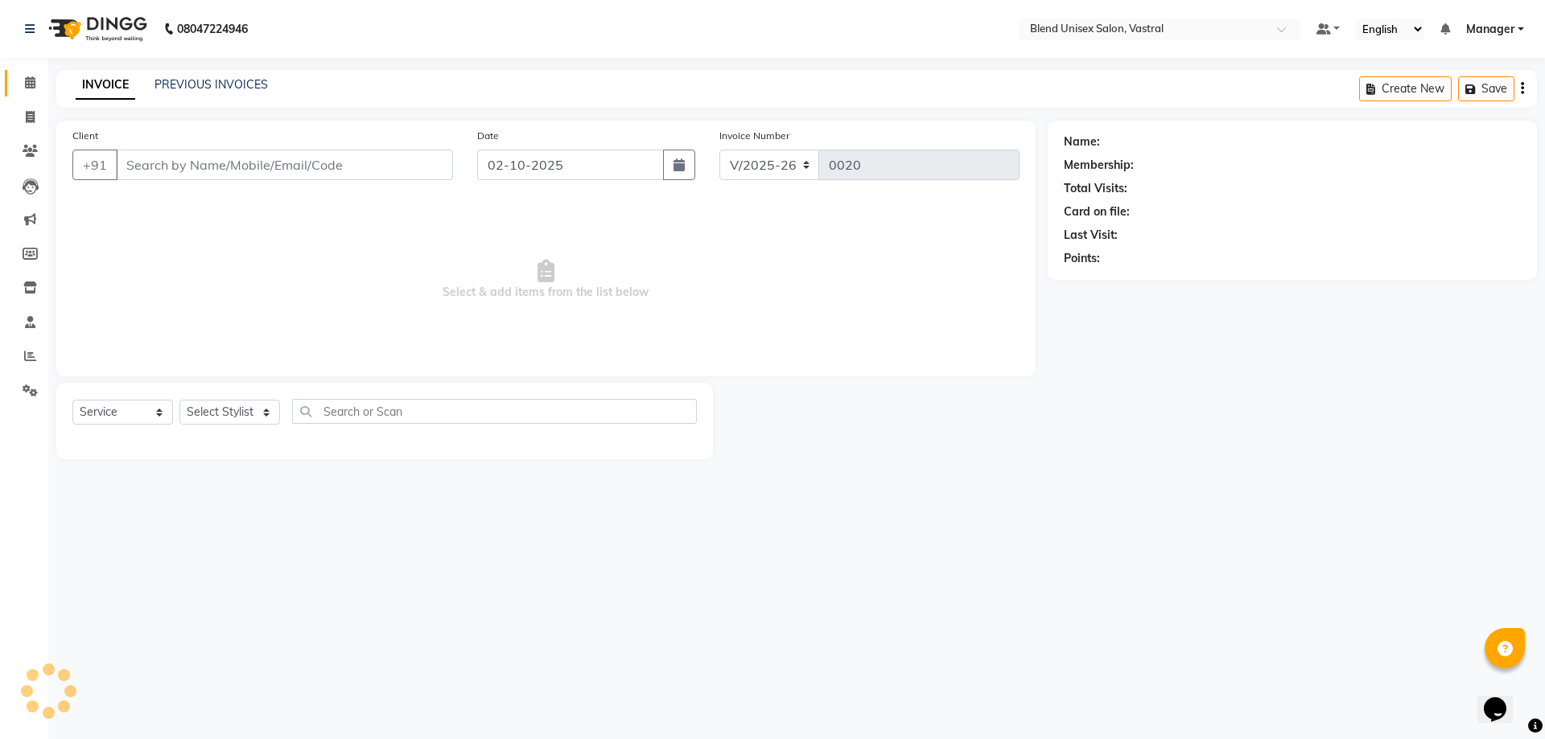
type input "8460141812"
select select "92886"
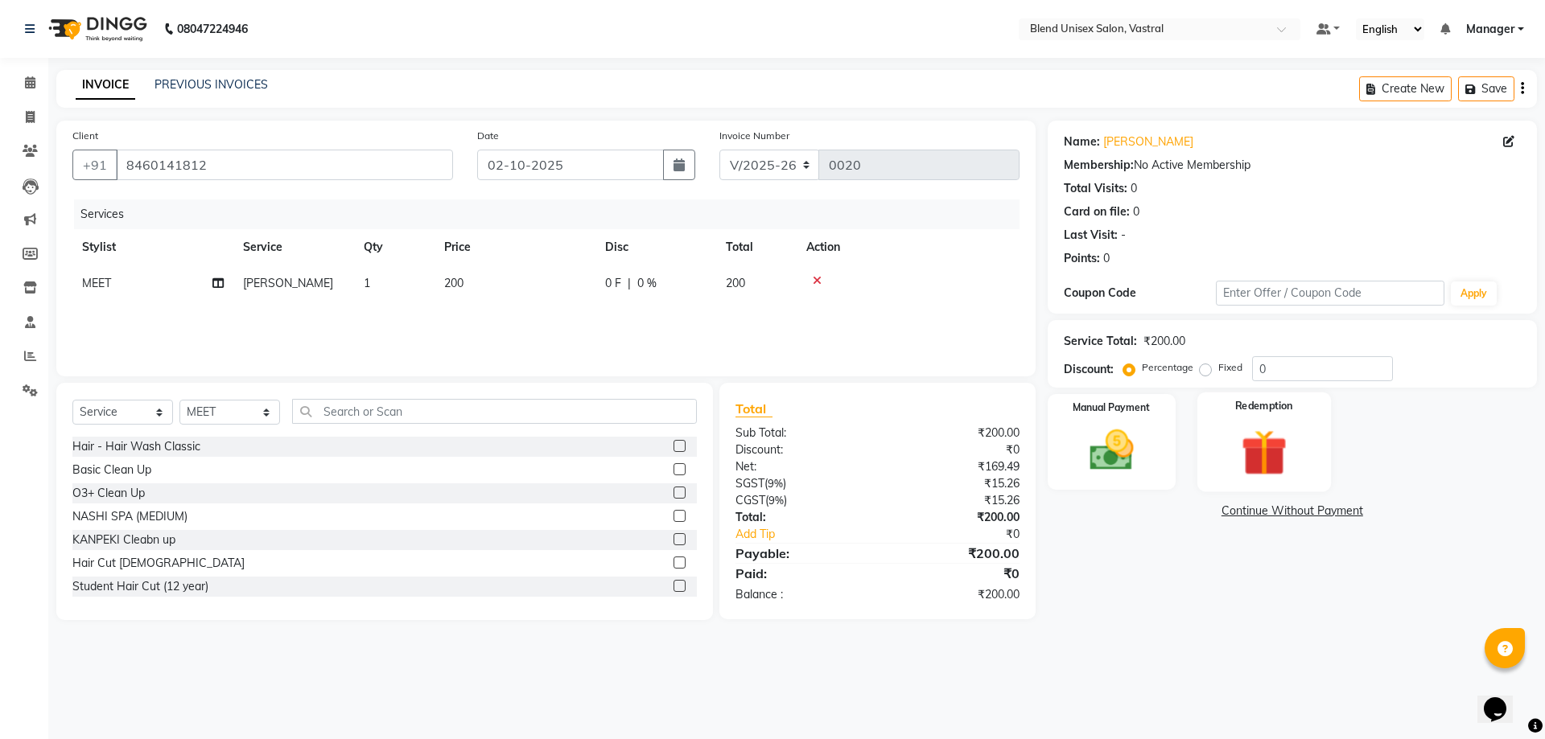
click at [1264, 473] on img at bounding box center [1263, 452] width 75 height 57
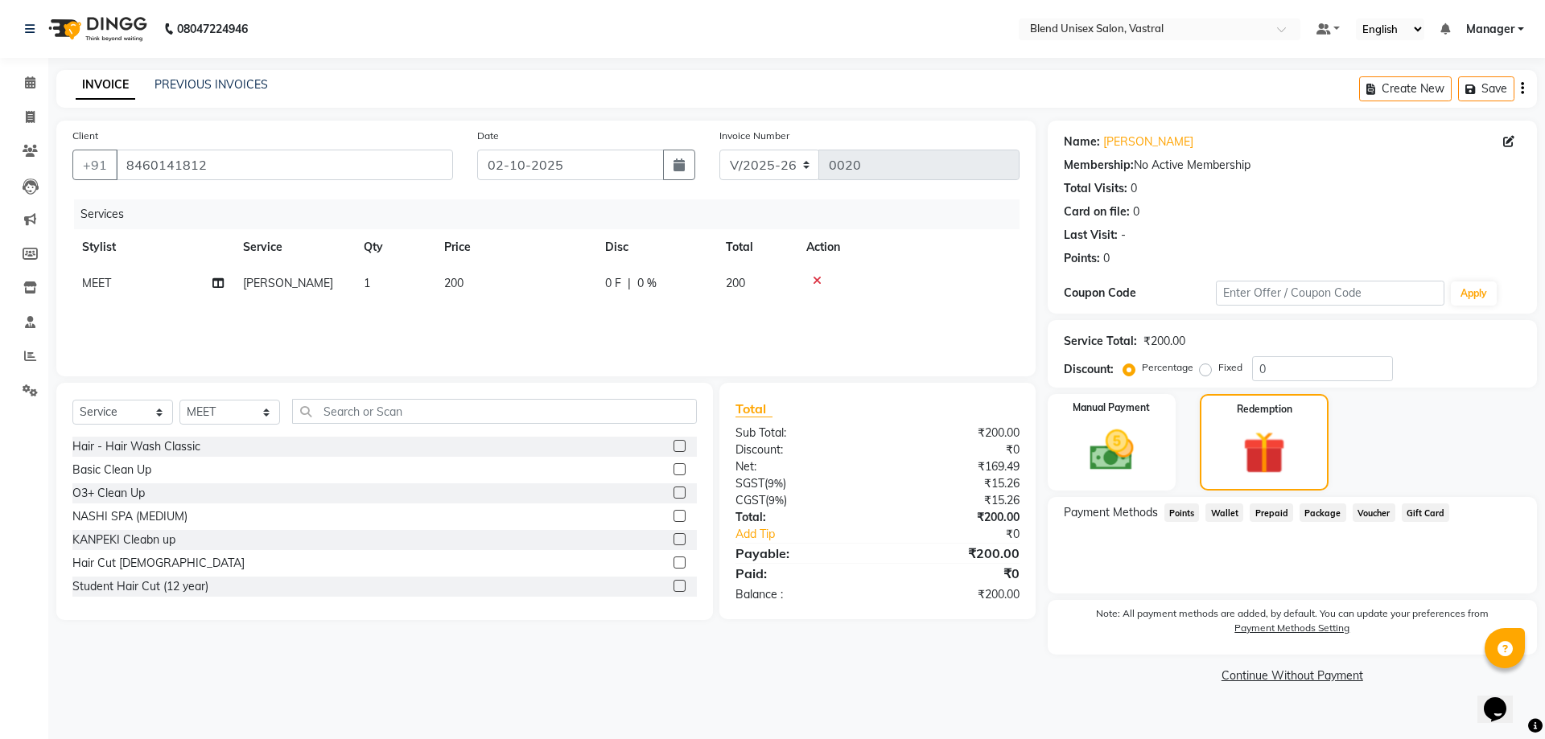
click at [1221, 510] on span "Wallet" at bounding box center [1224, 513] width 38 height 19
click at [1098, 453] on img at bounding box center [1111, 450] width 75 height 53
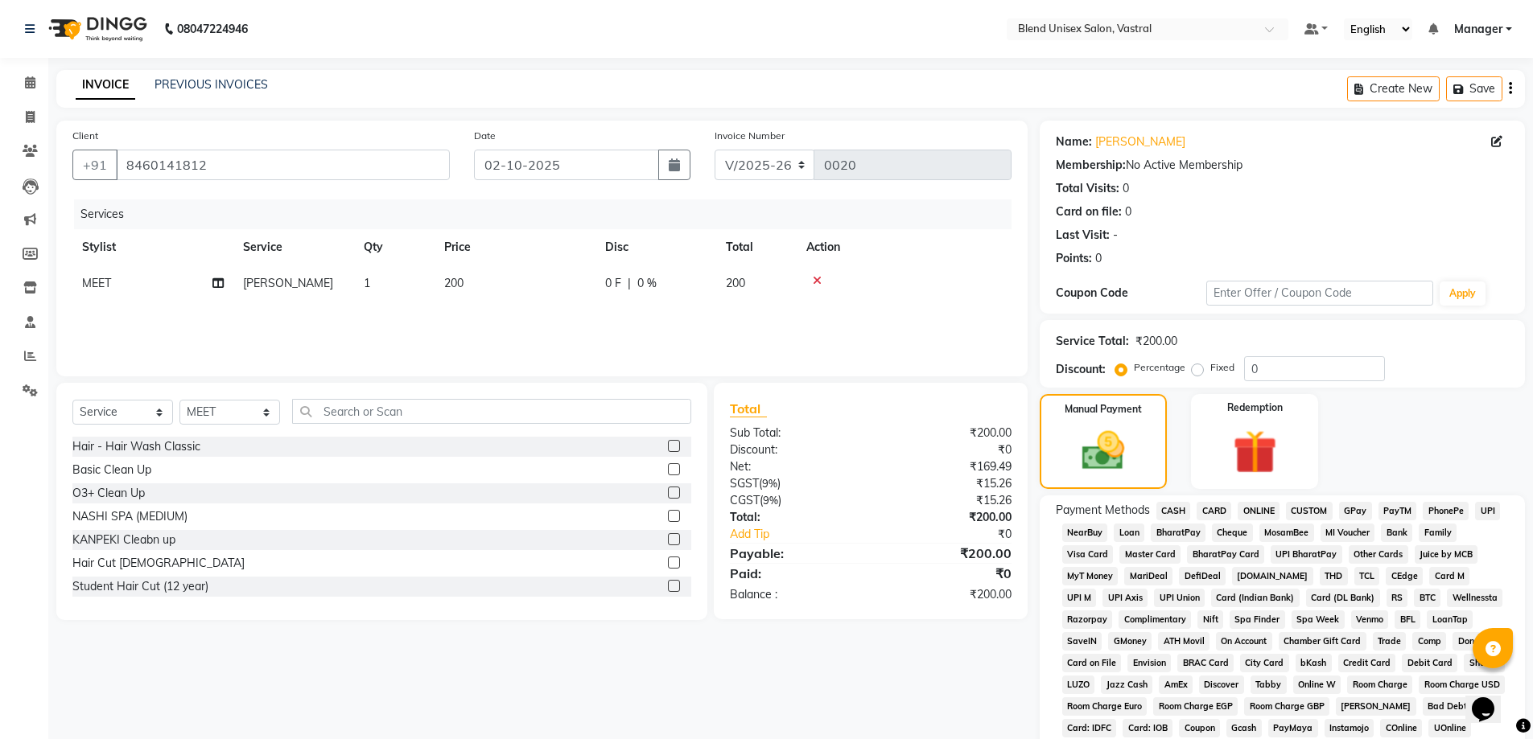
click at [1177, 512] on span "CASH" at bounding box center [1173, 511] width 35 height 19
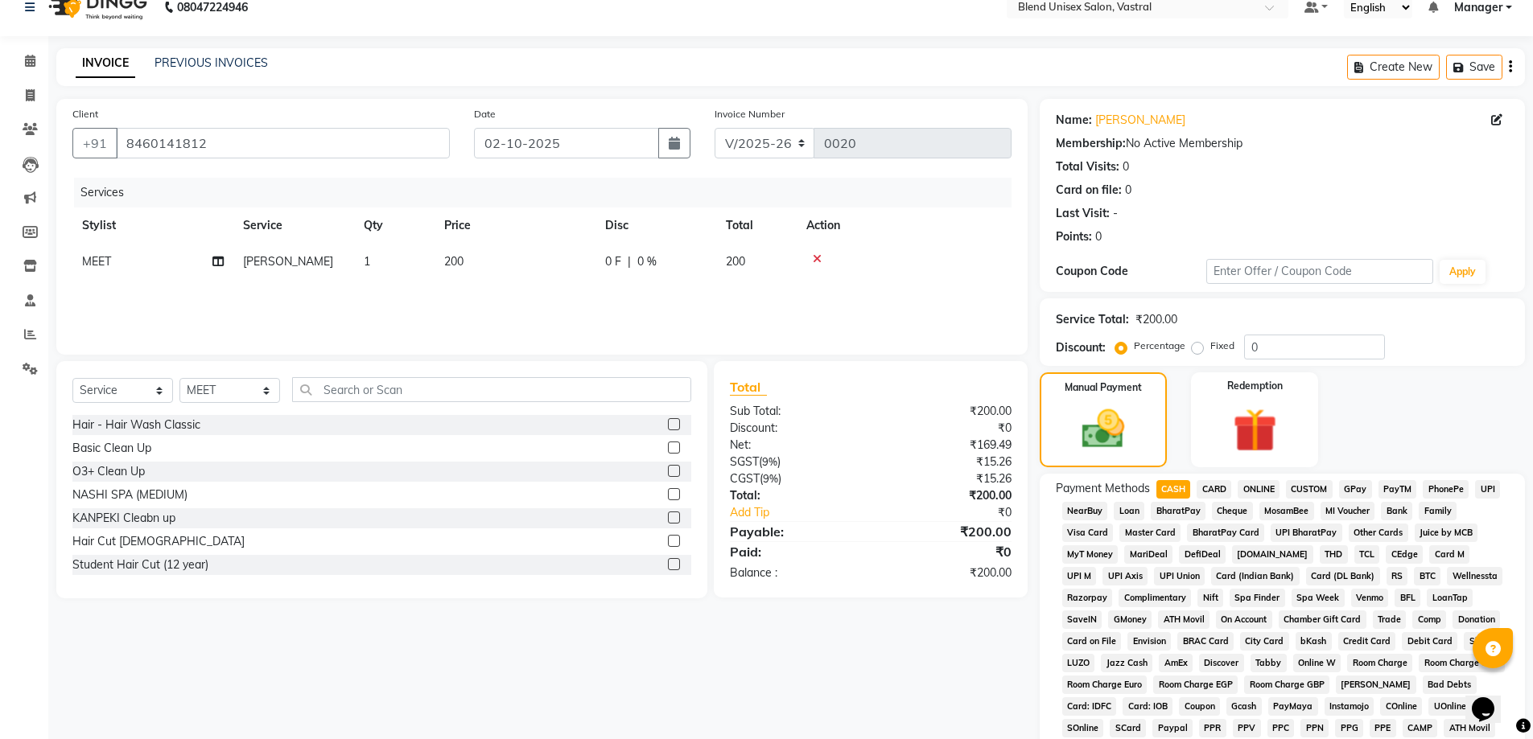
scroll to position [320, 0]
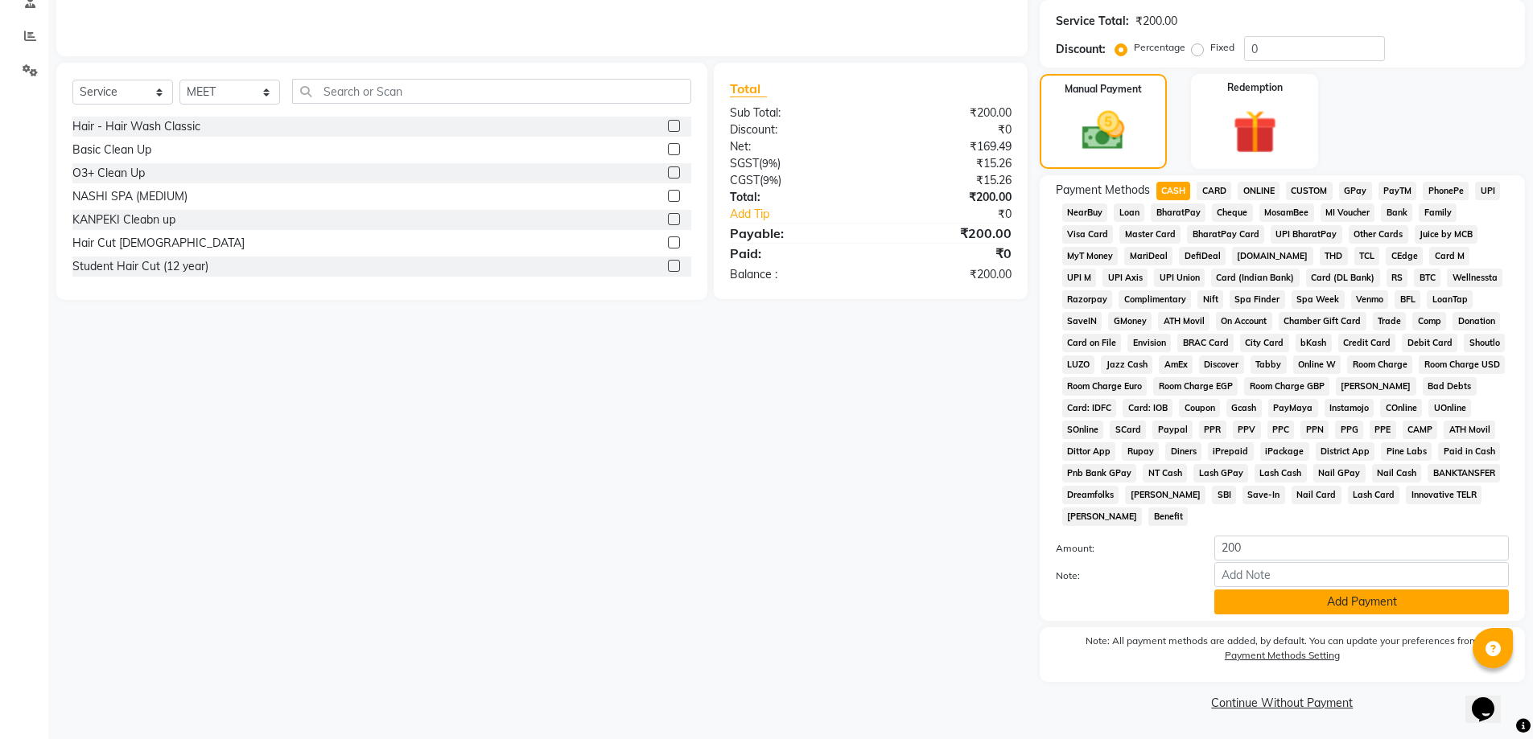
click at [1235, 603] on button "Add Payment" at bounding box center [1361, 602] width 294 height 25
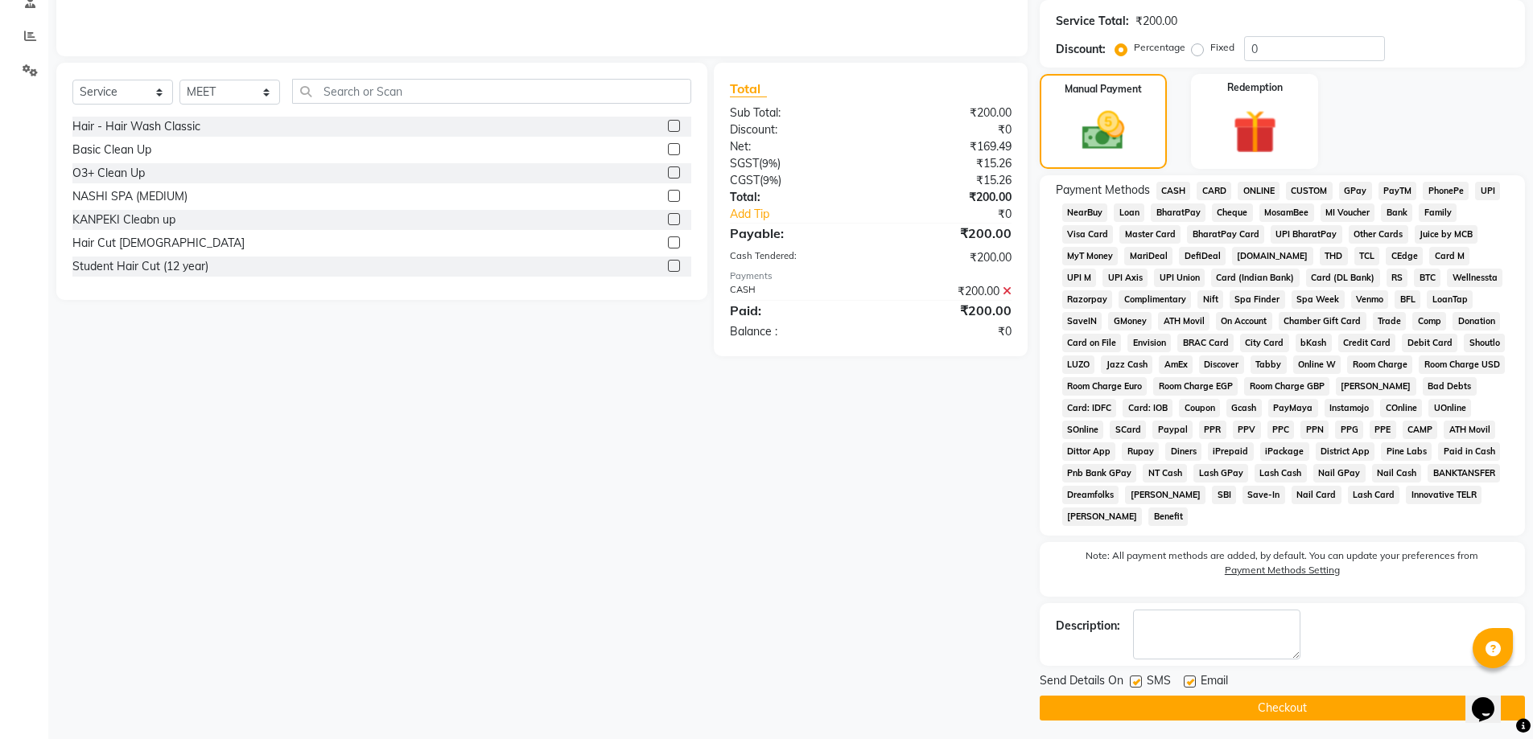
click at [763, 258] on div "Cash Tendered:" at bounding box center [794, 257] width 153 height 17
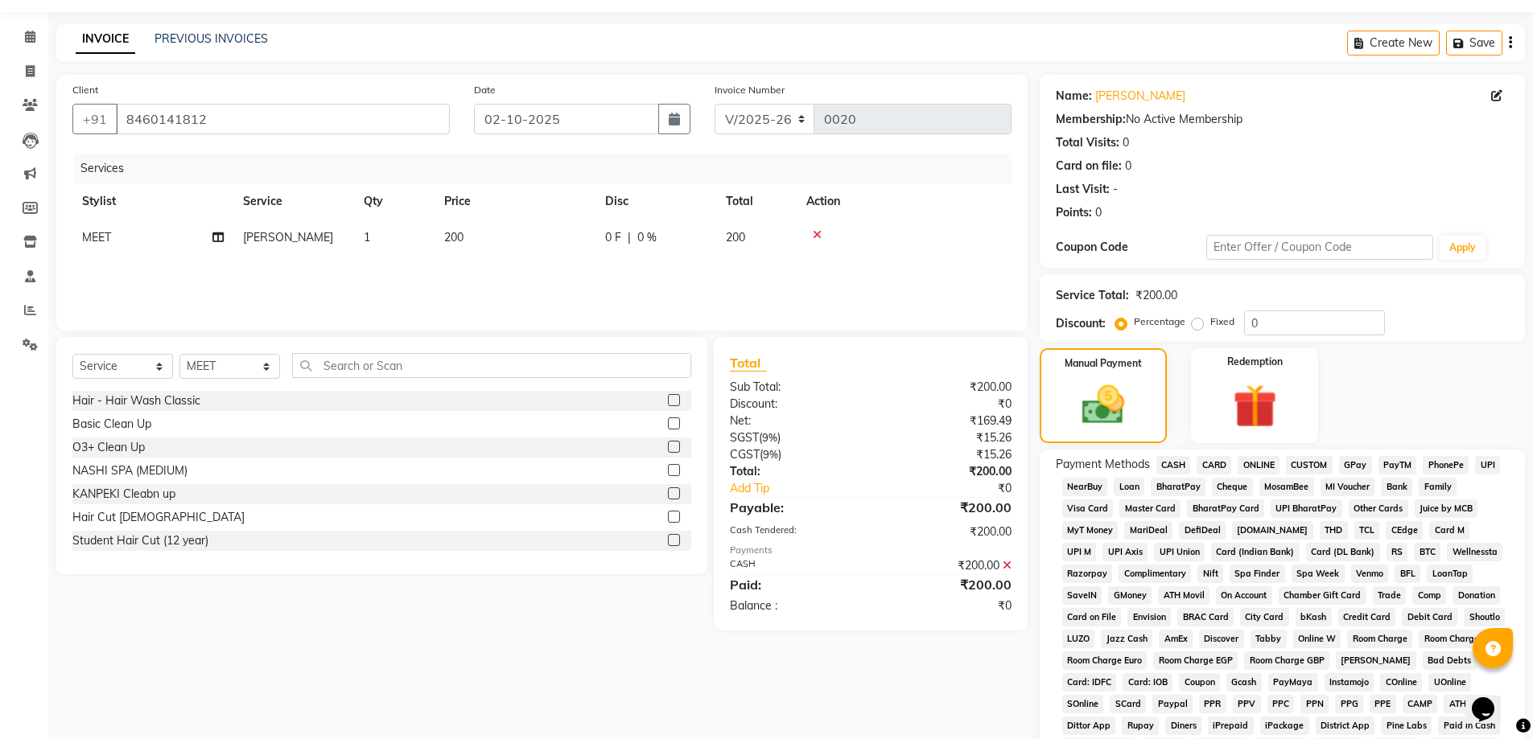
scroll to position [0, 0]
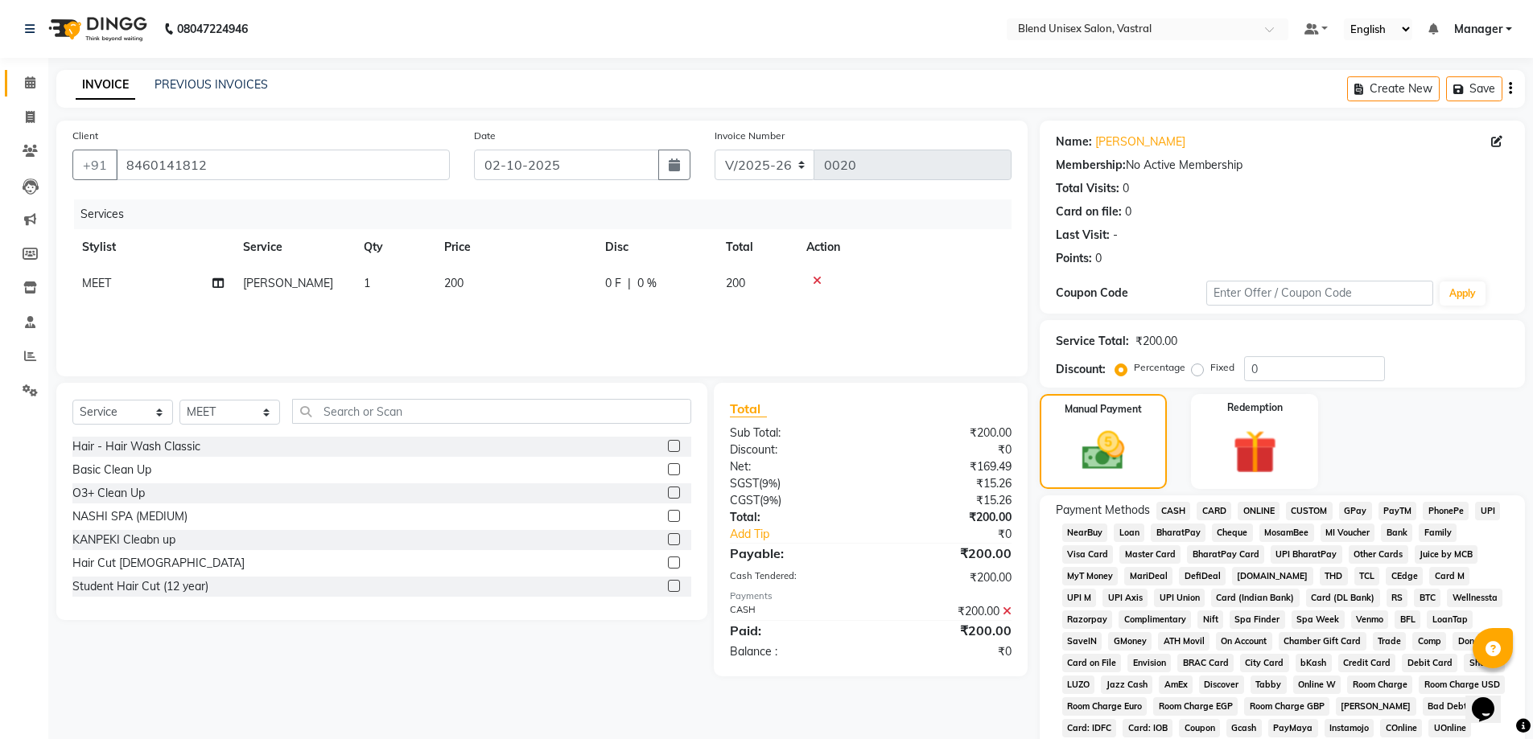
click at [29, 73] on link "Calendar" at bounding box center [24, 83] width 39 height 27
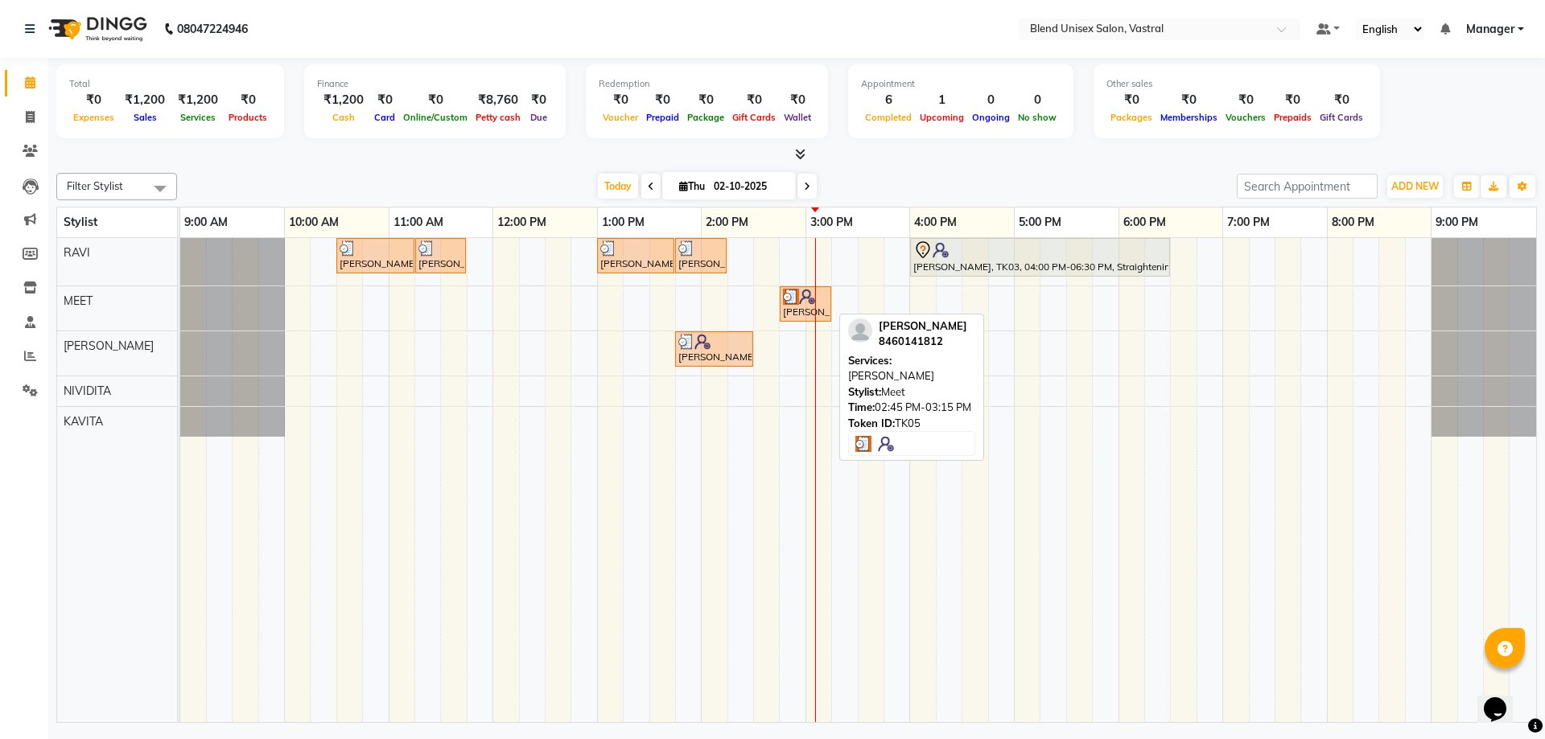
click at [793, 315] on div "[PERSON_NAME], TK05, 02:45 PM-03:15 PM, [PERSON_NAME]" at bounding box center [805, 304] width 48 height 31
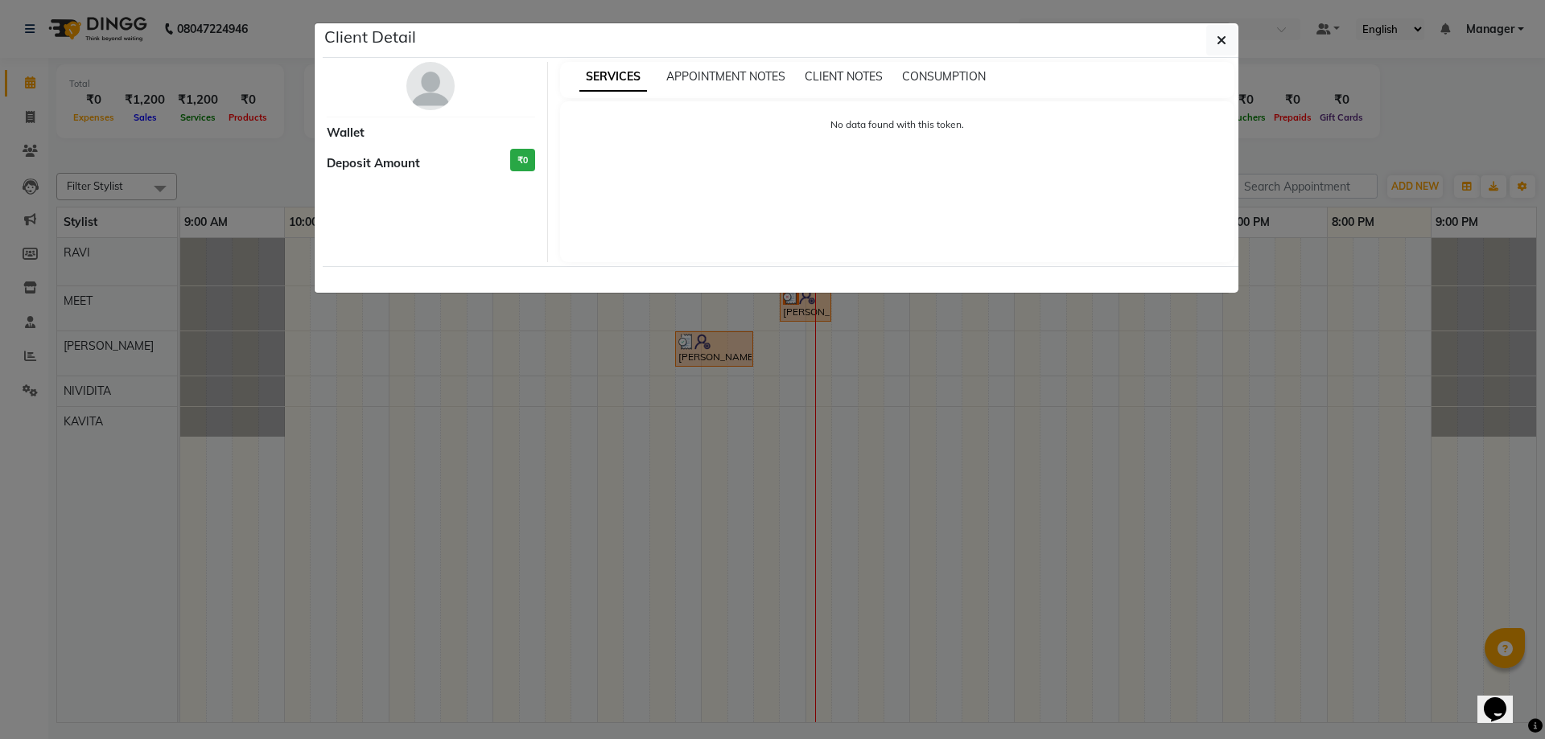
select select "3"
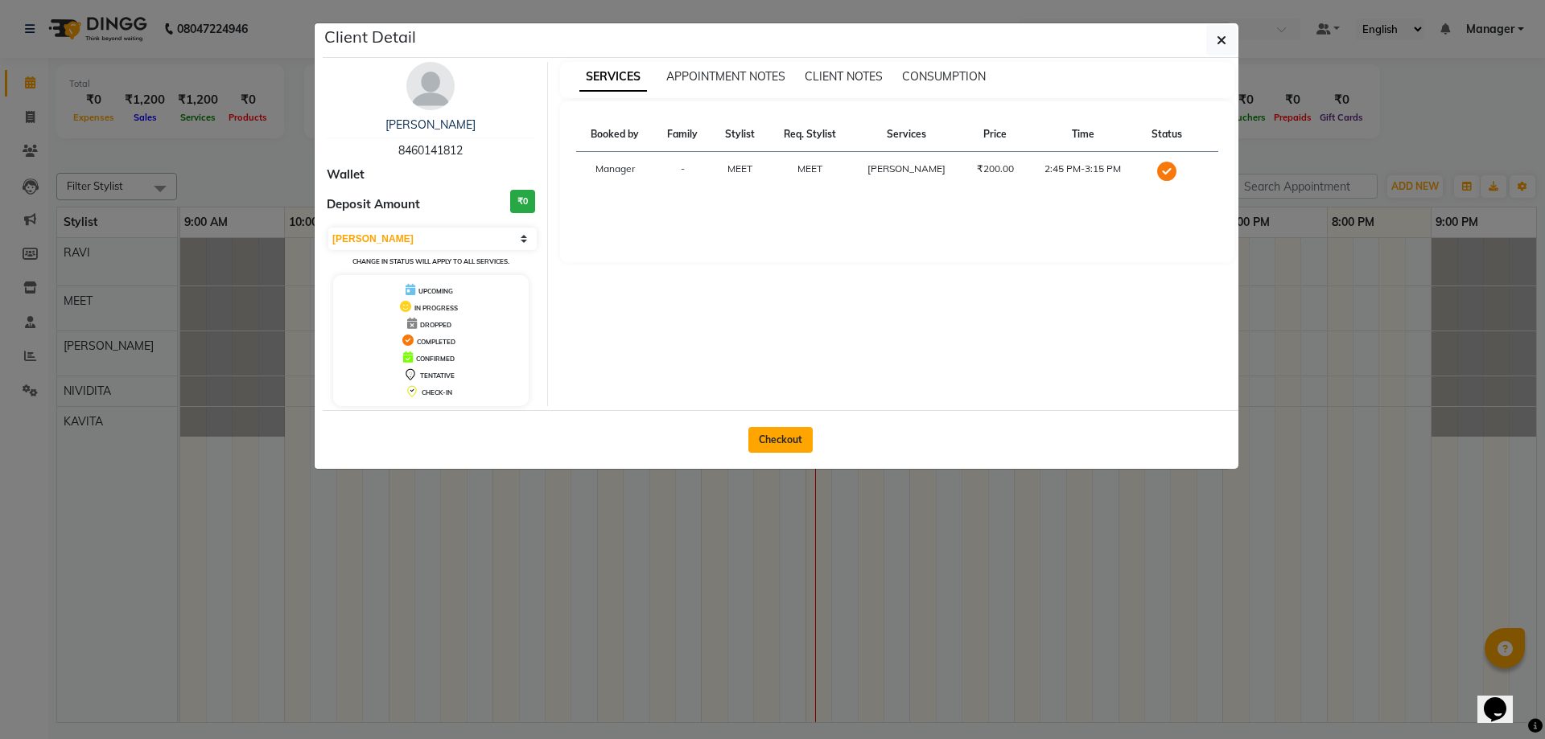
click at [787, 429] on button "Checkout" at bounding box center [780, 440] width 64 height 26
select select "service"
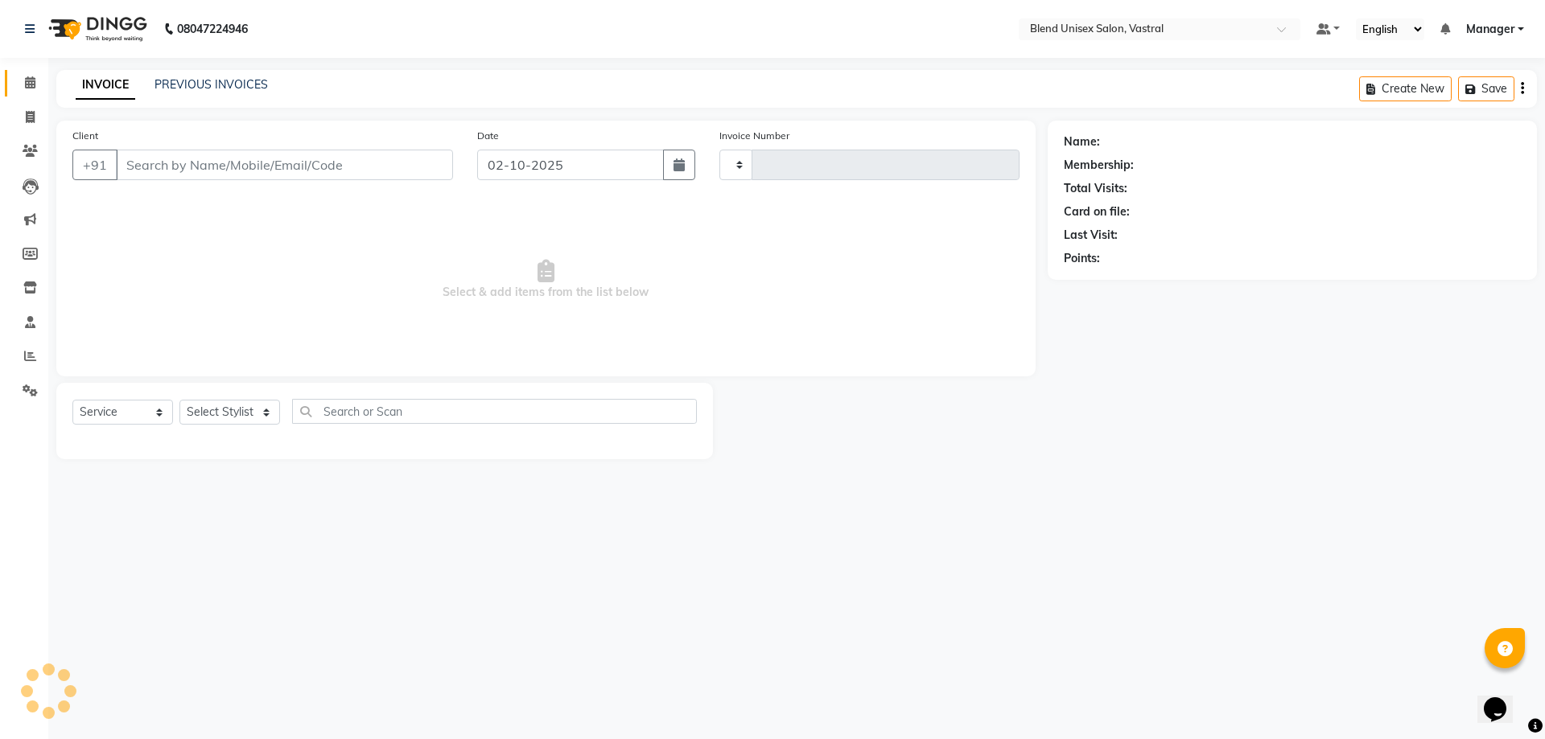
type input "0020"
select select "9095"
type input "8460141812"
select select "92886"
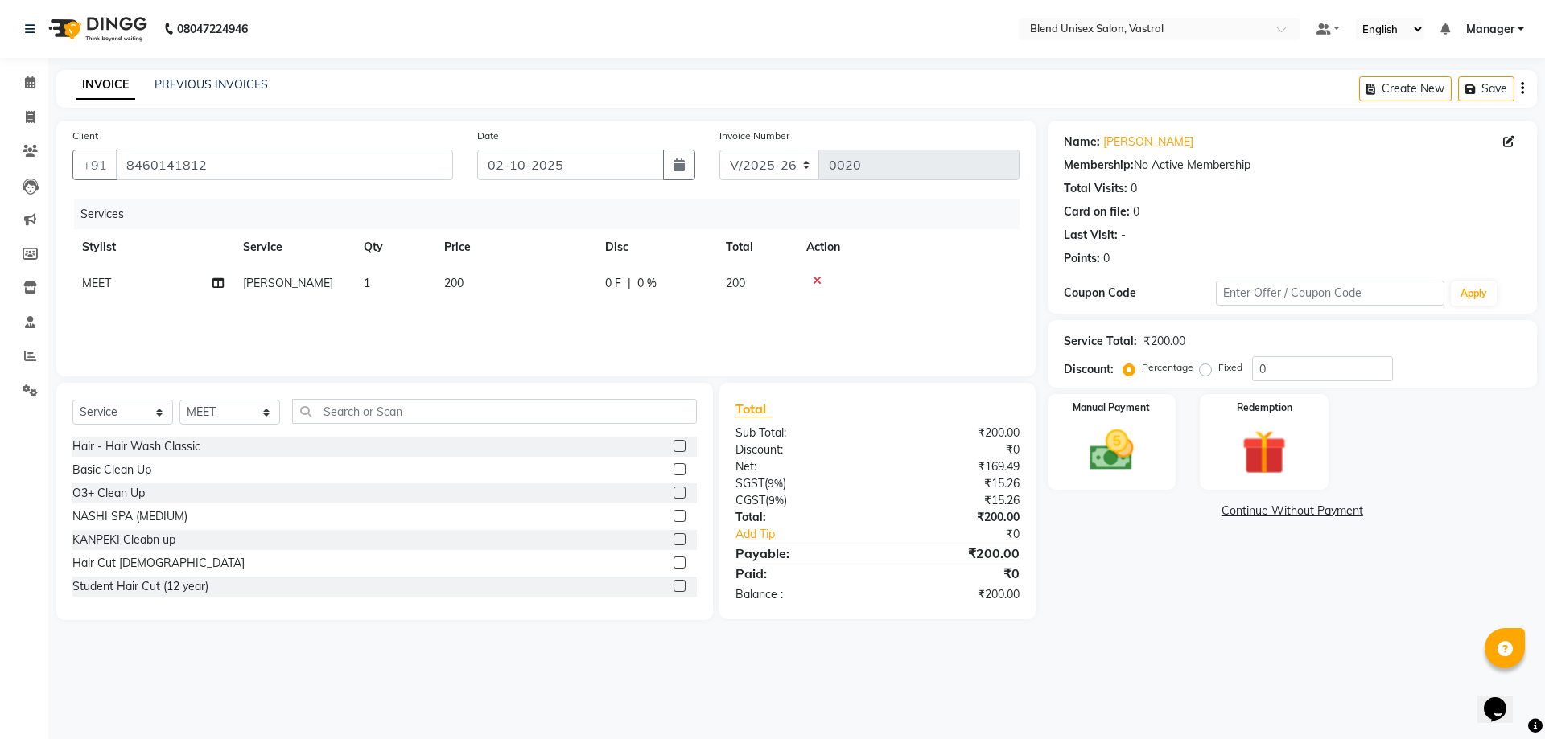
click at [620, 286] on span "0 F" at bounding box center [613, 283] width 16 height 17
select select "92886"
click at [705, 283] on input "0" at bounding box center [705, 287] width 48 height 25
type input "50"
click at [1007, 329] on div "Services Stylist Service Qty Price Disc Total Action JAYMIN KAVITA Manager MEET…" at bounding box center [545, 280] width 947 height 161
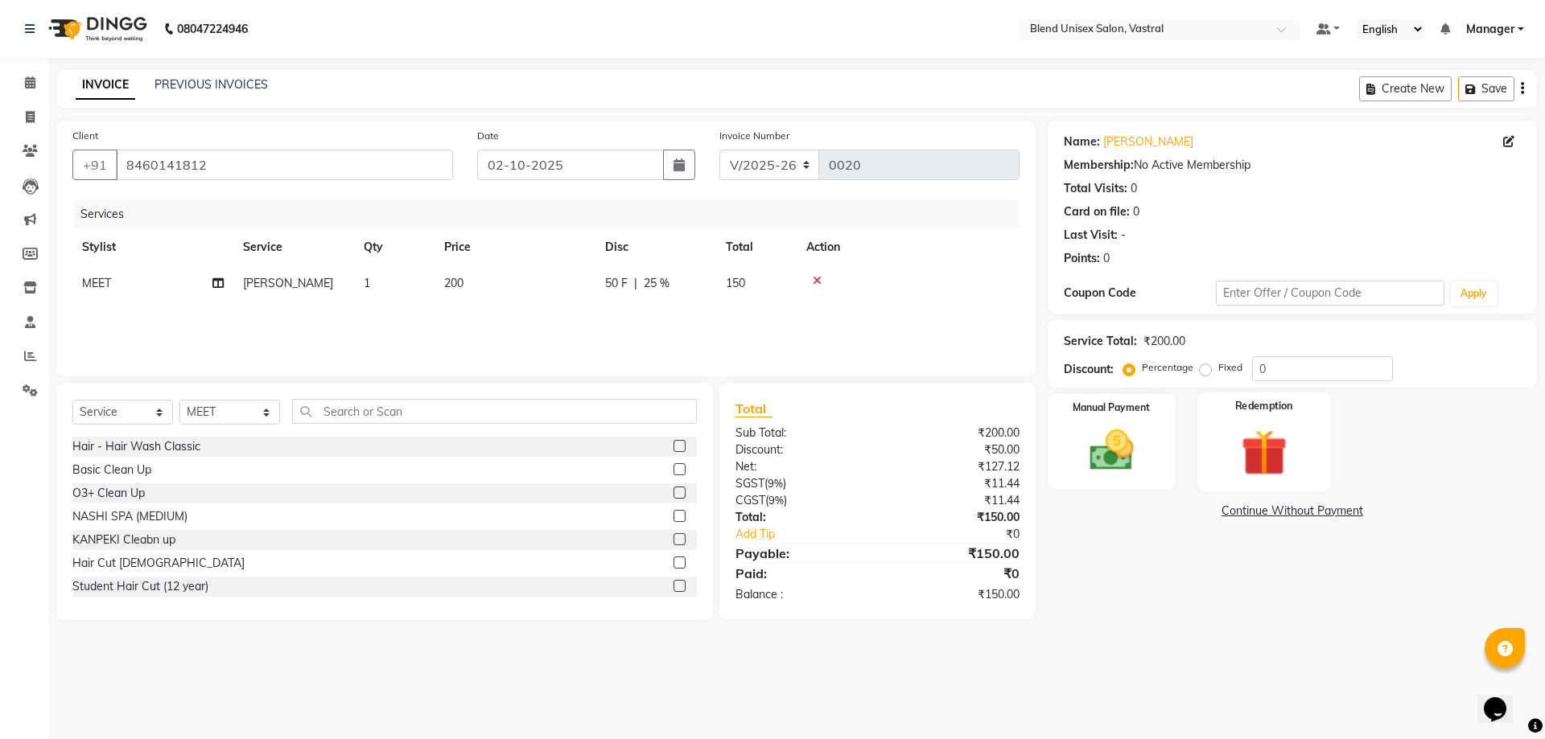
click at [1286, 470] on img at bounding box center [1263, 452] width 75 height 57
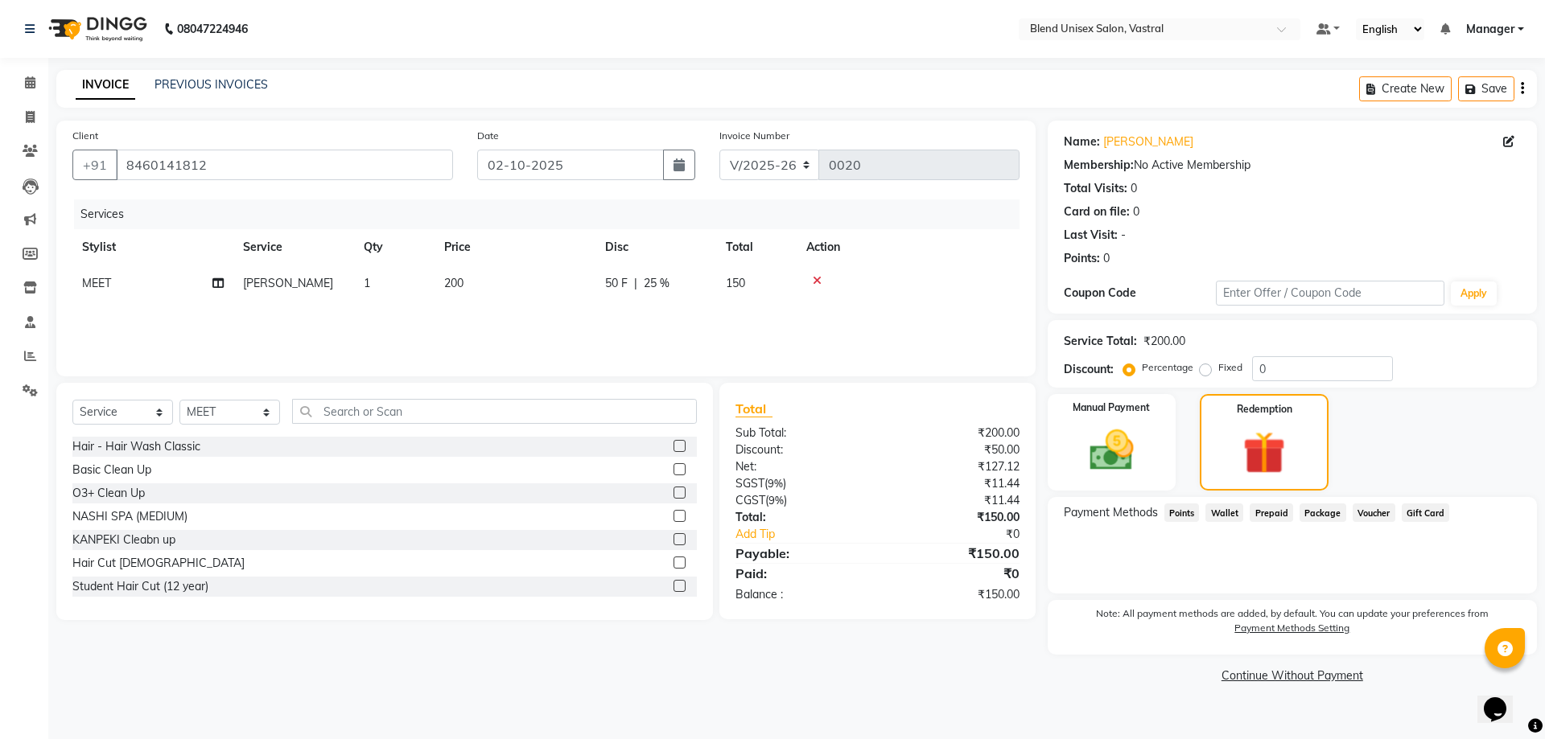
click at [1230, 517] on span "Wallet" at bounding box center [1224, 513] width 38 height 19
click at [1096, 476] on img at bounding box center [1111, 450] width 75 height 53
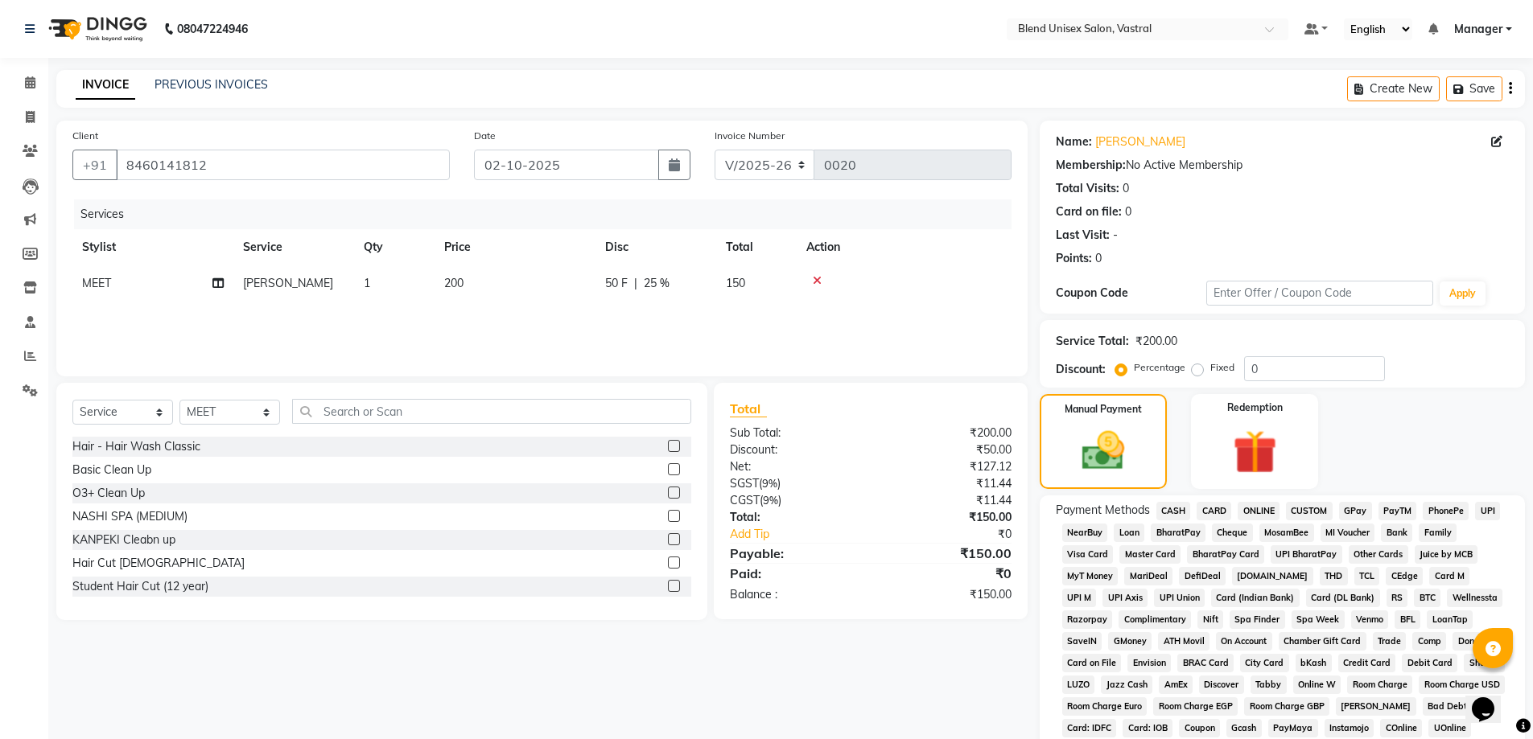
click at [1168, 510] on span "CASH" at bounding box center [1173, 511] width 35 height 19
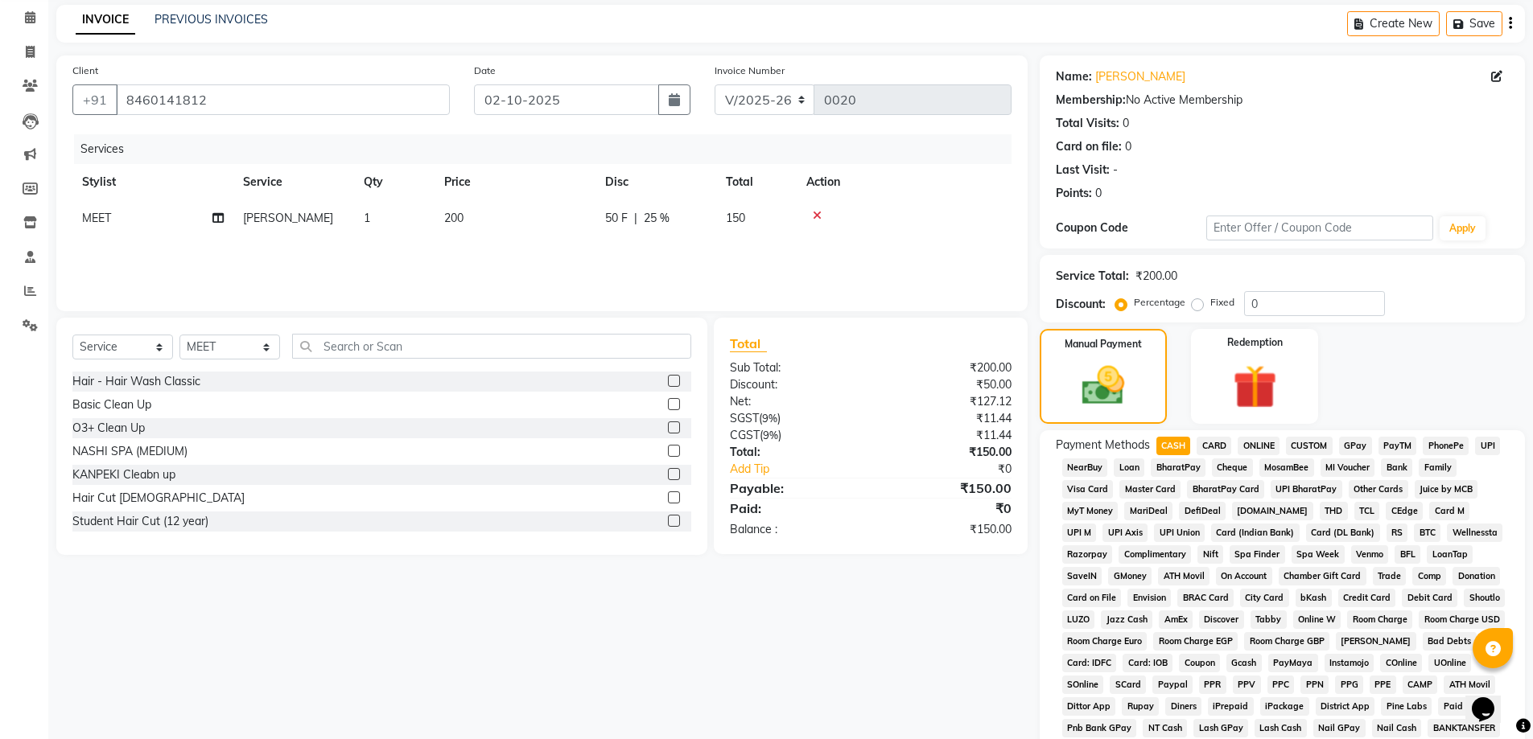
scroll to position [320, 0]
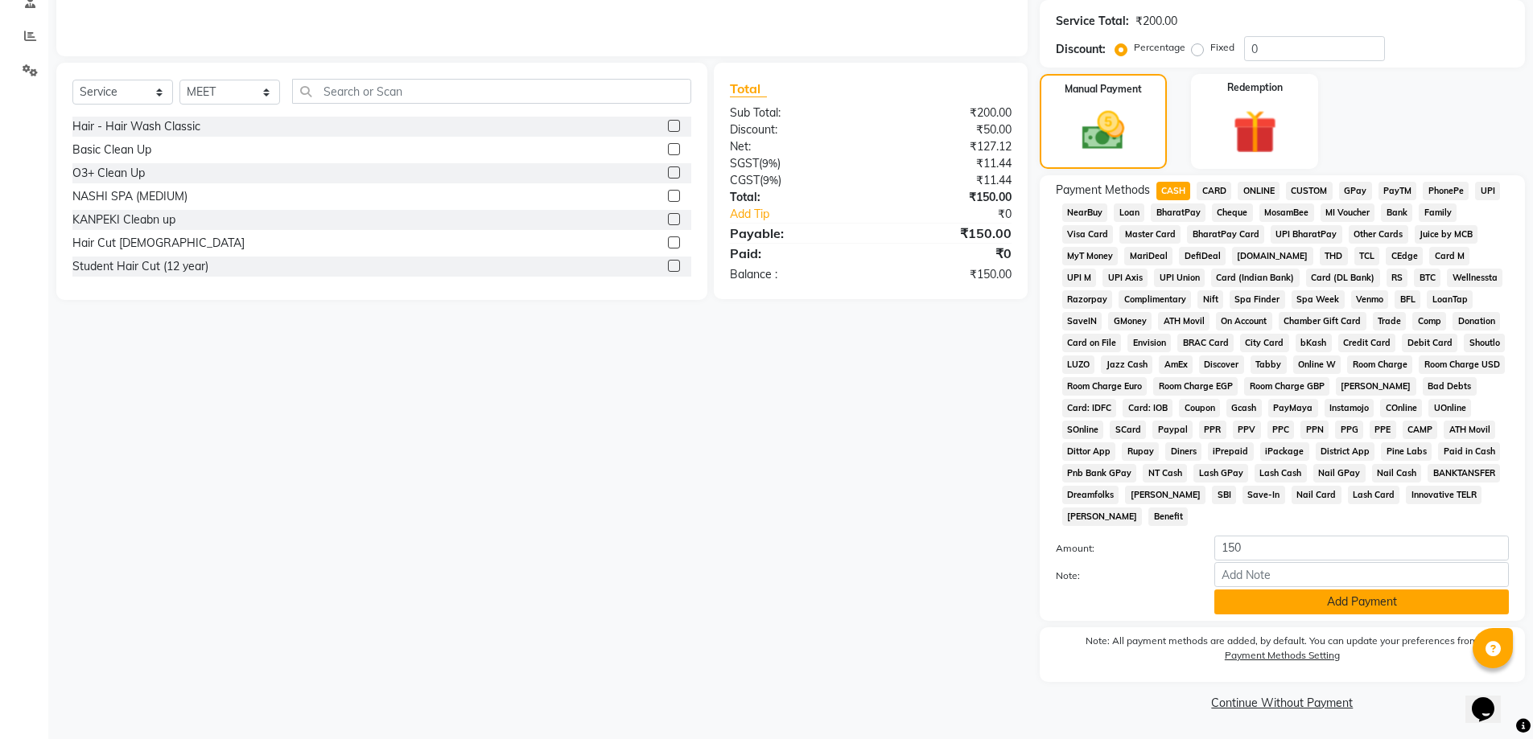
click at [1245, 598] on button "Add Payment" at bounding box center [1361, 602] width 294 height 25
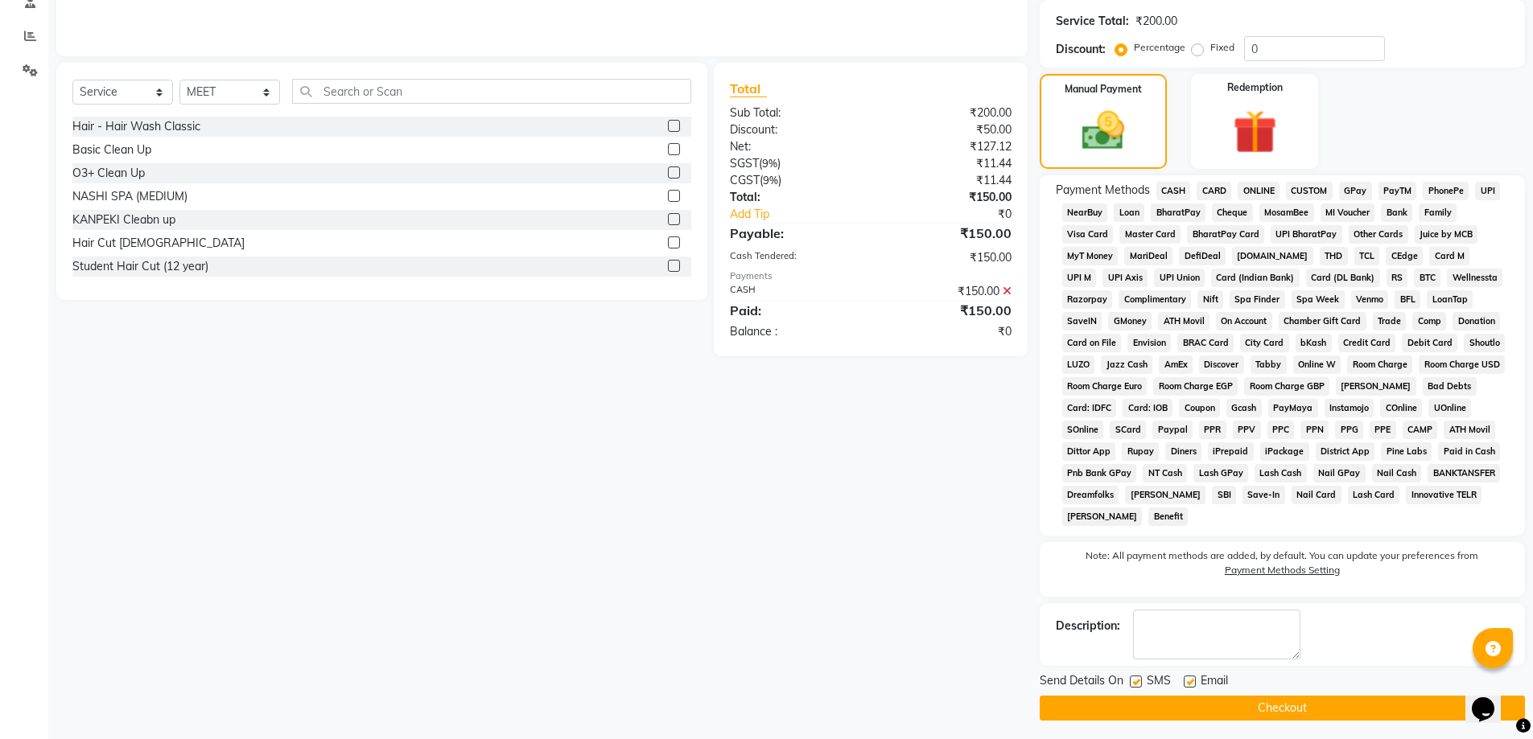
click at [973, 292] on div "₹150.00" at bounding box center [947, 291] width 153 height 17
click at [980, 260] on div "₹150.00" at bounding box center [947, 257] width 153 height 17
click at [945, 225] on div "₹150.00" at bounding box center [947, 233] width 153 height 19
click at [855, 189] on div "Total:" at bounding box center [794, 197] width 153 height 17
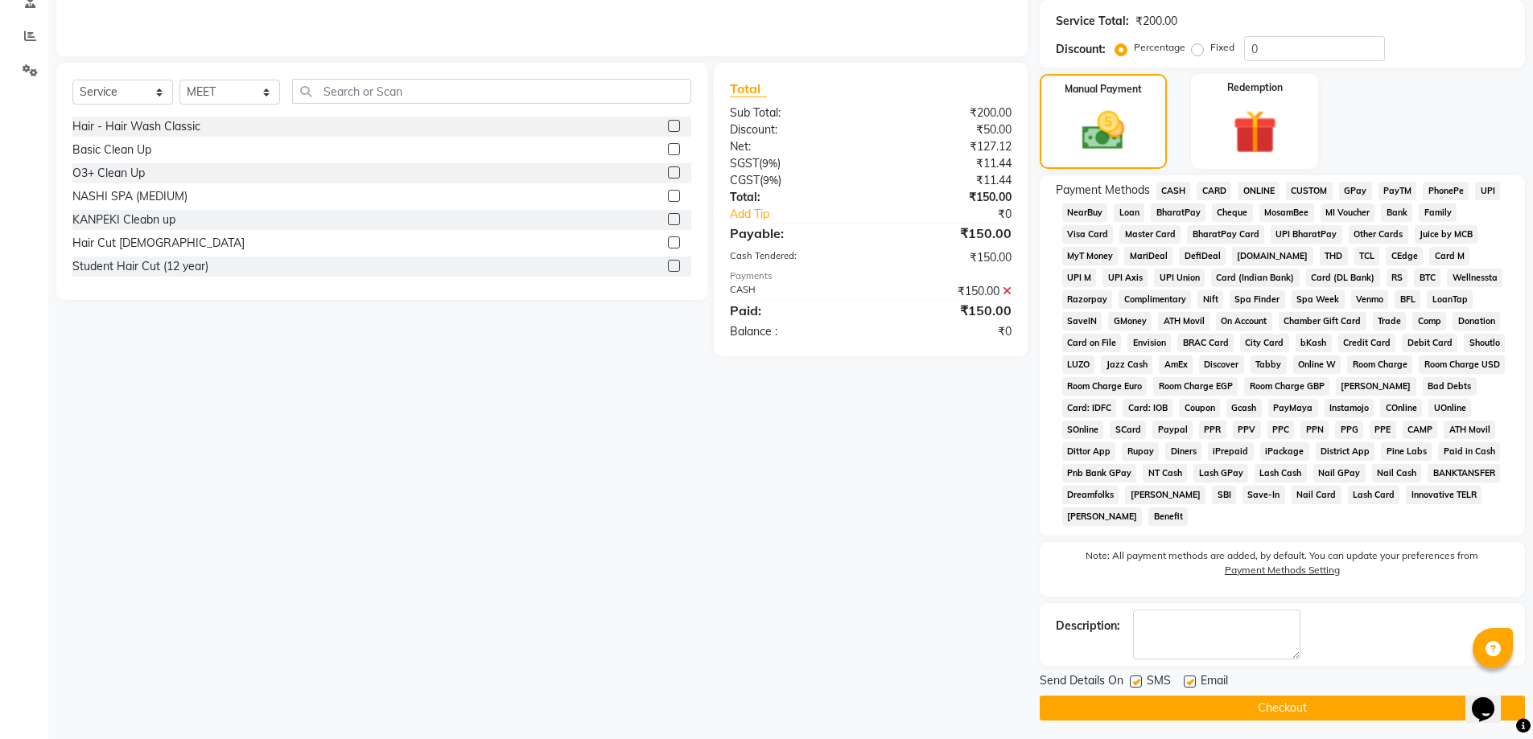
click at [856, 191] on div "Total:" at bounding box center [794, 197] width 153 height 17
click at [877, 242] on div "₹150.00" at bounding box center [947, 233] width 153 height 19
click at [878, 316] on div "₹150.00" at bounding box center [947, 310] width 153 height 19
drag, startPoint x: 873, startPoint y: 339, endPoint x: 869, endPoint y: 355, distance: 16.6
click at [872, 343] on div "Total Sub Total: ₹200.00 Discount: ₹50.00 Net: ₹127.12 SGST ( 9% ) ₹11.44 CGST …" at bounding box center [870, 210] width 313 height 294
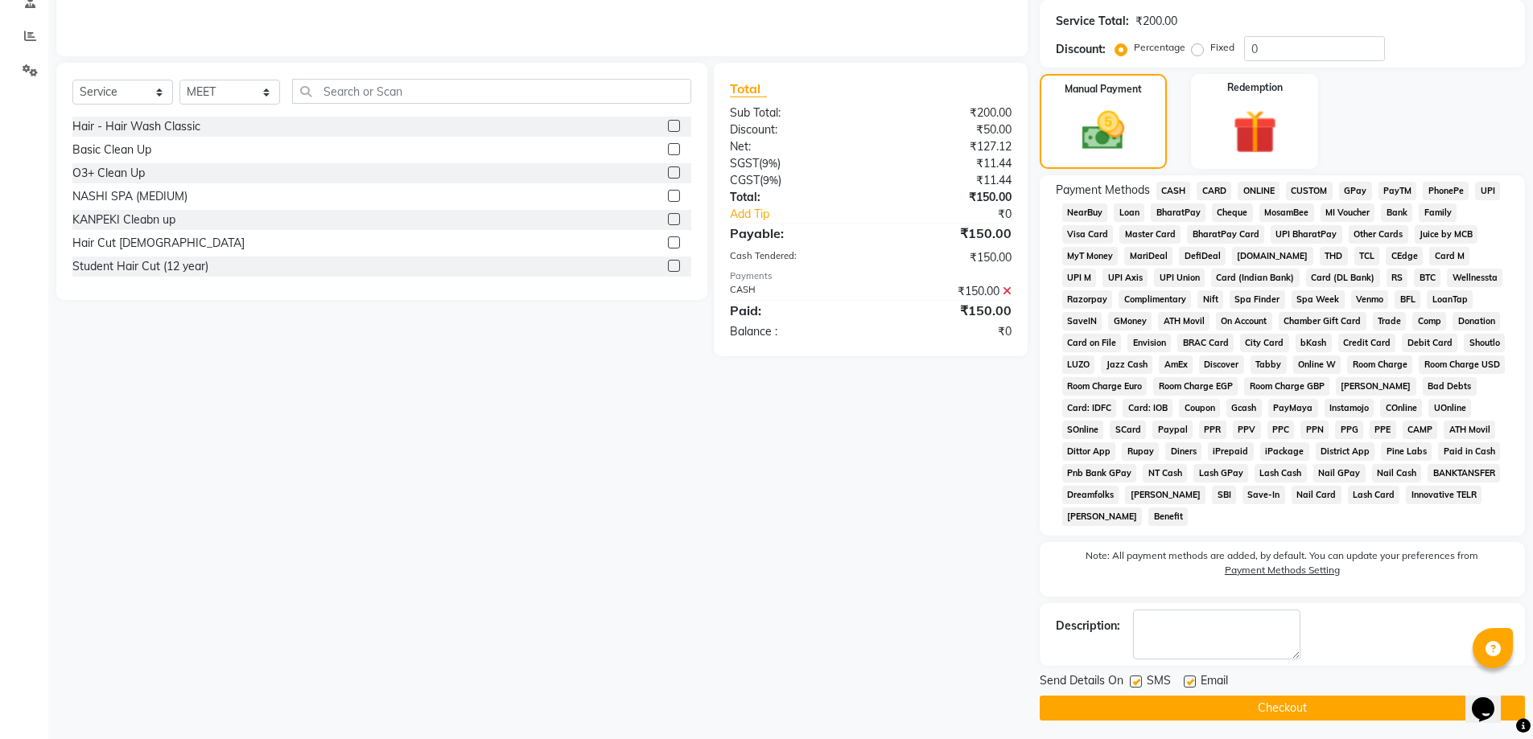
click at [871, 356] on div "Client +91 8460141812 Date 02-10-2025 Invoice Number V/2025 V/2025-26 0020 Serv…" at bounding box center [541, 260] width 995 height 921
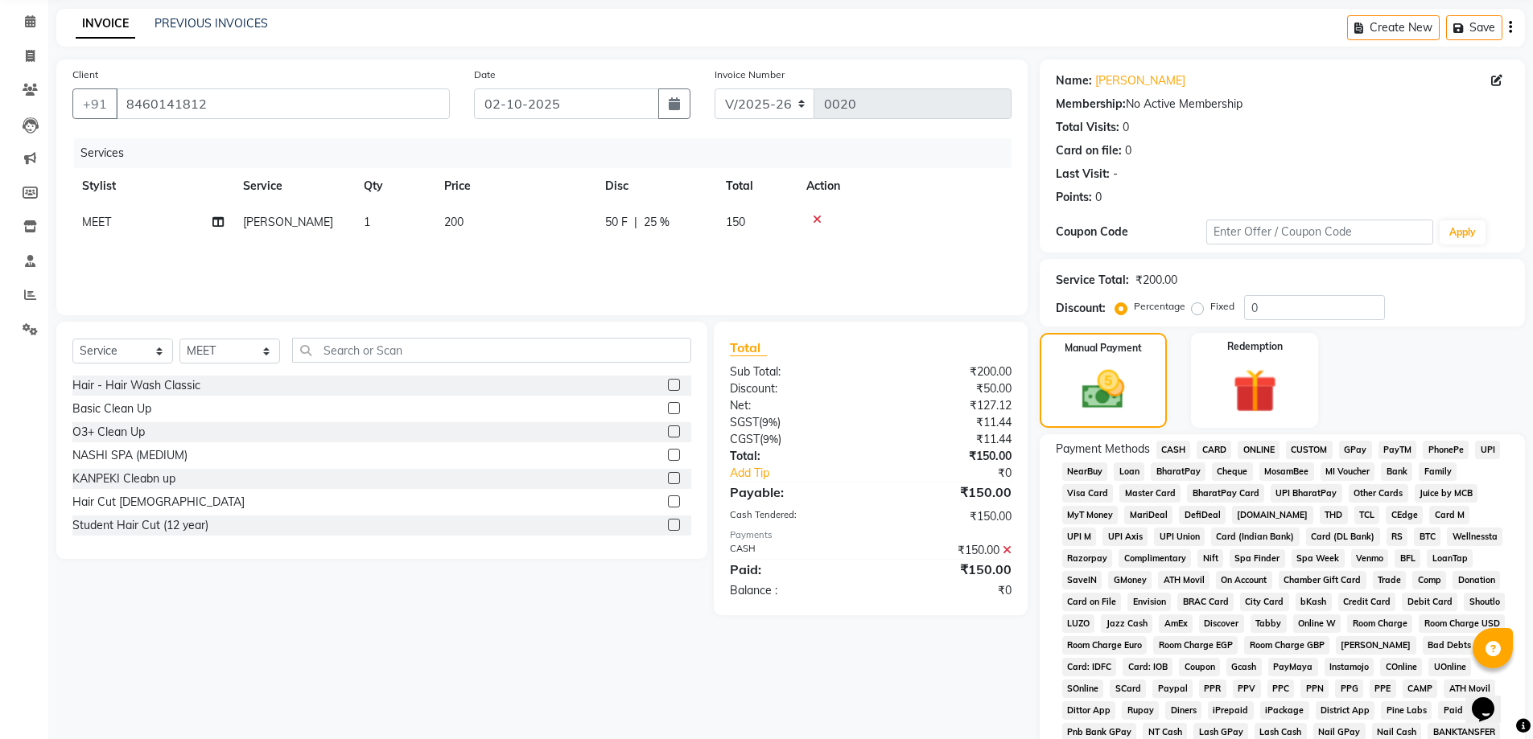
scroll to position [0, 0]
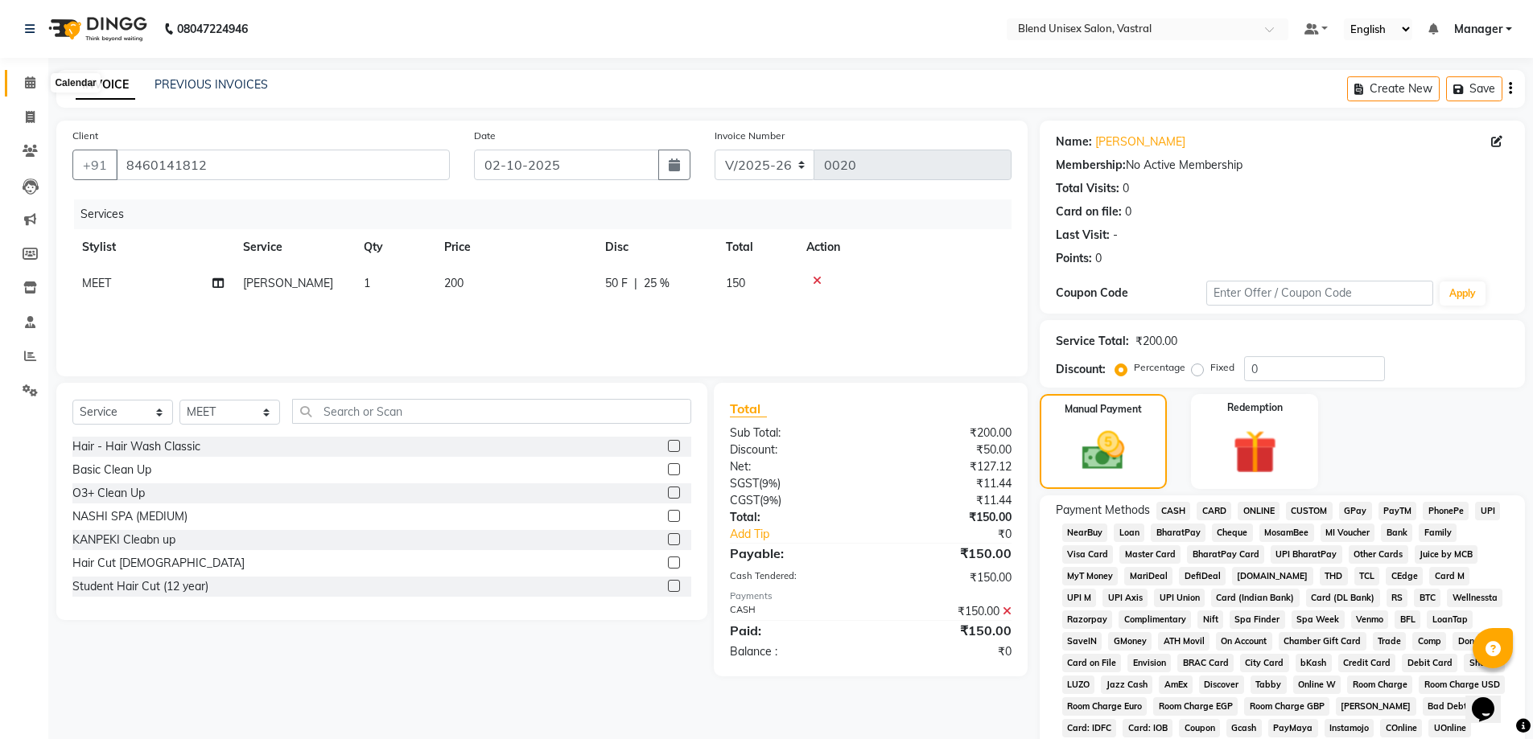
click at [35, 79] on icon at bounding box center [30, 82] width 10 height 12
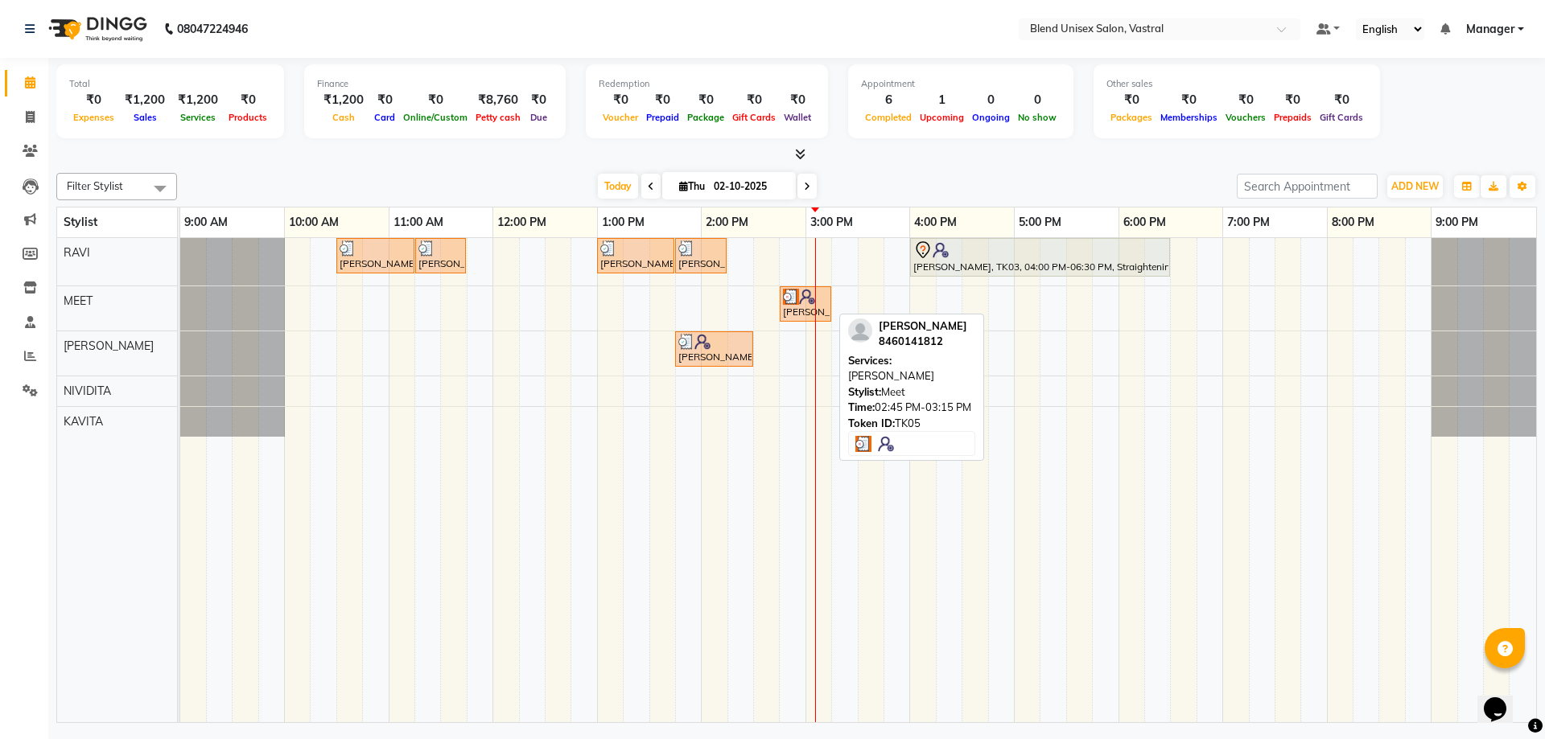
click at [805, 300] on img at bounding box center [807, 297] width 16 height 16
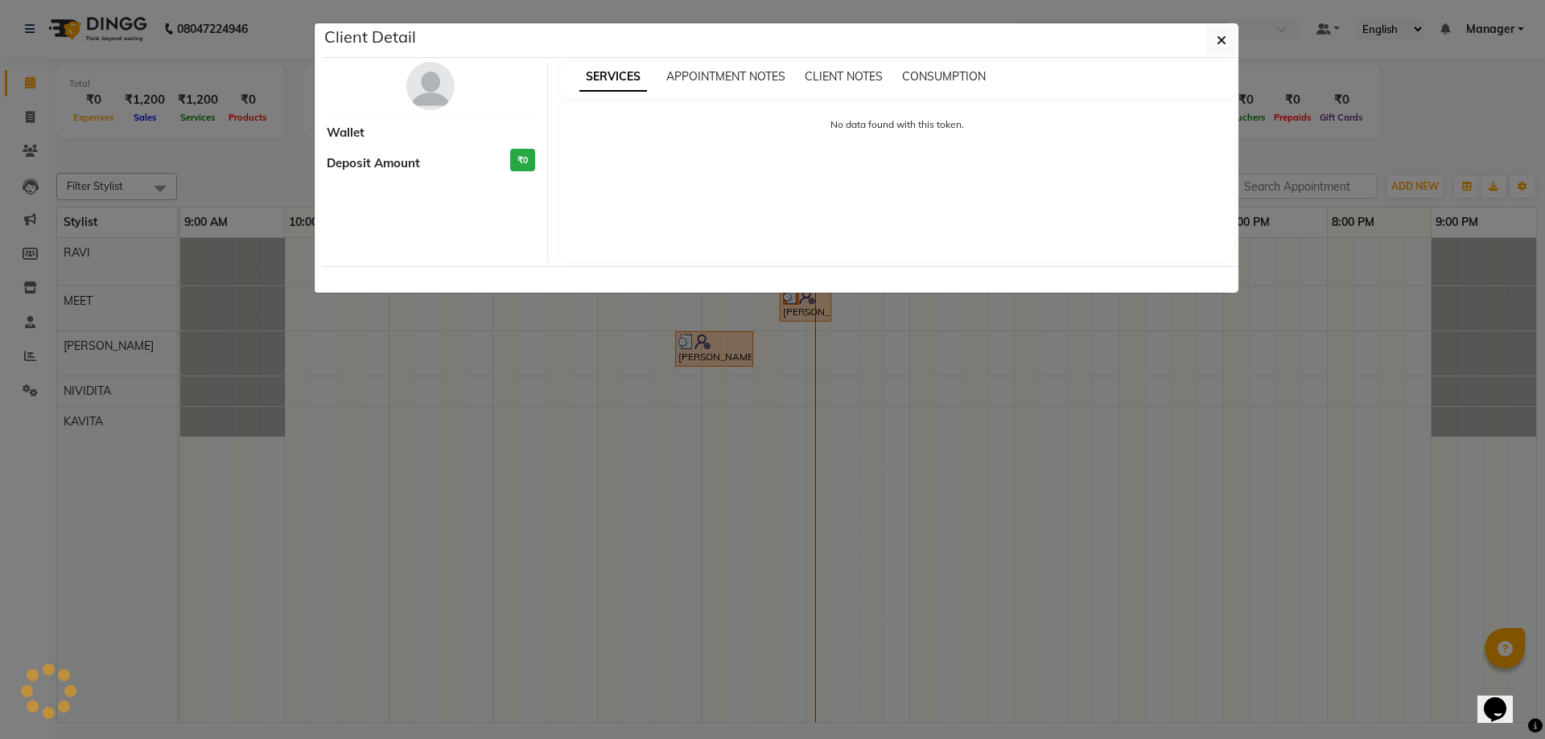
select select "3"
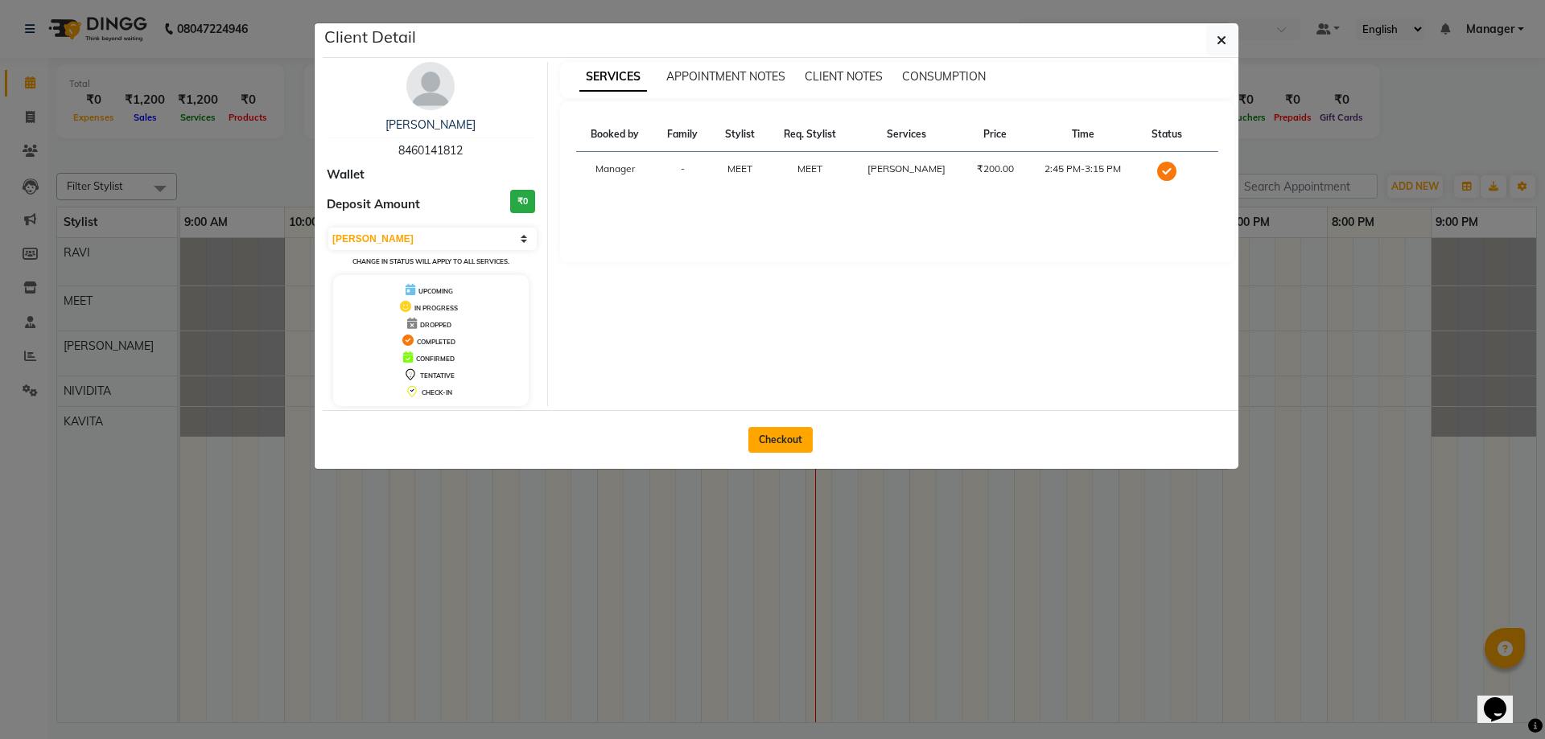
click at [789, 438] on button "Checkout" at bounding box center [780, 440] width 64 height 26
select select "9095"
select select "service"
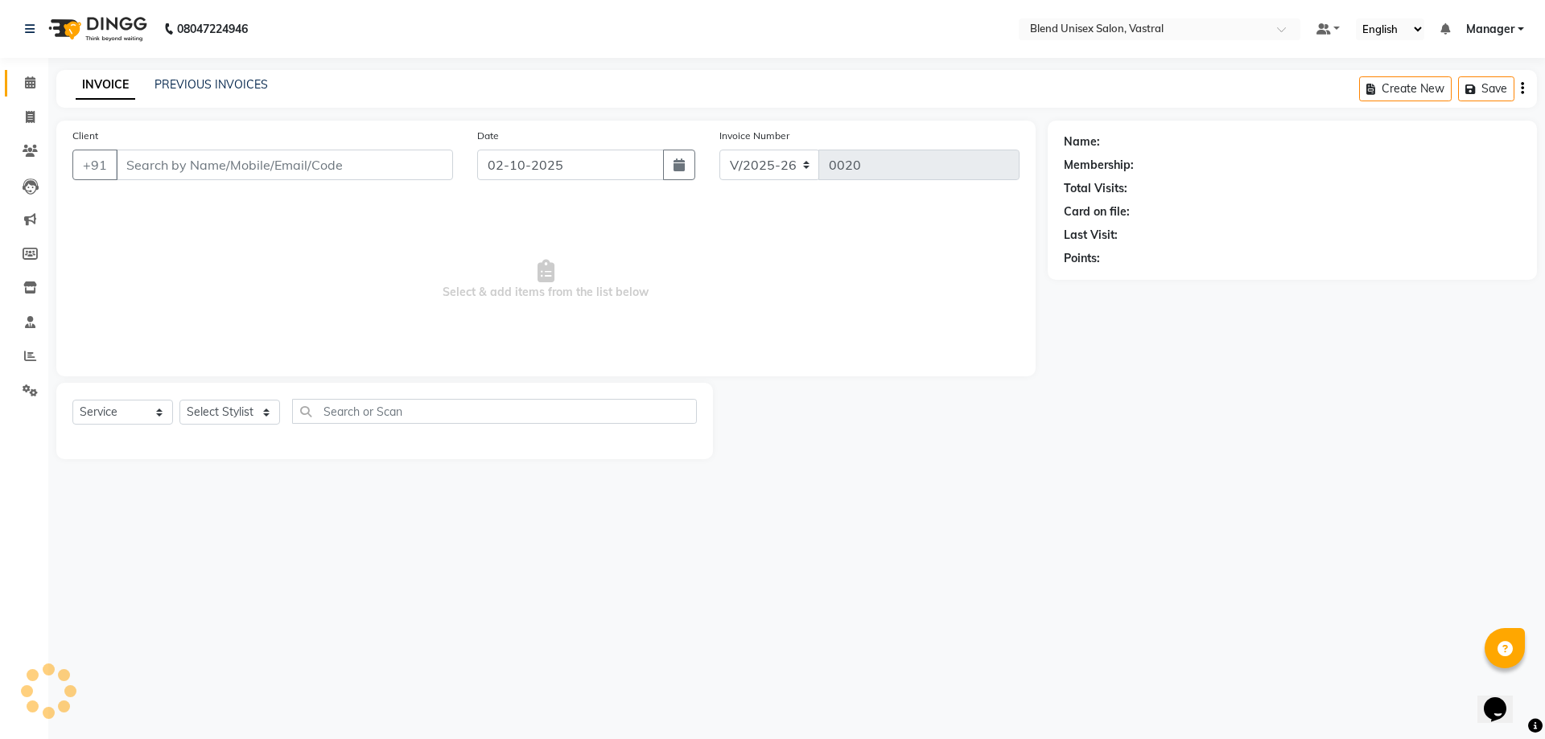
type input "8460141812"
select select "92886"
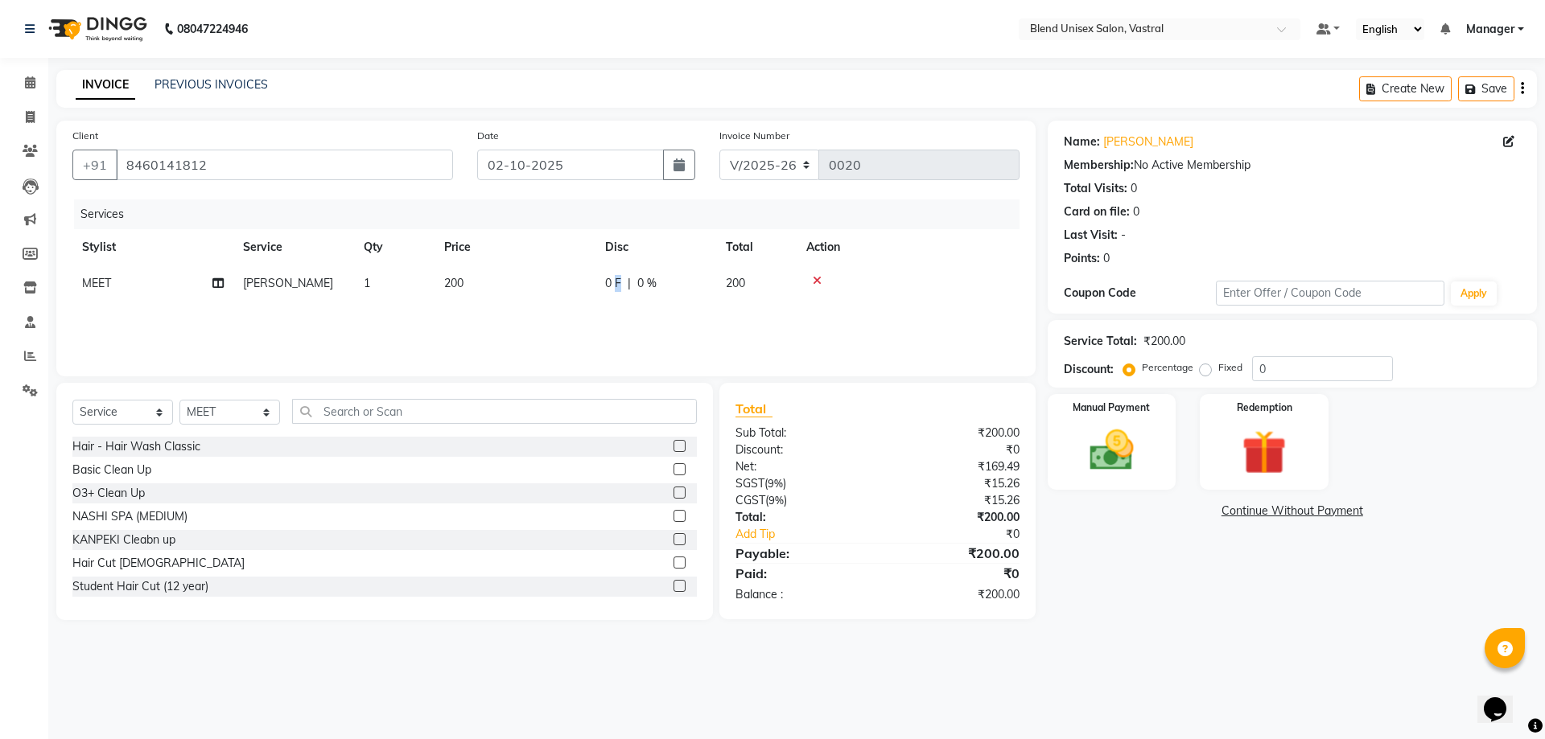
click at [617, 278] on span "0 F" at bounding box center [613, 283] width 16 height 17
select select "92886"
click at [702, 295] on input "0" at bounding box center [705, 287] width 48 height 25
type input "50"
click at [950, 287] on td at bounding box center [960, 296] width 120 height 61
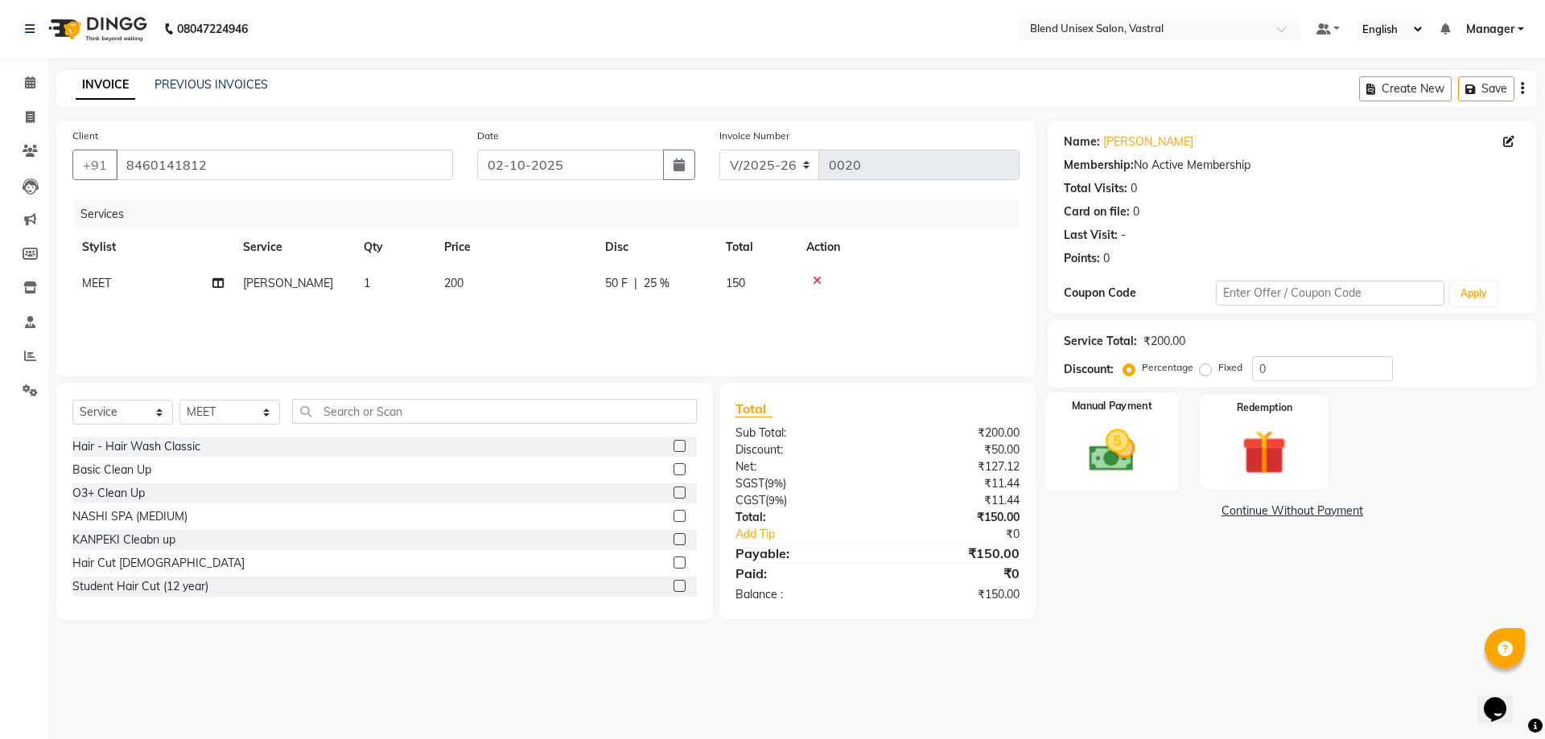
click at [1066, 425] on div "Manual Payment" at bounding box center [1111, 442] width 134 height 99
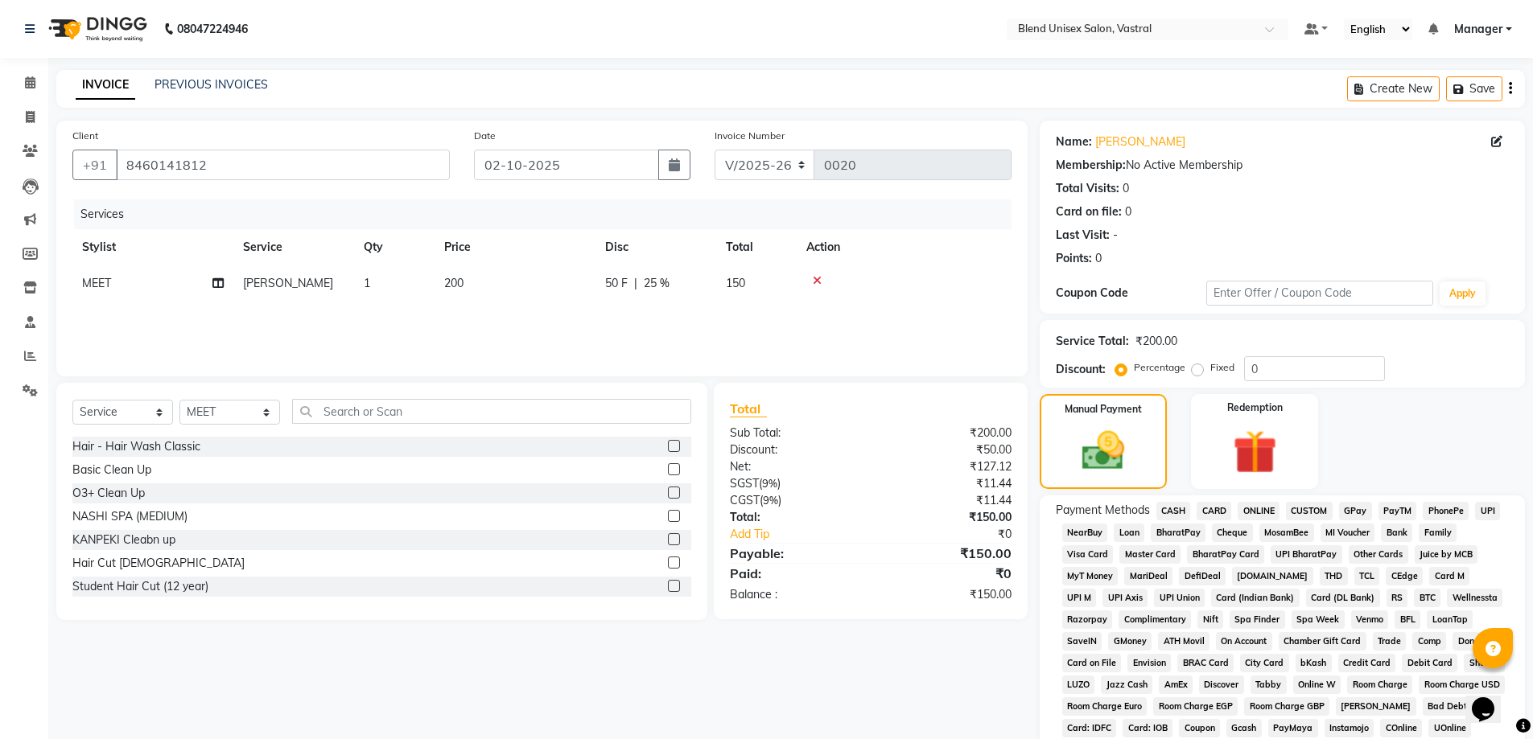
click at [1169, 504] on span "CASH" at bounding box center [1173, 511] width 35 height 19
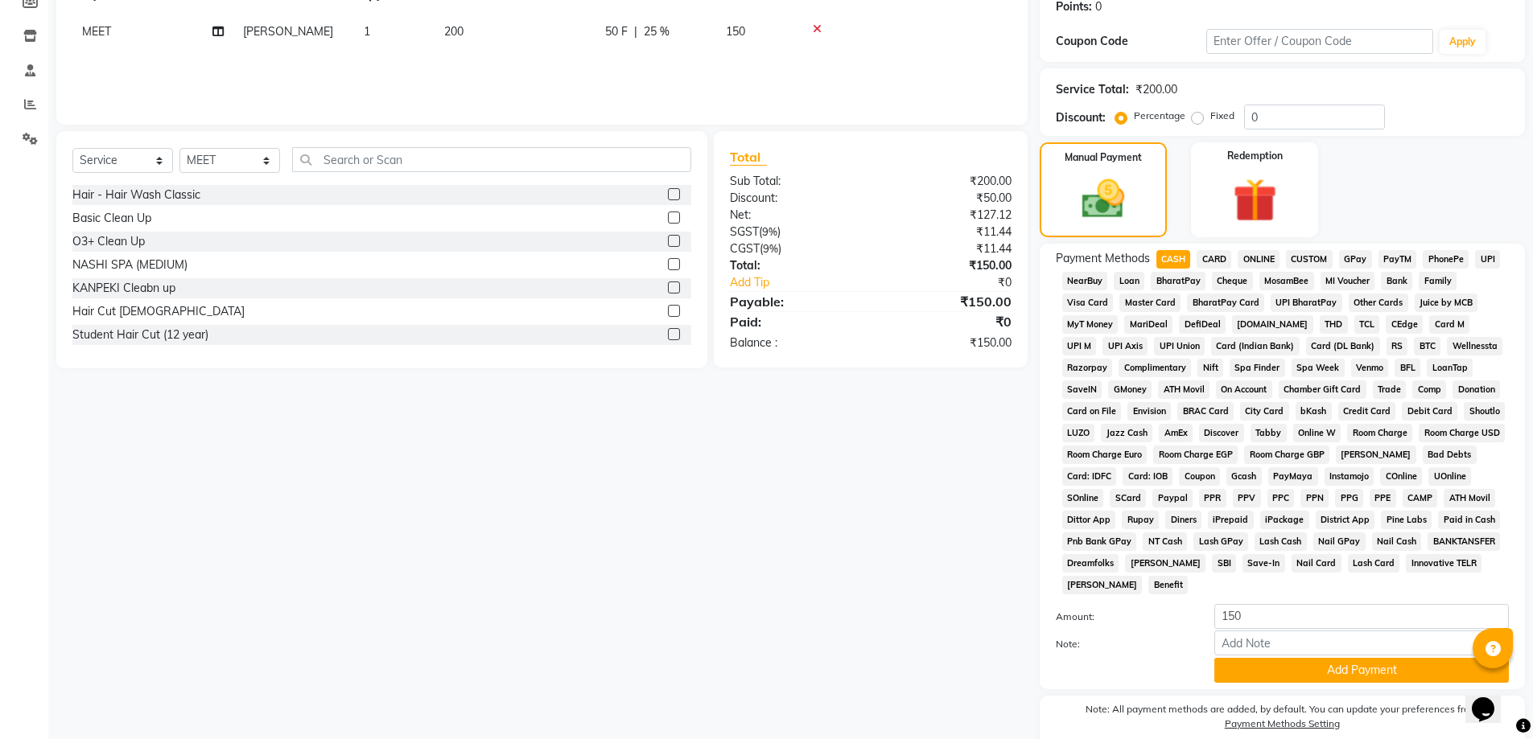
scroll to position [320, 0]
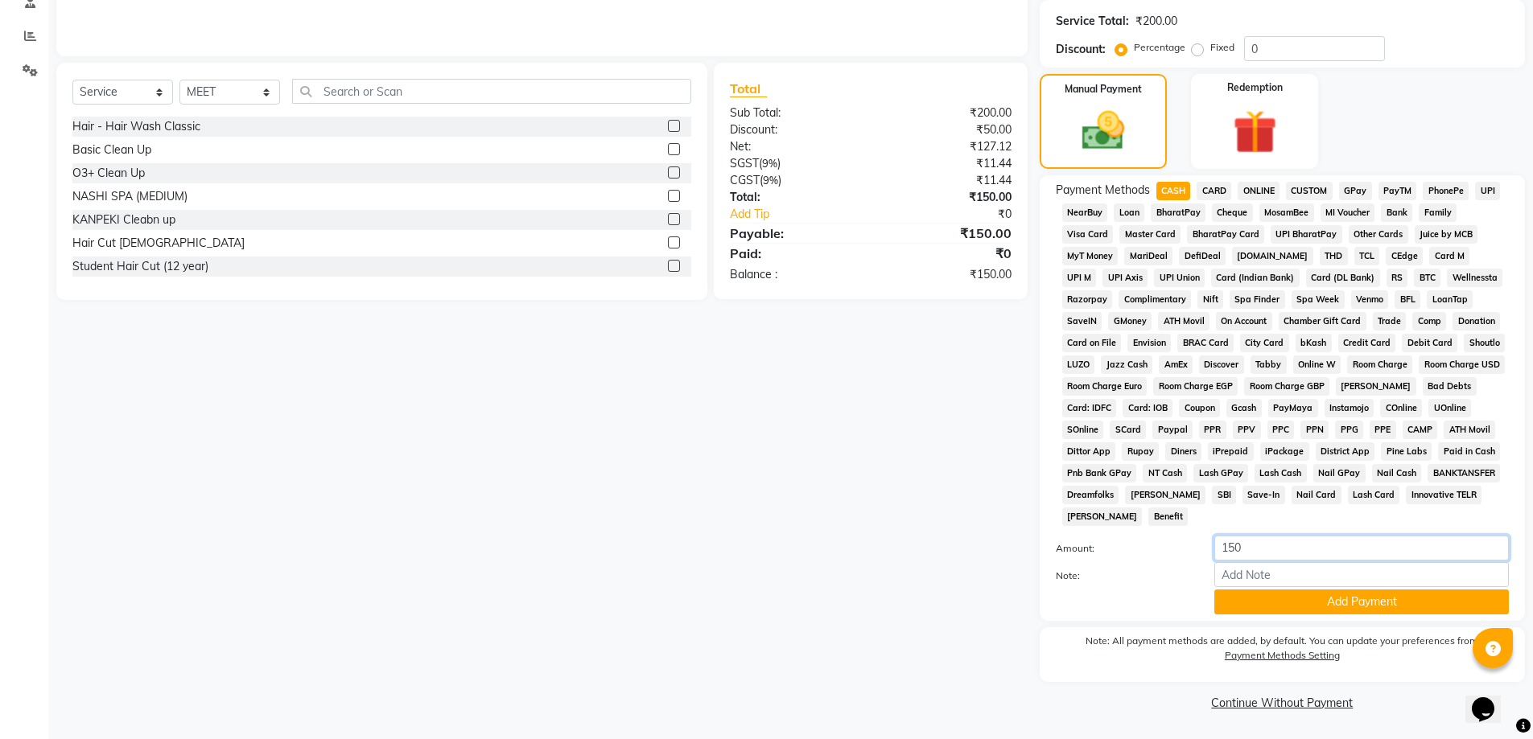
click at [1260, 545] on input "150" at bounding box center [1361, 548] width 294 height 25
type input "1"
type input "200"
click at [1258, 612] on button "Add Payment" at bounding box center [1361, 602] width 294 height 25
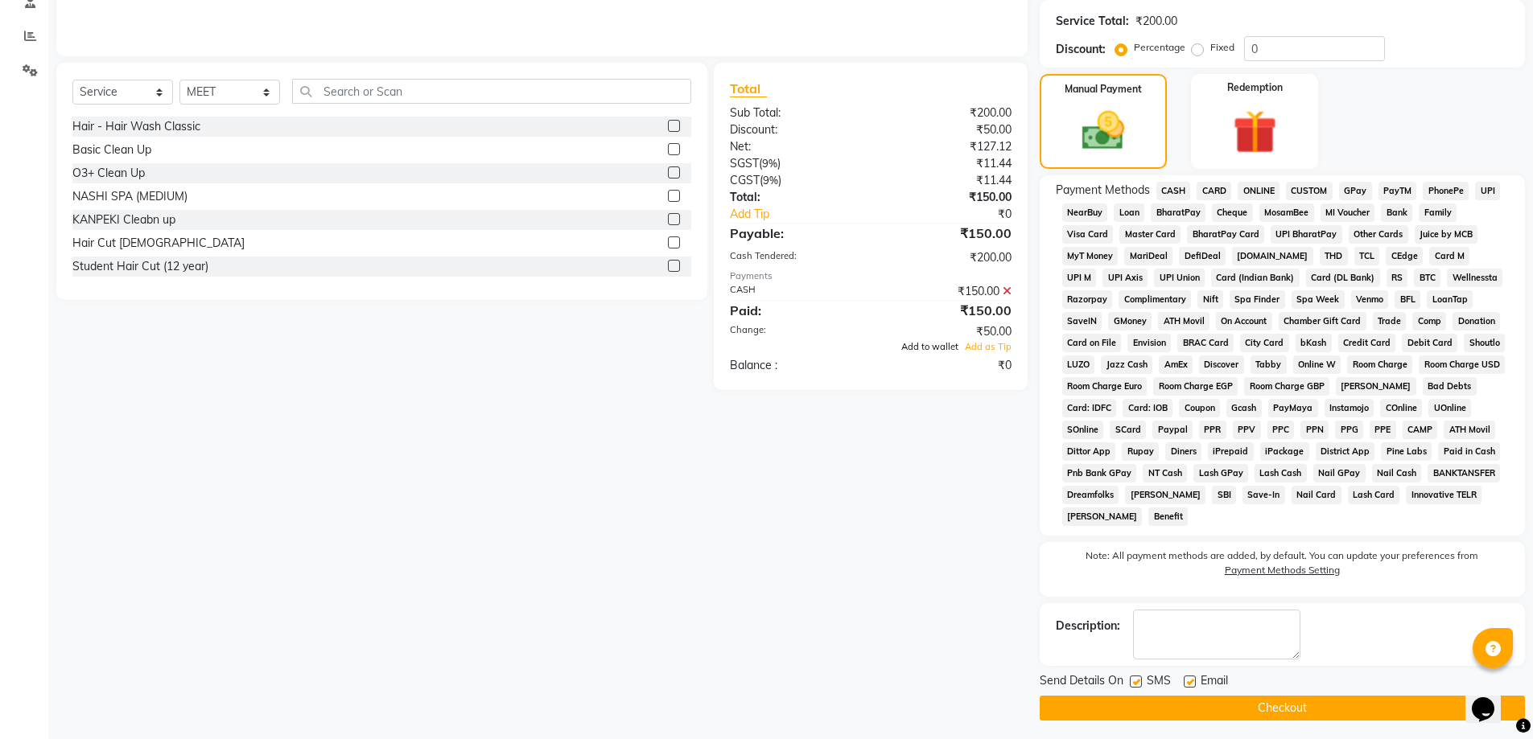
click at [948, 345] on span "Add to wallet" at bounding box center [929, 346] width 57 height 11
click at [1147, 702] on button "Checkout" at bounding box center [1282, 708] width 485 height 25
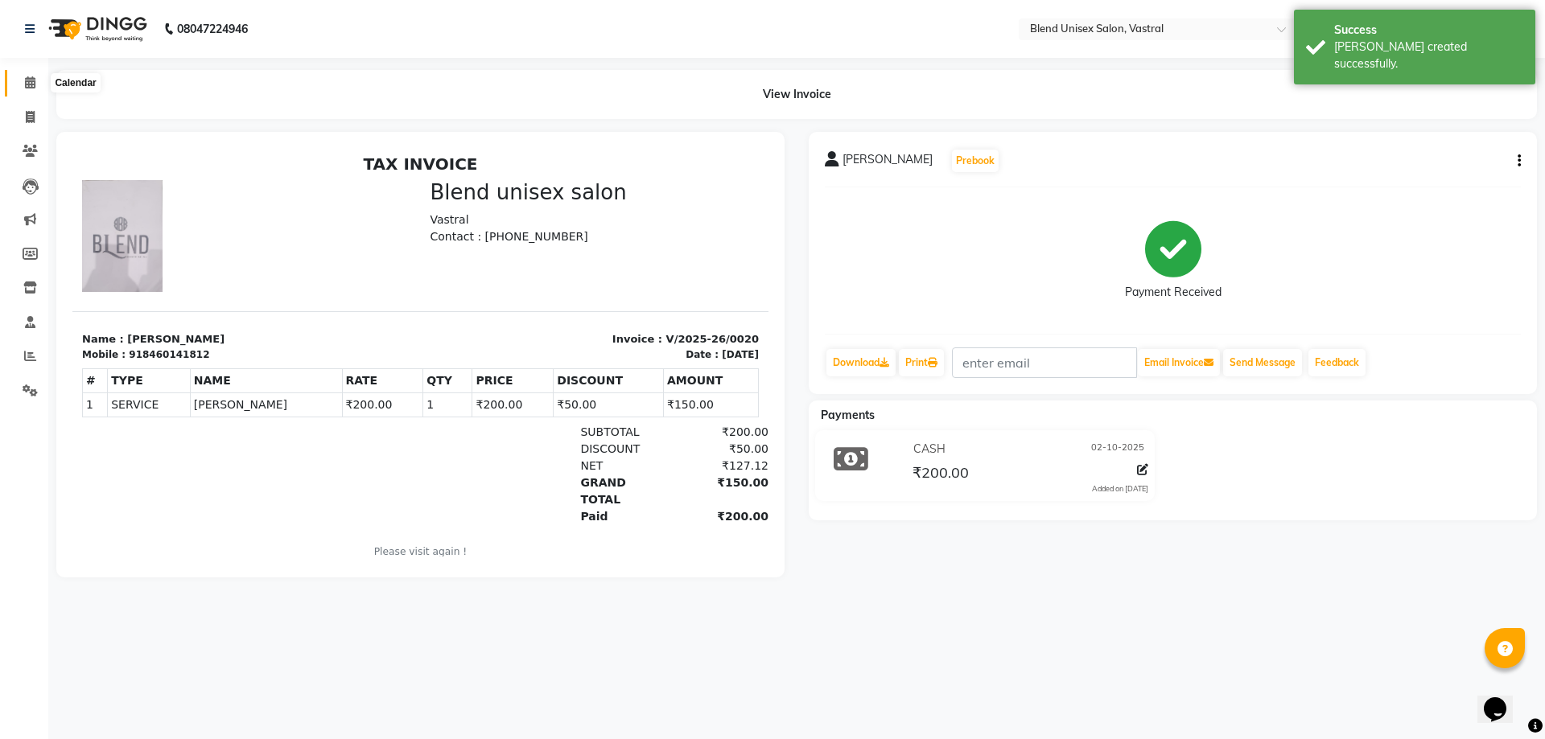
click at [30, 80] on icon at bounding box center [30, 82] width 10 height 12
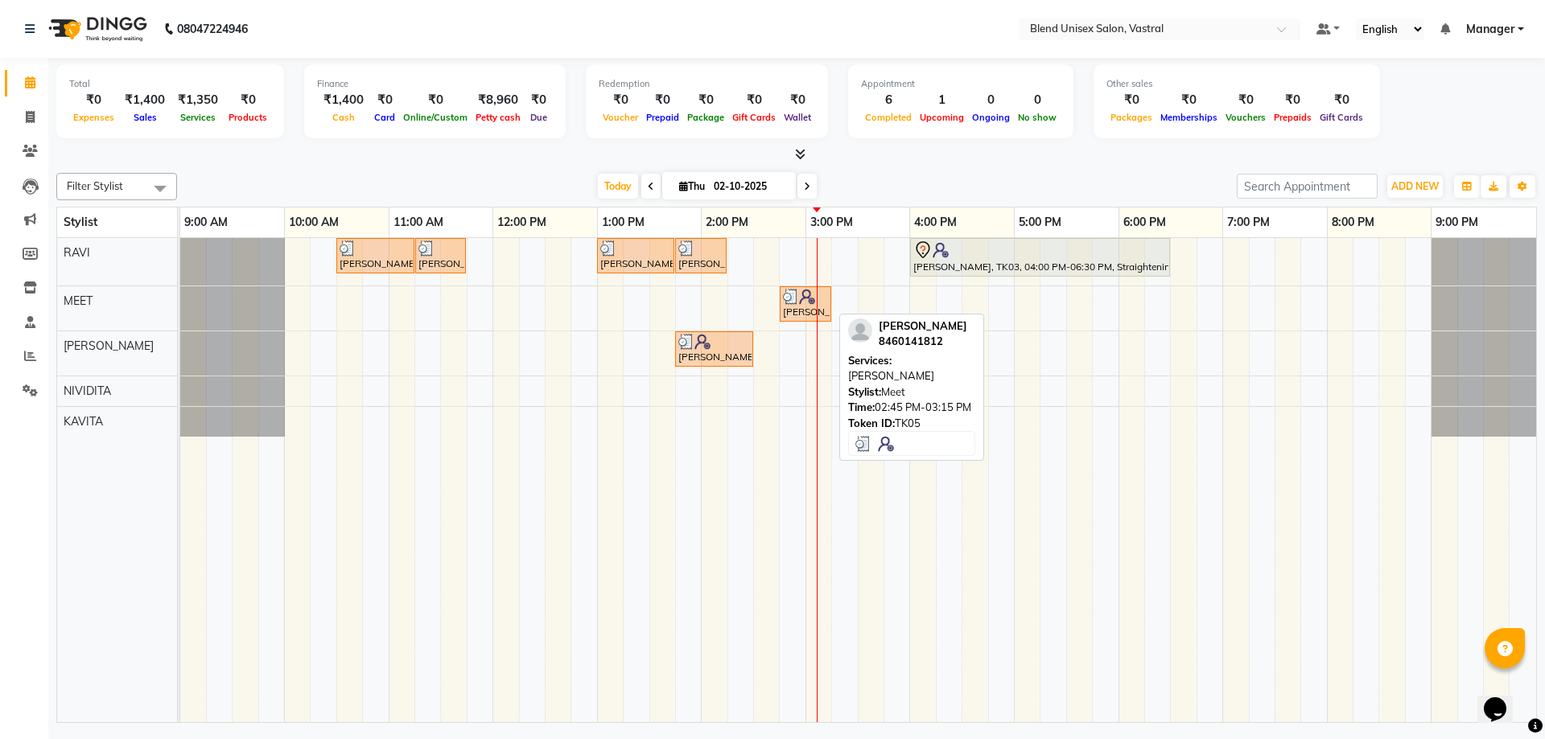
click at [789, 310] on div "[PERSON_NAME], TK05, 02:45 PM-03:15 PM, [PERSON_NAME]" at bounding box center [805, 304] width 48 height 31
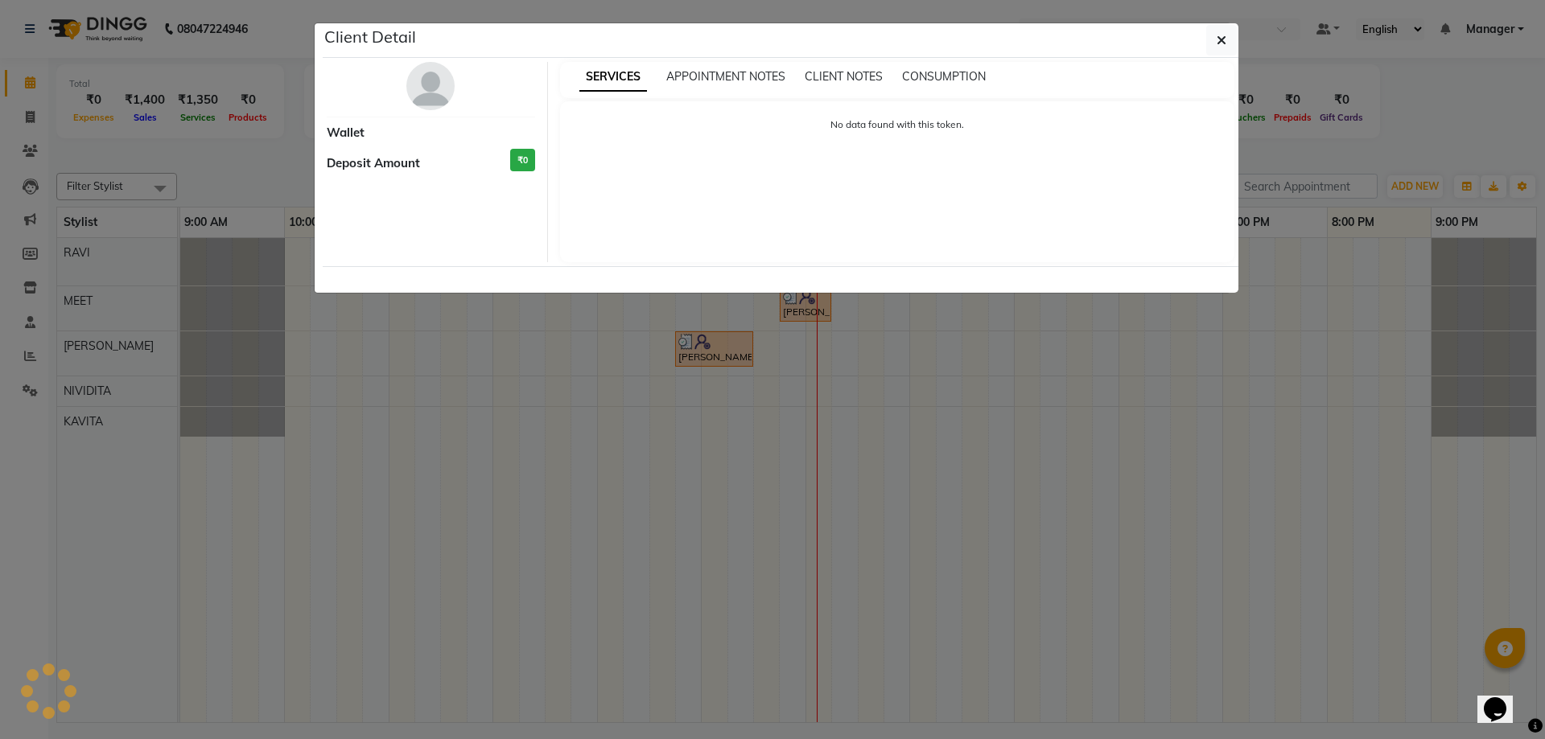
select select "3"
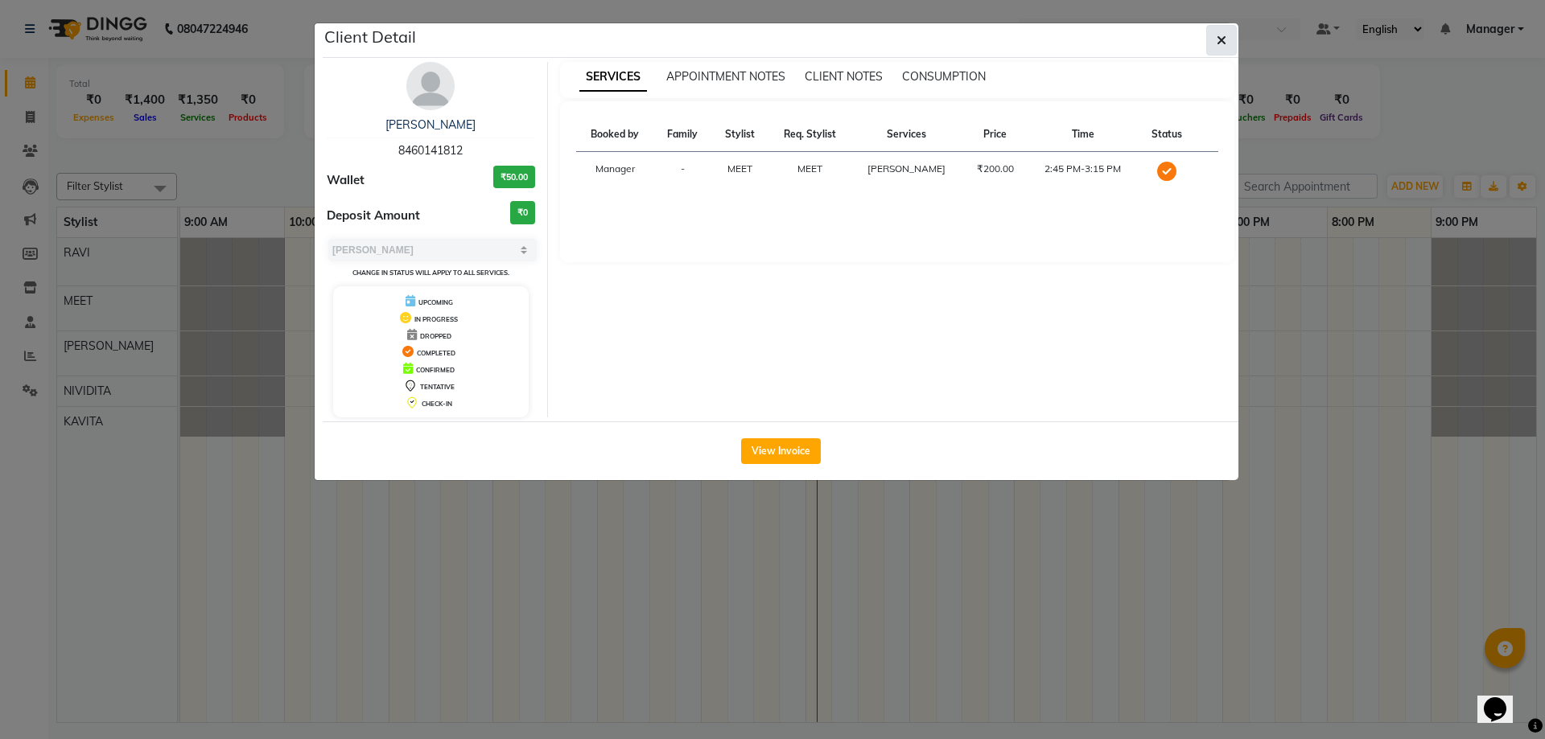
click at [1221, 49] on button "button" at bounding box center [1221, 40] width 31 height 31
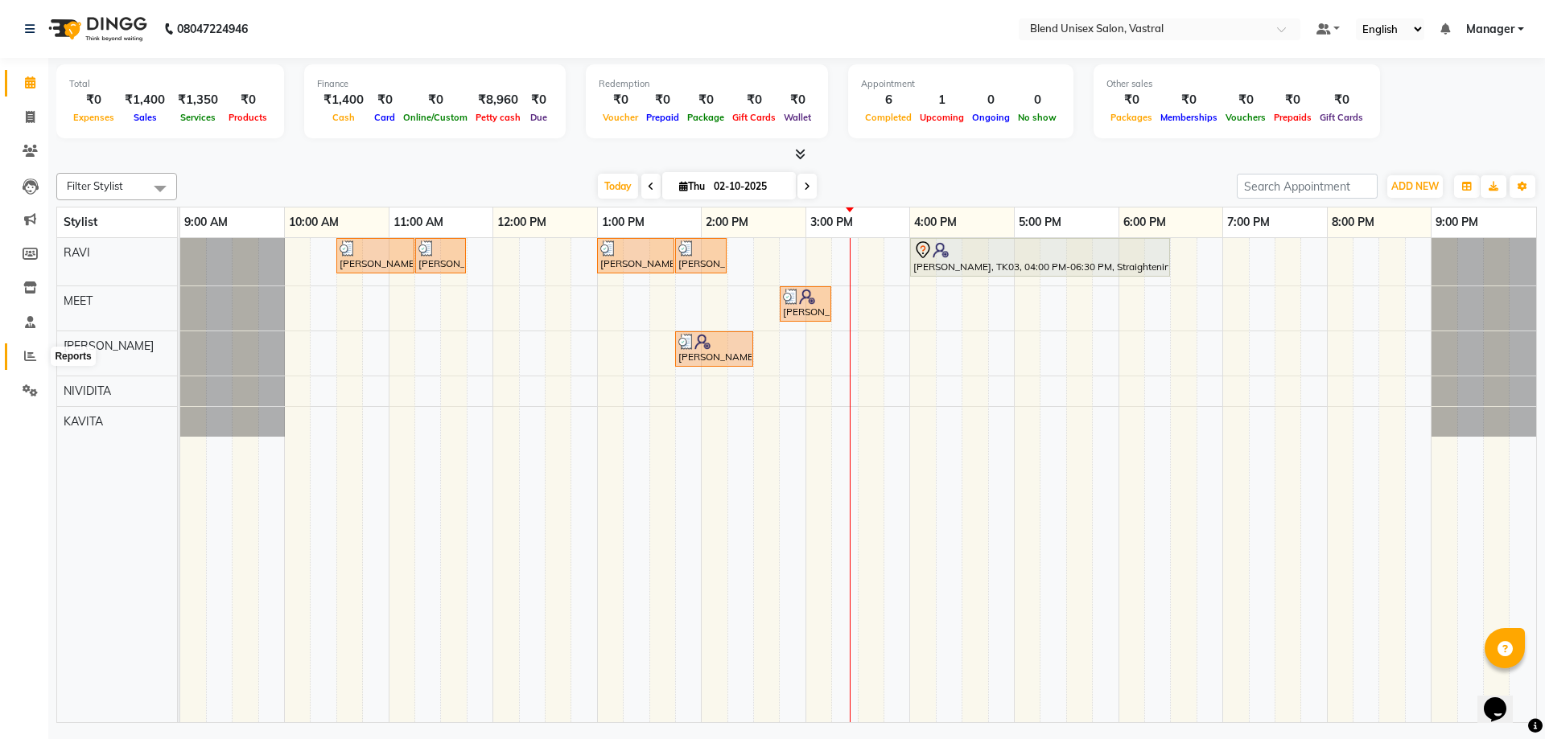
click at [31, 356] on icon at bounding box center [30, 356] width 12 height 12
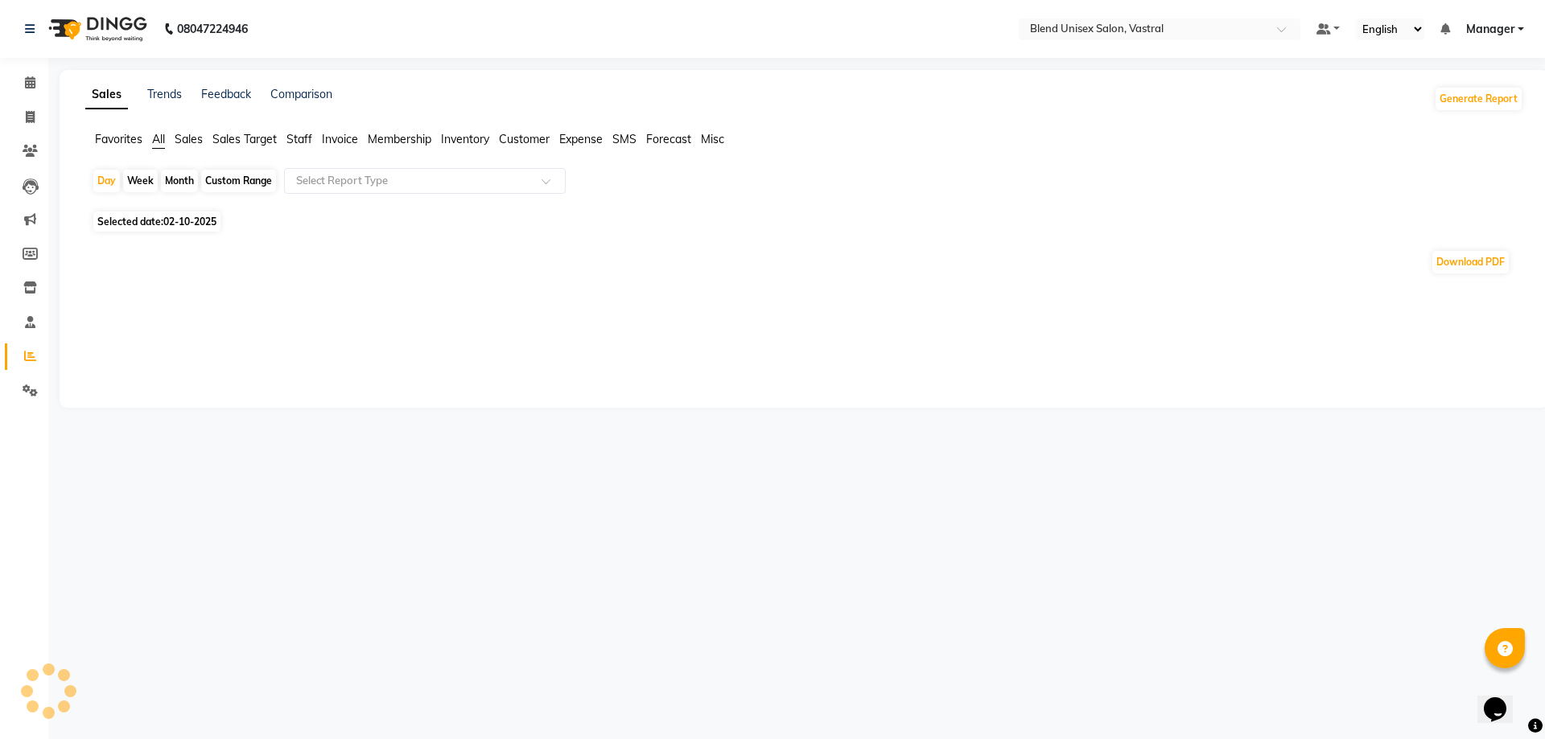
click at [171, 179] on div "Month" at bounding box center [179, 181] width 37 height 23
select select "10"
select select "2025"
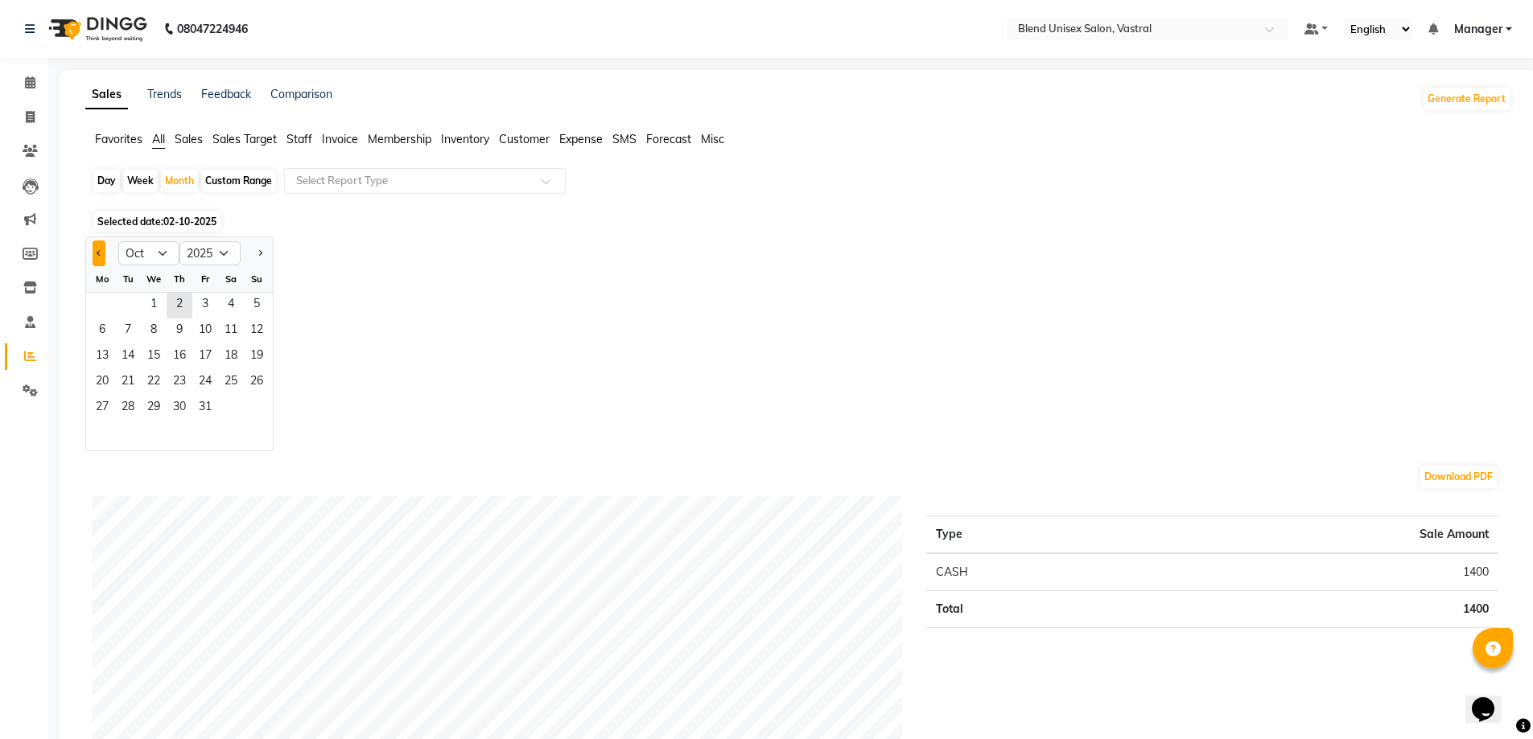
click at [94, 250] on button "Previous month" at bounding box center [99, 254] width 13 height 26
select select "9"
click at [106, 302] on span "1" at bounding box center [102, 306] width 26 height 26
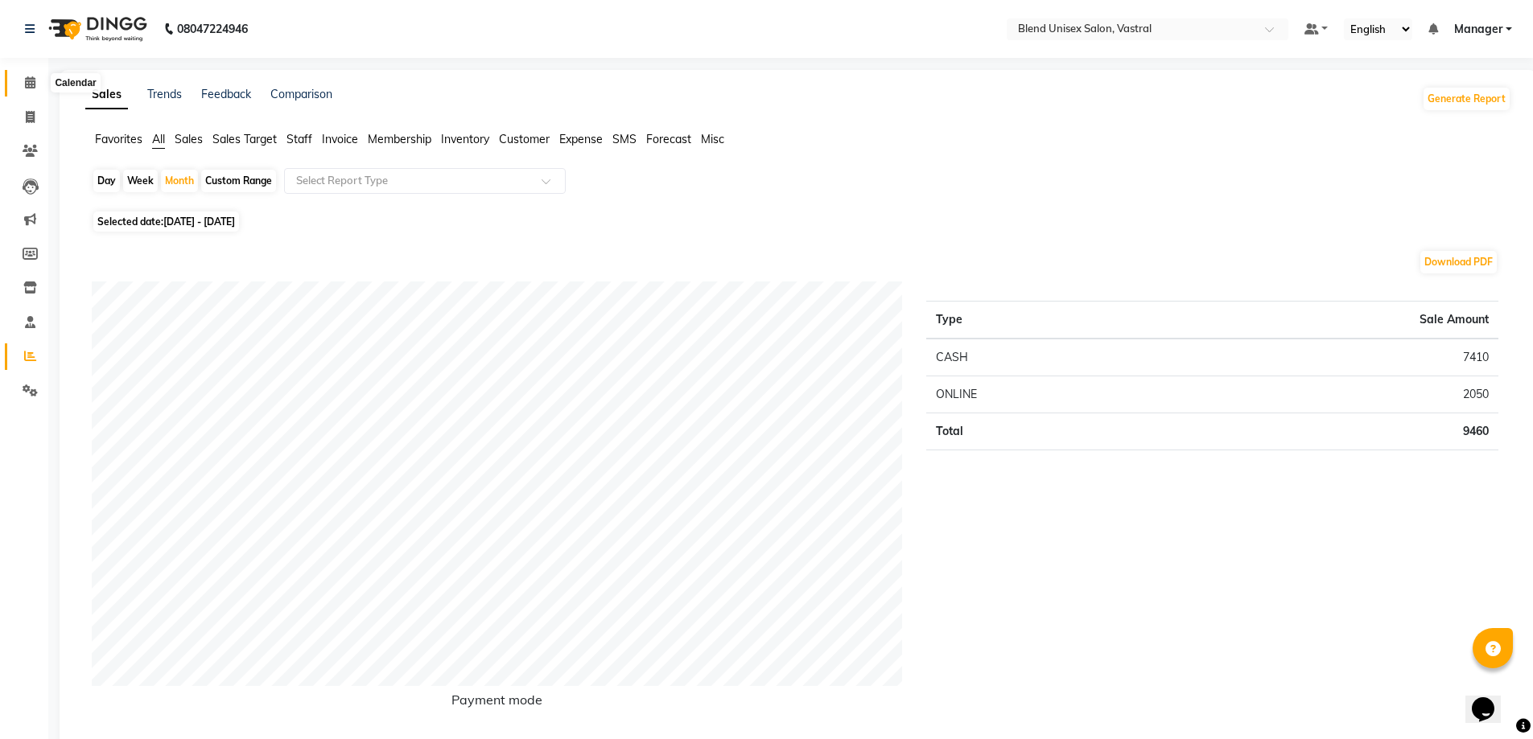
click at [27, 76] on icon at bounding box center [30, 82] width 10 height 12
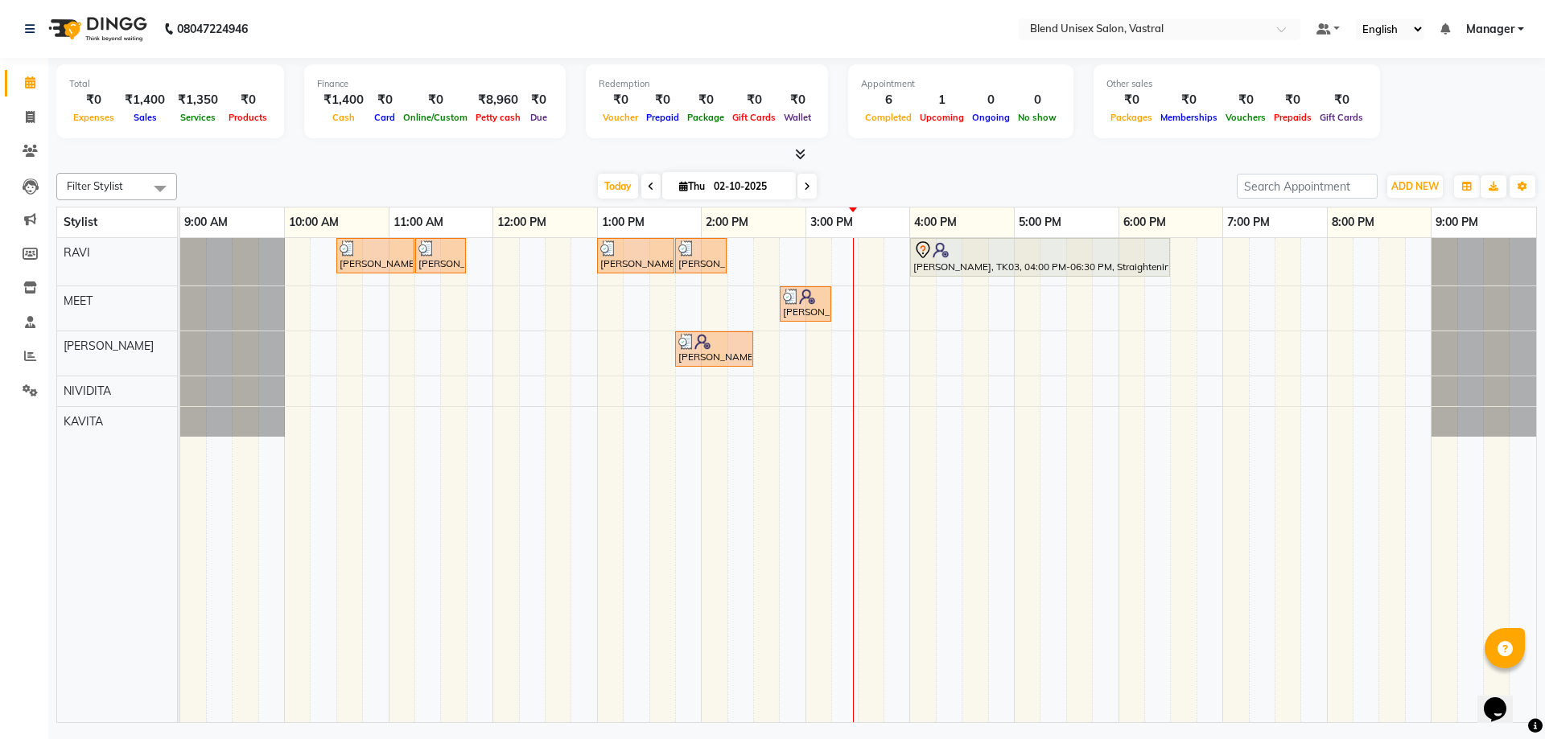
click at [874, 311] on div "SIDHARTH, TK02, 10:30 AM-11:15 AM, Hair Cut Male SIDHARTH, TK02, 11:15 AM-11:45…" at bounding box center [858, 480] width 1356 height 484
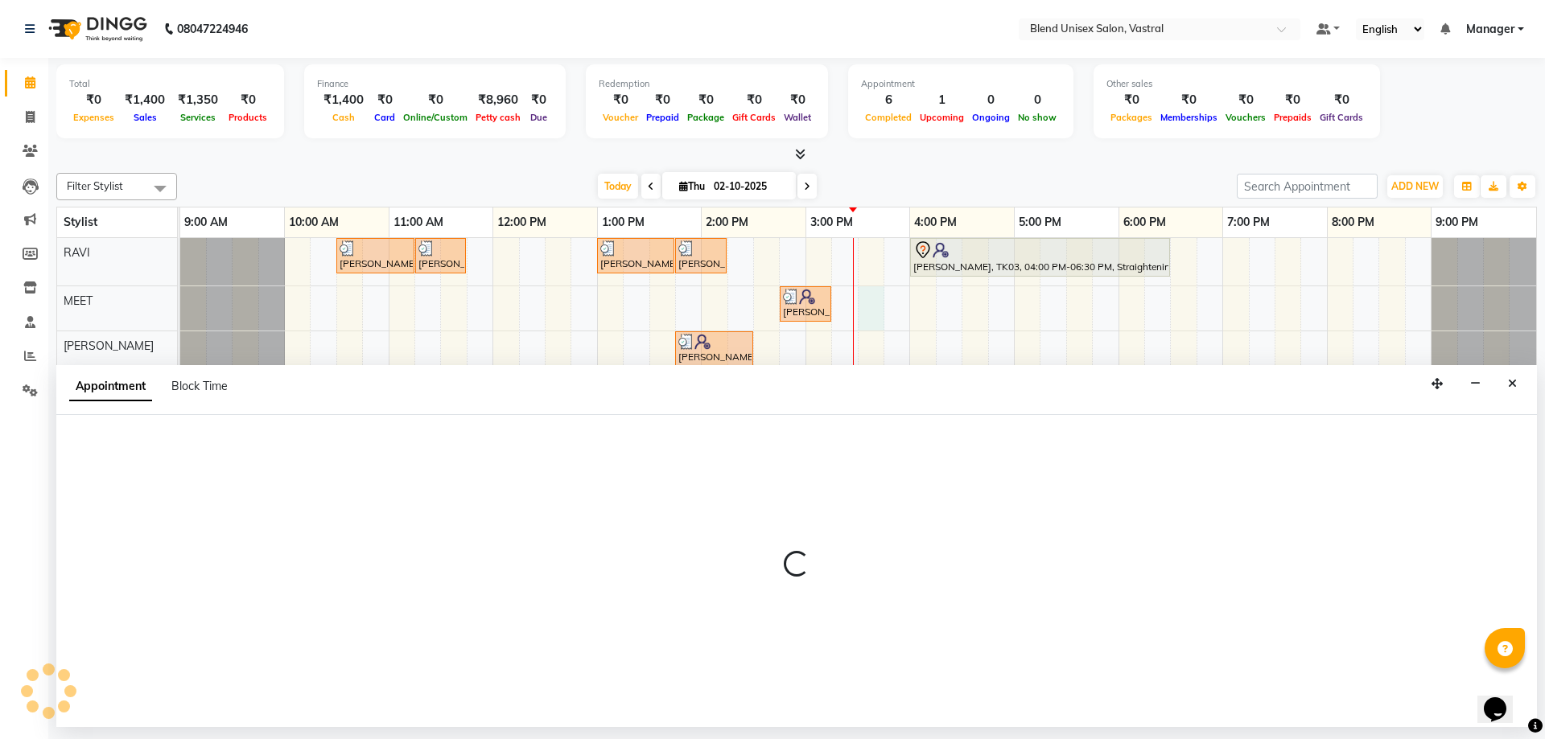
select select "92886"
select select "tentative"
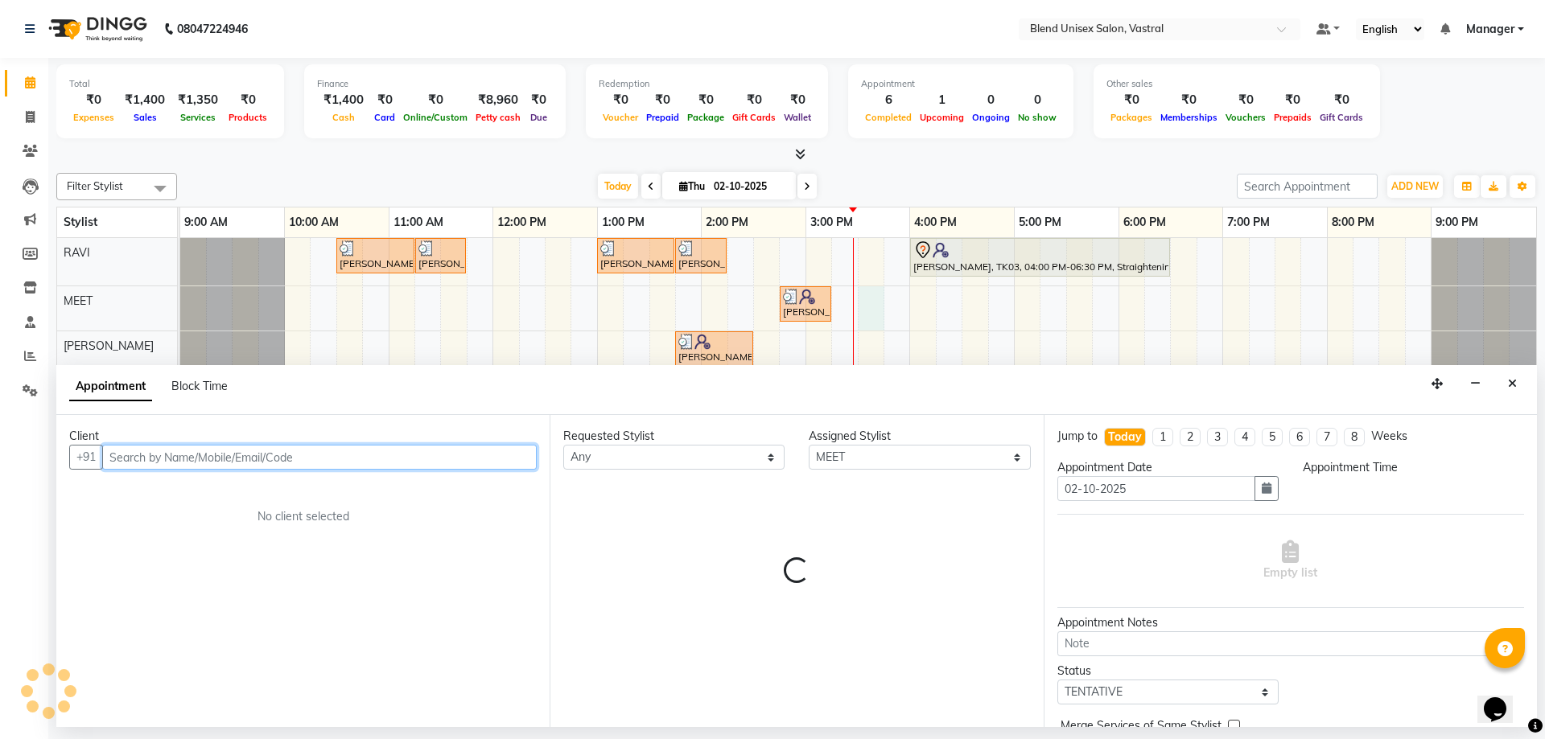
select select "930"
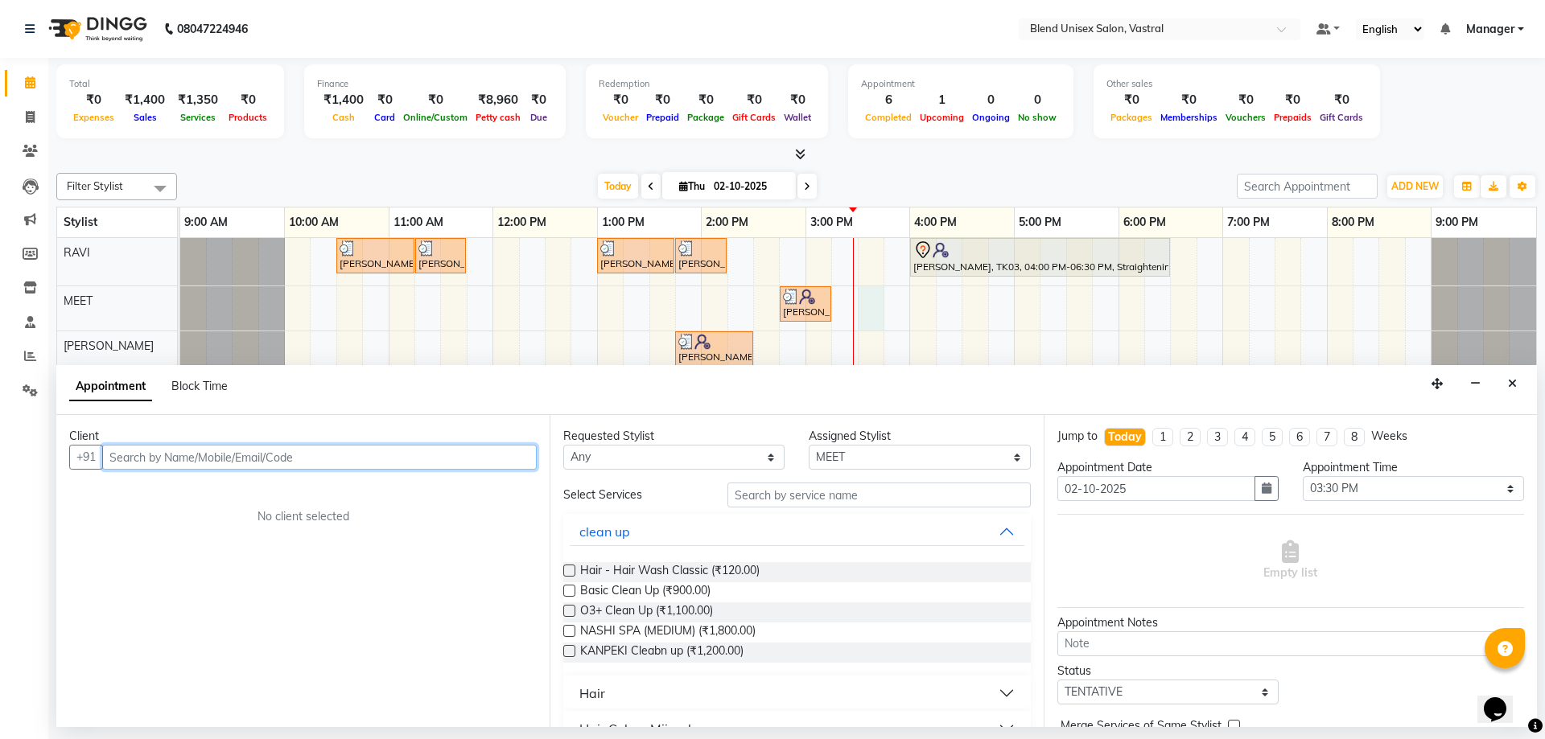
click at [427, 457] on input "text" at bounding box center [319, 457] width 435 height 25
type input "9825954209"
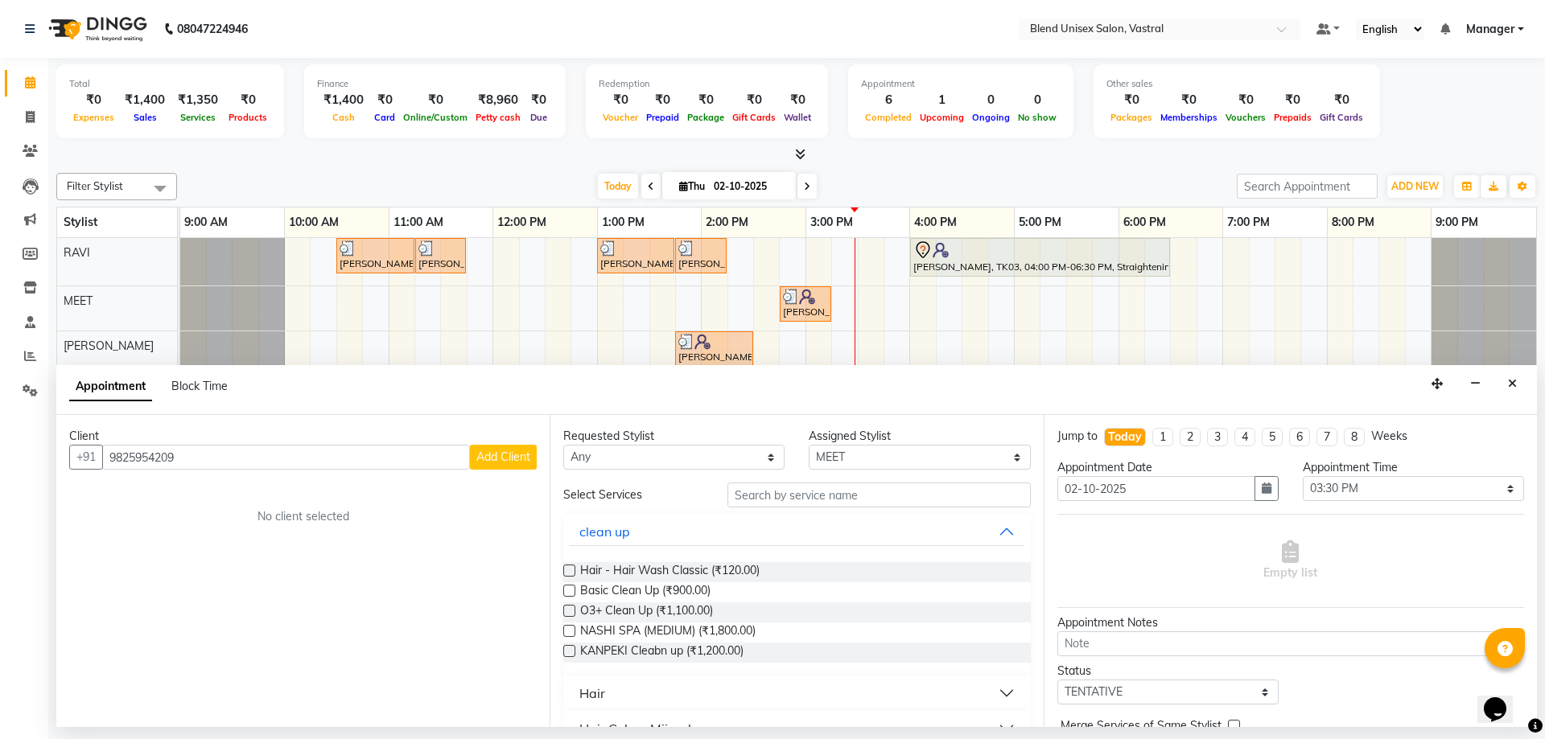
click at [488, 463] on button "Add Client" at bounding box center [503, 457] width 67 height 25
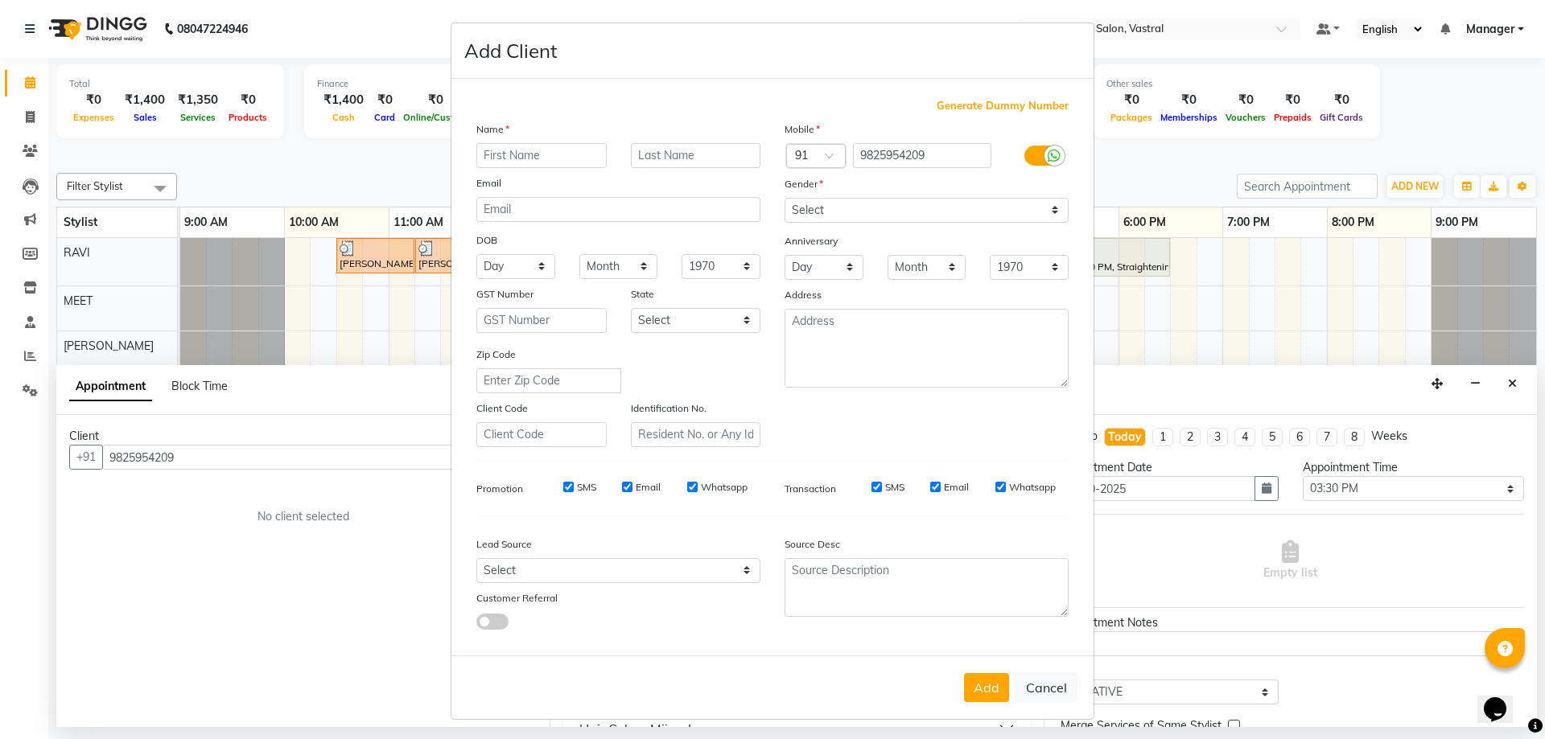
click at [517, 154] on input "text" at bounding box center [541, 155] width 130 height 25
type input "GOVIND"
click at [657, 163] on input "text" at bounding box center [696, 155] width 130 height 25
type input "[PERSON_NAME]"
click at [910, 208] on select "Select [DEMOGRAPHIC_DATA] [DEMOGRAPHIC_DATA] Other Prefer Not To Say" at bounding box center [927, 210] width 284 height 25
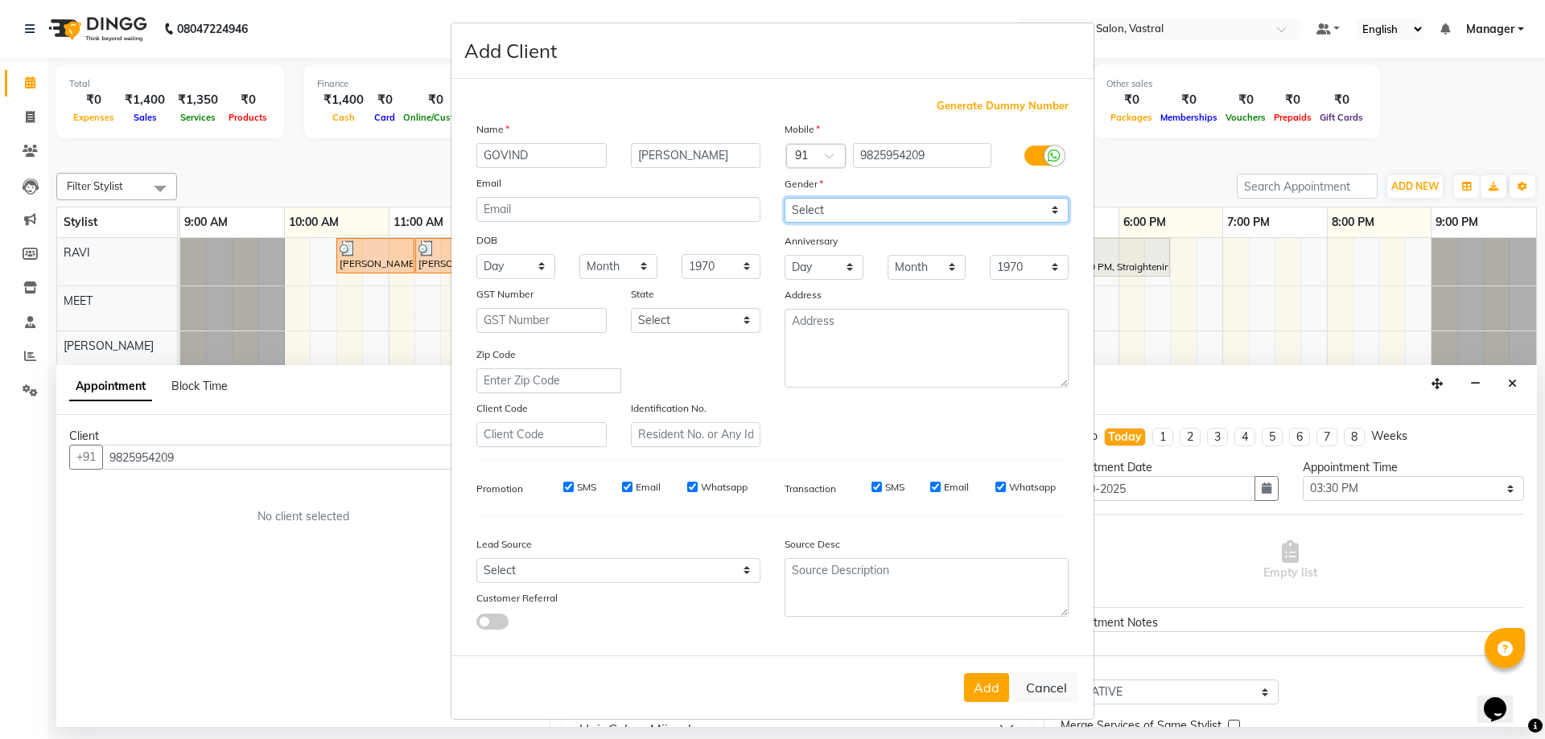
select select "[DEMOGRAPHIC_DATA]"
click at [785, 198] on select "Select [DEMOGRAPHIC_DATA] [DEMOGRAPHIC_DATA] Other Prefer Not To Say" at bounding box center [927, 210] width 284 height 25
click at [991, 690] on button "Add" at bounding box center [986, 687] width 45 height 29
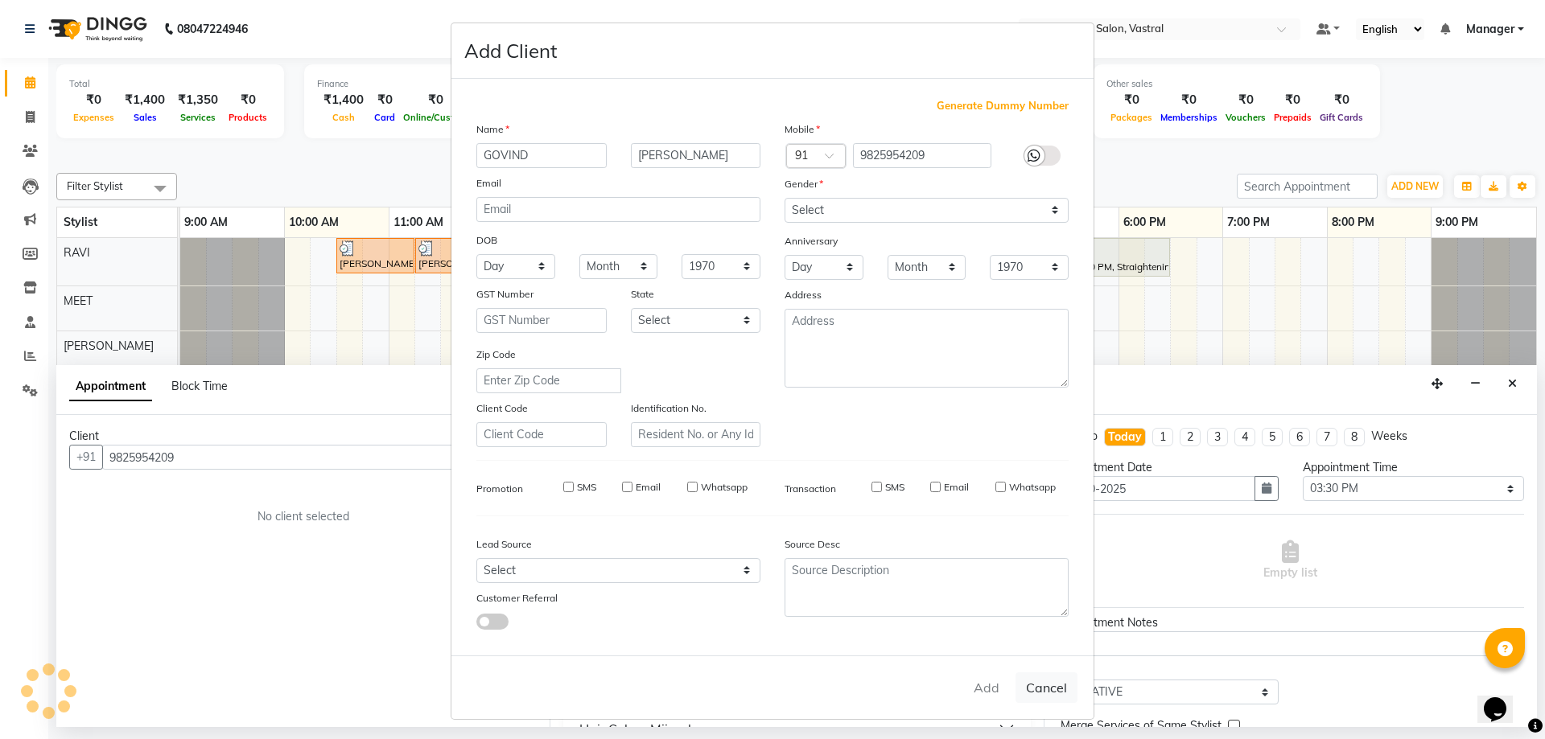
select select
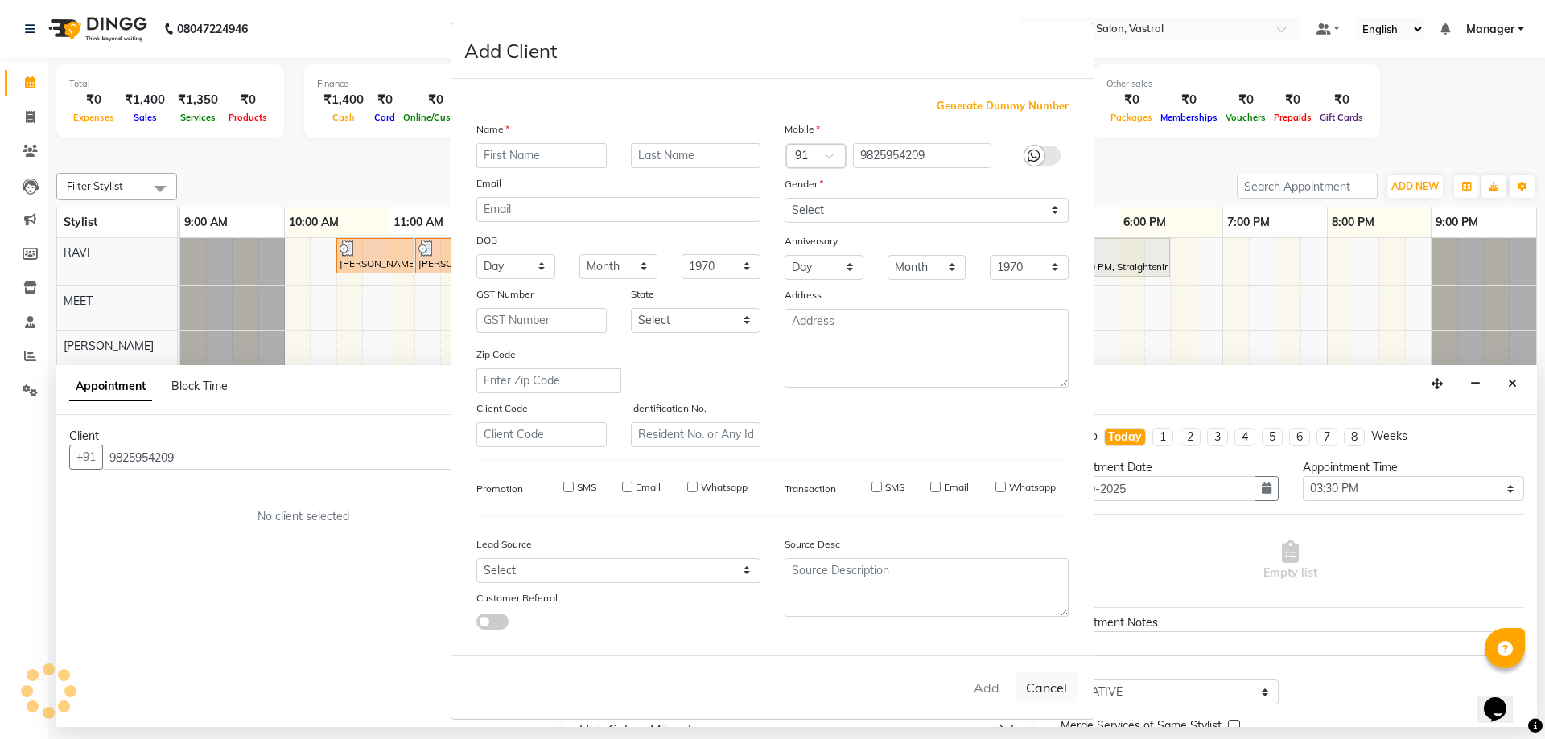
select select
checkbox input "false"
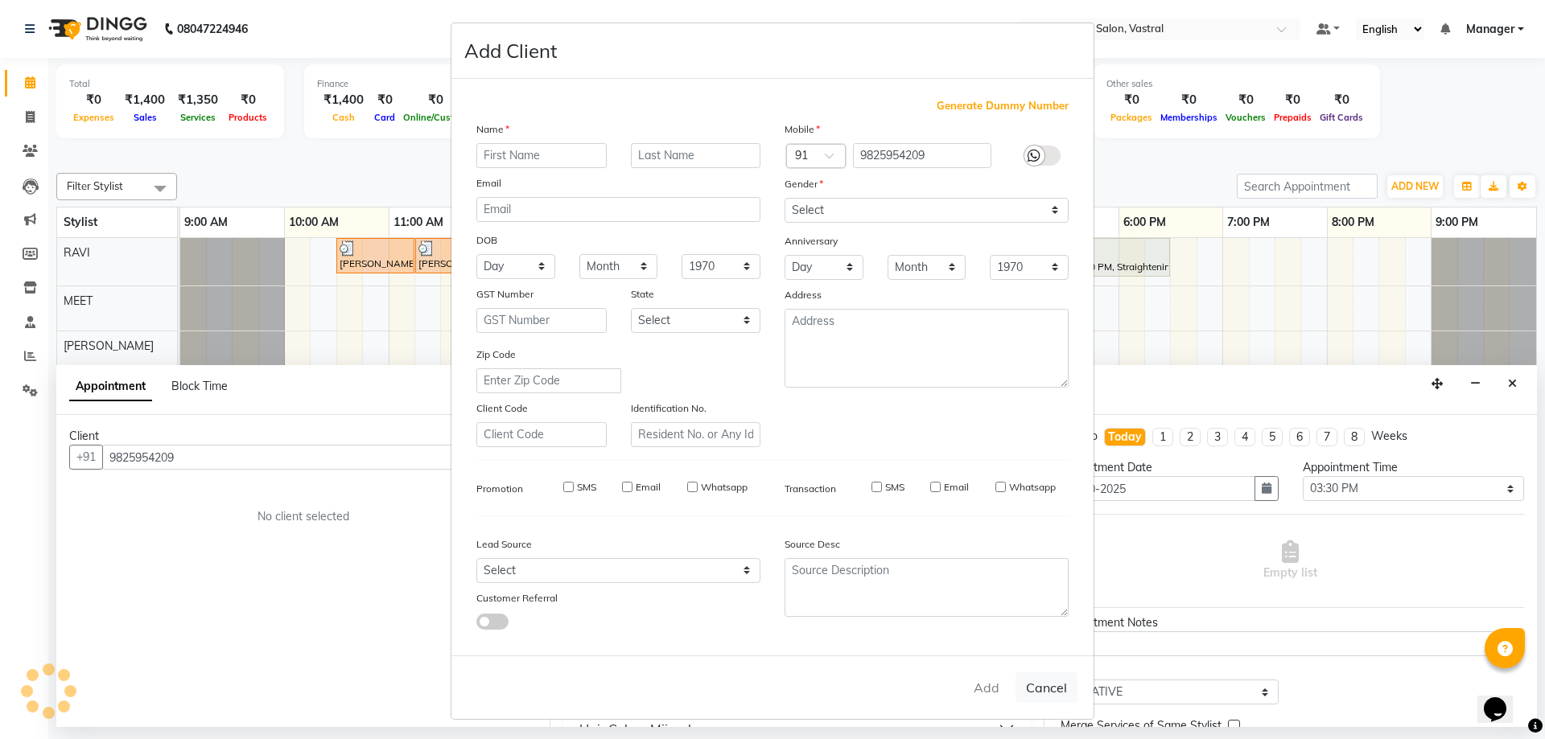
checkbox input "false"
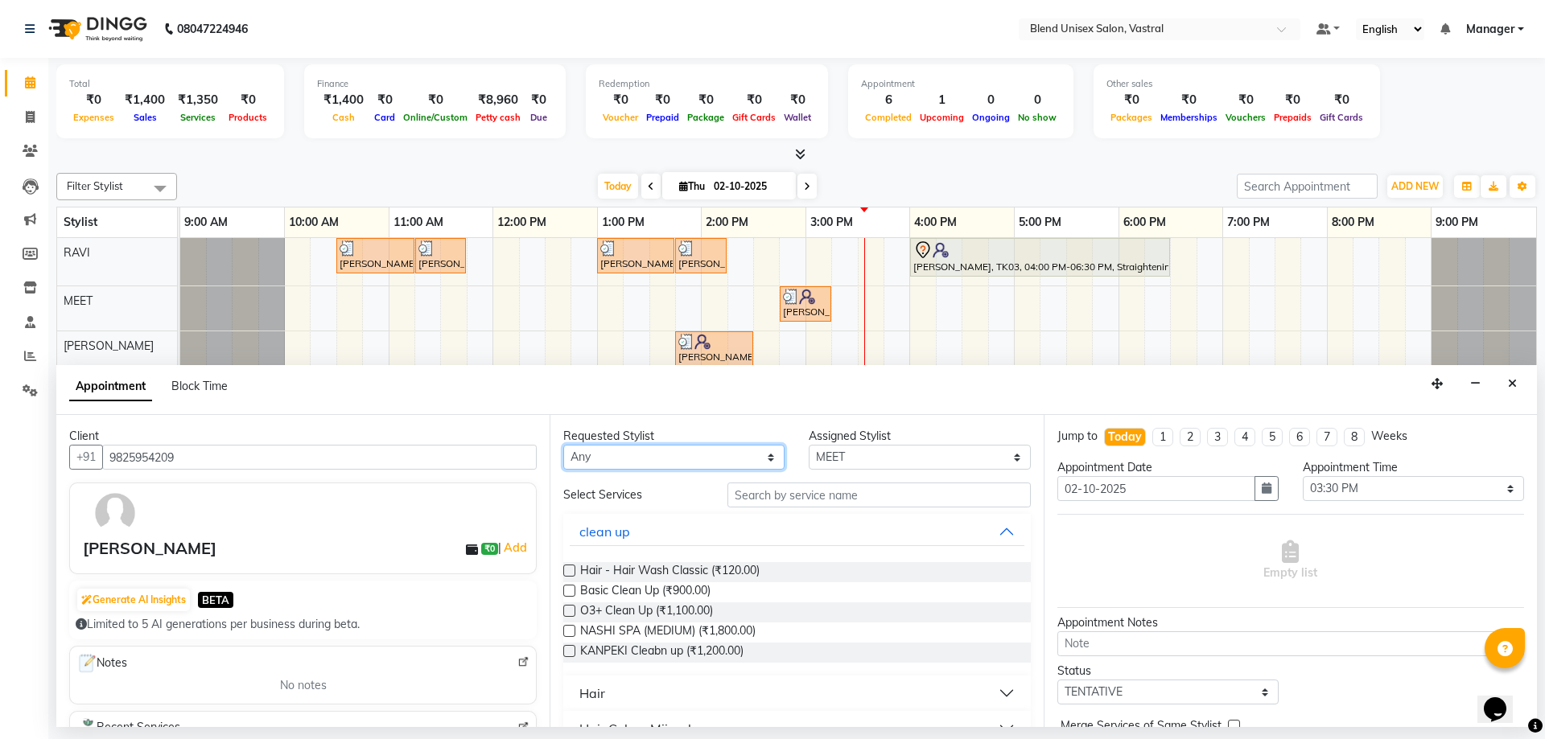
click at [733, 450] on select "Any [PERSON_NAME] MEET [PERSON_NAME]" at bounding box center [673, 457] width 221 height 25
select select "92886"
click at [563, 445] on select "Any [PERSON_NAME] MEET [PERSON_NAME]" at bounding box center [673, 457] width 221 height 25
click at [653, 702] on button "Hair" at bounding box center [797, 693] width 454 height 29
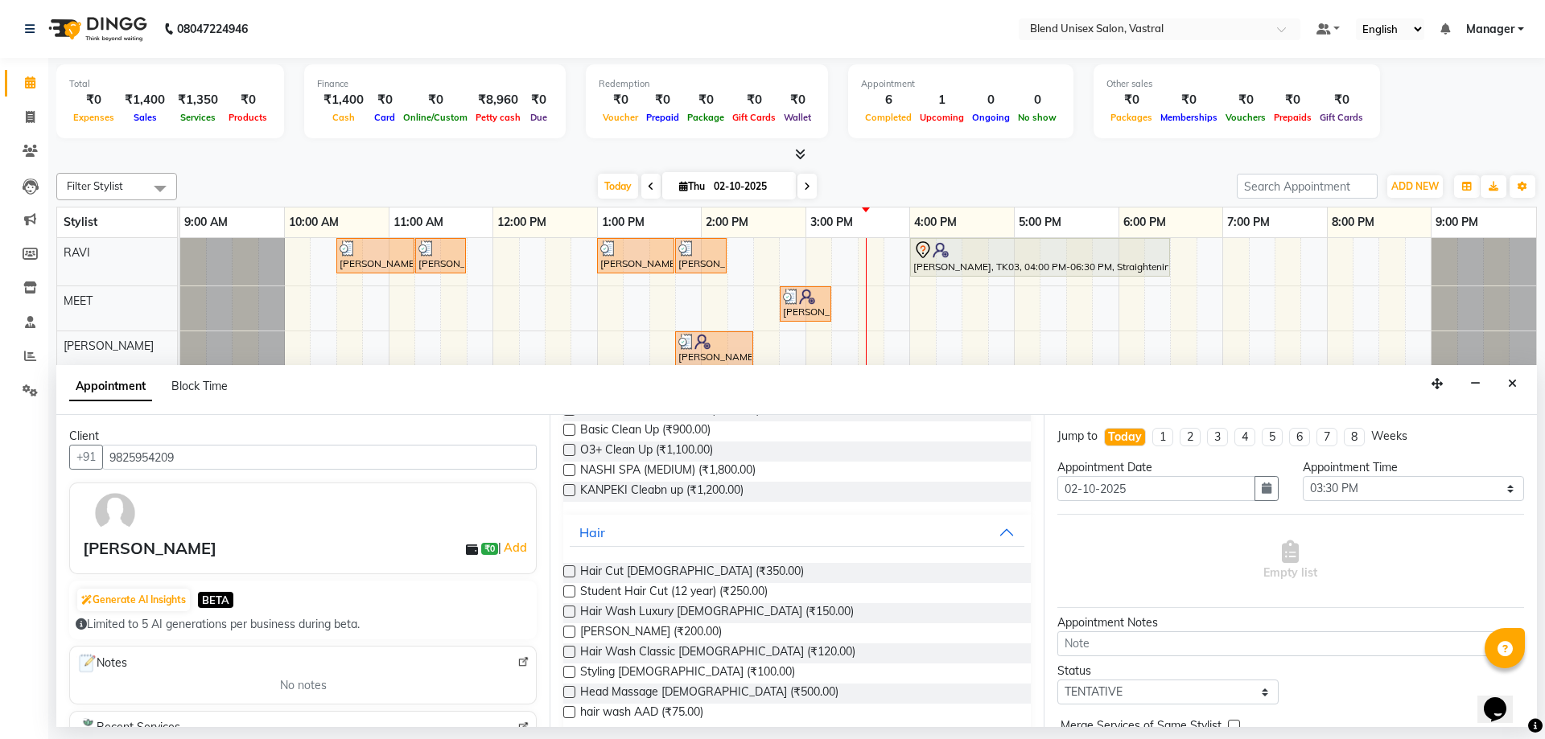
click at [566, 631] on label at bounding box center [569, 632] width 12 height 12
click at [566, 631] on input "checkbox" at bounding box center [568, 633] width 10 height 10
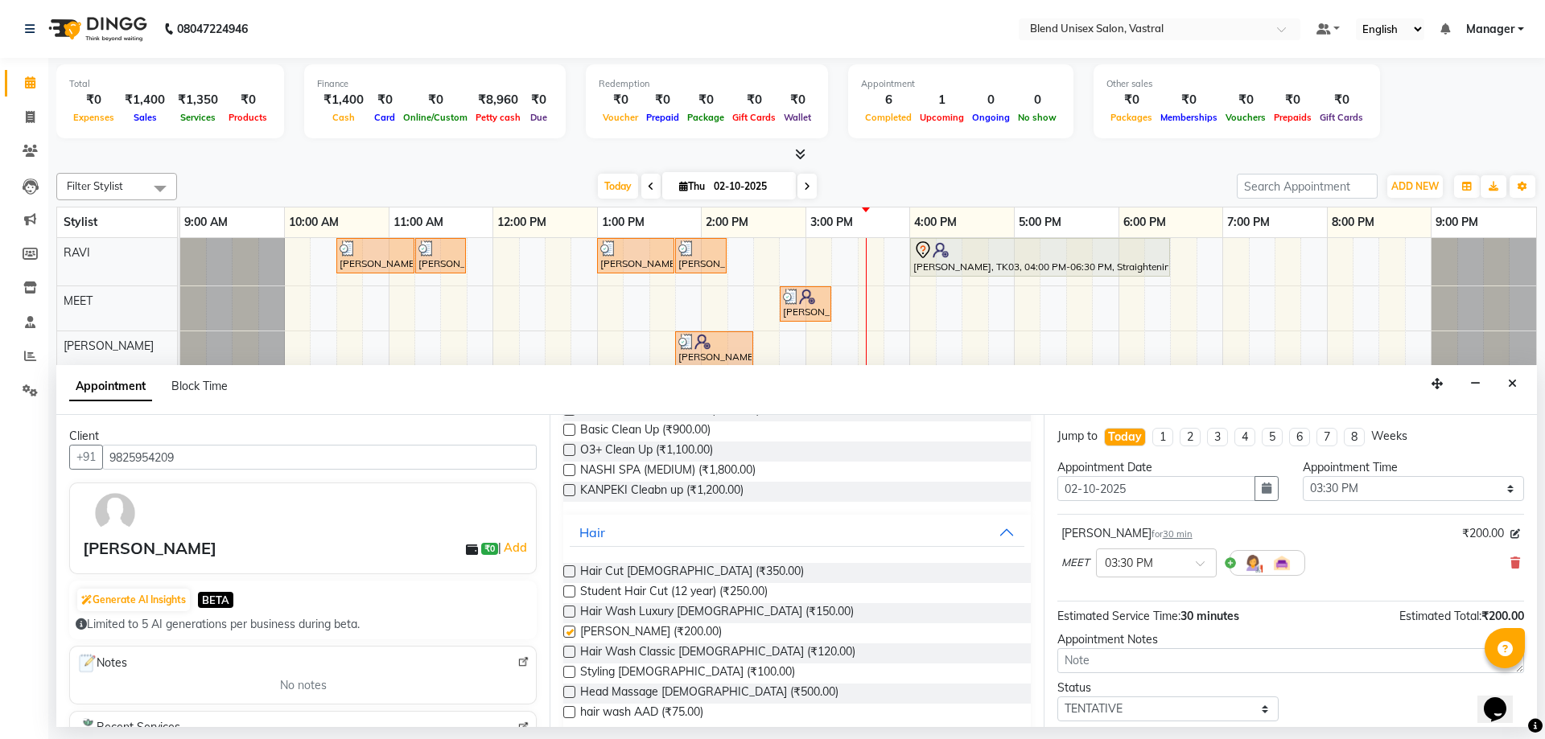
checkbox input "false"
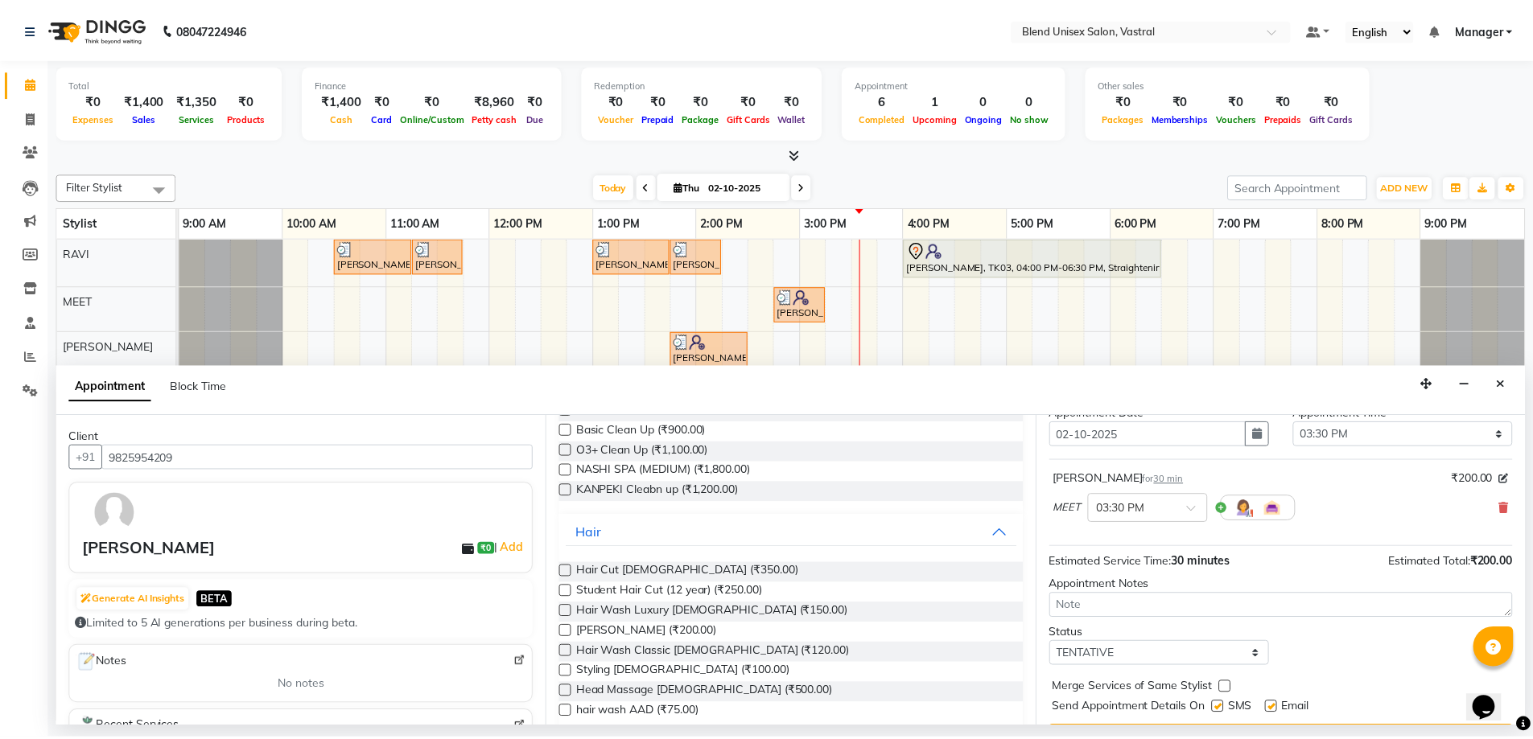
scroll to position [96, 0]
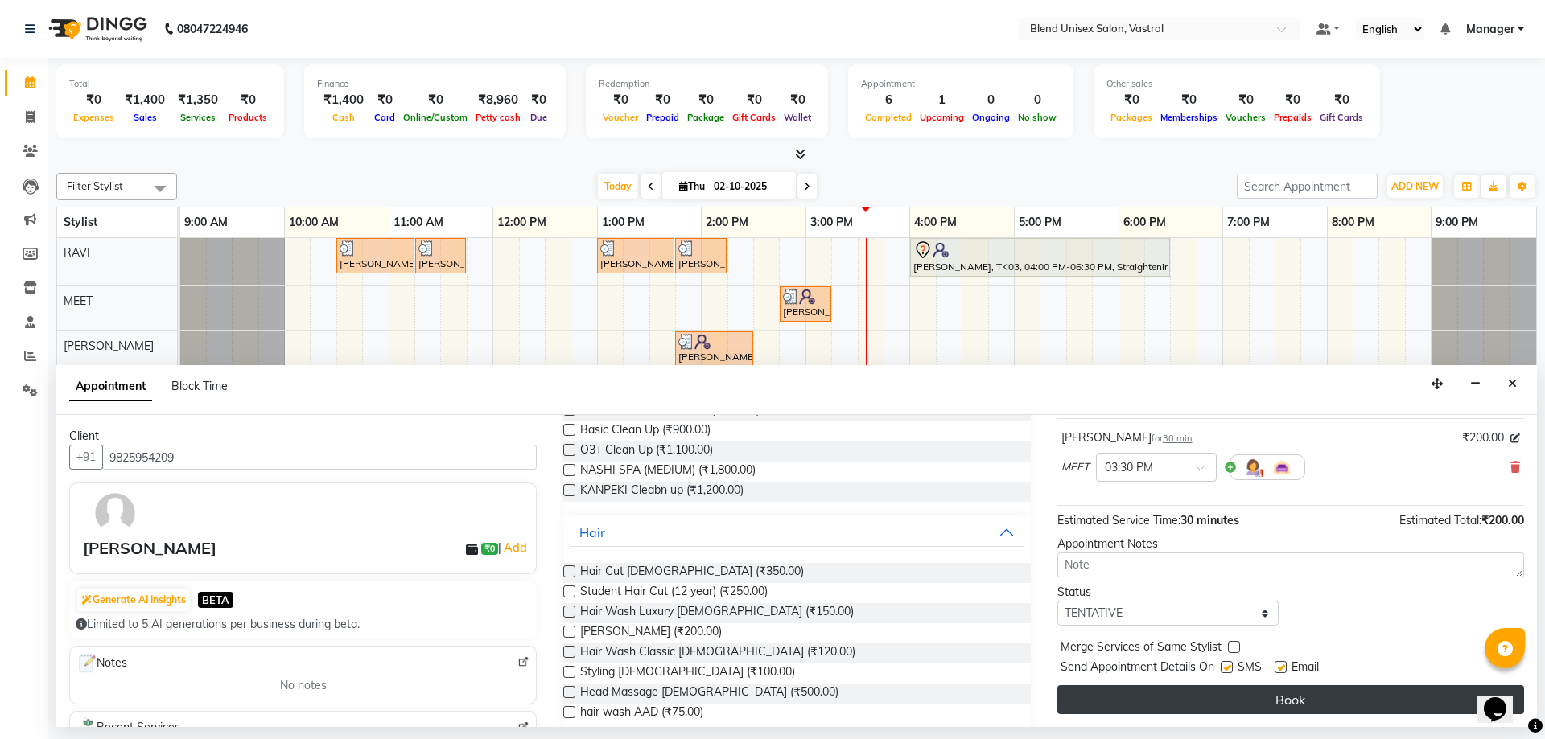
click at [1298, 702] on button "Book" at bounding box center [1290, 700] width 467 height 29
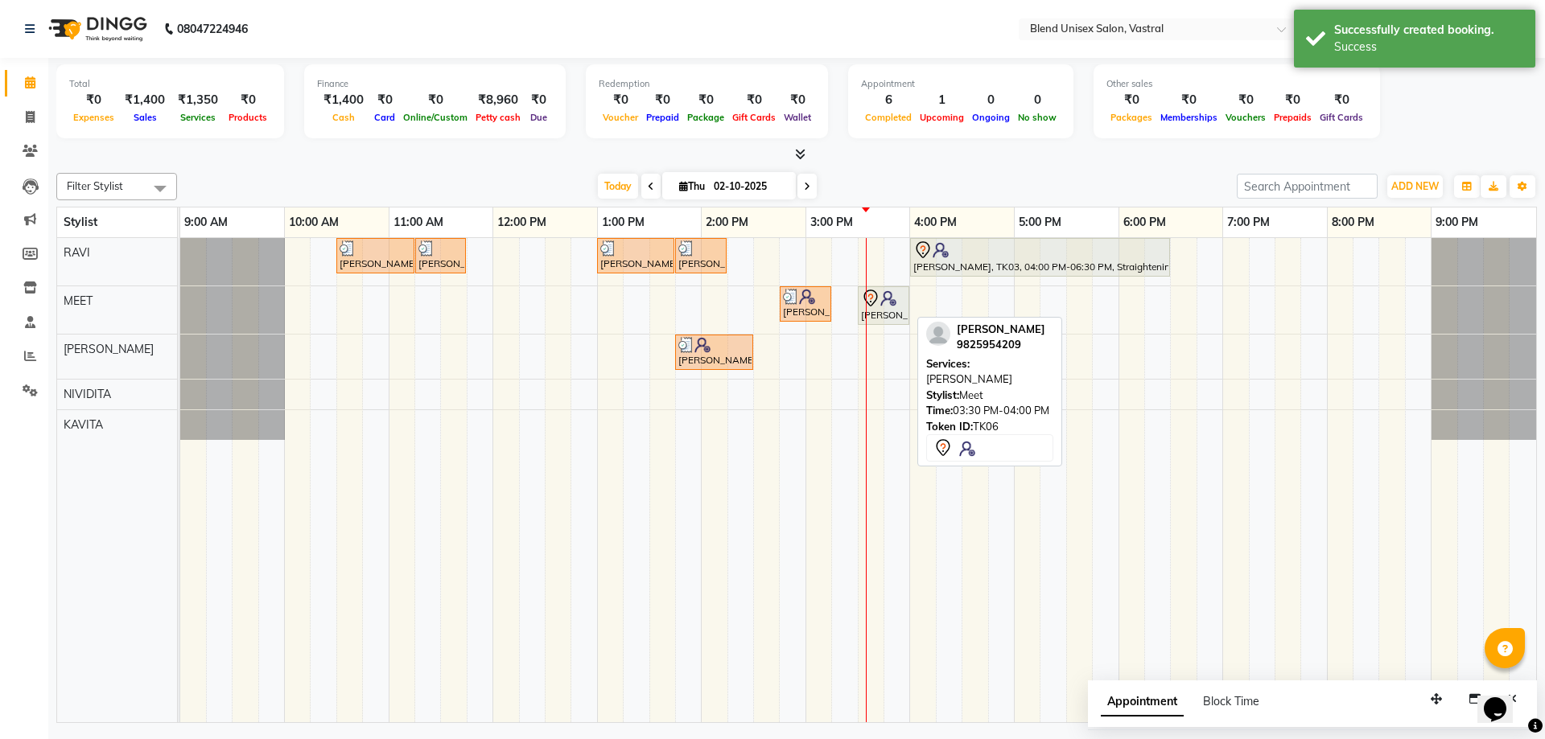
click at [883, 309] on div "GOVIND PATEL, TK06, 03:30 PM-04:00 PM, Beard" at bounding box center [883, 306] width 48 height 34
select select "7"
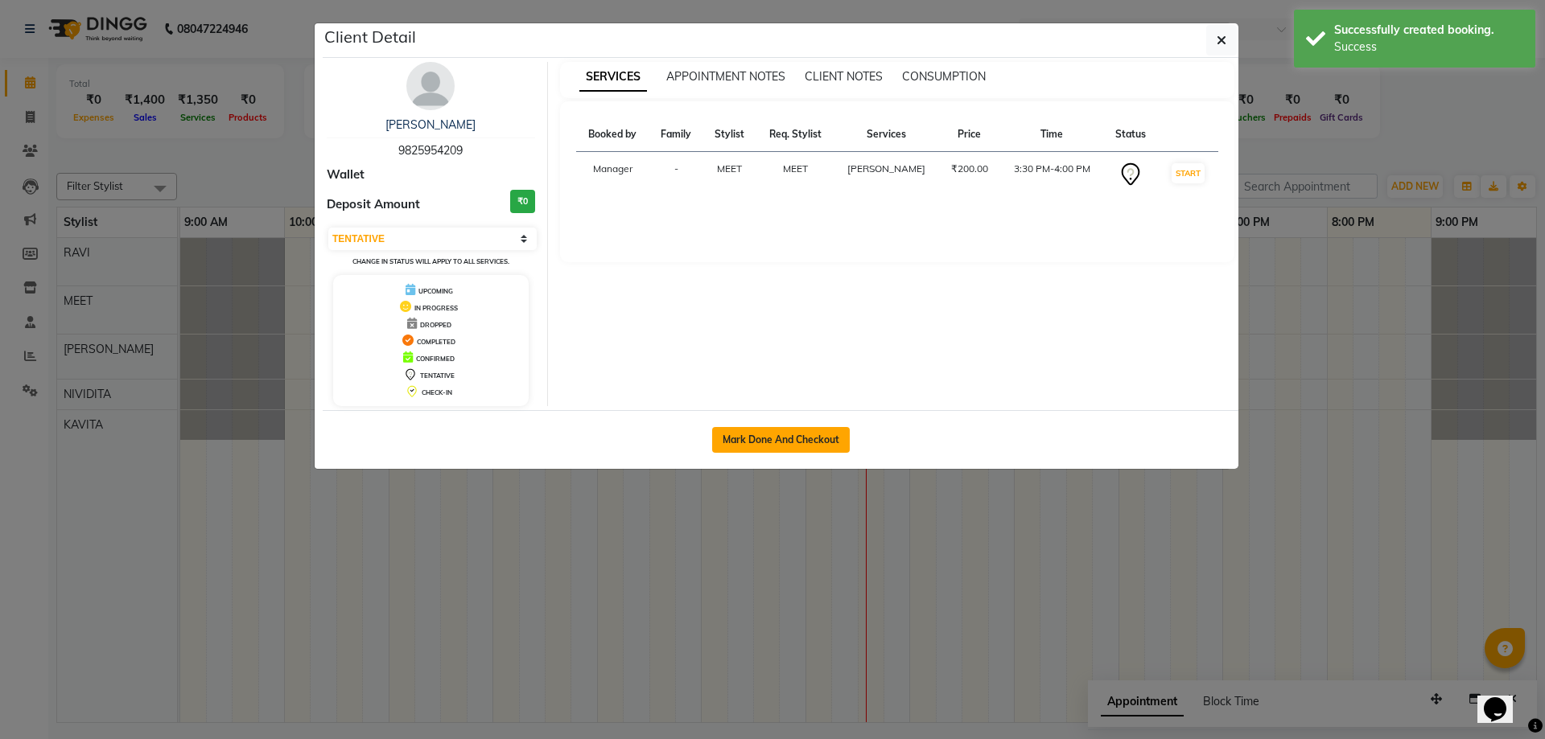
click at [781, 430] on button "Mark Done And Checkout" at bounding box center [781, 440] width 138 height 26
select select "9095"
select select "service"
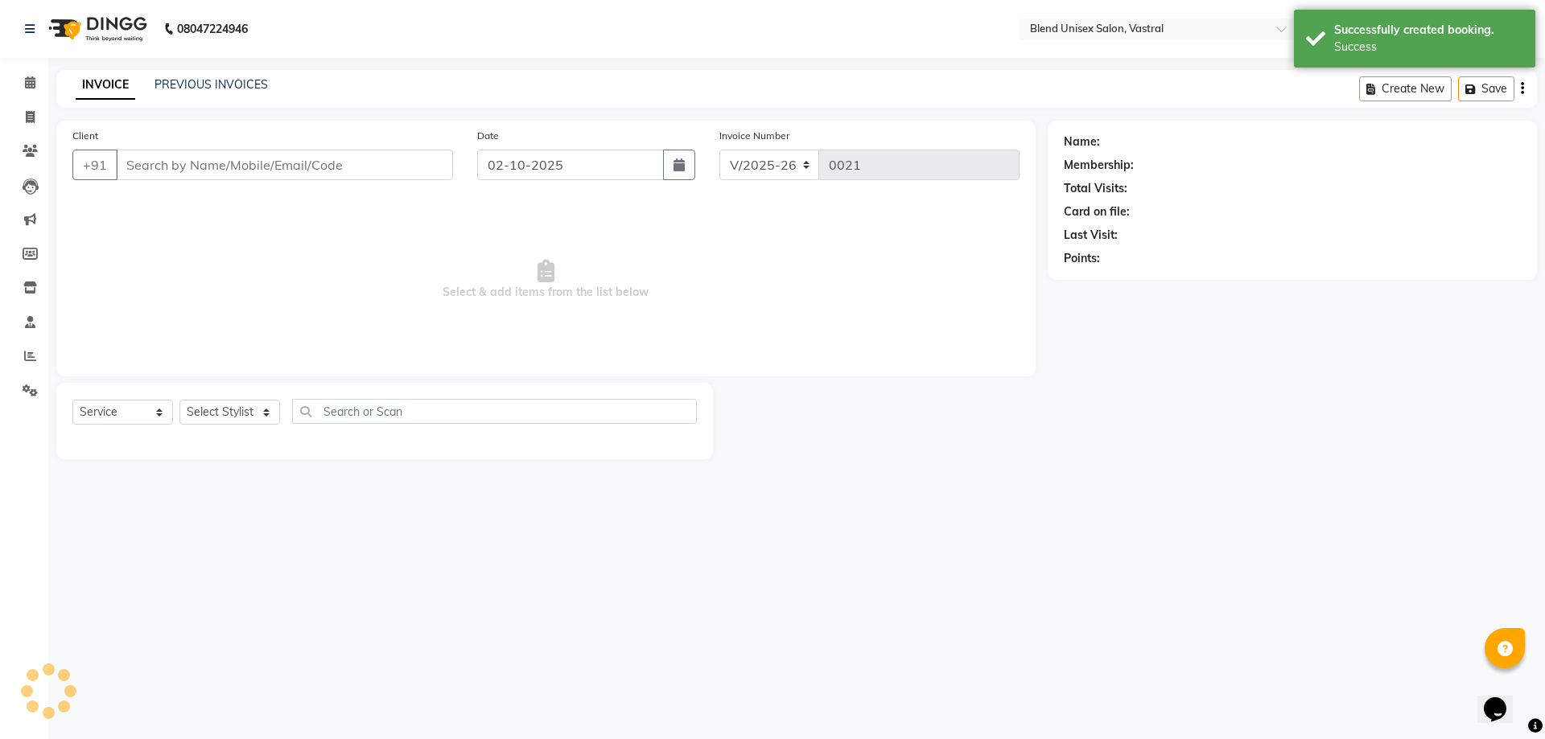
type input "9825954209"
select select "92886"
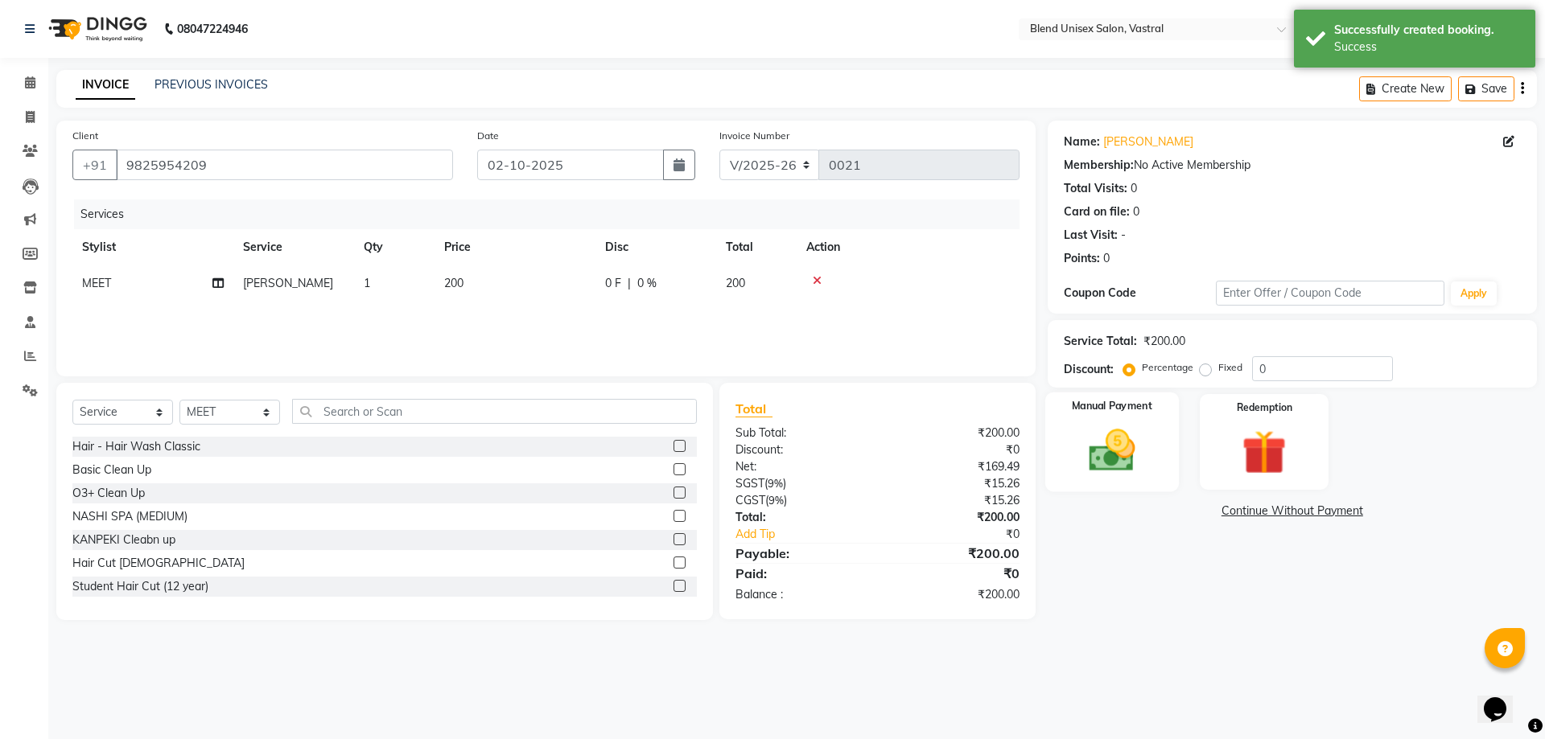
click at [1086, 449] on img at bounding box center [1111, 450] width 75 height 53
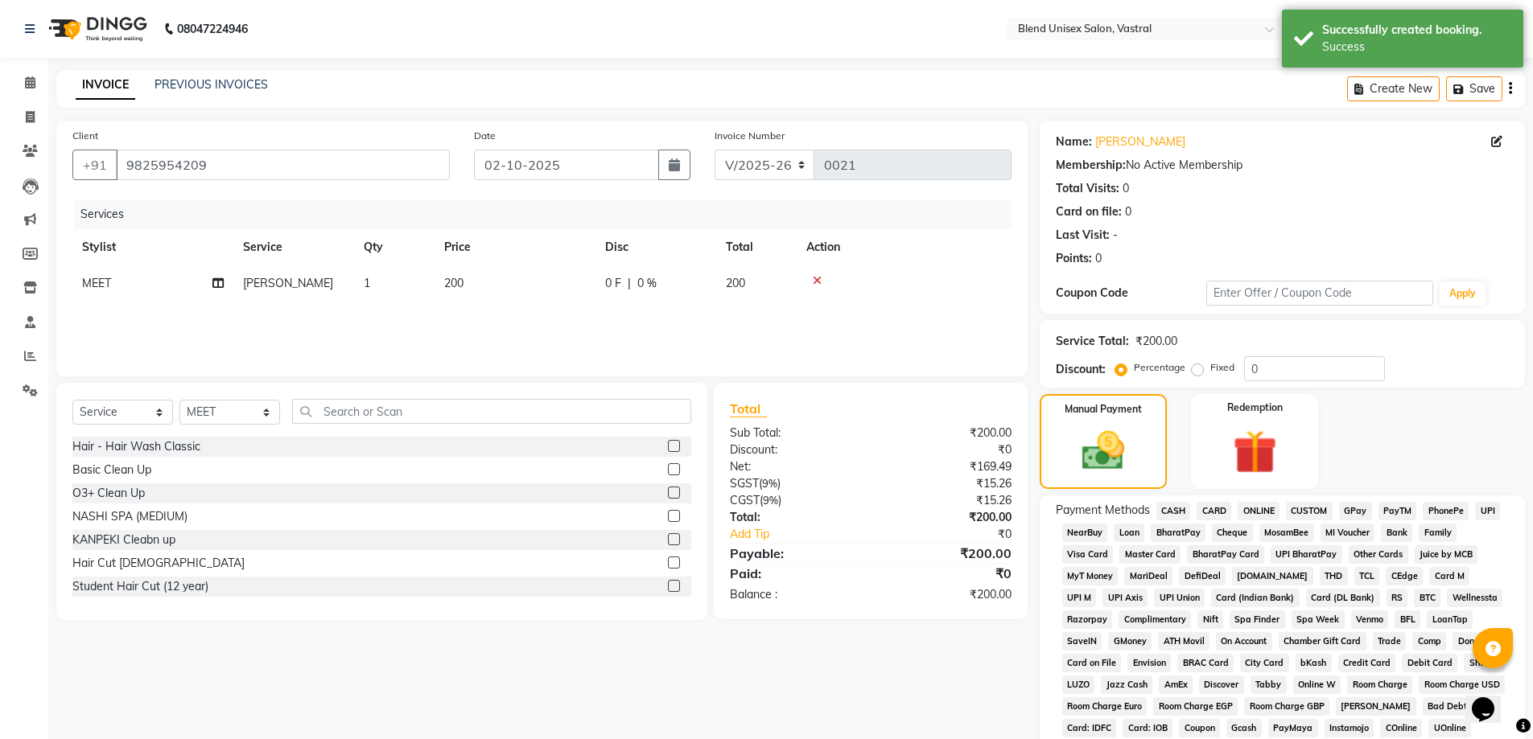
click at [1168, 509] on span "CASH" at bounding box center [1173, 511] width 35 height 19
click at [619, 281] on span "0 F" at bounding box center [613, 283] width 16 height 17
select select "92886"
click at [720, 279] on input "0" at bounding box center [705, 287] width 48 height 25
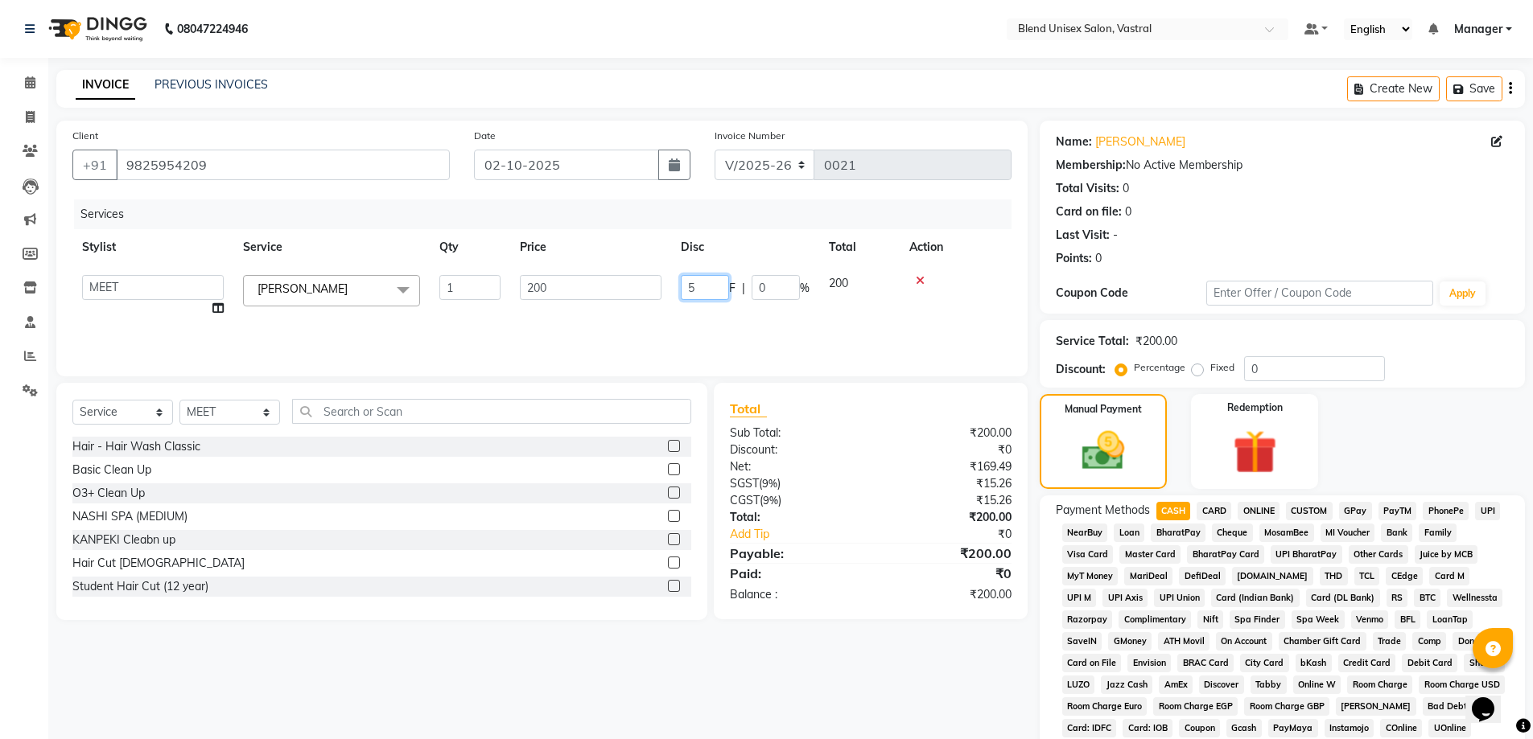
type input "50"
click at [872, 301] on tr "JAYMIN KAVITA Manager MEET NIVIDITA RAVI Beard x Hair - Hair Wash Classic Basic…" at bounding box center [541, 296] width 939 height 61
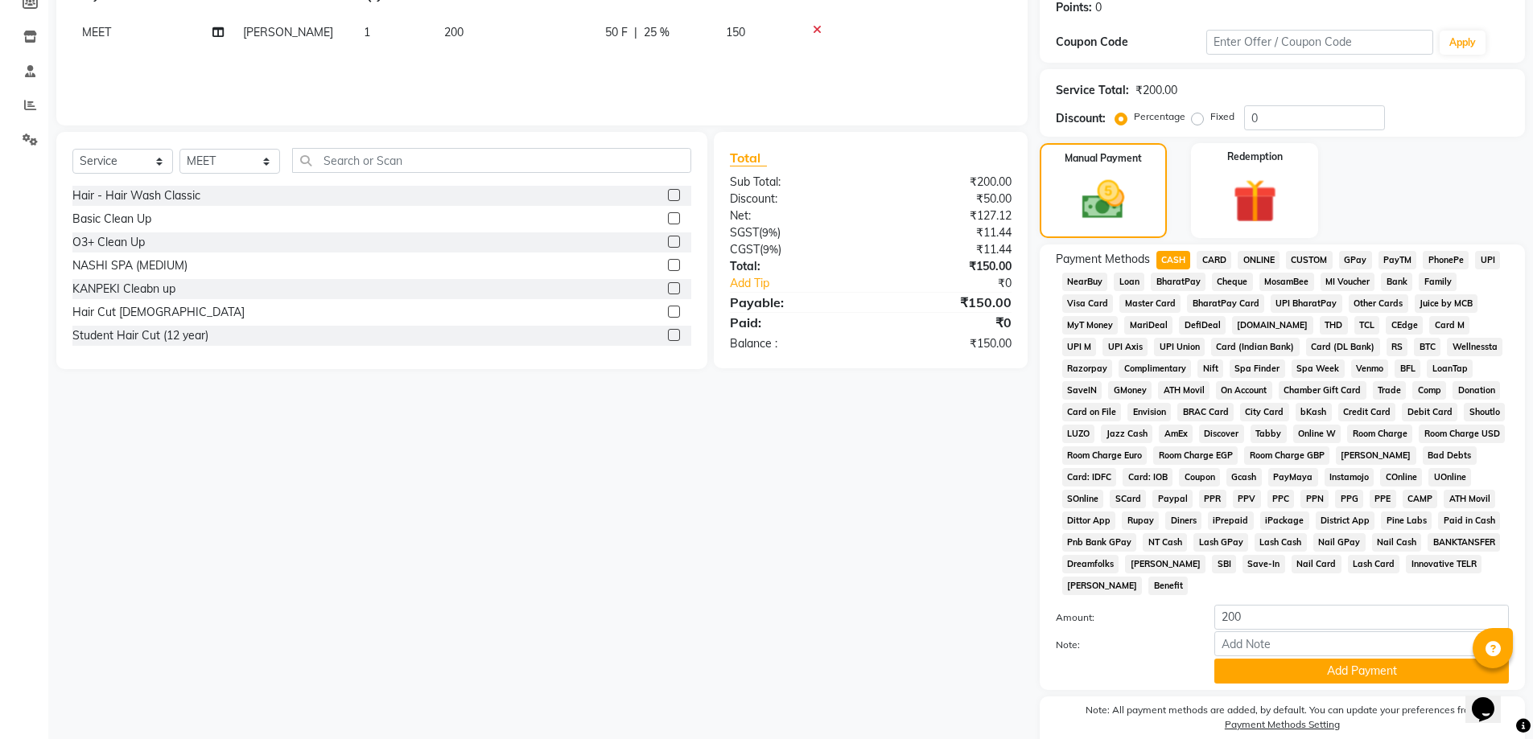
scroll to position [320, 0]
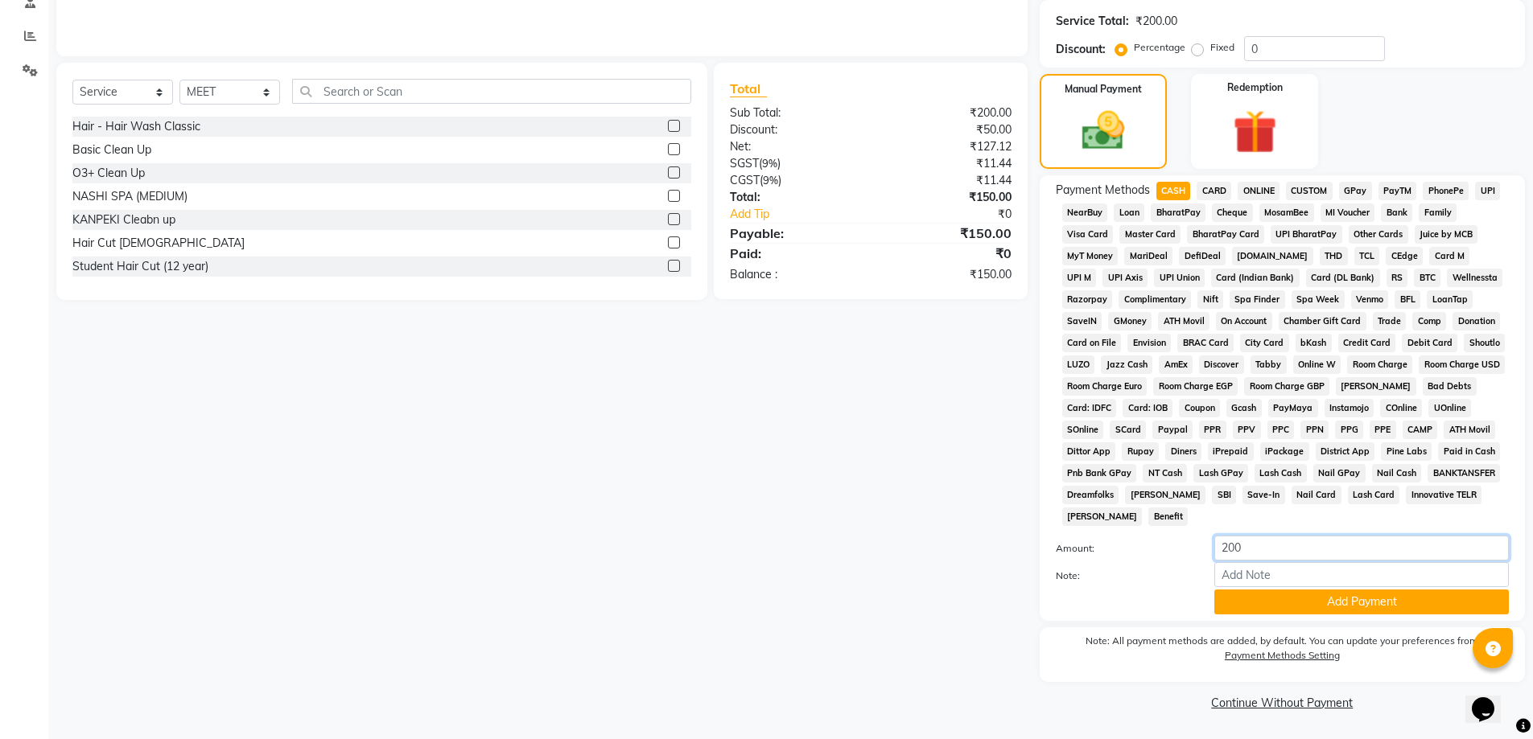
click at [1312, 558] on input "200" at bounding box center [1361, 548] width 294 height 25
drag, startPoint x: 1312, startPoint y: 558, endPoint x: 1178, endPoint y: 543, distance: 134.4
click at [1178, 543] on div "Amount: 200" at bounding box center [1282, 549] width 477 height 27
type input "200"
click at [1232, 603] on button "Add Payment" at bounding box center [1361, 602] width 294 height 25
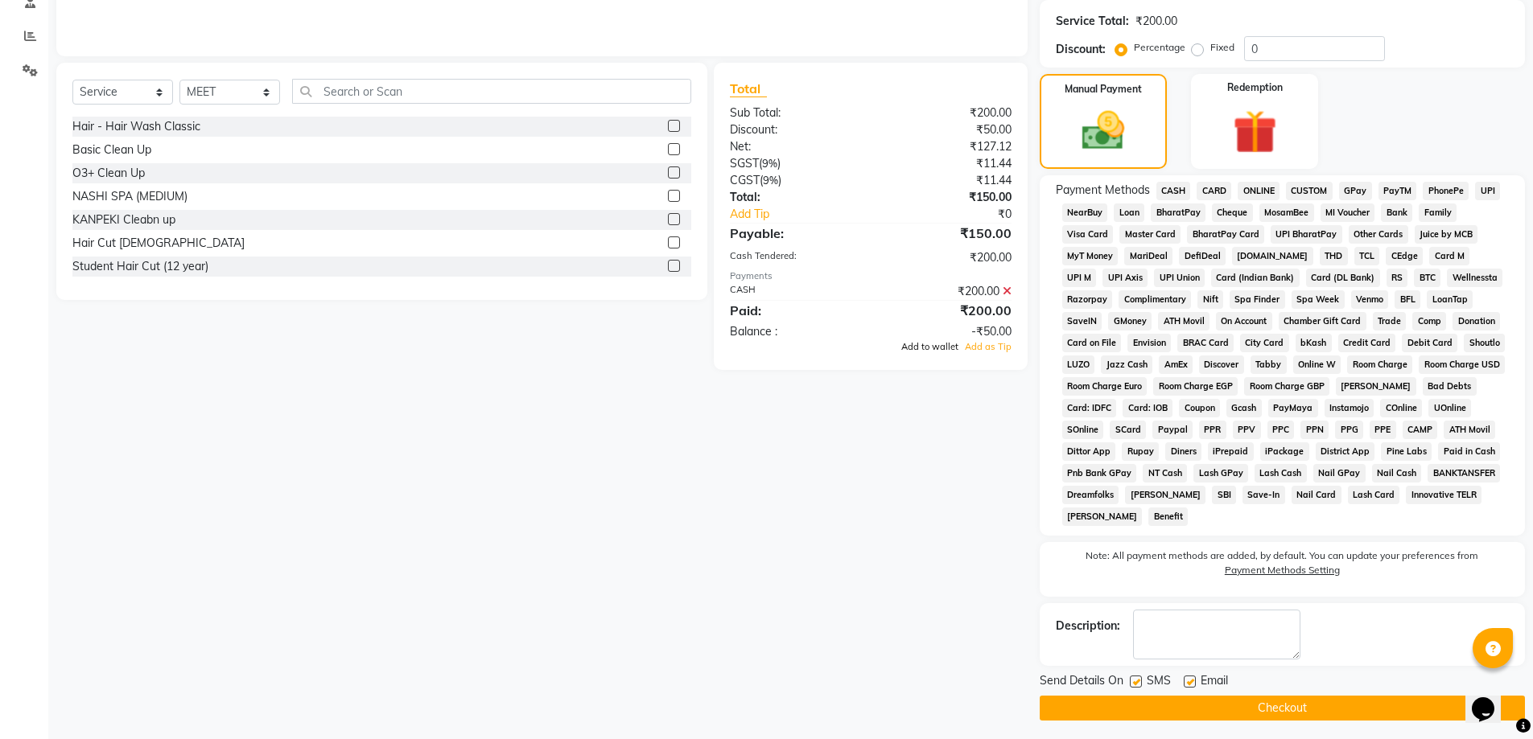
click at [936, 347] on span "Add to wallet" at bounding box center [929, 346] width 57 height 11
click at [1344, 704] on button "Checkout" at bounding box center [1282, 708] width 485 height 25
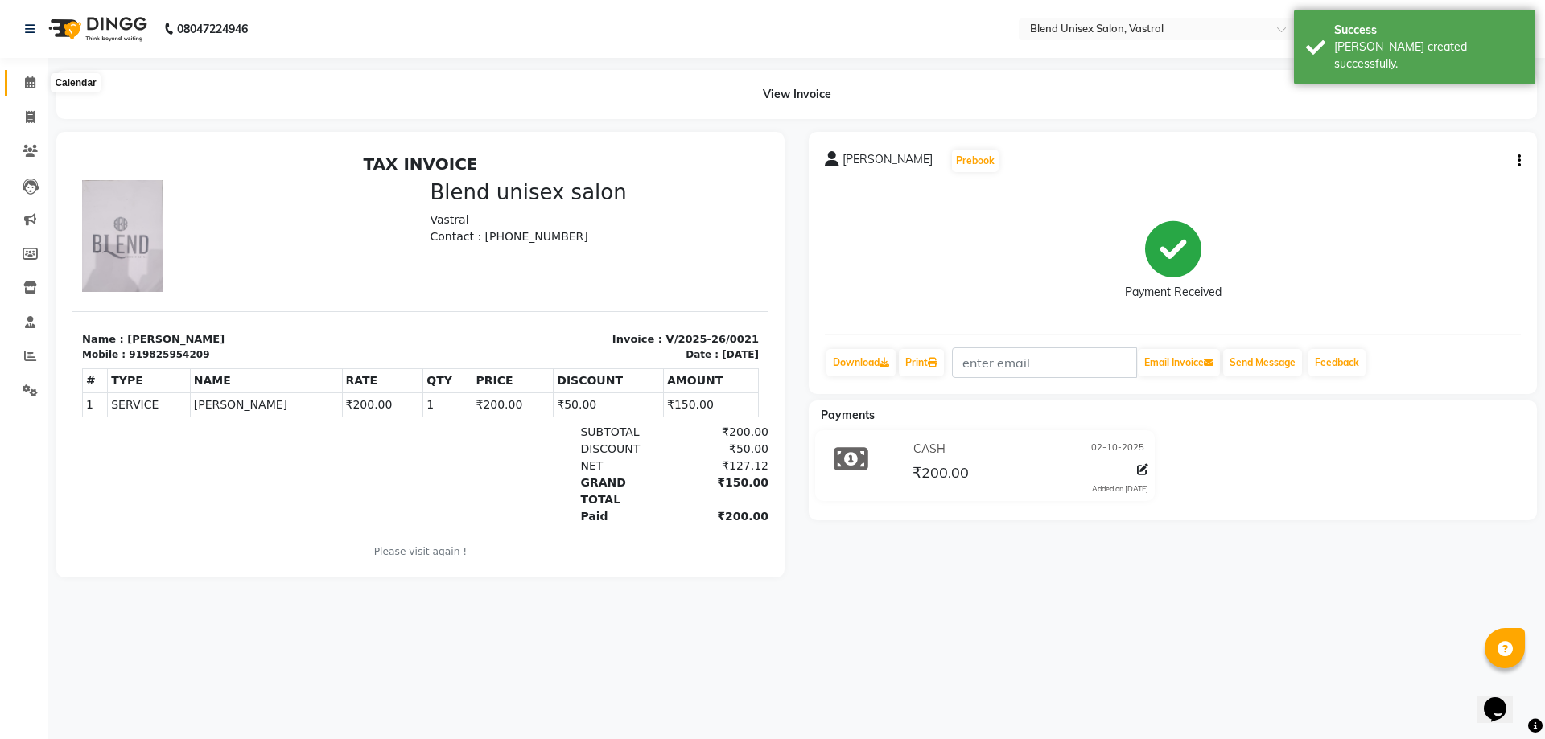
click at [34, 79] on icon at bounding box center [30, 82] width 10 height 12
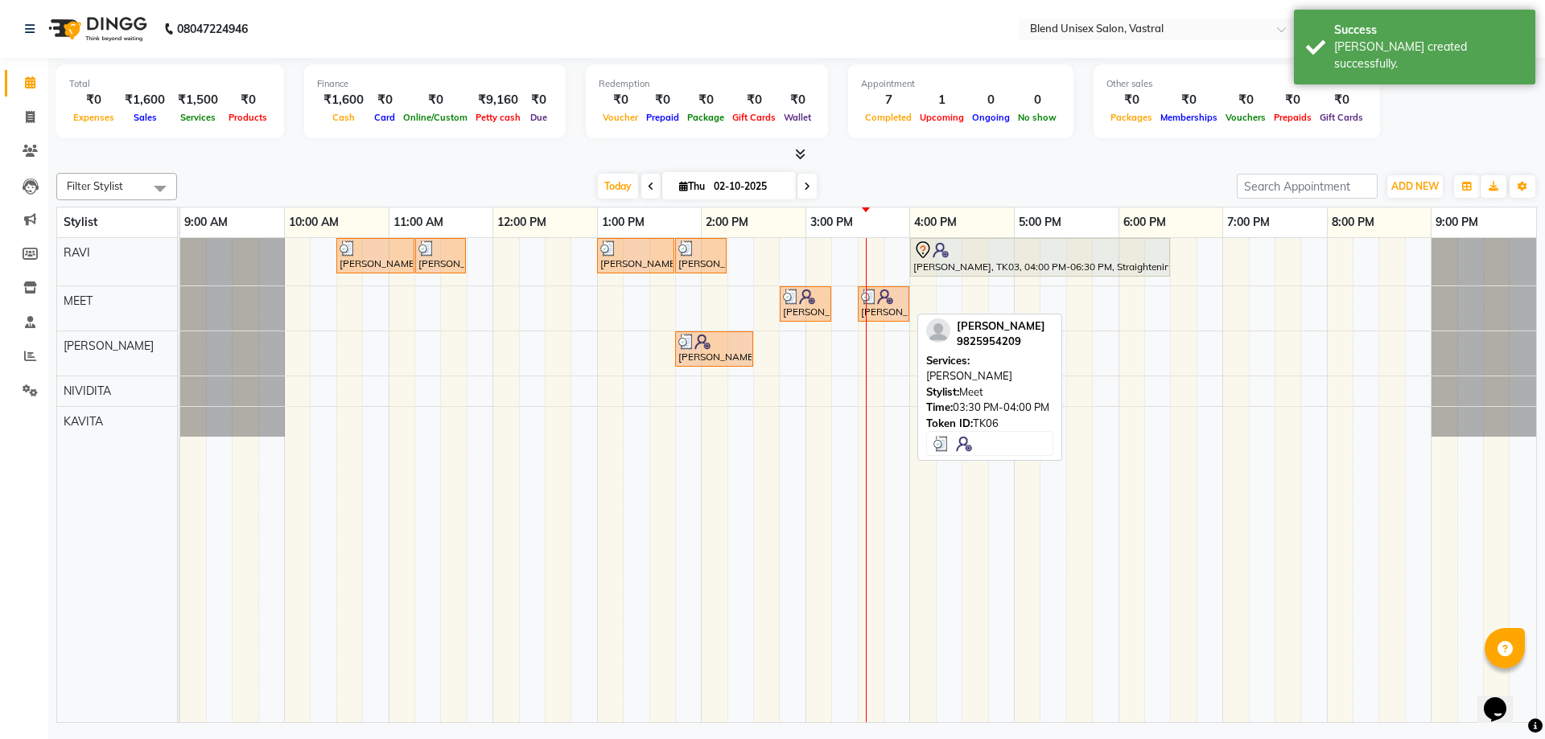
click at [904, 306] on div "GOVIND PATEL, TK06, 03:30 PM-04:00 PM, Beard" at bounding box center [883, 304] width 48 height 31
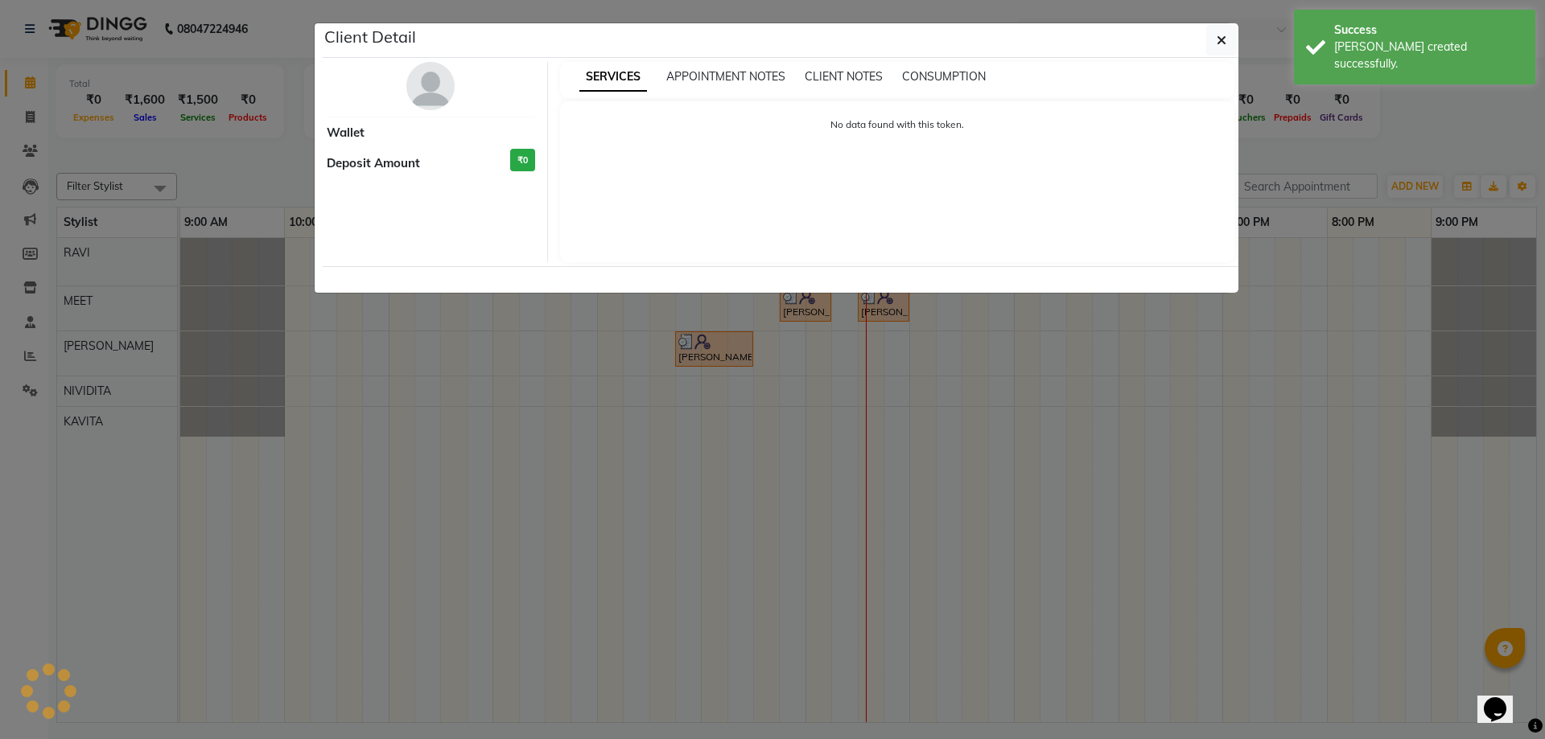
select select "3"
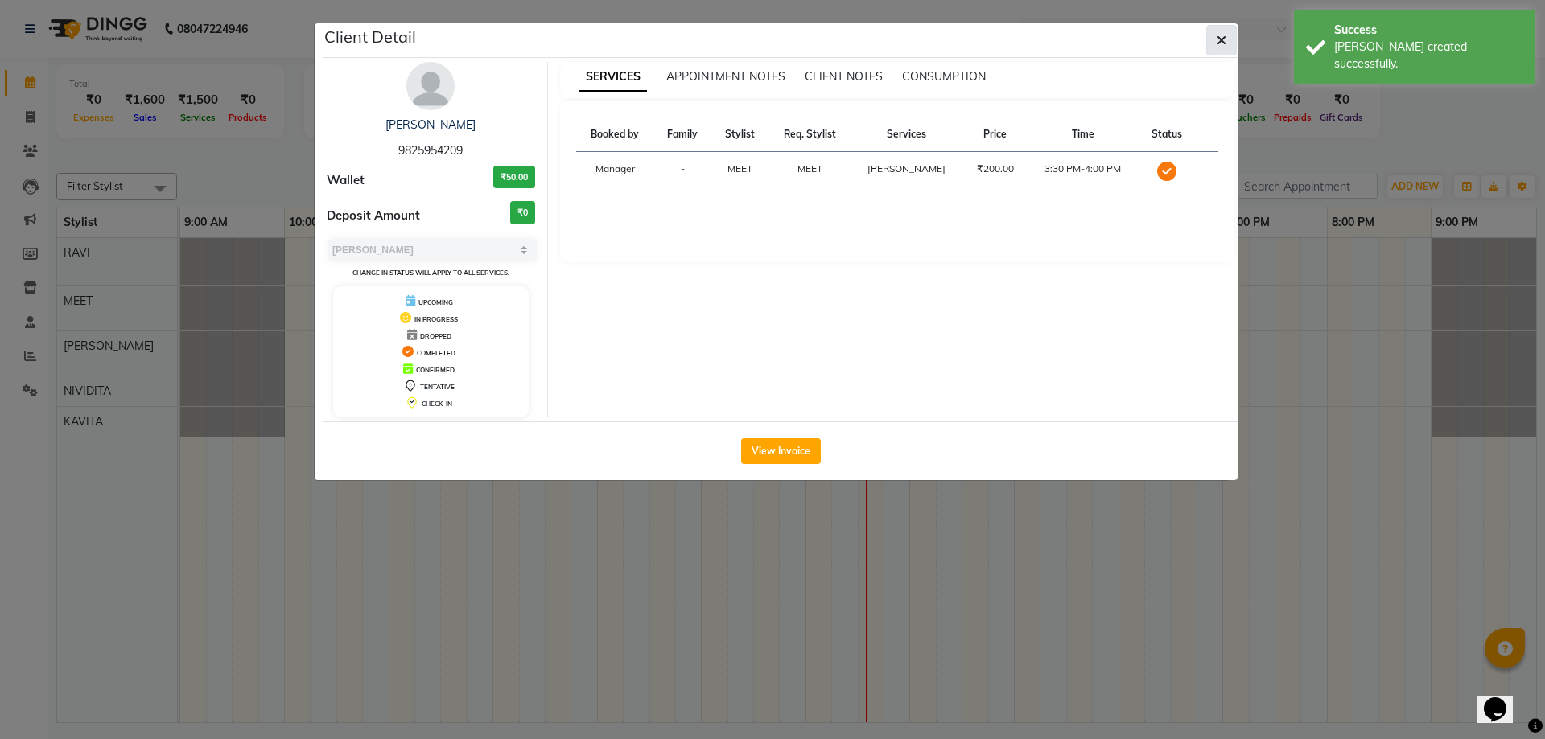
click at [1211, 44] on button "button" at bounding box center [1221, 40] width 31 height 31
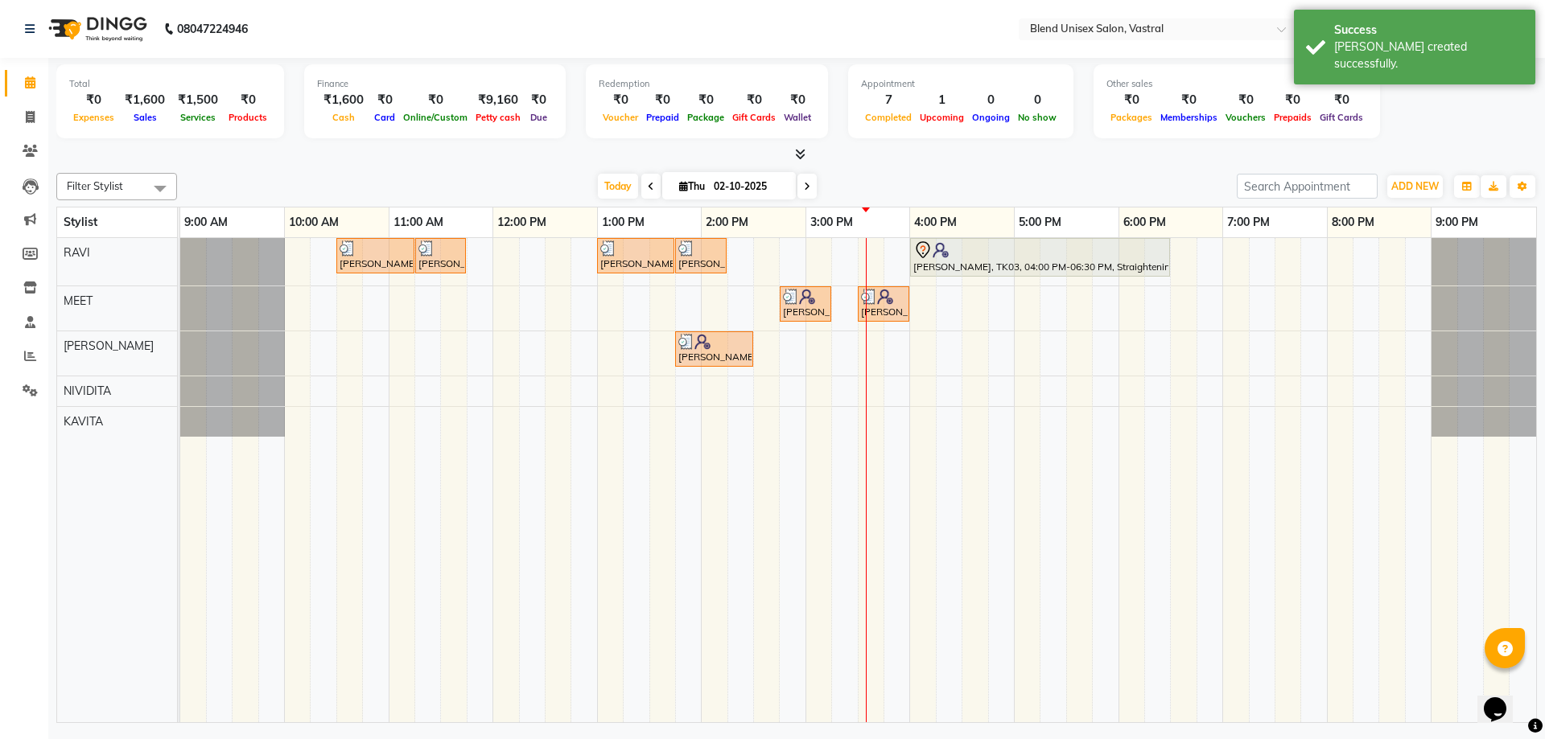
click at [797, 56] on nav "08047224946 Select Location × Blend Unisex Salon, Vastral Default Panel My Pane…" at bounding box center [772, 29] width 1545 height 58
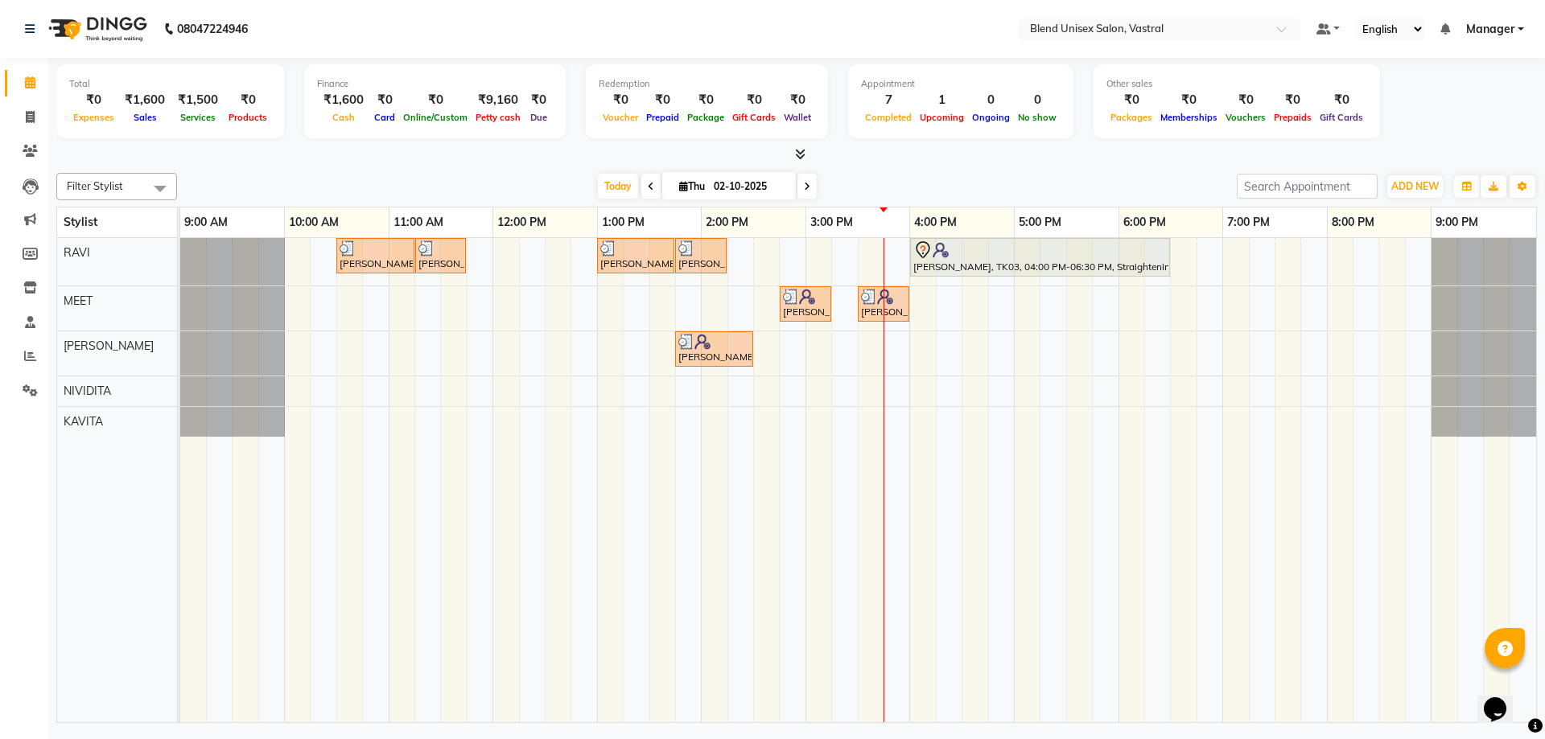
click at [765, 80] on div "Redemption" at bounding box center [707, 84] width 216 height 14
